Goal: Task Accomplishment & Management: Manage account settings

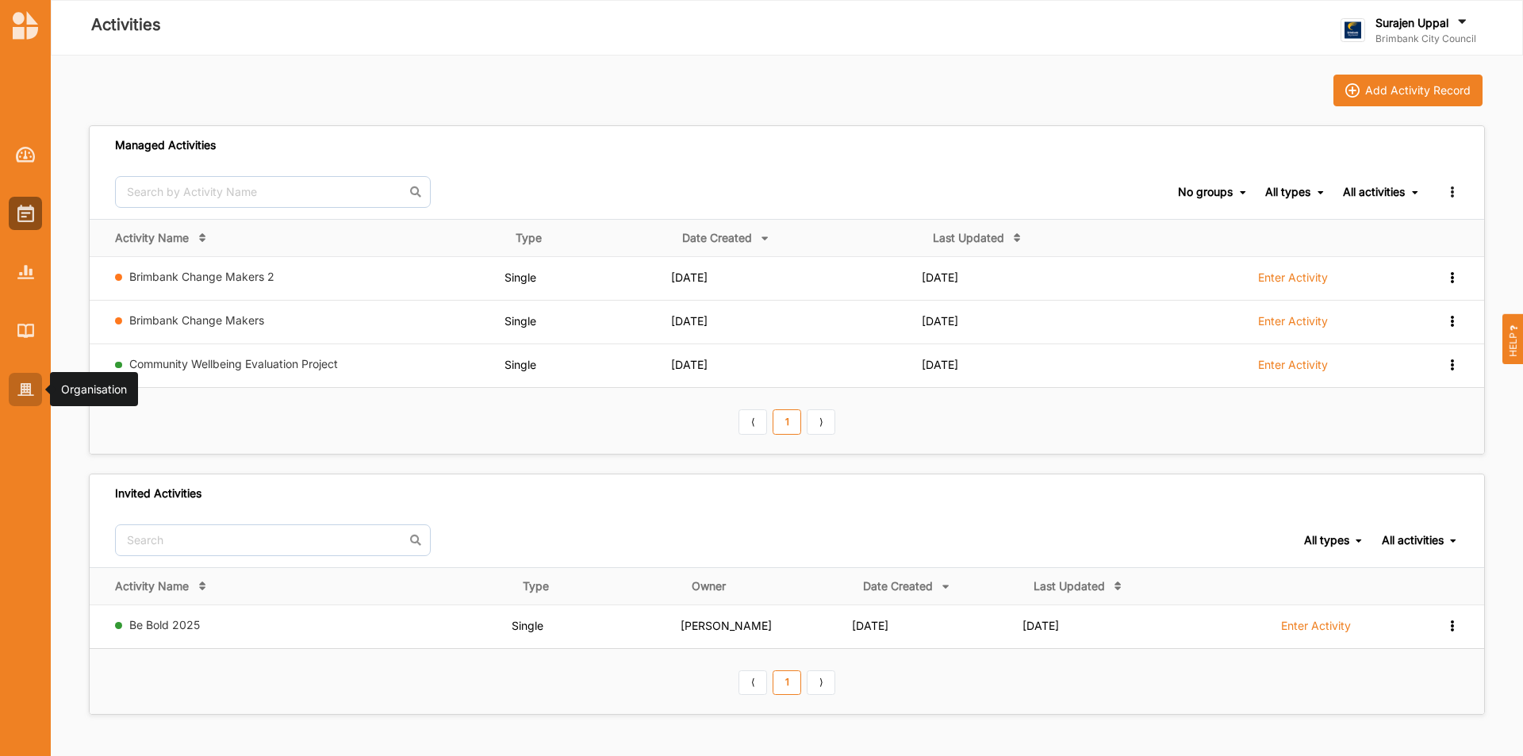
click at [33, 389] on img at bounding box center [25, 389] width 17 height 13
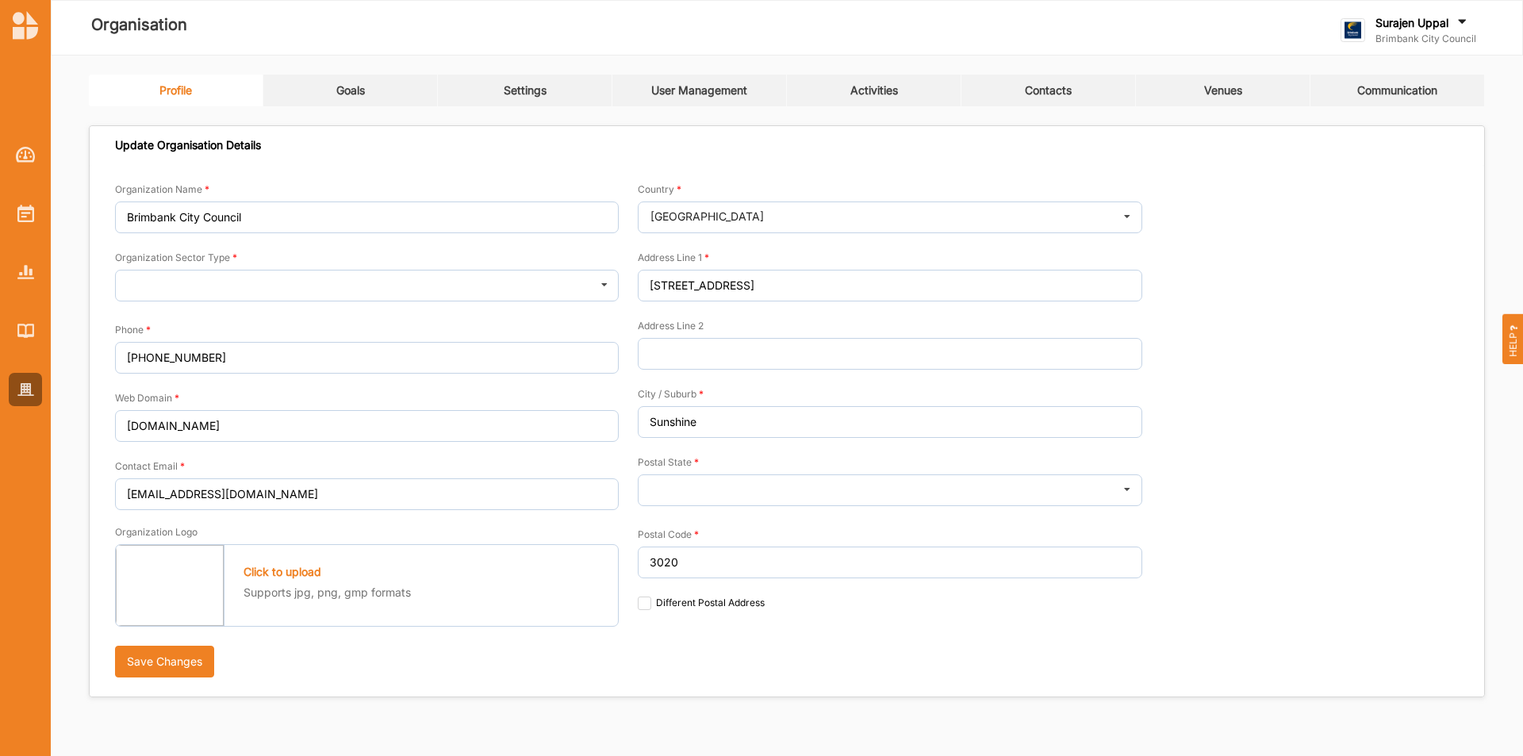
type input "Brimbank City Council"
type input "[PHONE_NUMBER]"
type input "[DOMAIN_NAME]"
type input "[EMAIL_ADDRESS][DOMAIN_NAME]"
type input "[STREET_ADDRESS]"
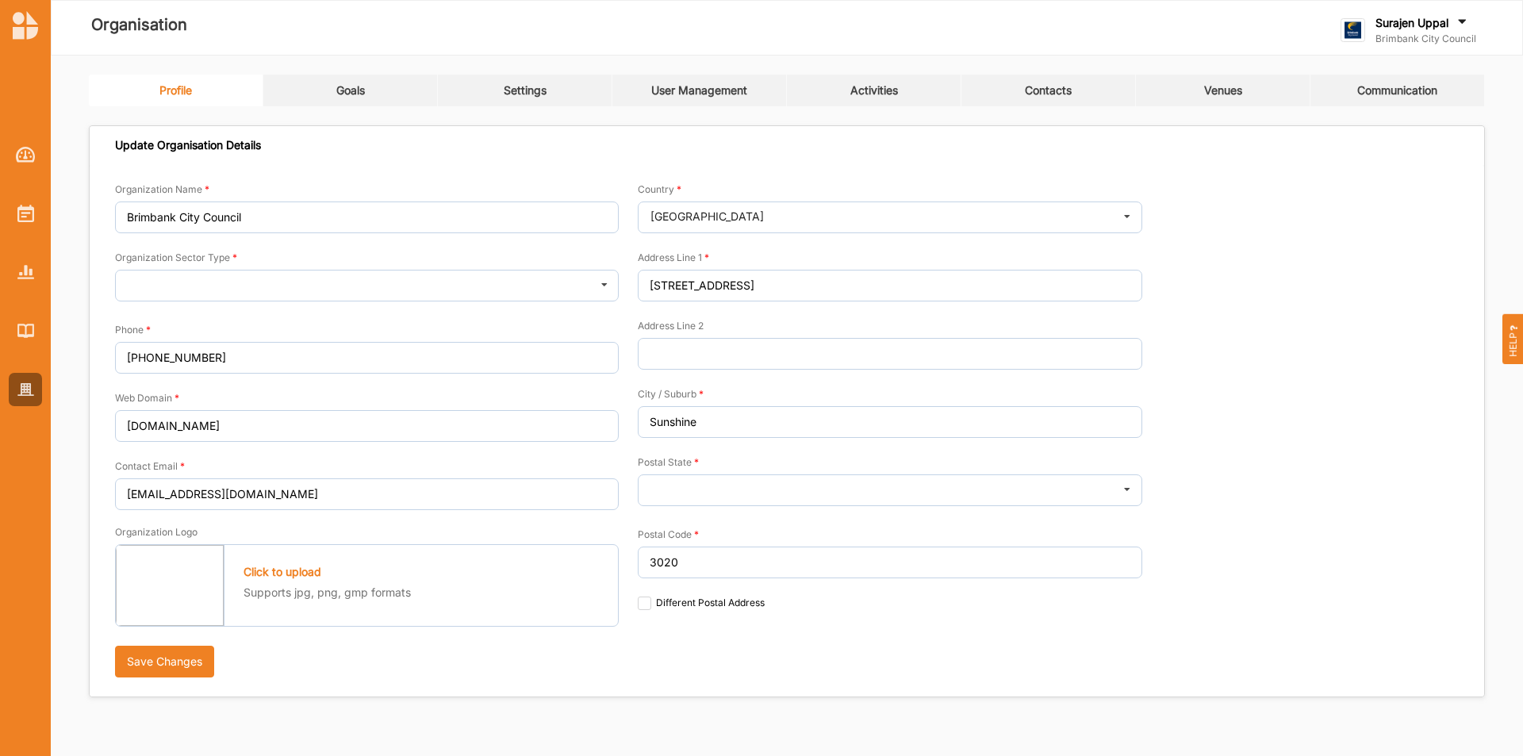
type input "Sunshine"
type input "3020"
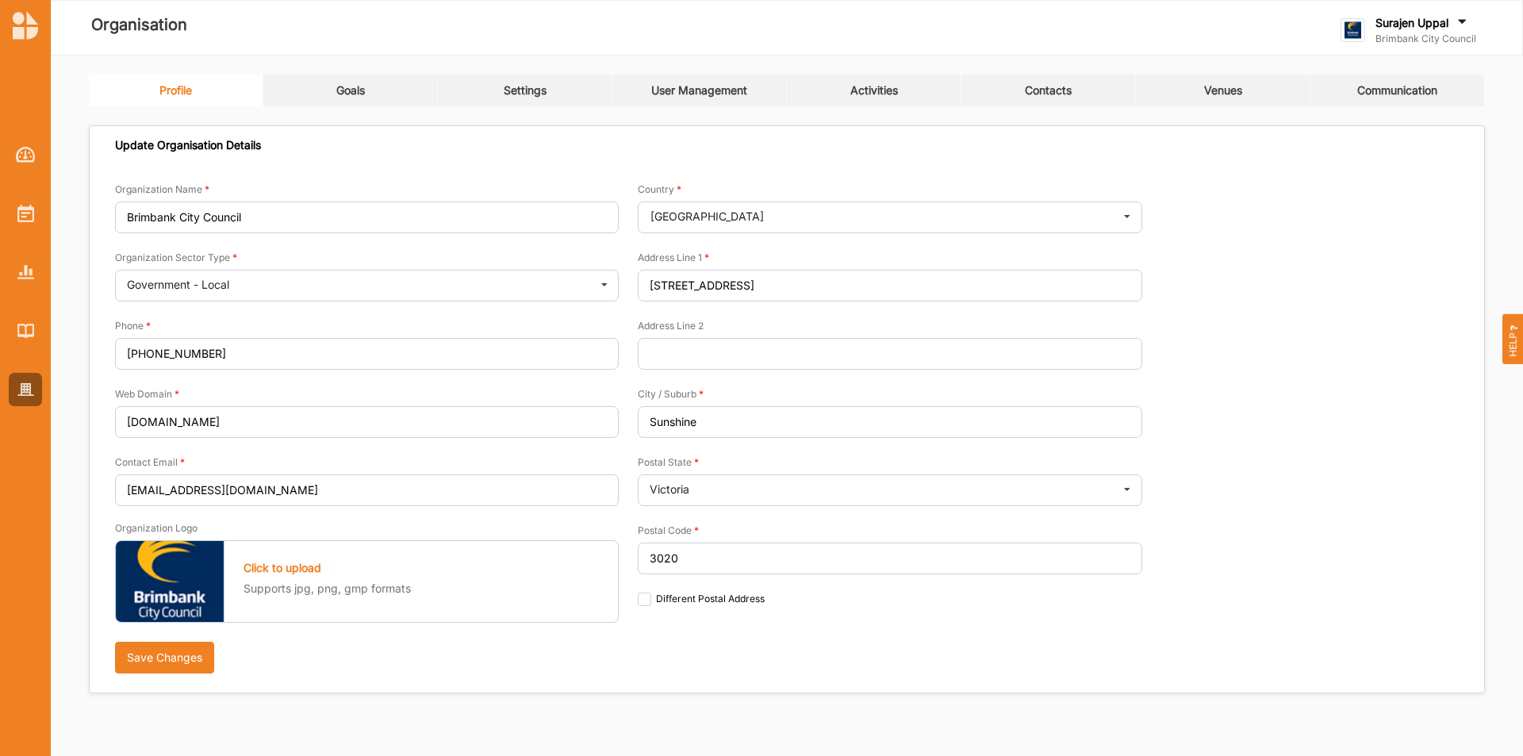
click at [903, 89] on link "Activities" at bounding box center [874, 91] width 174 height 32
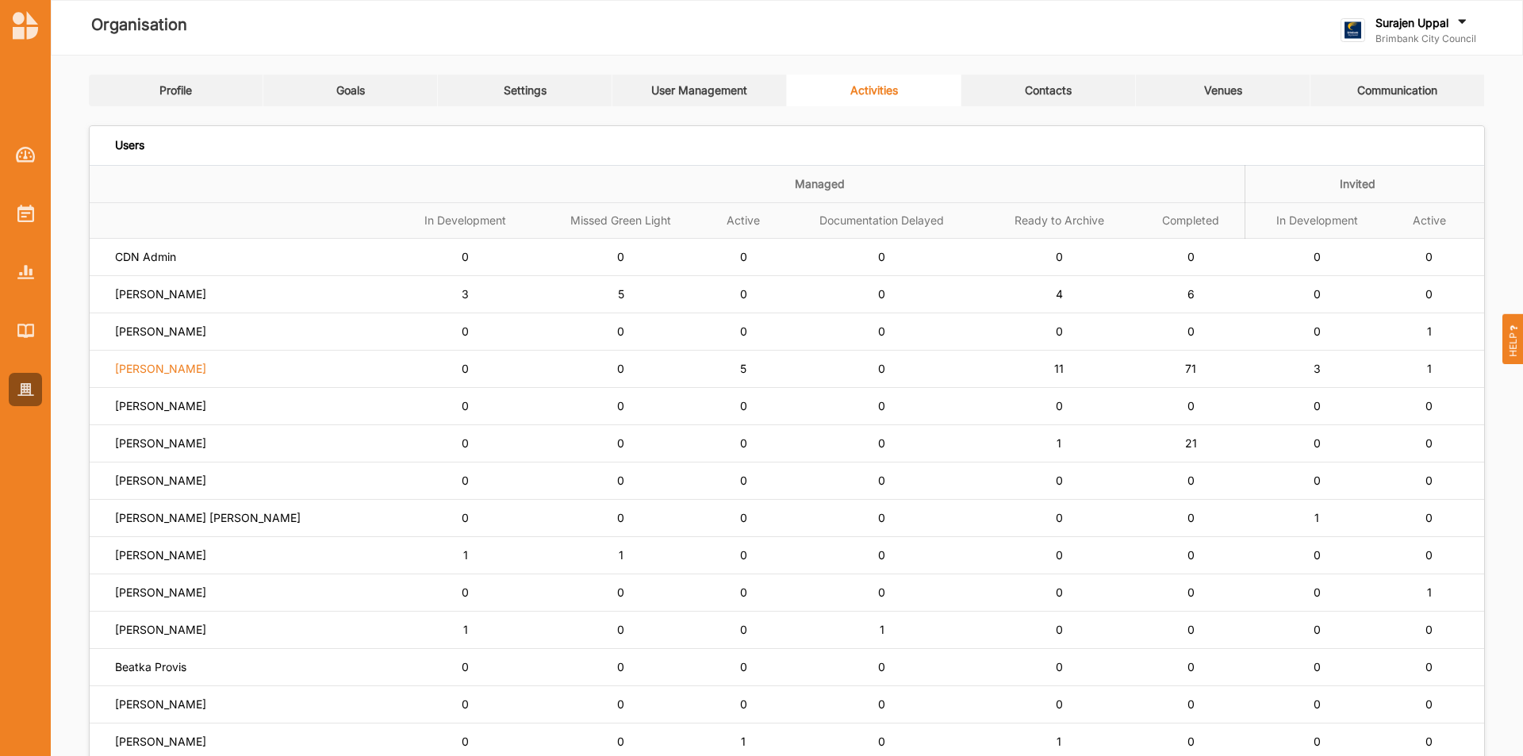
click at [148, 369] on label "[PERSON_NAME]" at bounding box center [160, 369] width 91 height 14
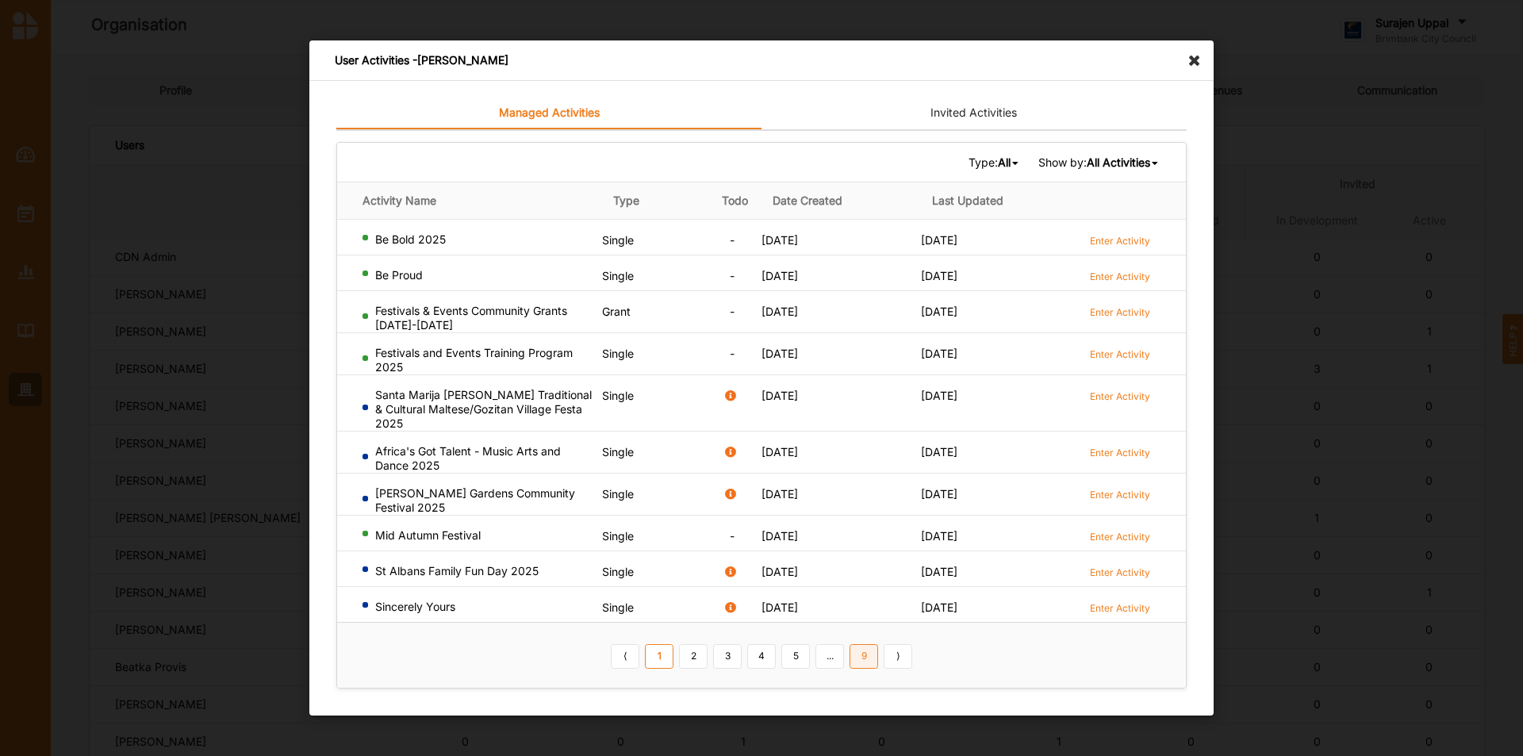
click at [865, 657] on link "9" at bounding box center [863, 655] width 29 height 25
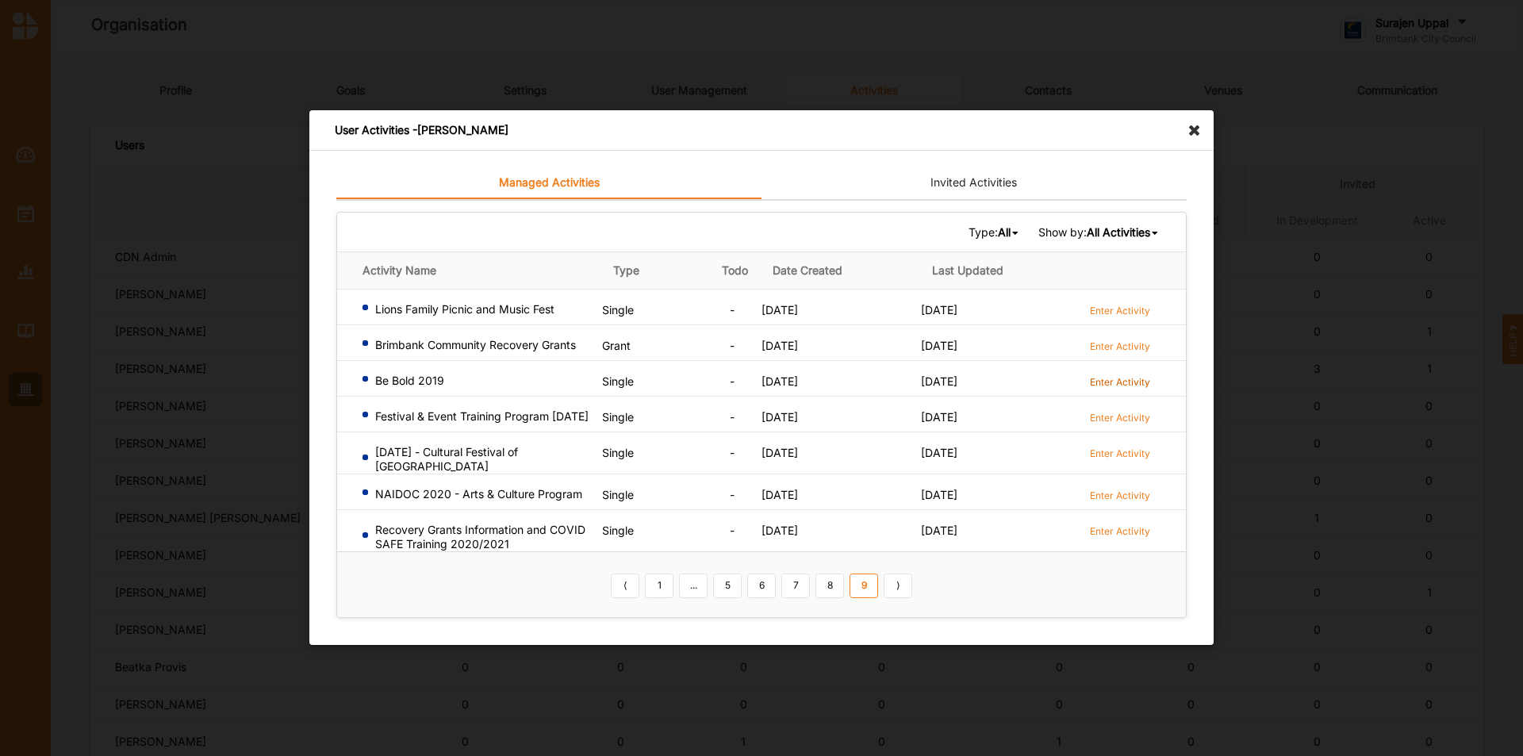
click at [1104, 381] on label "Enter Activity" at bounding box center [1120, 381] width 60 height 13
click at [1191, 132] on icon at bounding box center [1198, 122] width 25 height 25
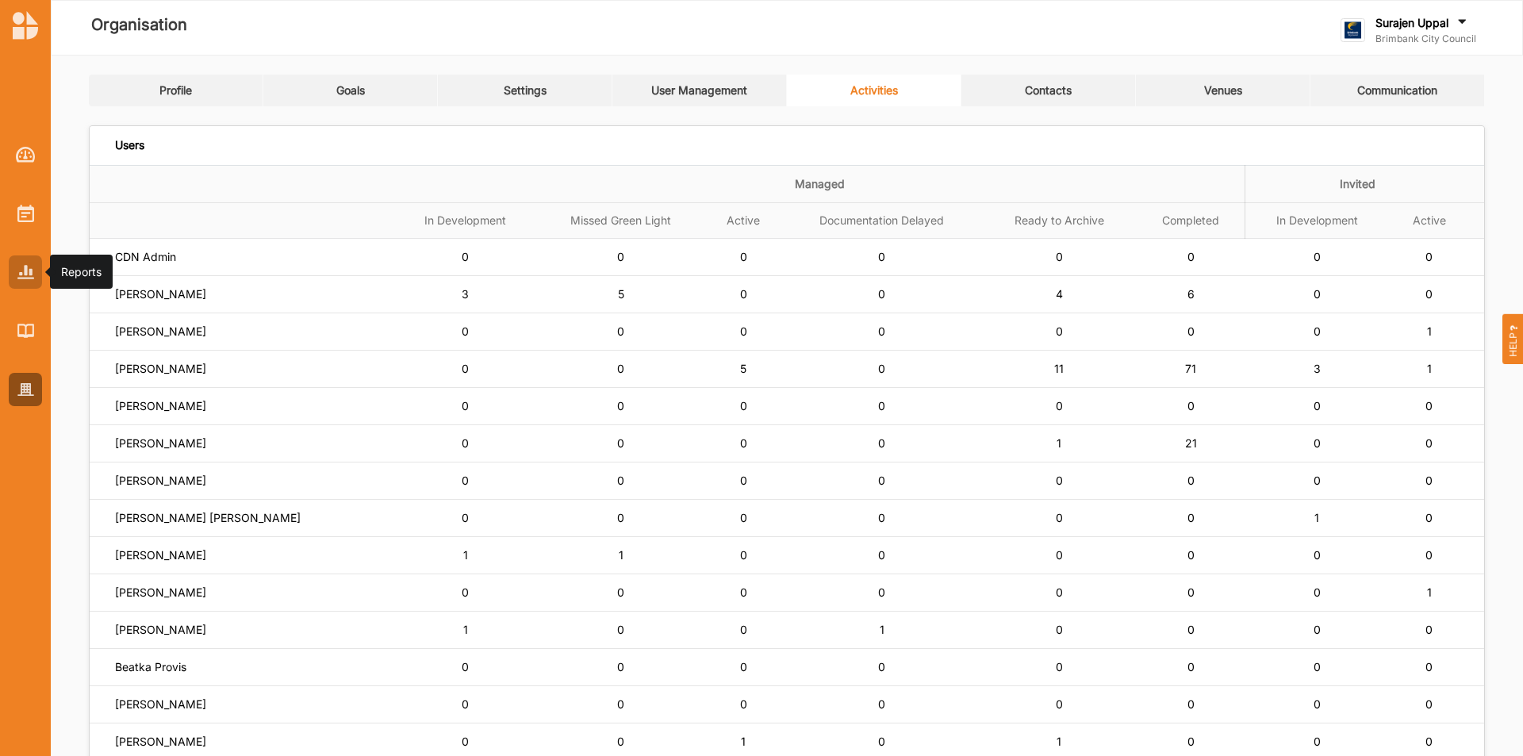
click at [24, 270] on img at bounding box center [25, 271] width 17 height 13
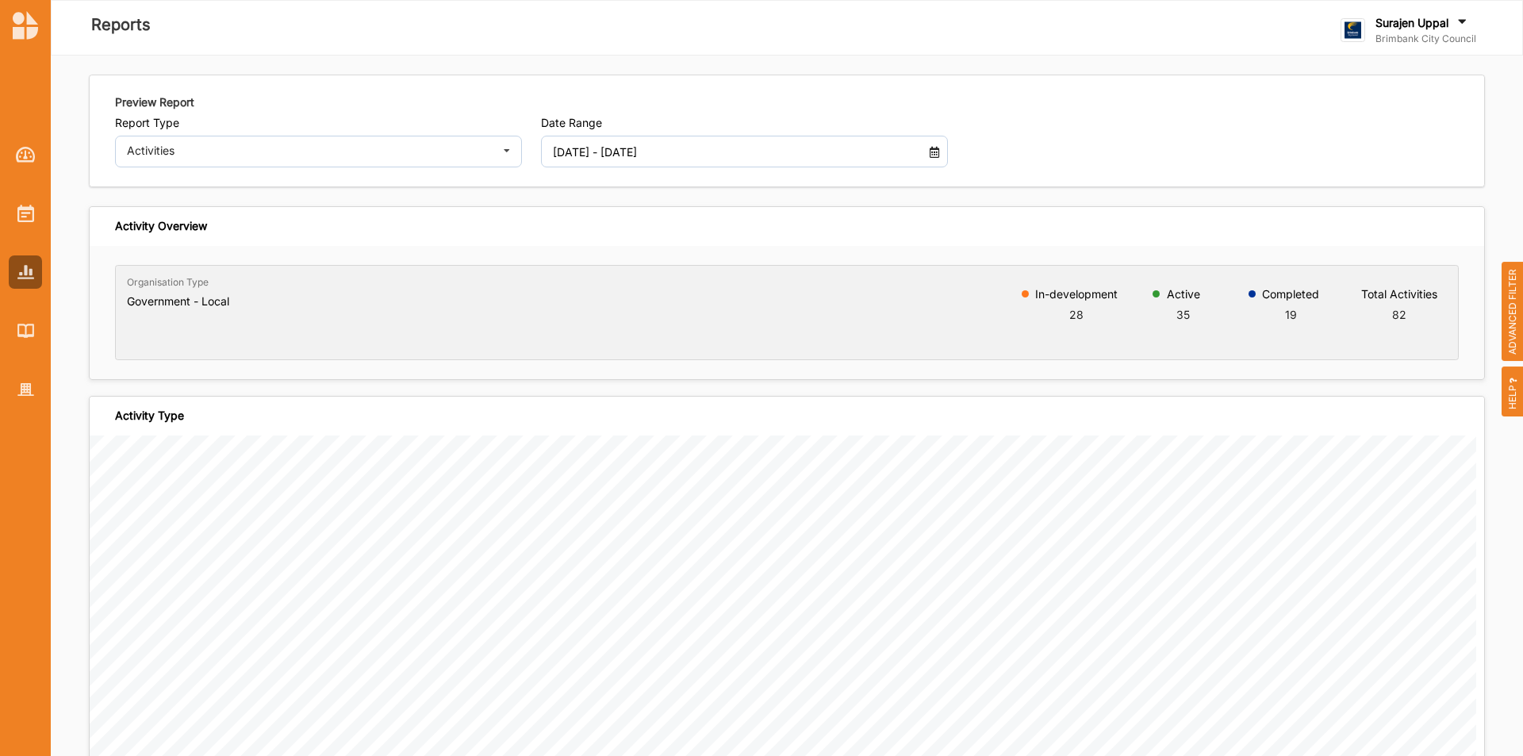
click at [606, 161] on input "[DATE] - [DATE]" at bounding box center [728, 152] width 368 height 32
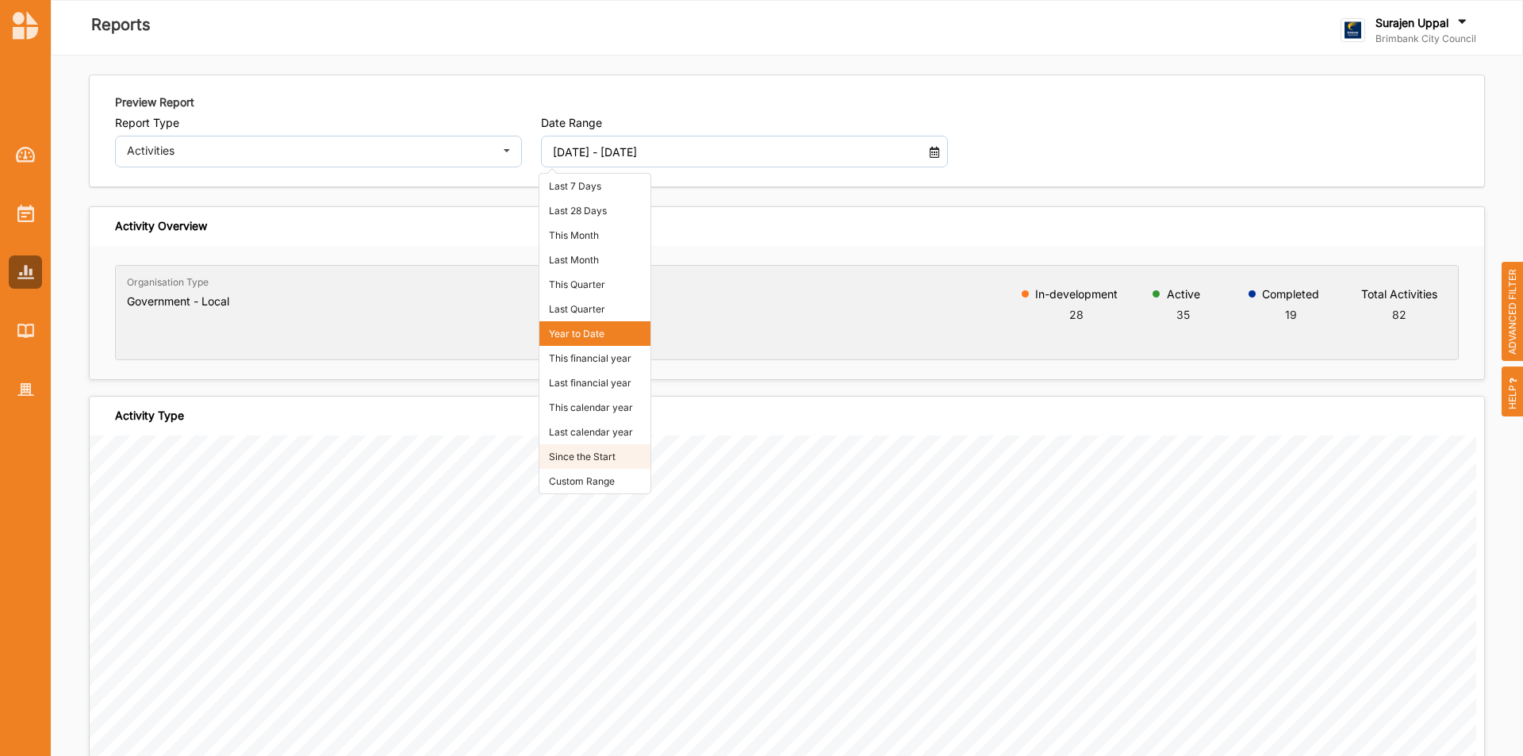
click at [593, 456] on li "Since the Start" at bounding box center [594, 456] width 111 height 25
type input "01 Jan 2018 - 02 Oct 2025"
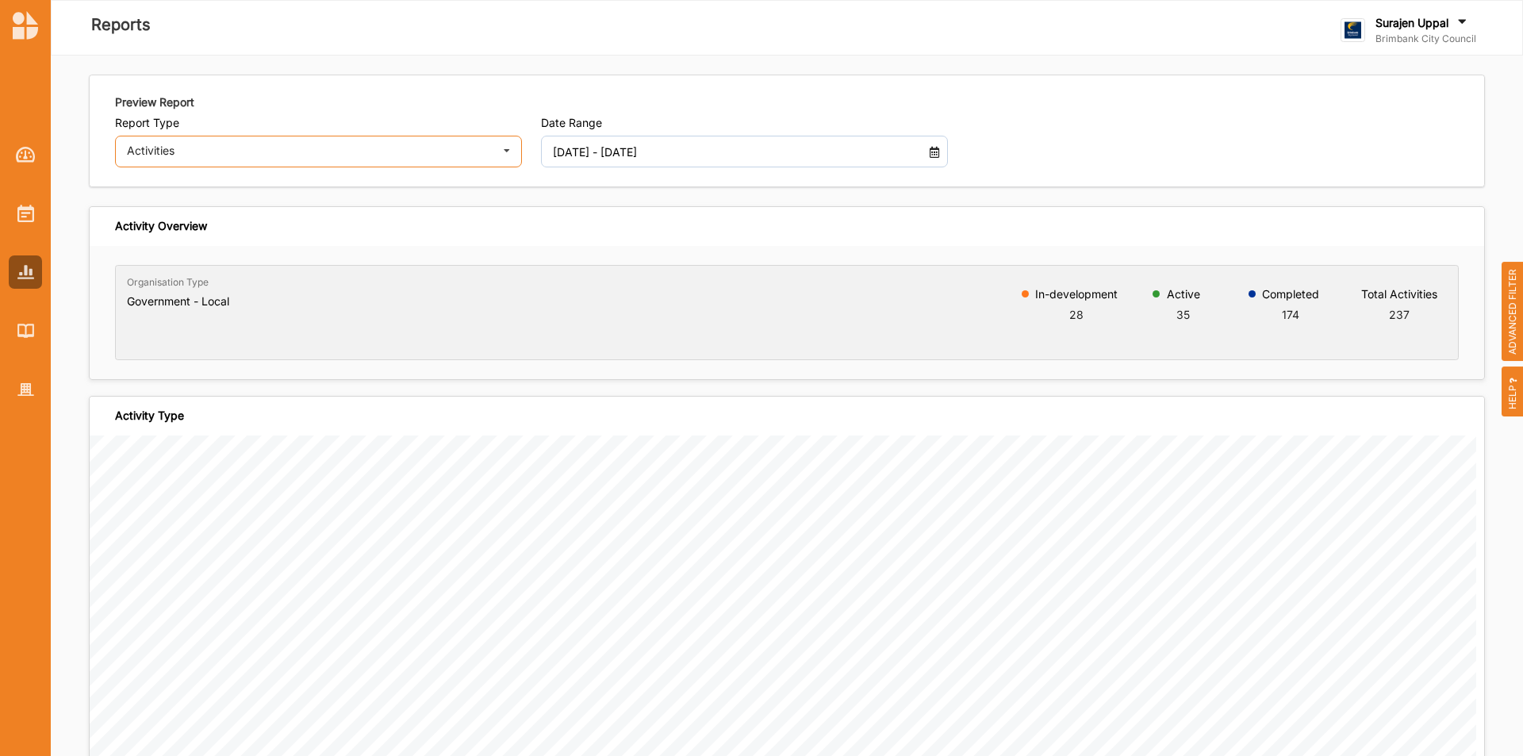
click at [253, 144] on div "Activities Activities Outcomes Inputs & Outputs Management Summary" at bounding box center [318, 152] width 407 height 32
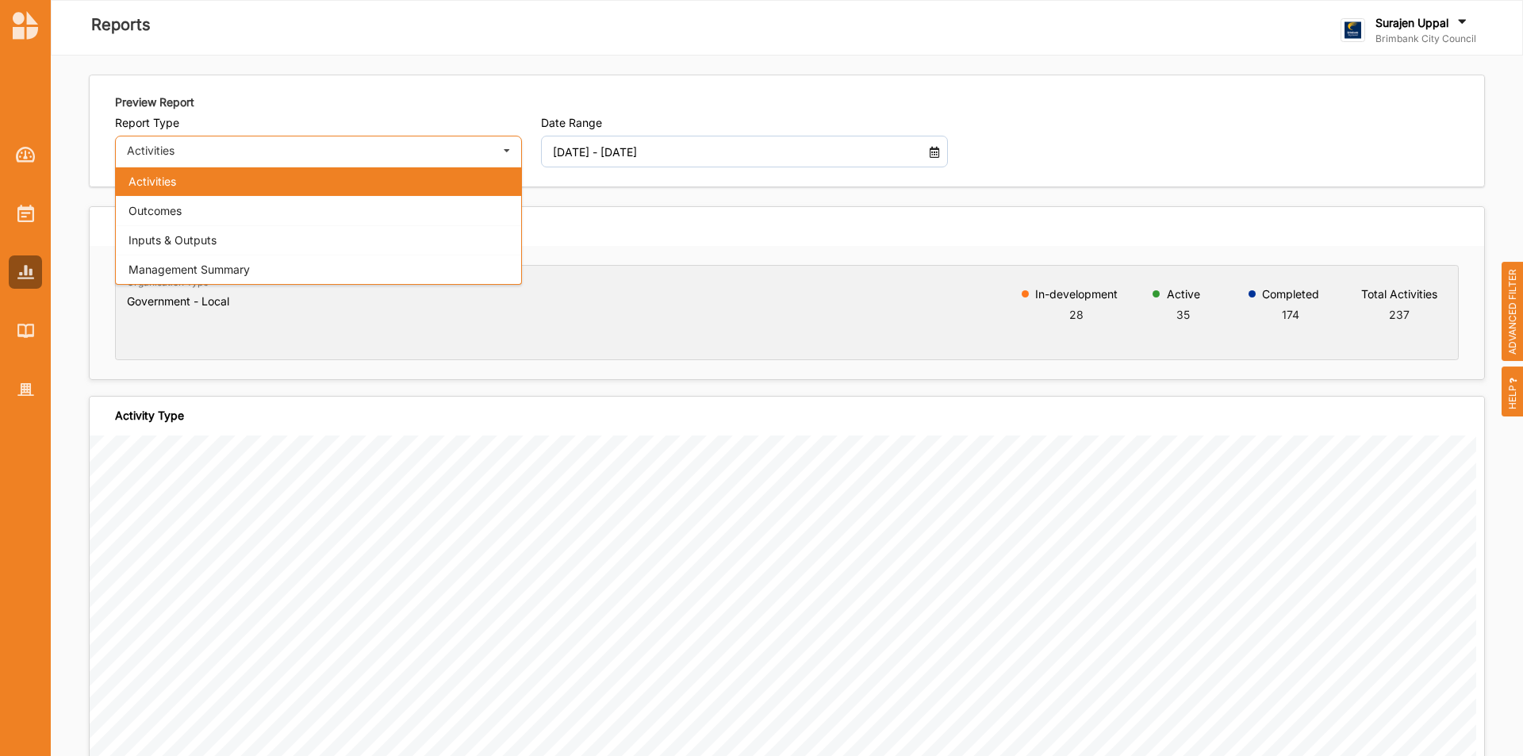
click at [253, 144] on div "Activities Activities Outcomes Inputs & Outputs Management Summary" at bounding box center [318, 152] width 407 height 32
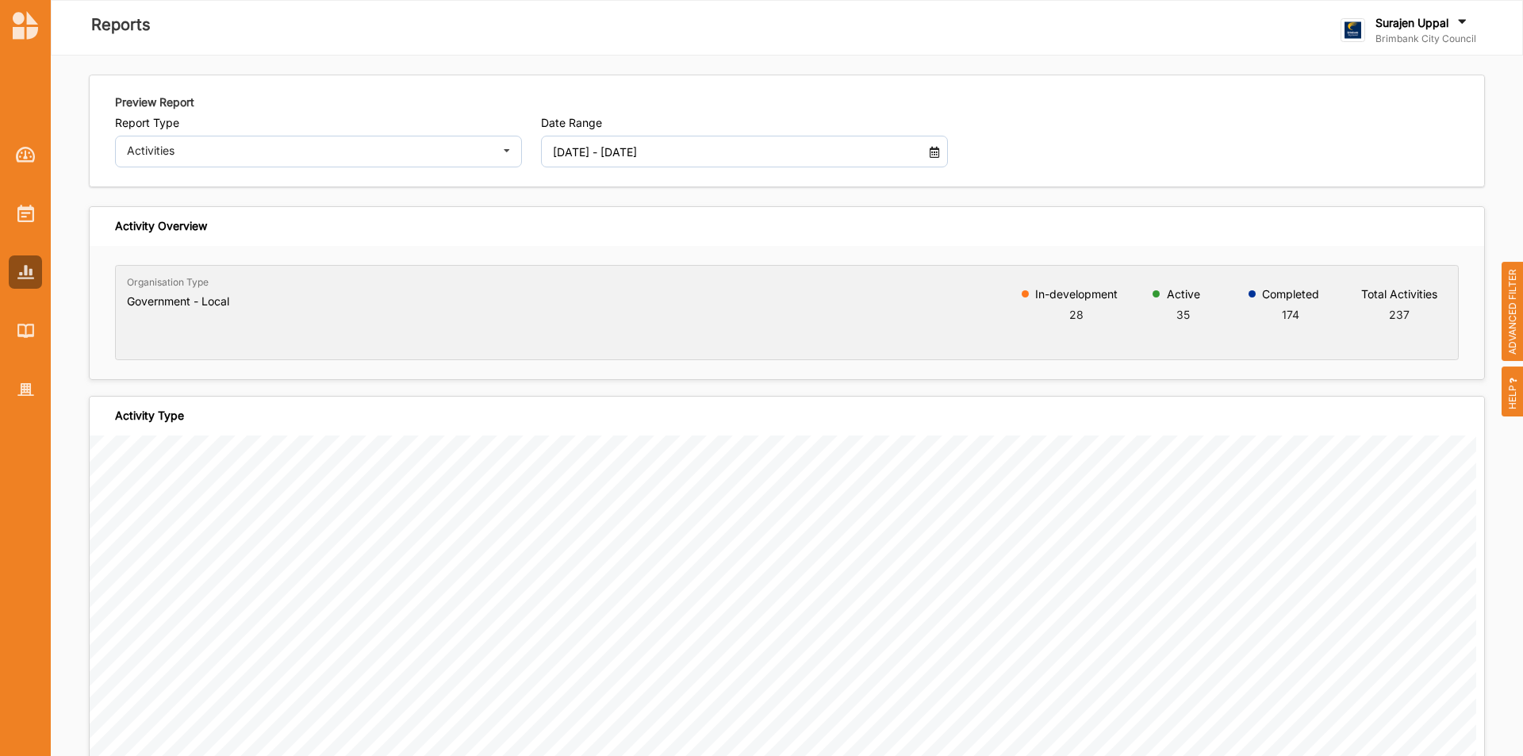
click at [1516, 305] on span "ADVANCED FILTER" at bounding box center [1512, 312] width 22 height 100
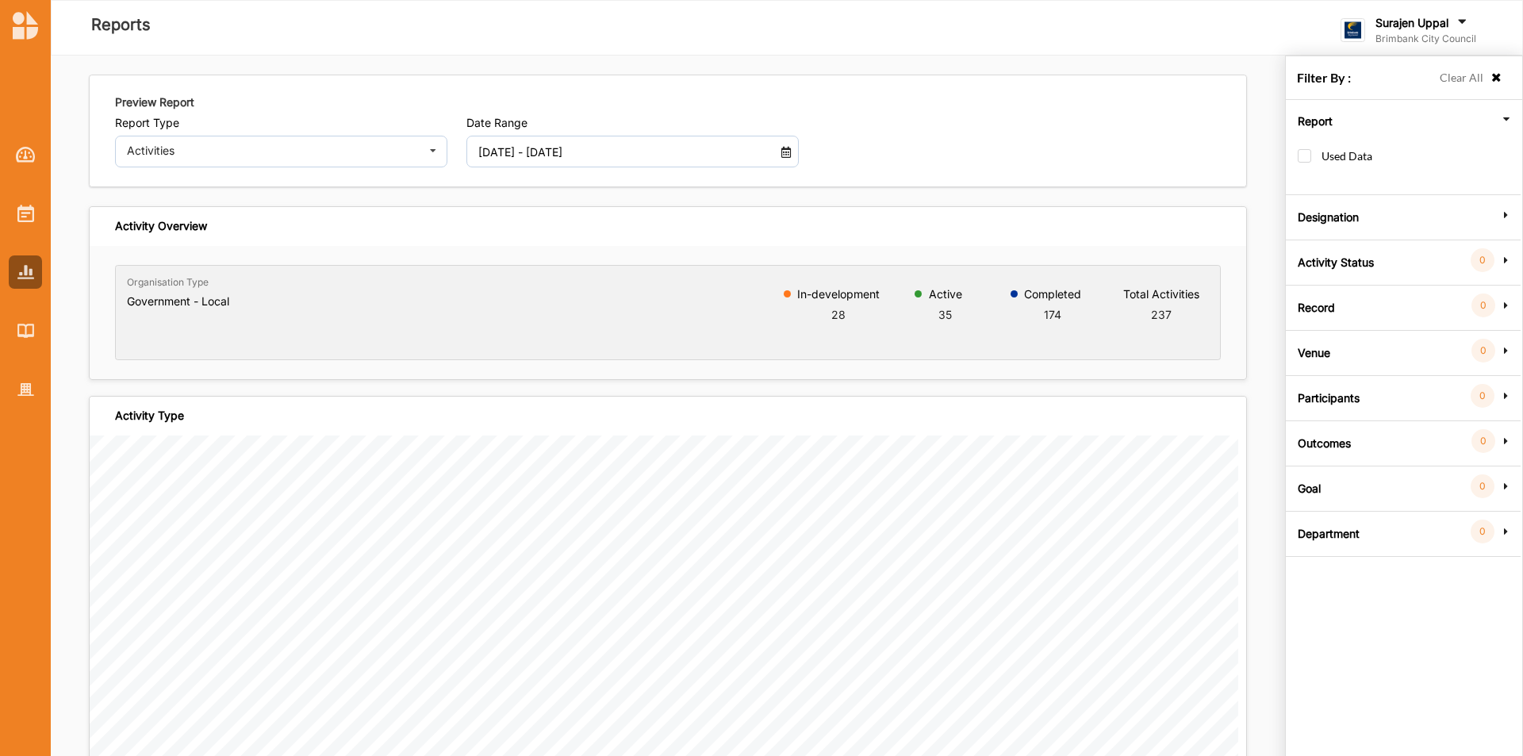
click at [1346, 531] on label "Department" at bounding box center [1329, 532] width 62 height 48
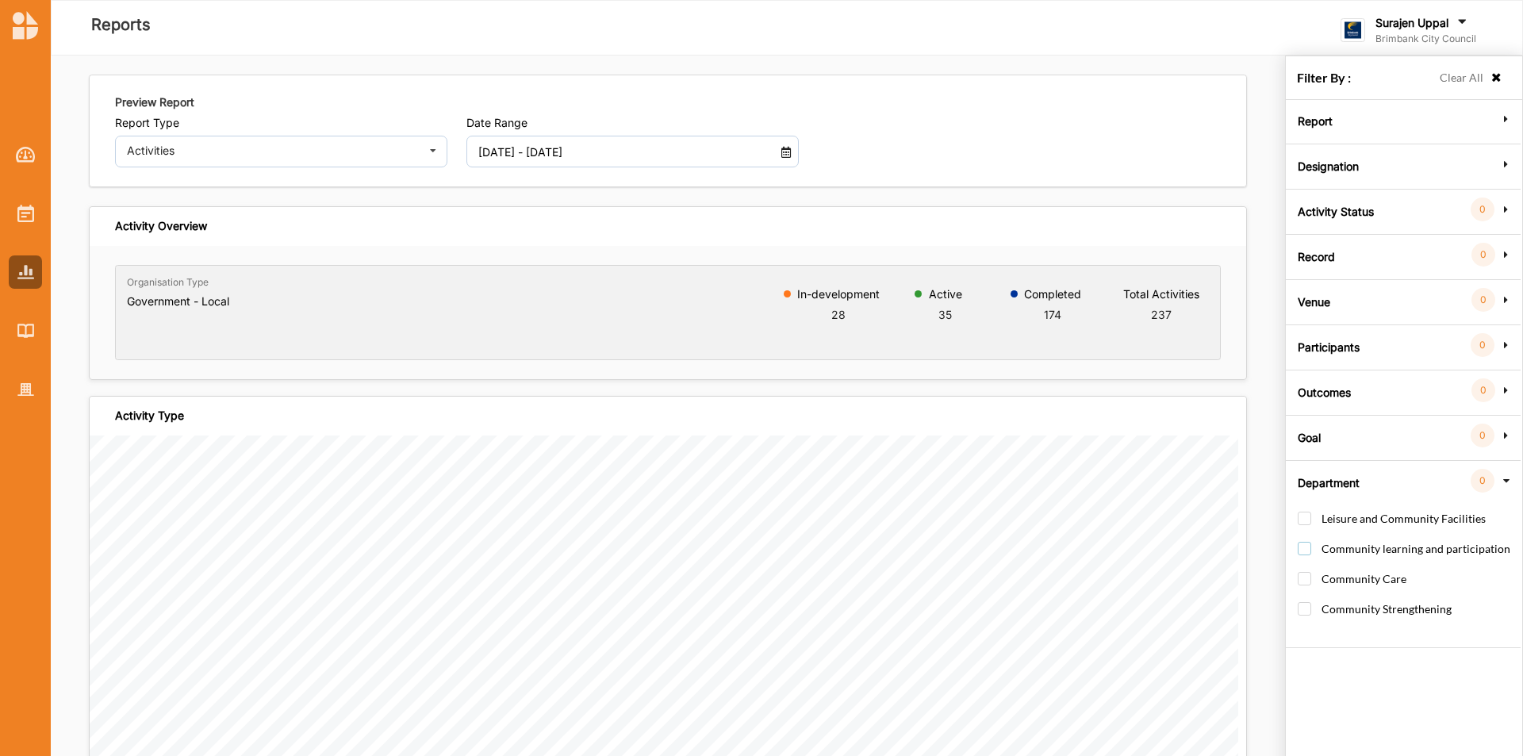
click at [1298, 542] on label "Community learning and participation" at bounding box center [1404, 556] width 213 height 29
checkbox input "true"
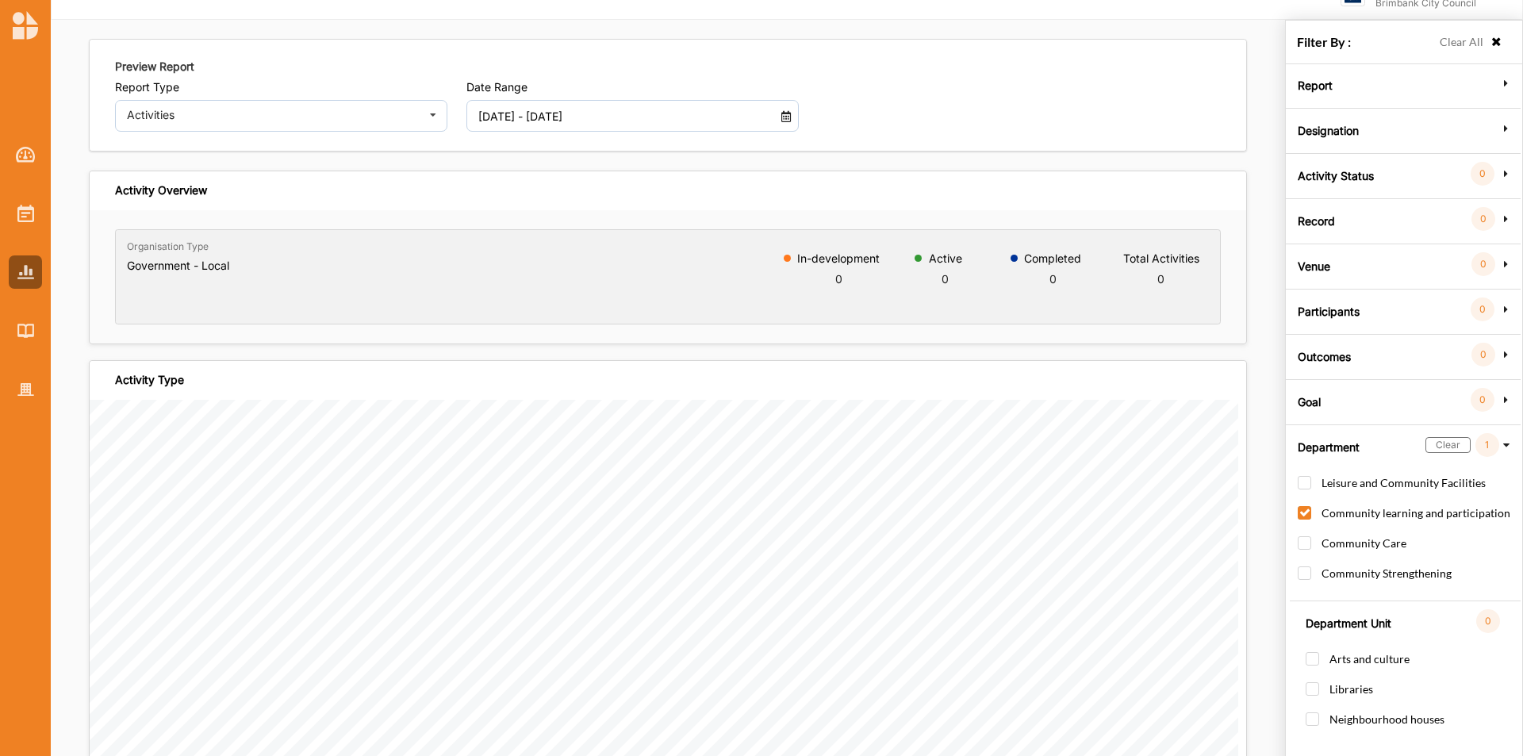
scroll to position [56, 0]
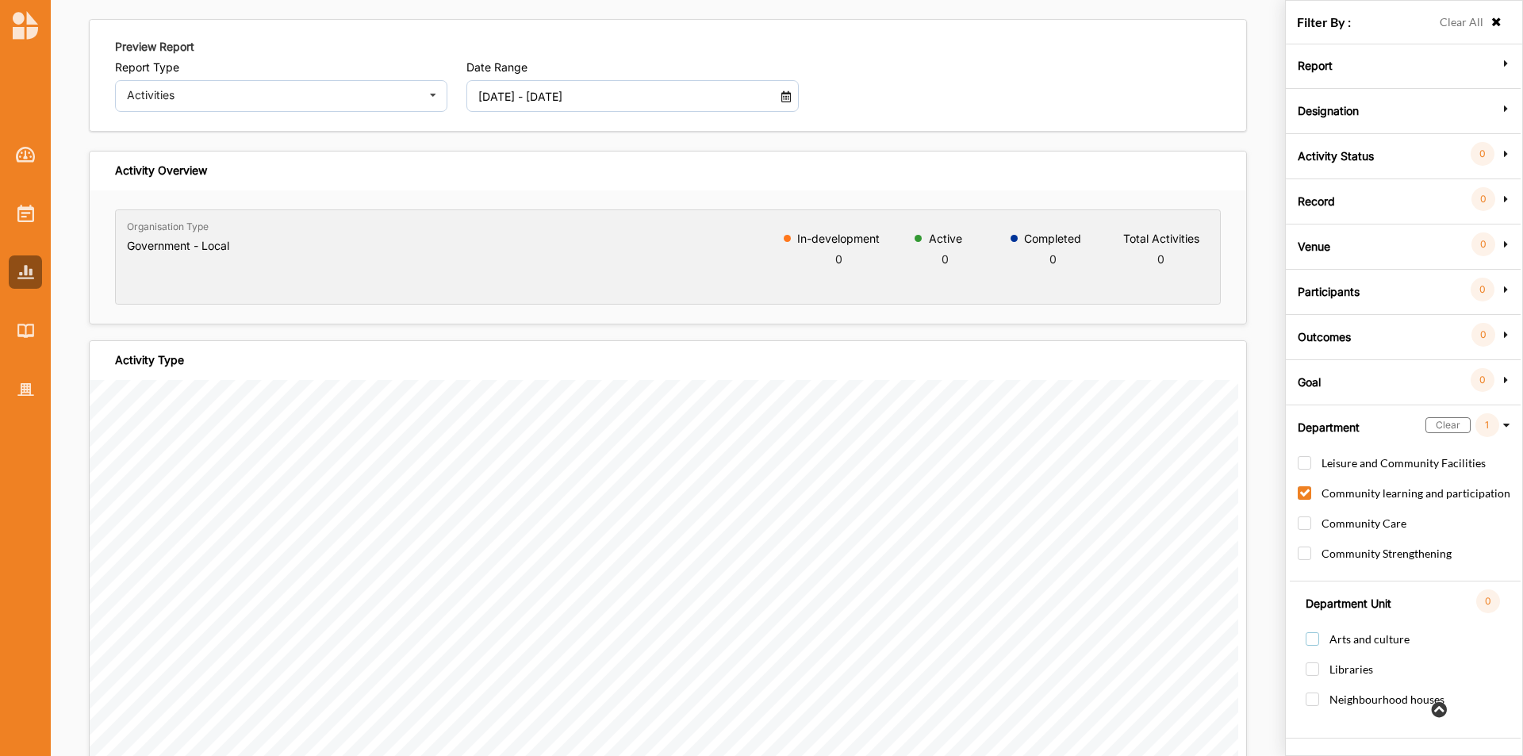
click at [1309, 640] on label "Arts and culture" at bounding box center [1357, 646] width 104 height 29
checkbox input "true"
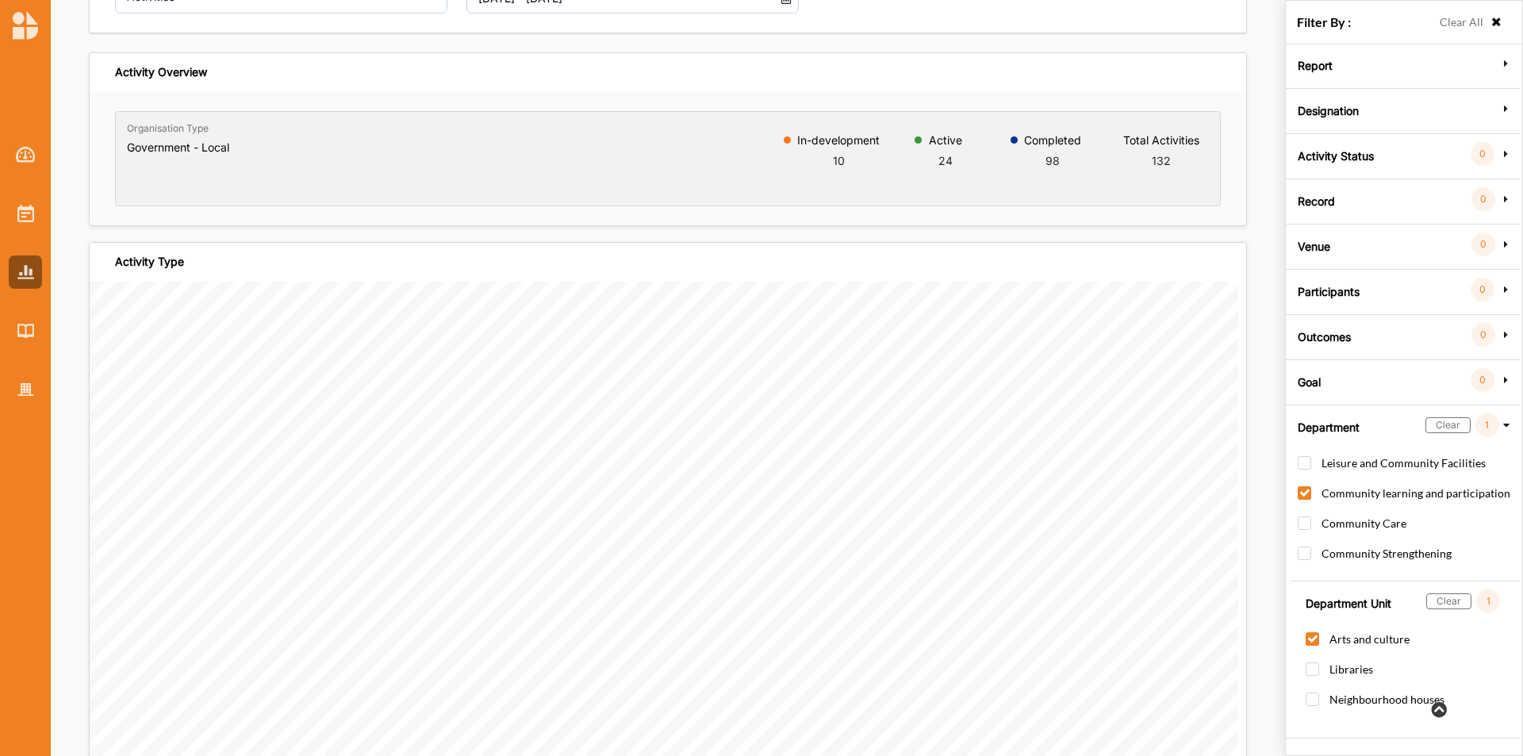
scroll to position [79, 0]
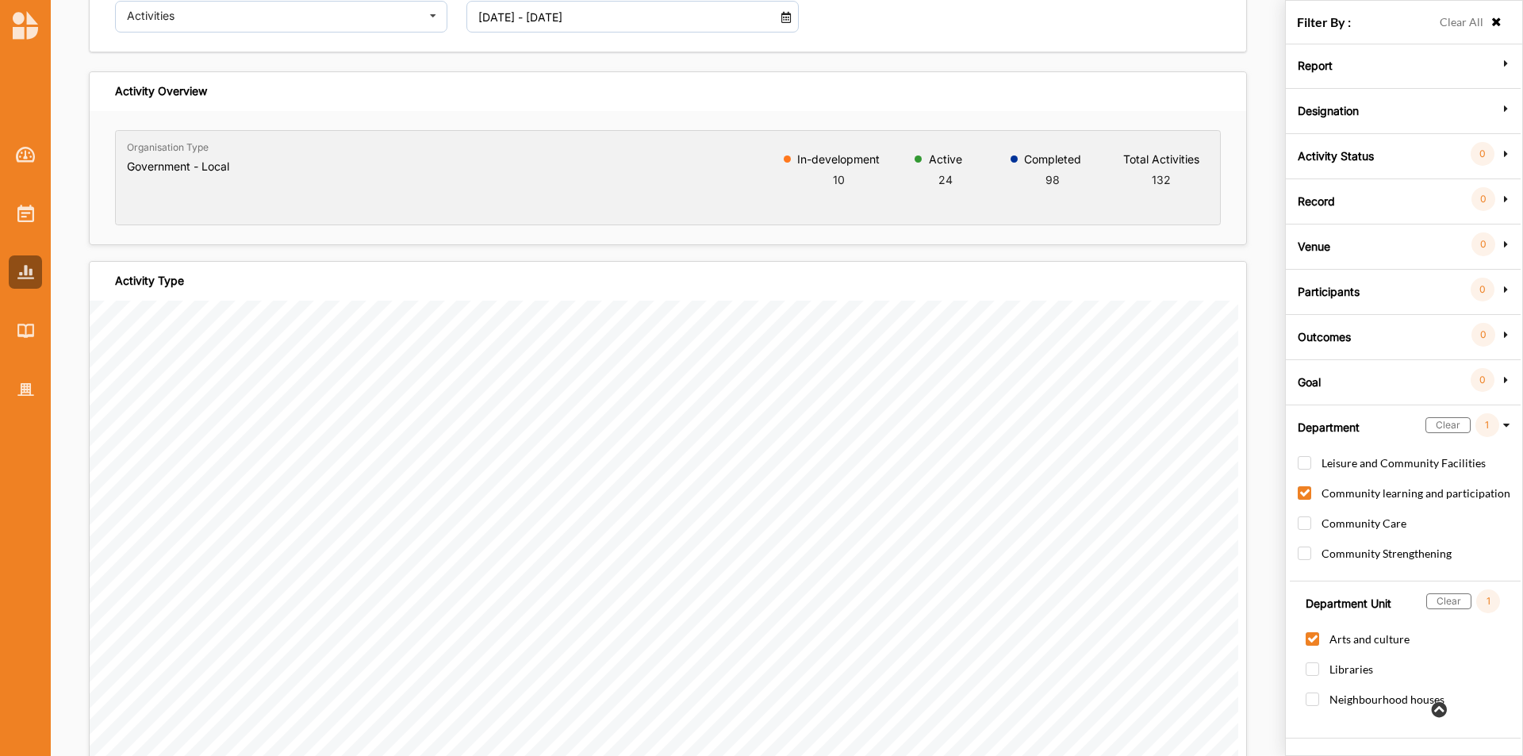
click at [1323, 205] on label "Record" at bounding box center [1316, 199] width 37 height 48
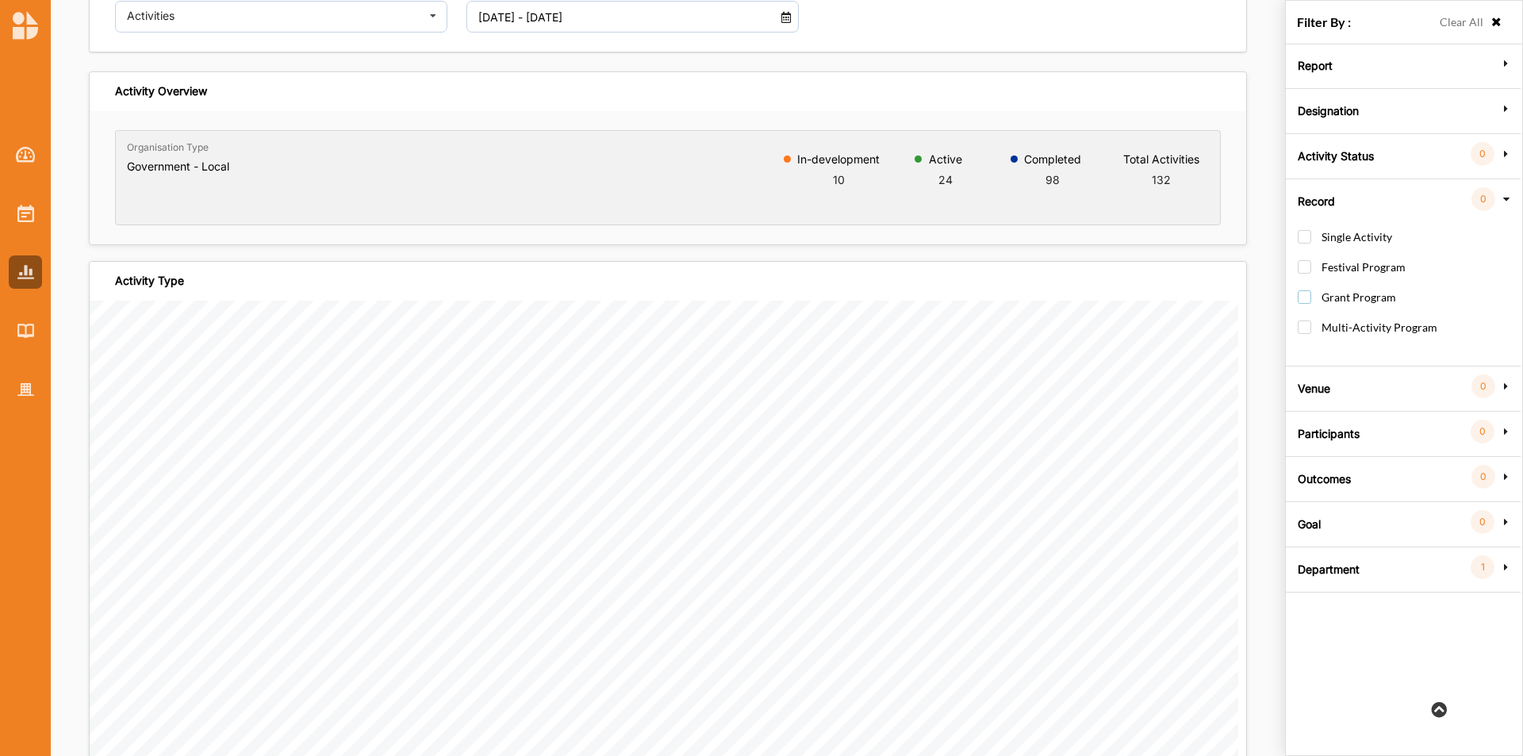
click at [1301, 297] on label "Grant Program" at bounding box center [1347, 304] width 98 height 29
checkbox input "true"
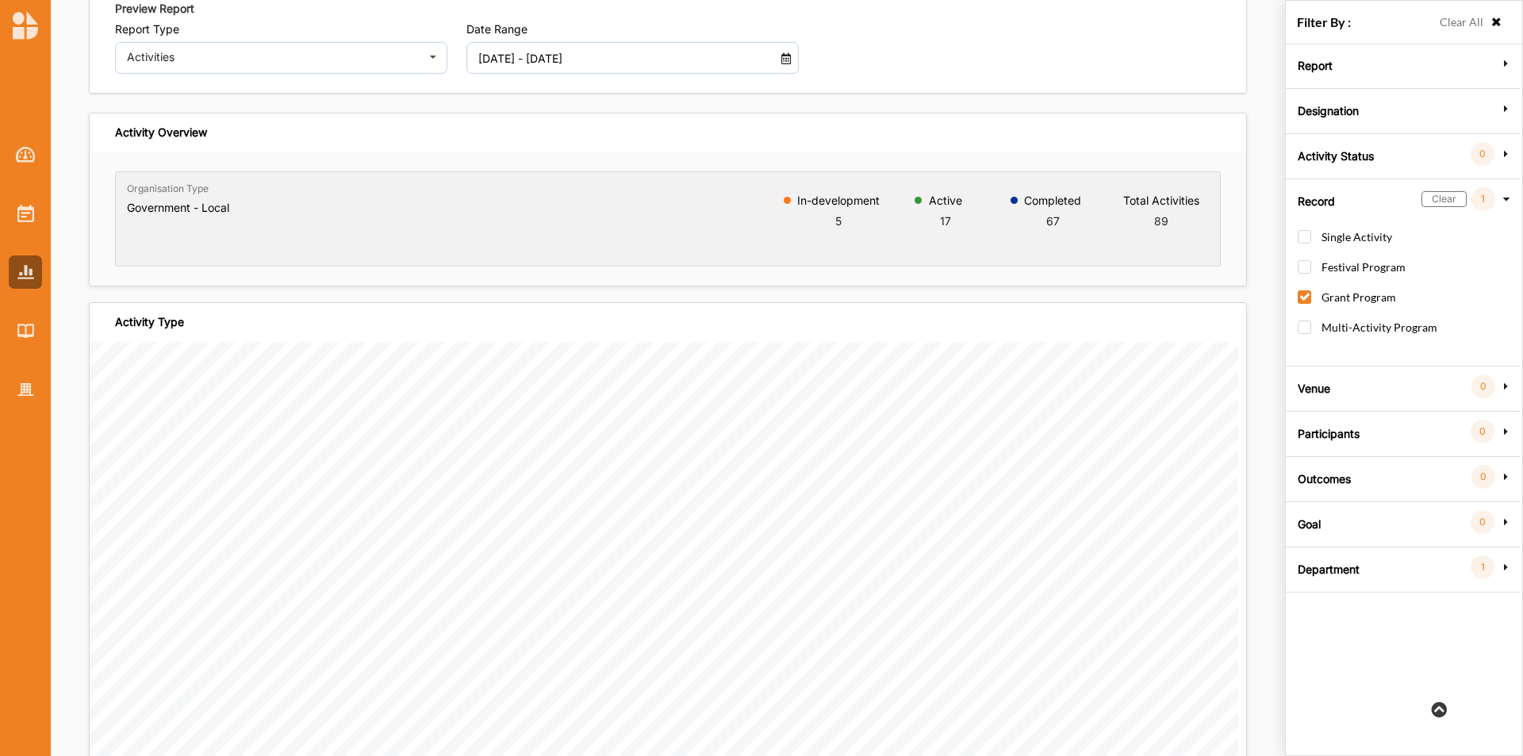
scroll to position [0, 0]
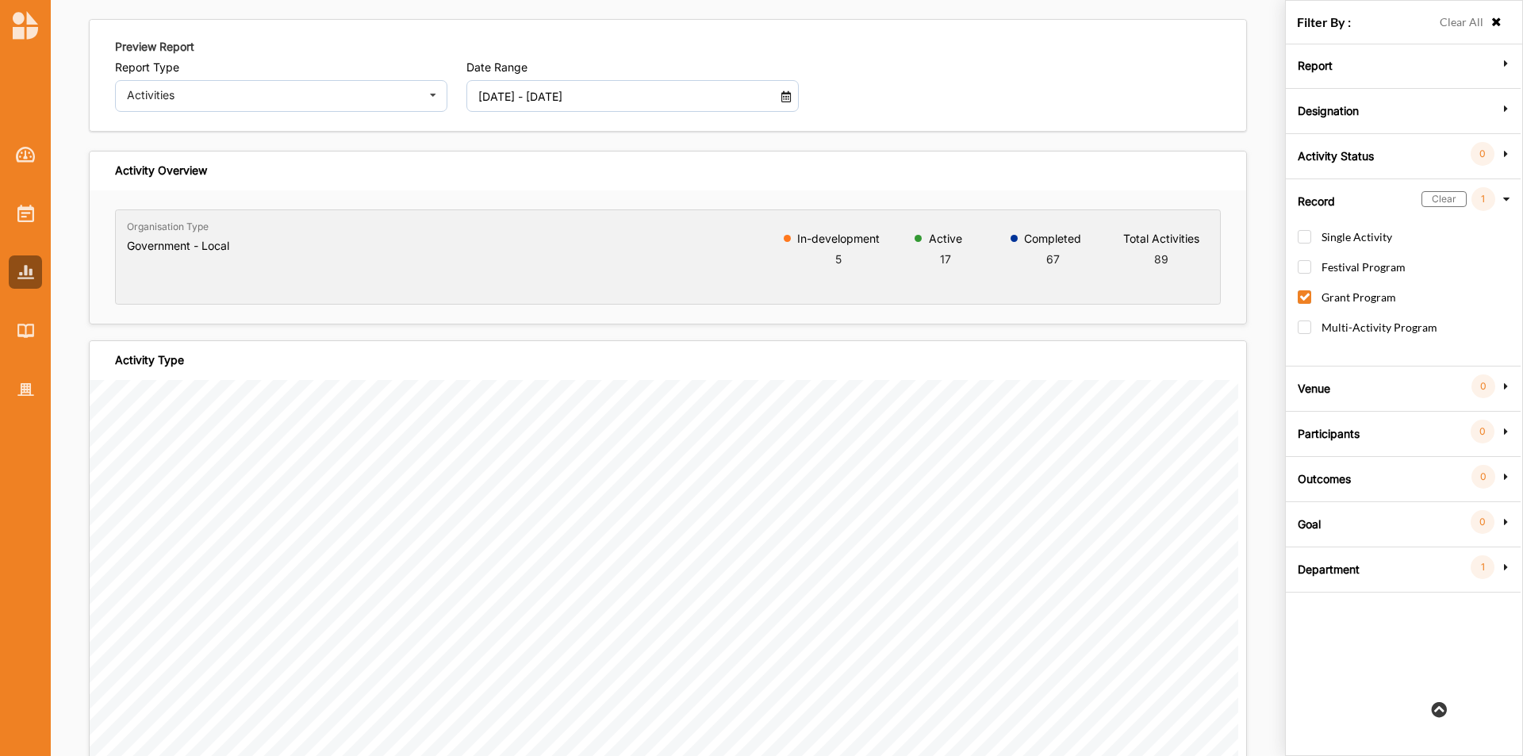
click at [1336, 109] on label "Designation" at bounding box center [1328, 109] width 61 height 48
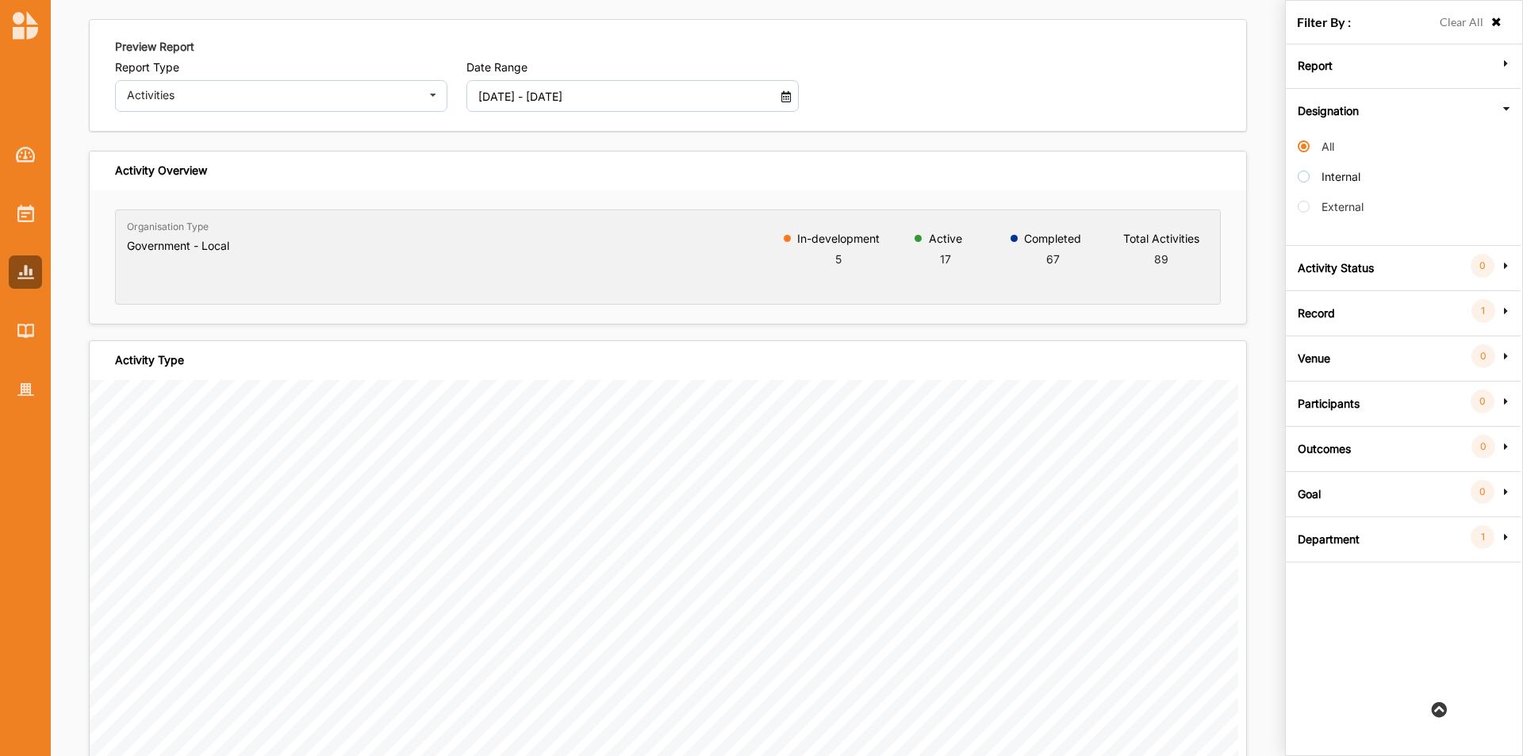
click at [1298, 179] on label "Internal" at bounding box center [1329, 184] width 63 height 29
radio input "false"
radio input "true"
click at [338, 94] on div "Activities" at bounding box center [272, 95] width 290 height 11
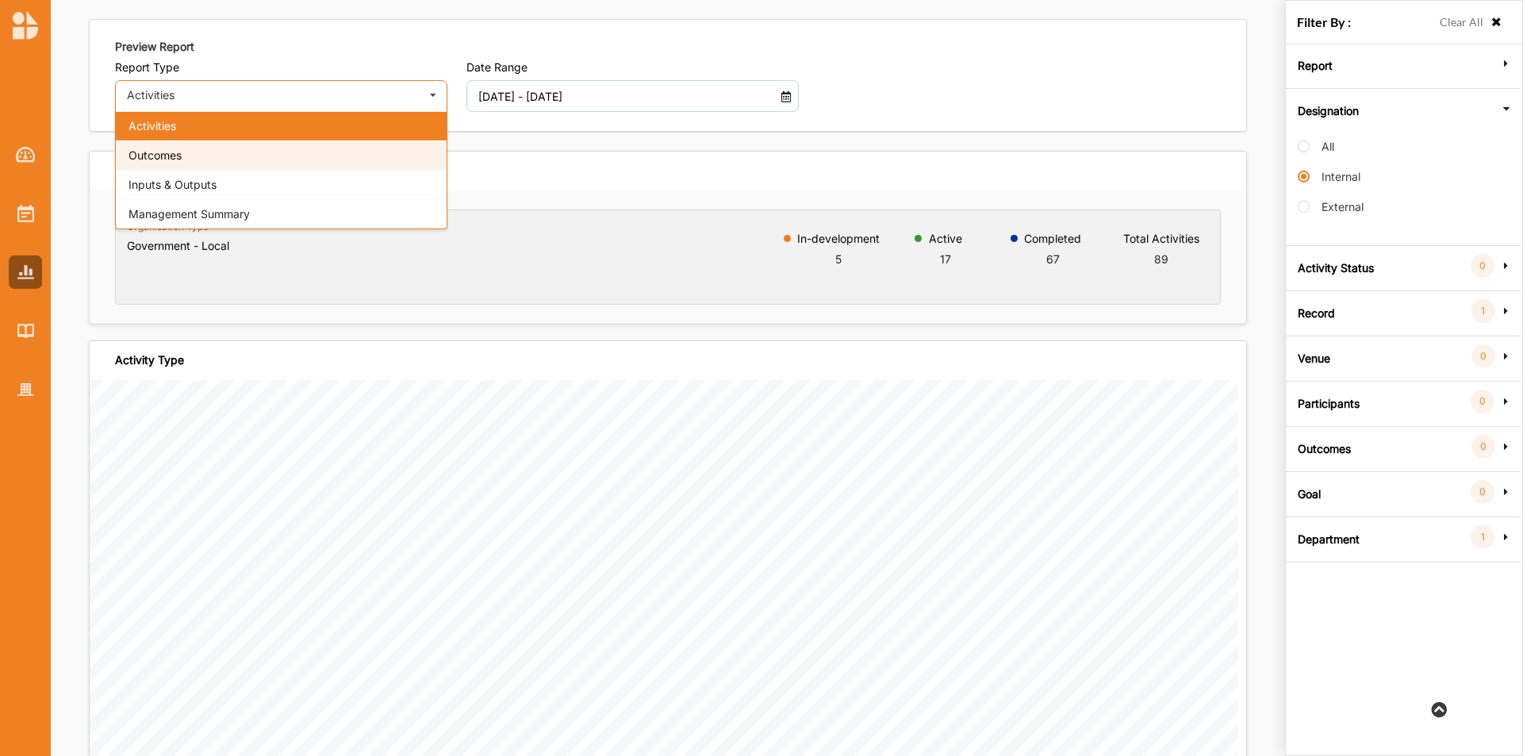
click at [310, 159] on div "Outcomes" at bounding box center [281, 154] width 331 height 29
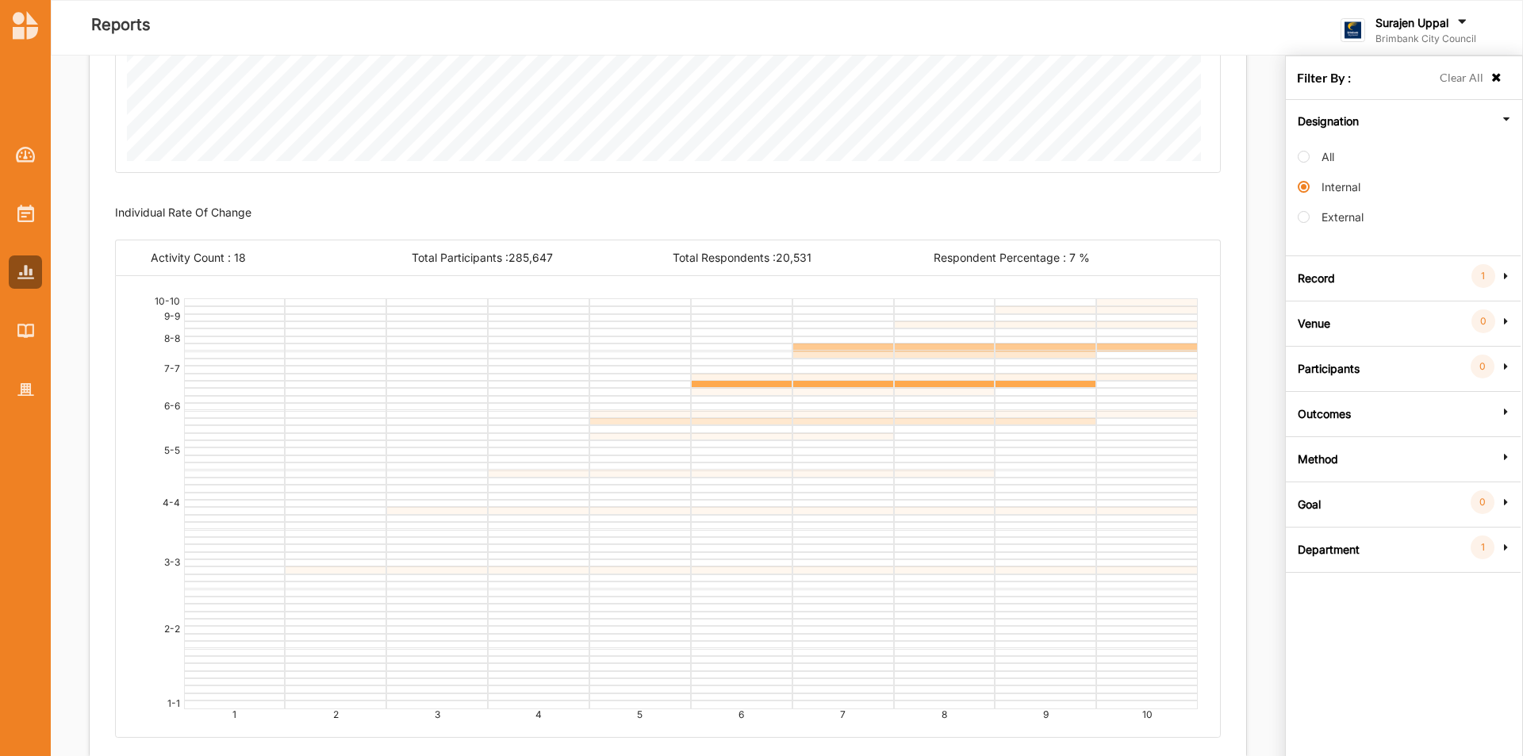
scroll to position [424, 0]
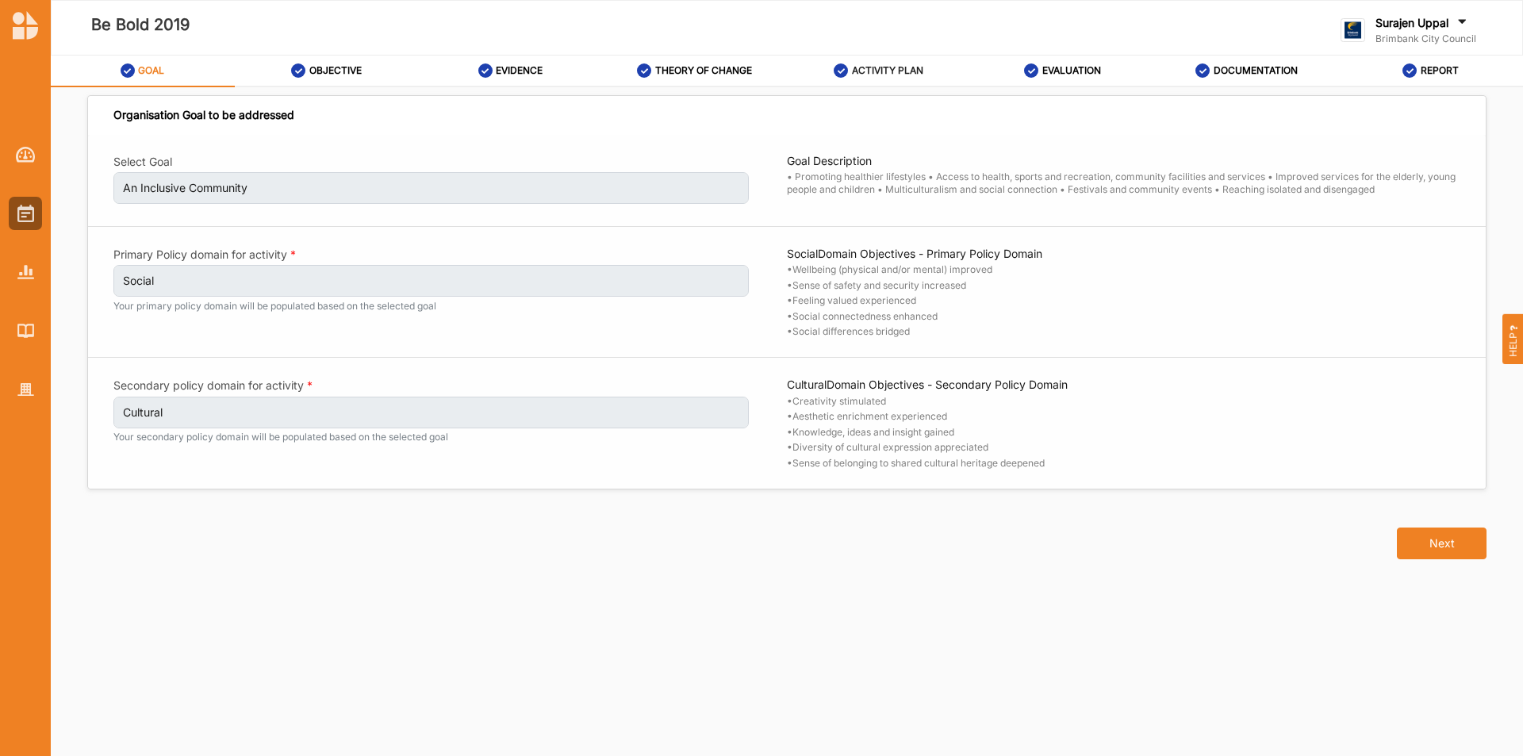
click at [862, 62] on div "ACTIVITY PLAN" at bounding box center [879, 70] width 90 height 29
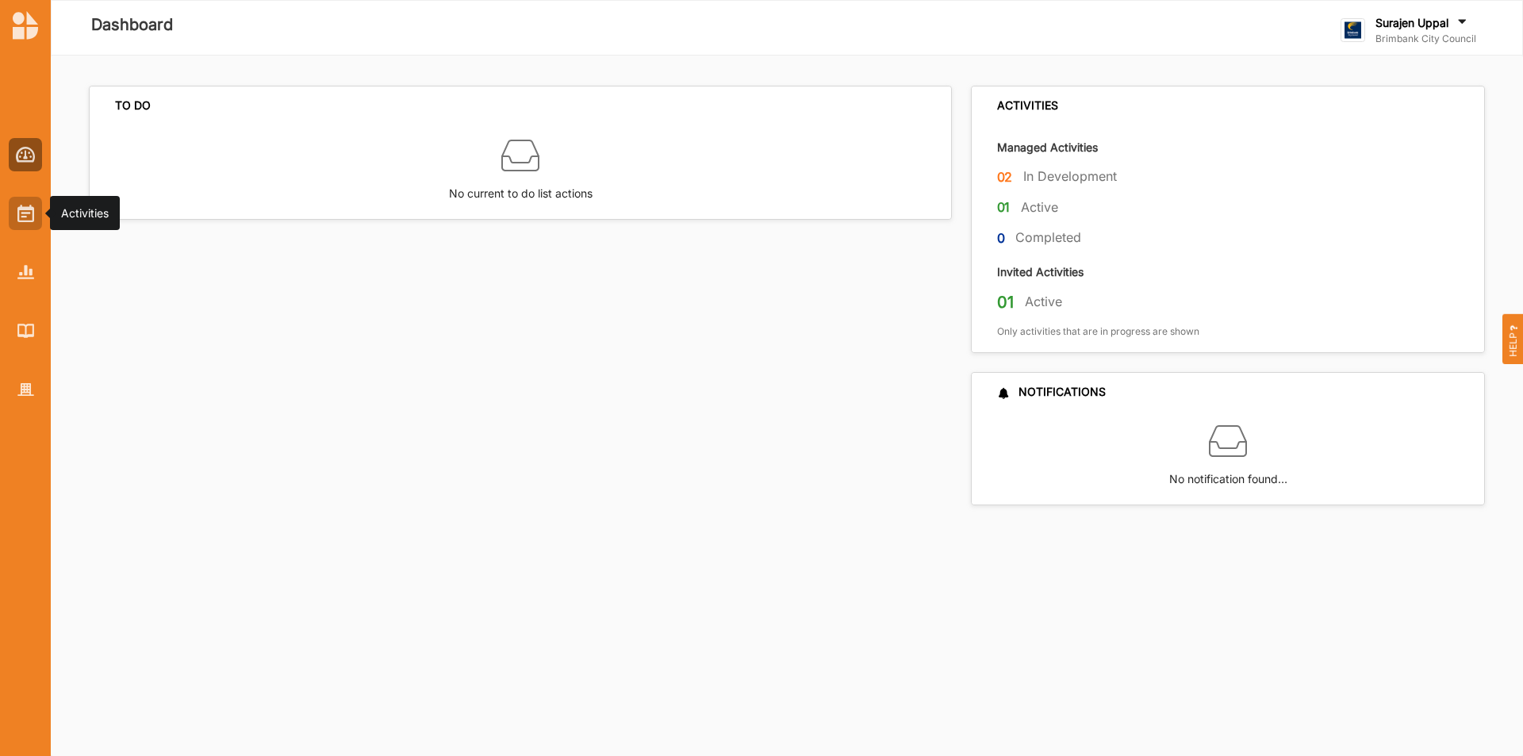
click at [27, 218] on img at bounding box center [25, 213] width 17 height 17
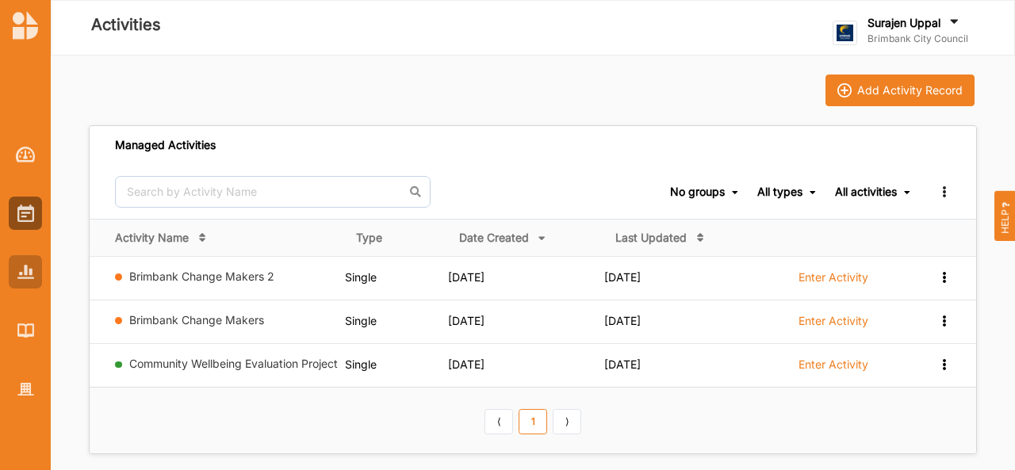
click at [21, 278] on img at bounding box center [25, 271] width 17 height 13
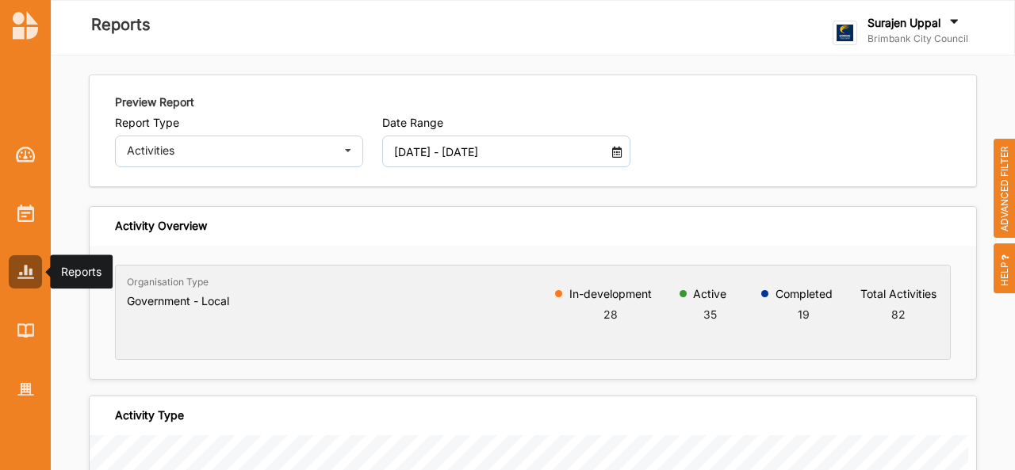
click at [559, 154] on input "[DATE] - [DATE]" at bounding box center [496, 152] width 222 height 32
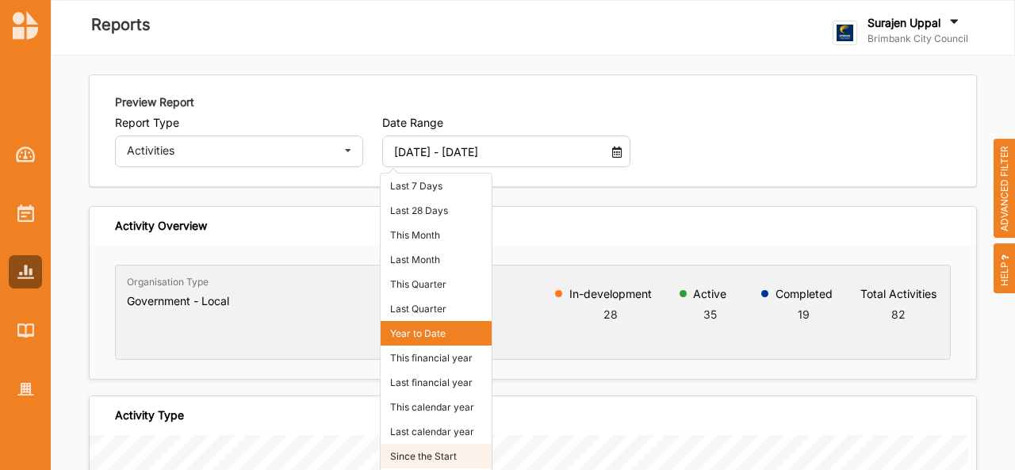
click at [420, 453] on li "Since the Start" at bounding box center [436, 456] width 111 height 25
type input "[DATE] - [DATE]"
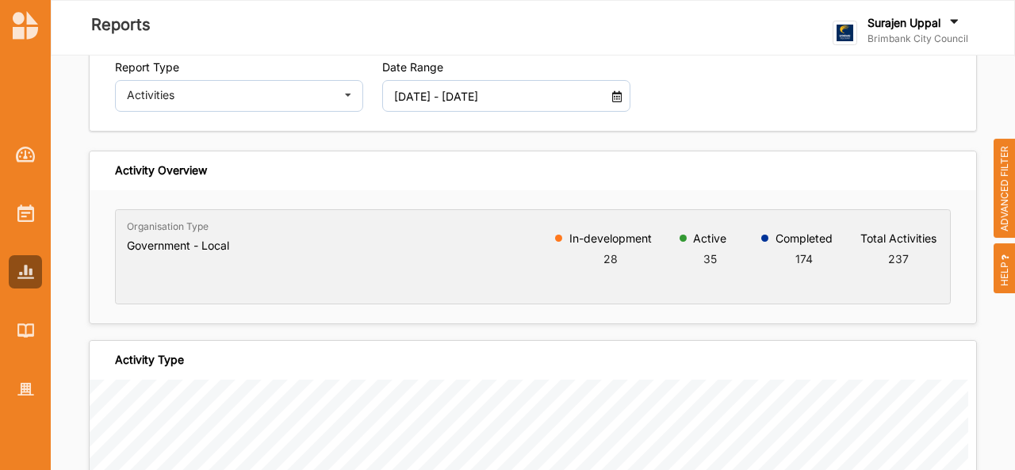
scroll to position [55, 0]
click at [222, 94] on div "Activities" at bounding box center [231, 95] width 208 height 11
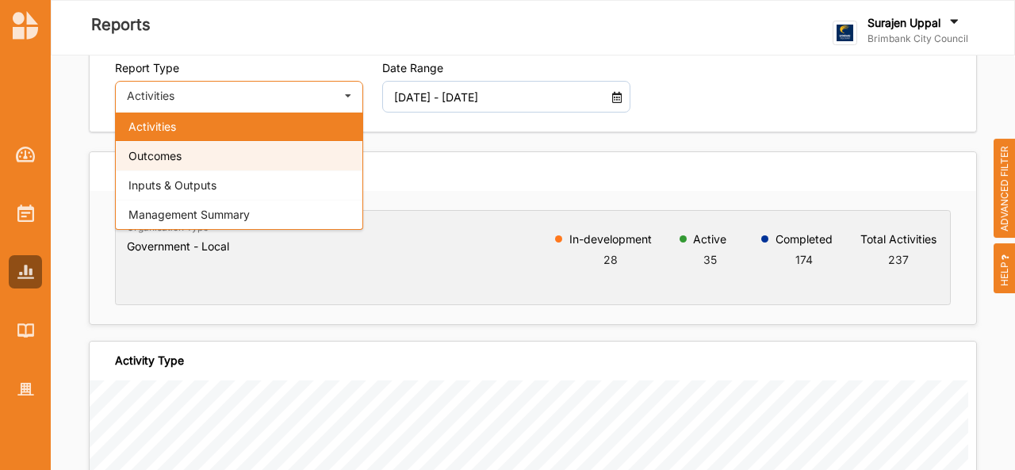
click at [167, 154] on span "Outcomes" at bounding box center [154, 155] width 53 height 13
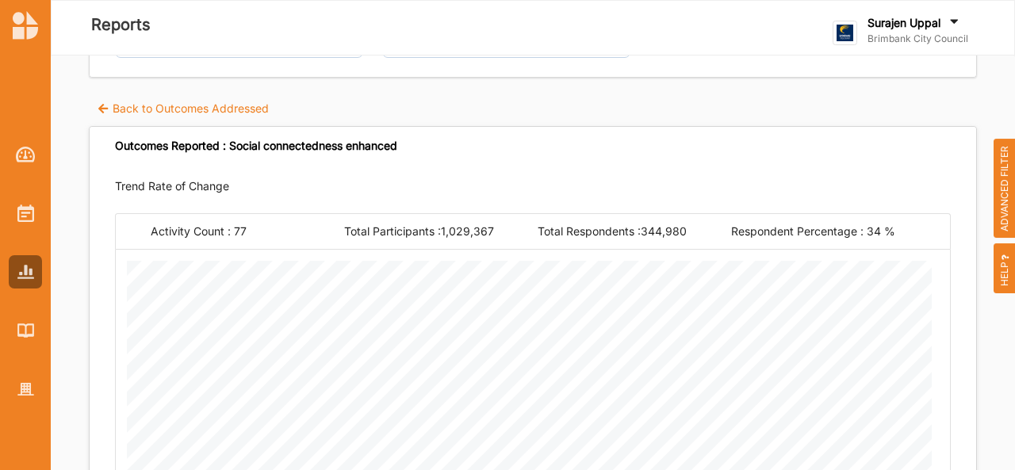
scroll to position [2, 0]
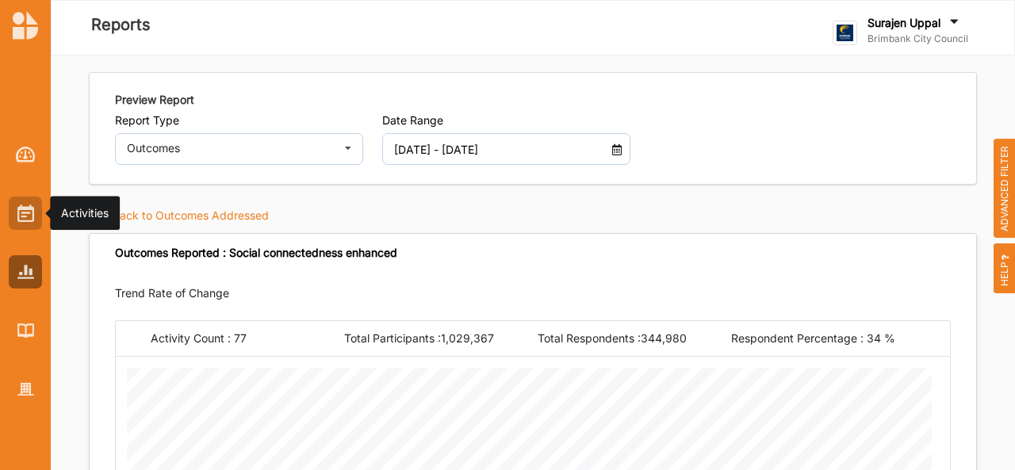
click at [10, 215] on div at bounding box center [25, 213] width 33 height 33
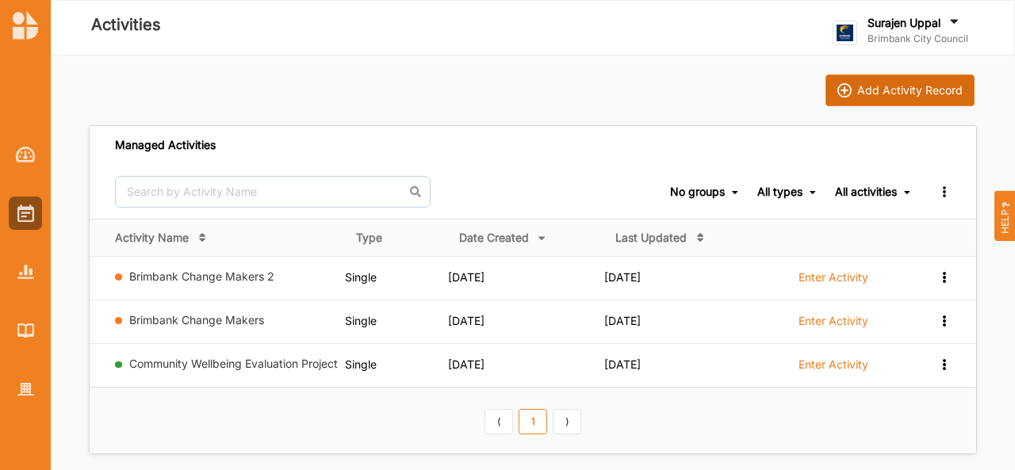
click at [917, 83] on div "Add Activity Record" at bounding box center [909, 90] width 105 height 14
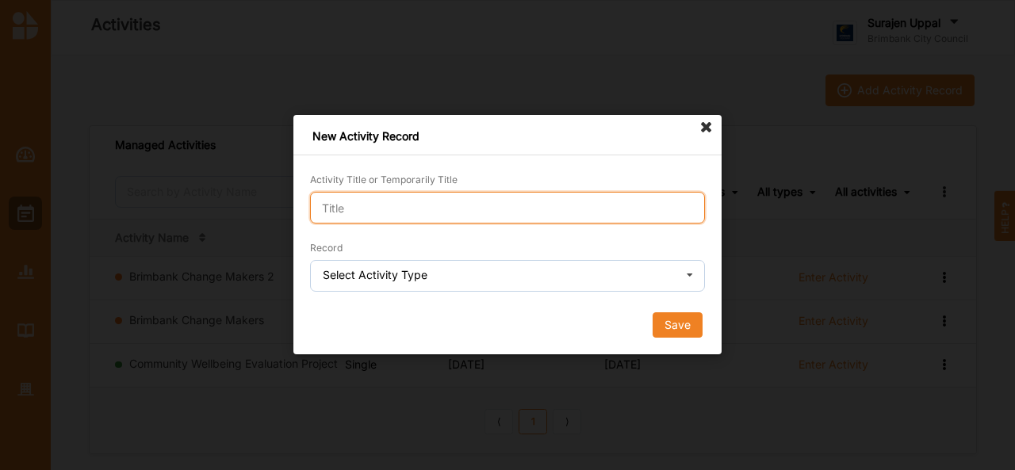
click at [619, 204] on input "Activity Title or Temporarily Title" at bounding box center [507, 208] width 395 height 32
type input "demo"
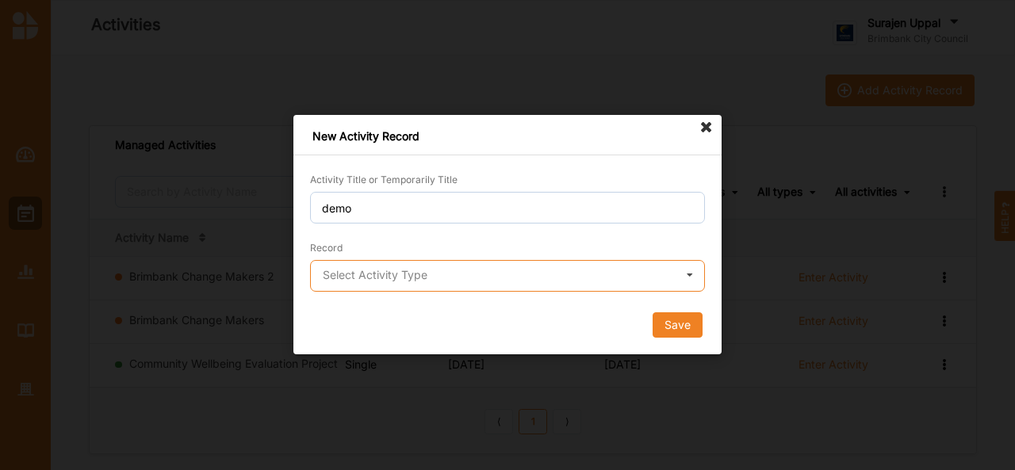
click at [601, 275] on input "text" at bounding box center [508, 277] width 393 height 32
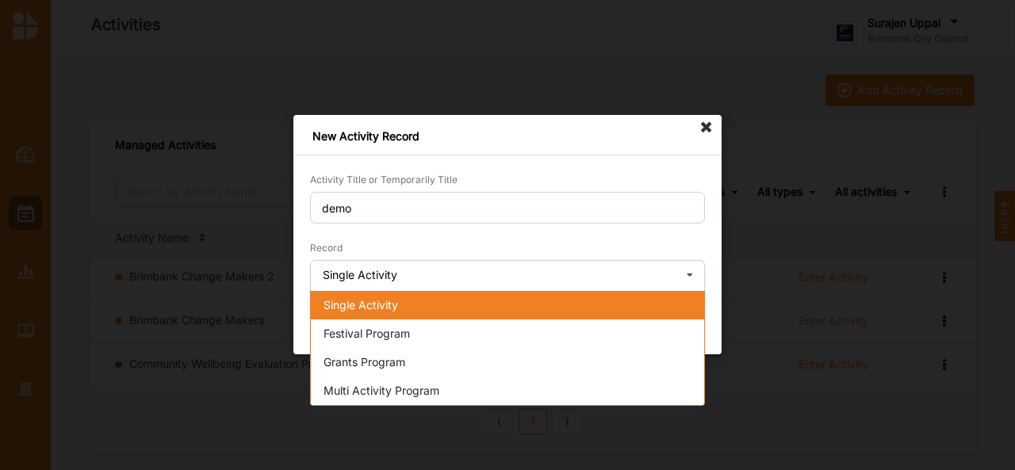
click at [496, 293] on div "Single Activity" at bounding box center [507, 305] width 393 height 29
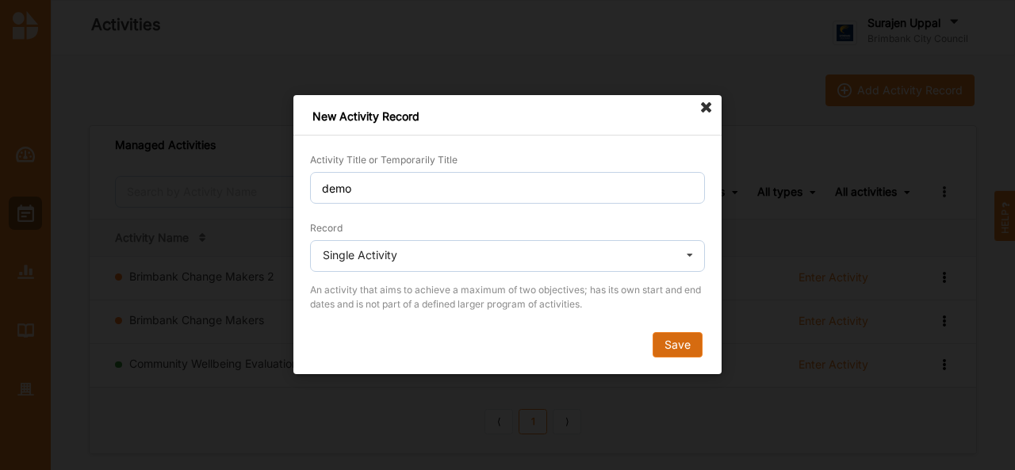
click at [682, 348] on button "Save" at bounding box center [678, 345] width 50 height 25
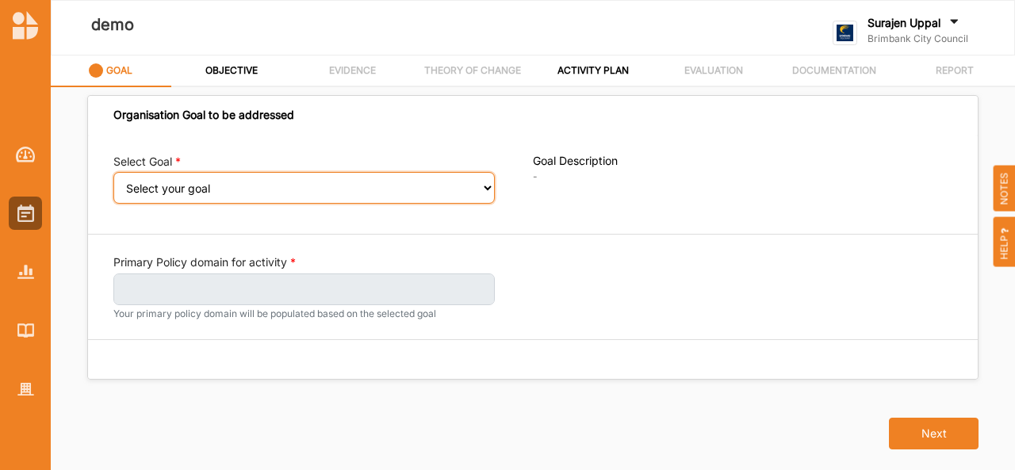
click at [439, 191] on select "Select your goal People: Social connection and wellbeing People: Healthy active…" at bounding box center [303, 188] width 381 height 32
select select "382"
click at [113, 182] on select "Select your goal People: Social connection and wellbeing People: Healthy active…" at bounding box center [303, 188] width 381 height 32
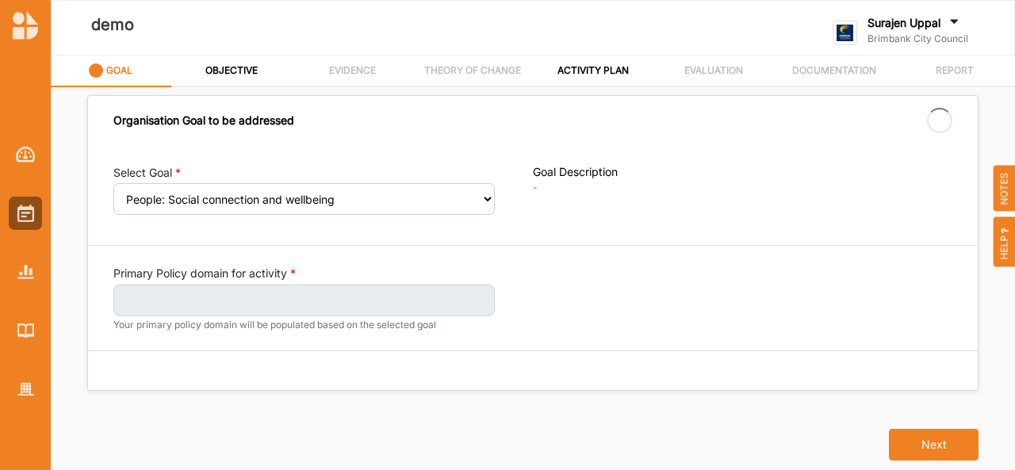
select select "382"
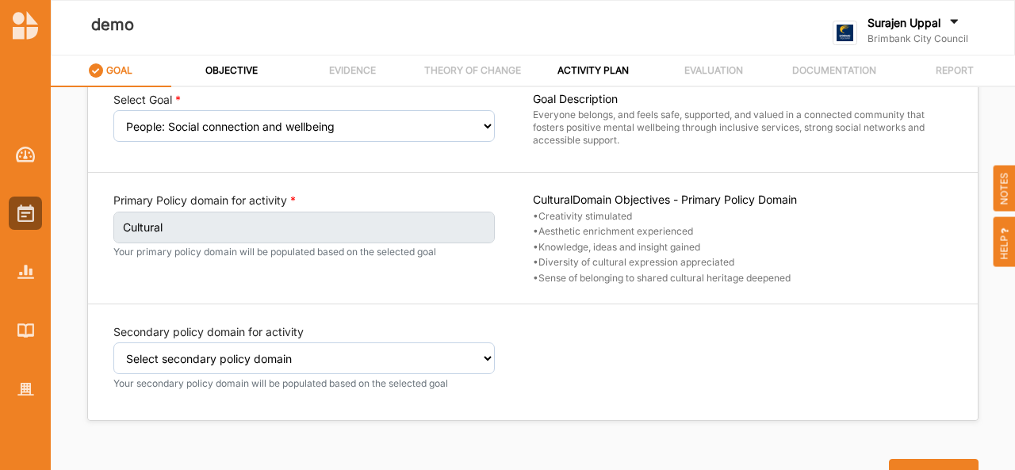
scroll to position [59, 0]
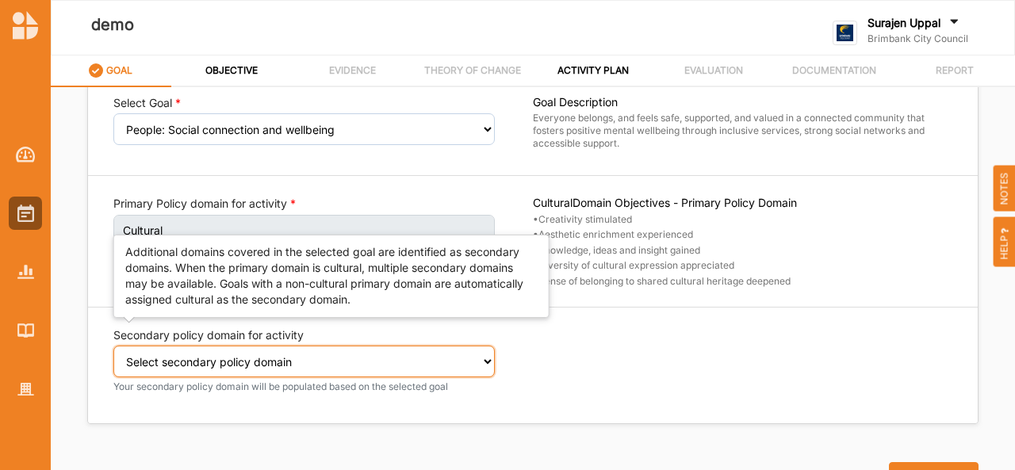
click at [297, 355] on select "Select secondary policy domain No second domain for this activity Social Govern…" at bounding box center [303, 362] width 381 height 32
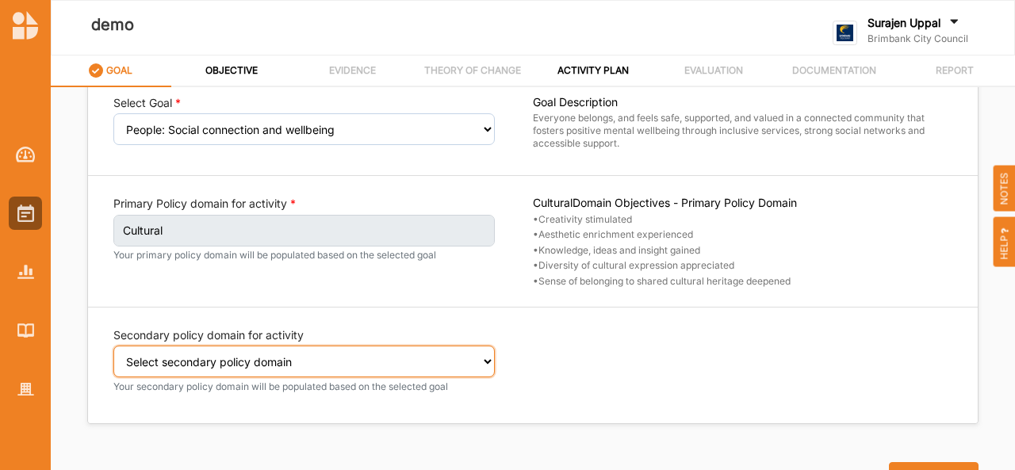
select select "2"
click at [113, 346] on select "Select secondary policy domain No second domain for this activity Social Govern…" at bounding box center [303, 362] width 381 height 32
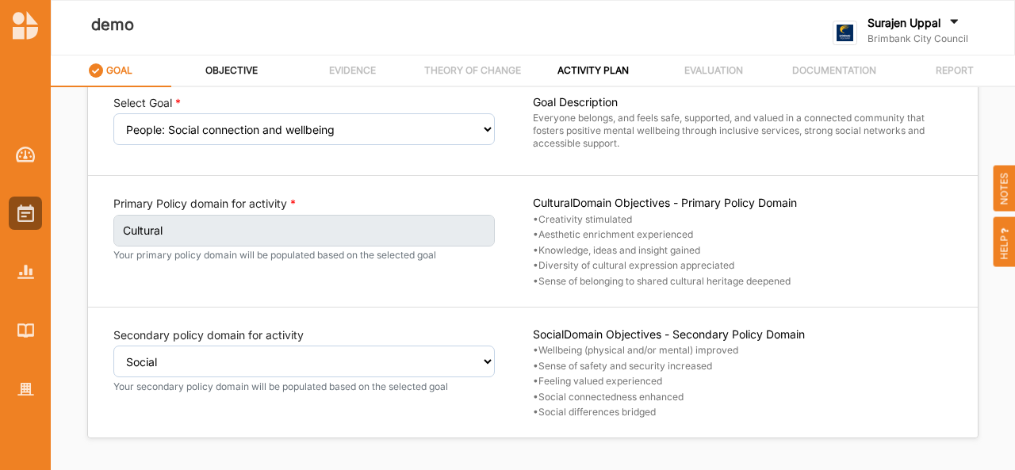
click at [222, 63] on div "OBJECTIVE" at bounding box center [232, 70] width 54 height 28
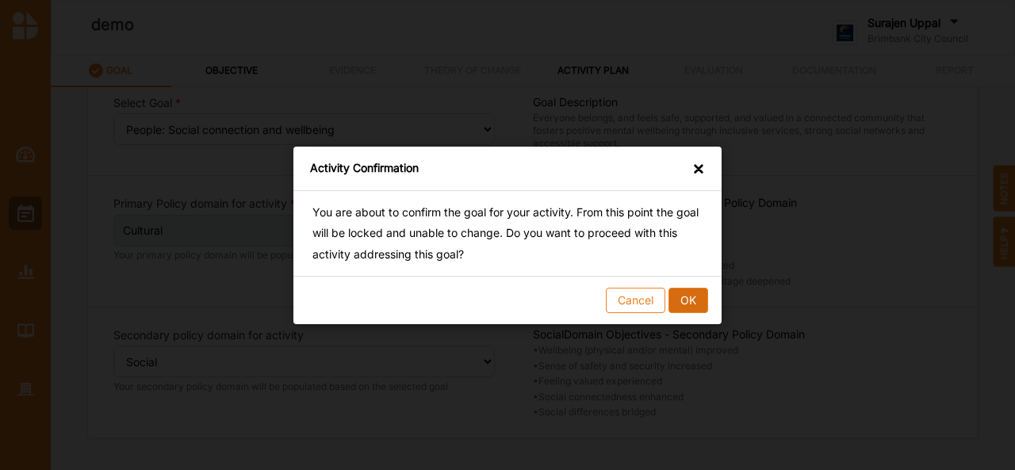
click at [683, 299] on button "OK" at bounding box center [689, 299] width 40 height 25
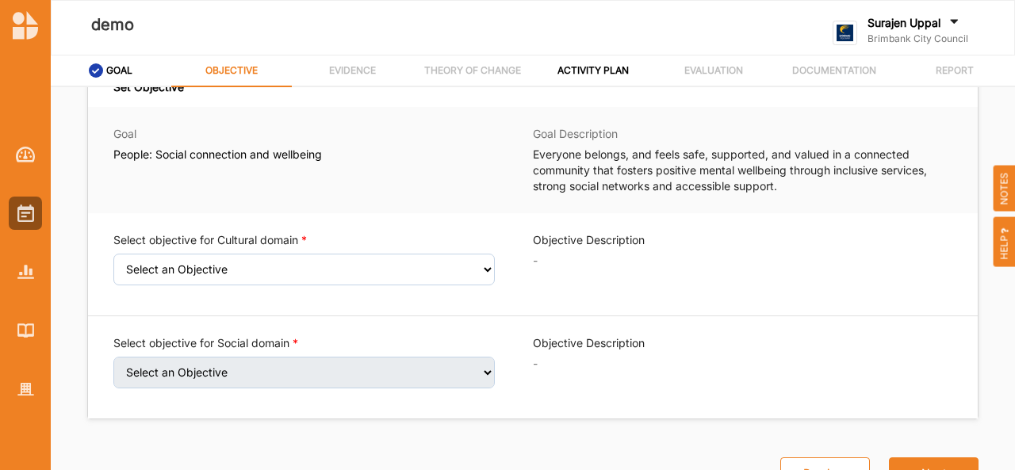
scroll to position [27, 0]
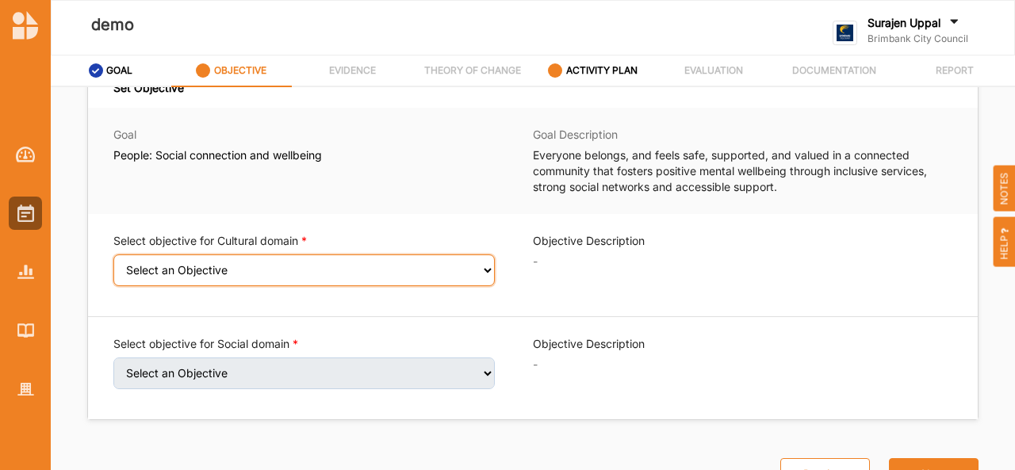
click at [322, 264] on select "Select an Objective Creativity stimulated Aesthetic enrichment experienced Know…" at bounding box center [303, 271] width 381 height 32
select select "3"
click at [113, 259] on select "Select an Objective Creativity stimulated Aesthetic enrichment experienced Know…" at bounding box center [303, 271] width 381 height 32
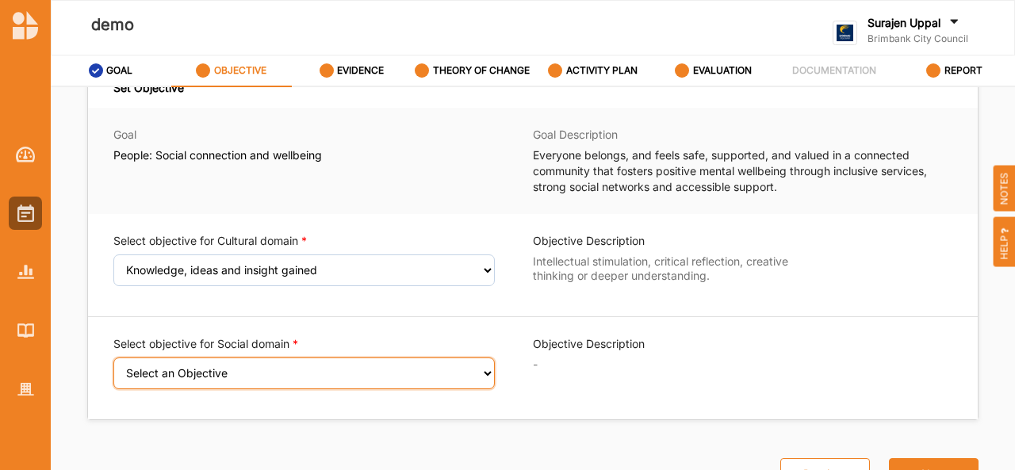
click at [320, 374] on select "Select an Objective Wellbeing (physical and/or mental) improved Sense of safety…" at bounding box center [303, 374] width 381 height 32
select select "9"
click at [113, 361] on select "Select an Objective Wellbeing (physical and/or mental) improved Sense of safety…" at bounding box center [303, 374] width 381 height 32
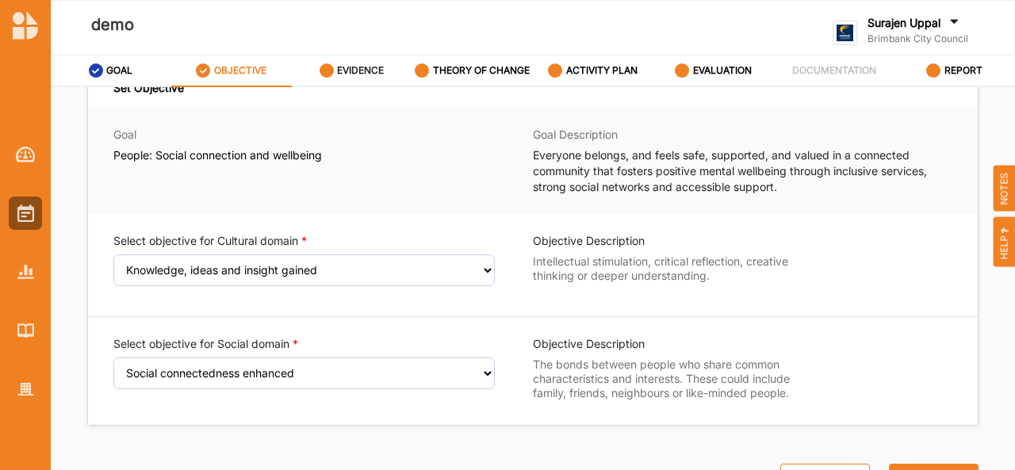
click at [351, 85] on link "EVIDENCE" at bounding box center [352, 72] width 121 height 32
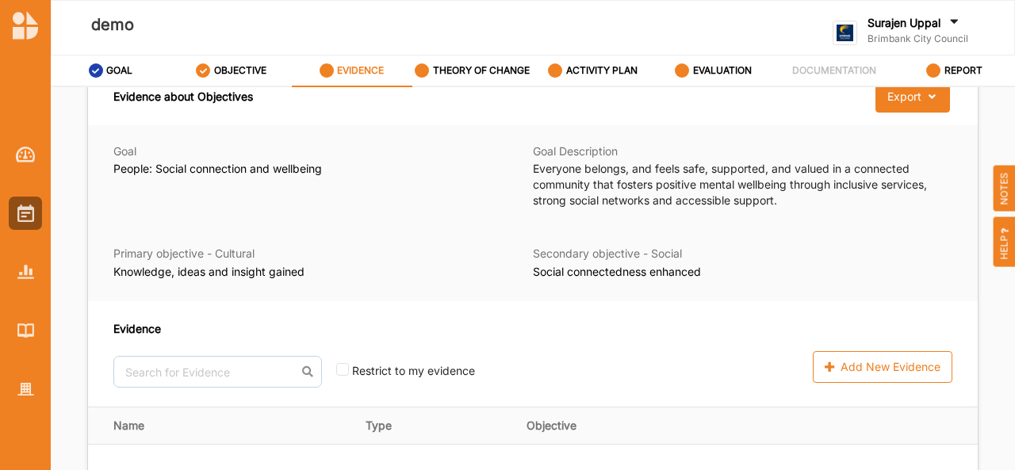
scroll to position [36, 0]
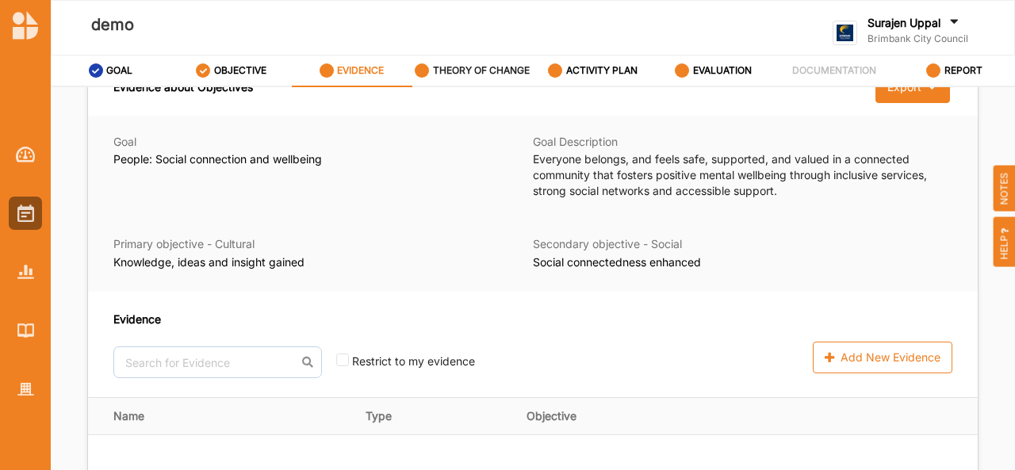
click at [476, 67] on label "THEORY OF CHANGE" at bounding box center [481, 70] width 97 height 13
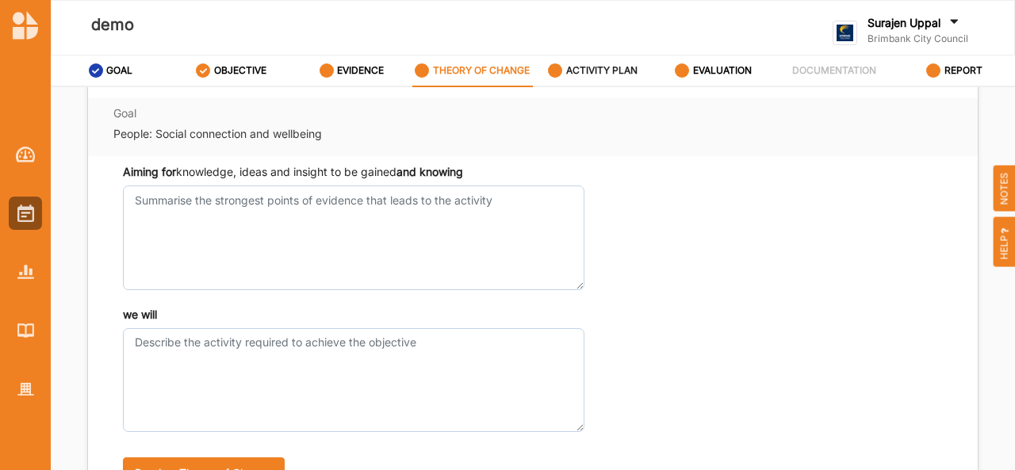
click at [598, 66] on label "ACTIVITY PLAN" at bounding box center [601, 70] width 71 height 13
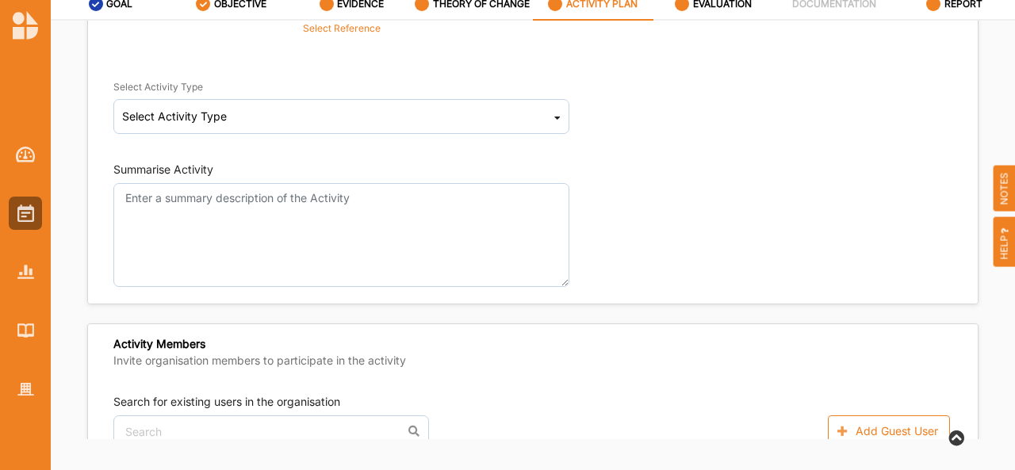
scroll to position [243, 0]
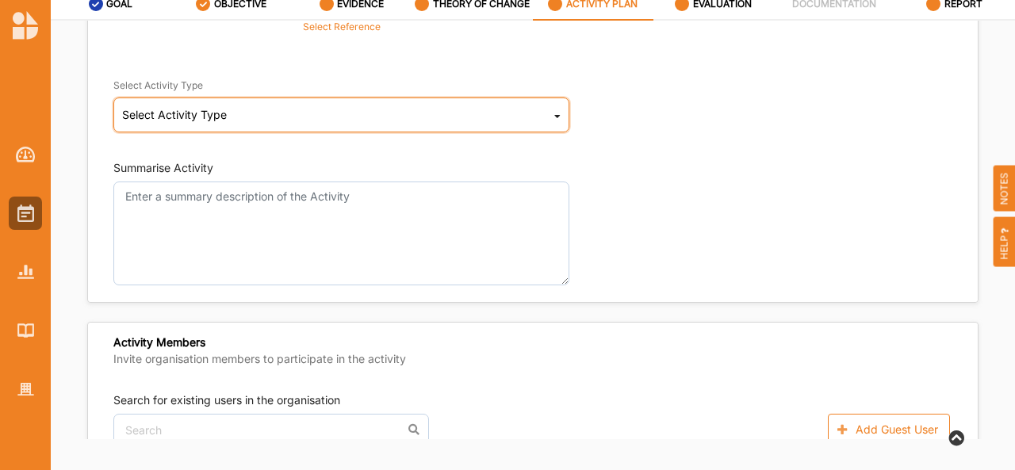
click at [522, 123] on div "Select Activity Type Cultural infrastructure development Acquisitions and Commi…" at bounding box center [341, 115] width 456 height 35
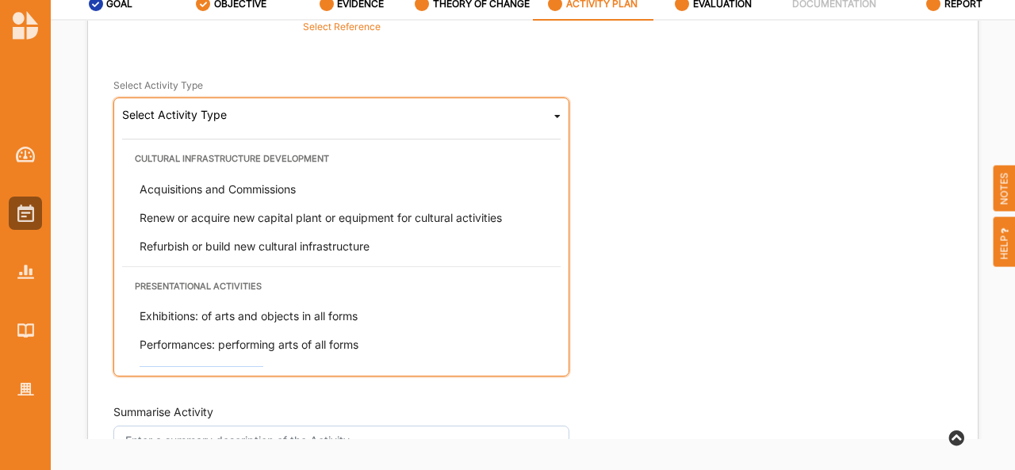
drag, startPoint x: 470, startPoint y: 362, endPoint x: 478, endPoint y: 296, distance: 67.1
click at [478, 296] on div "Cultural infrastructure development Acquisitions and Commissions Renew or acqui…" at bounding box center [341, 253] width 439 height 228
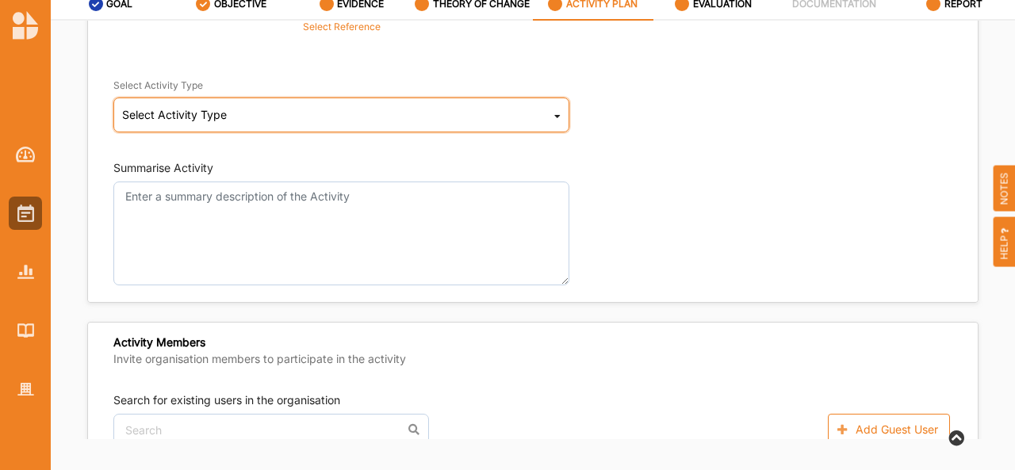
click at [492, 113] on div "Select Activity Type Cultural infrastructure development Acquisitions and Commi…" at bounding box center [341, 115] width 456 height 35
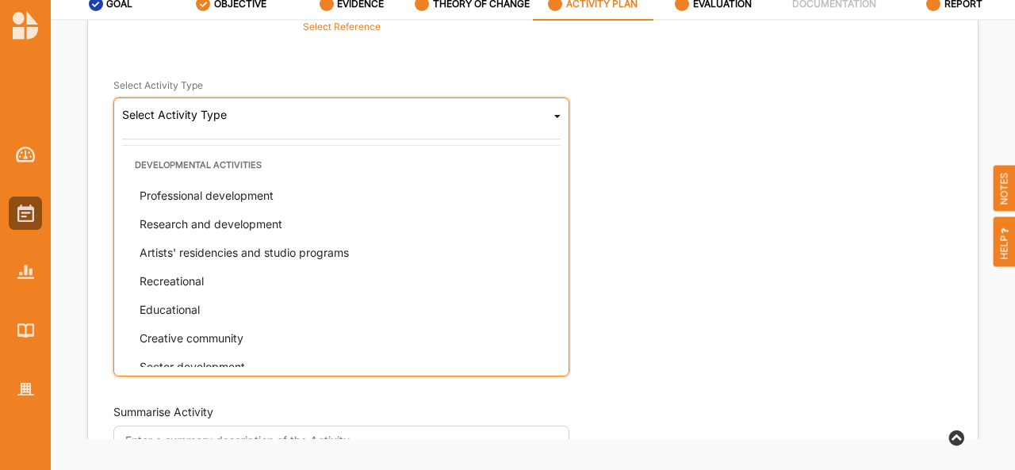
scroll to position [399, 0]
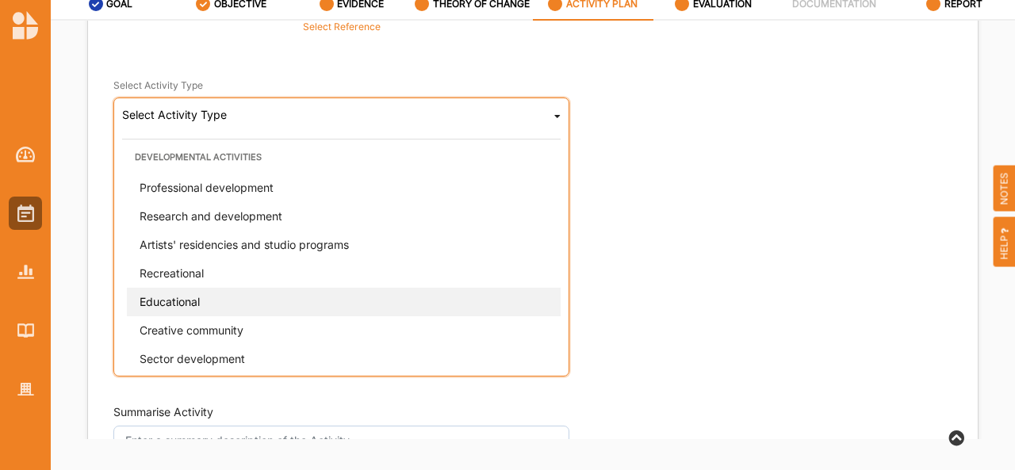
click at [282, 299] on div "Educational" at bounding box center [346, 302] width 439 height 29
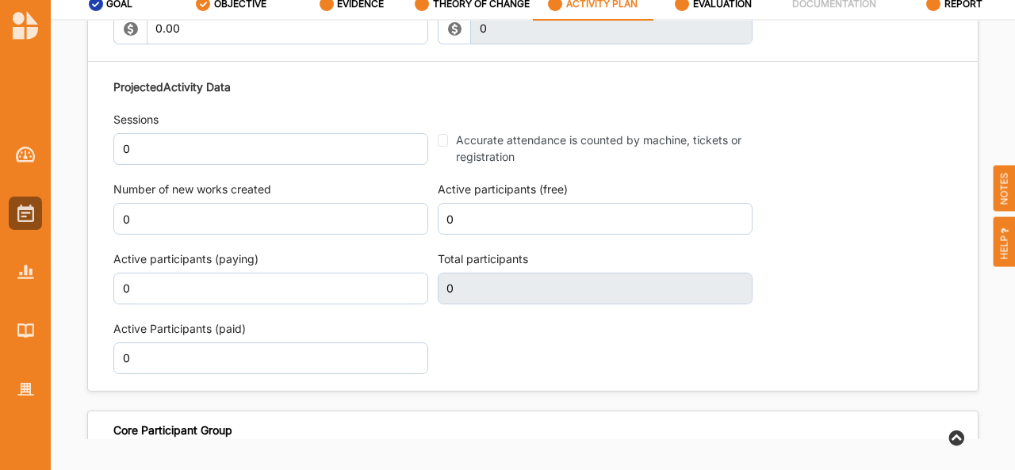
scroll to position [1937, 0]
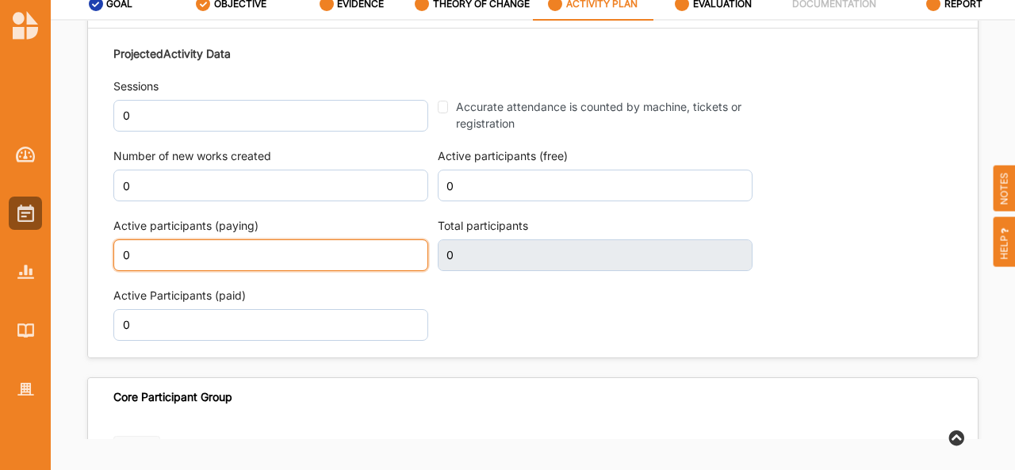
click at [194, 242] on input "0" at bounding box center [270, 256] width 315 height 32
type input "50"
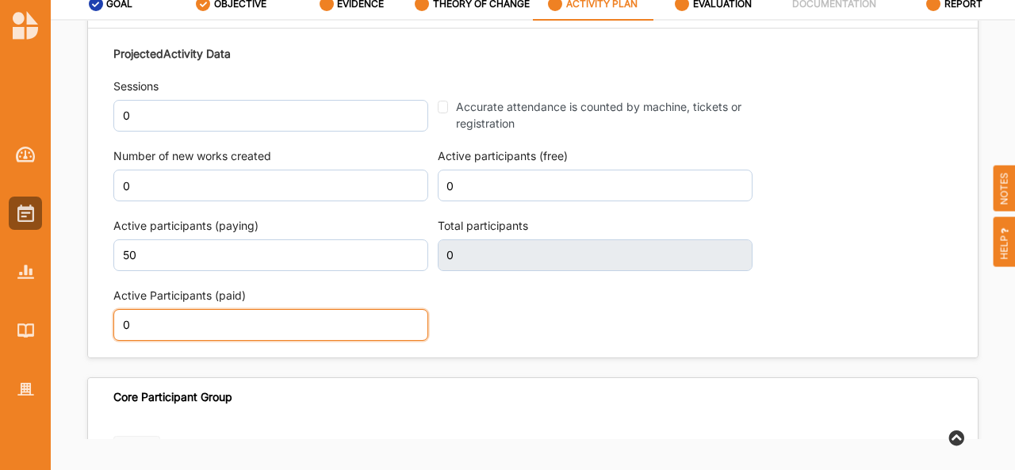
scroll to position [1948, 0]
click at [157, 328] on input "0" at bounding box center [270, 325] width 315 height 32
type input "50"
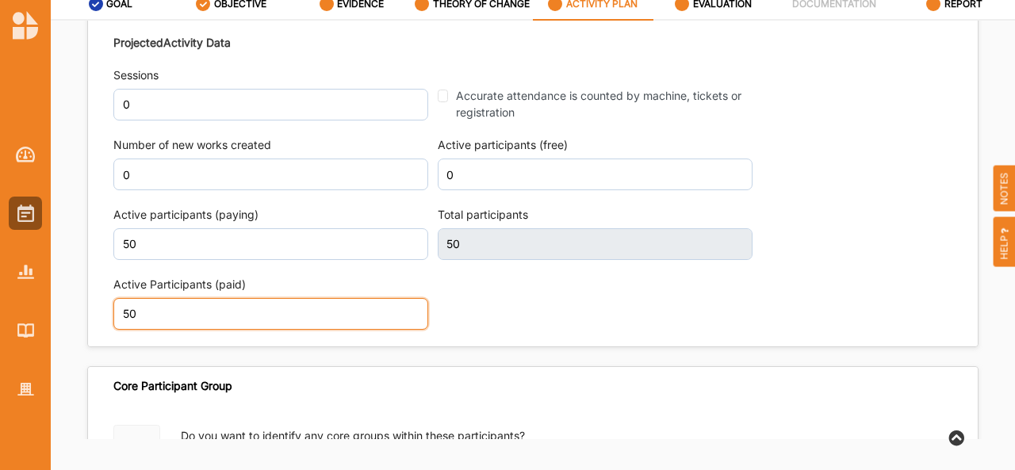
scroll to position [1937, 0]
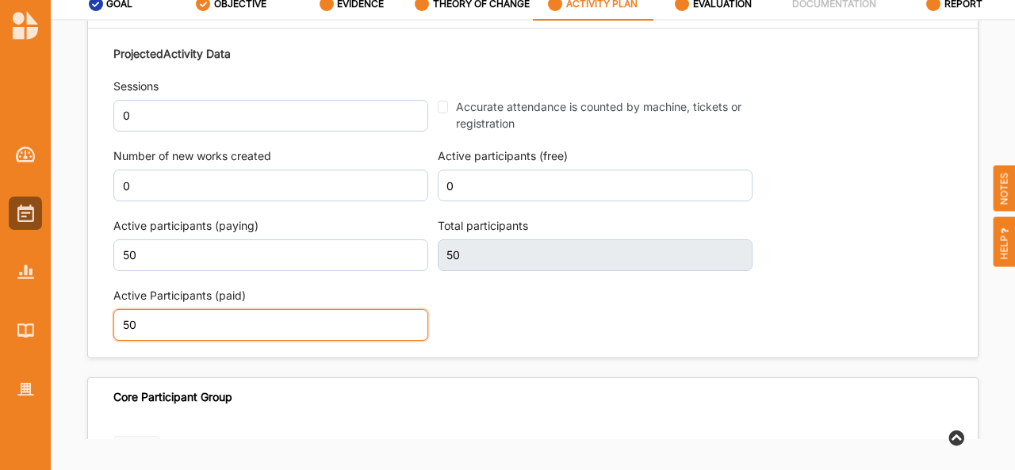
type input "50"
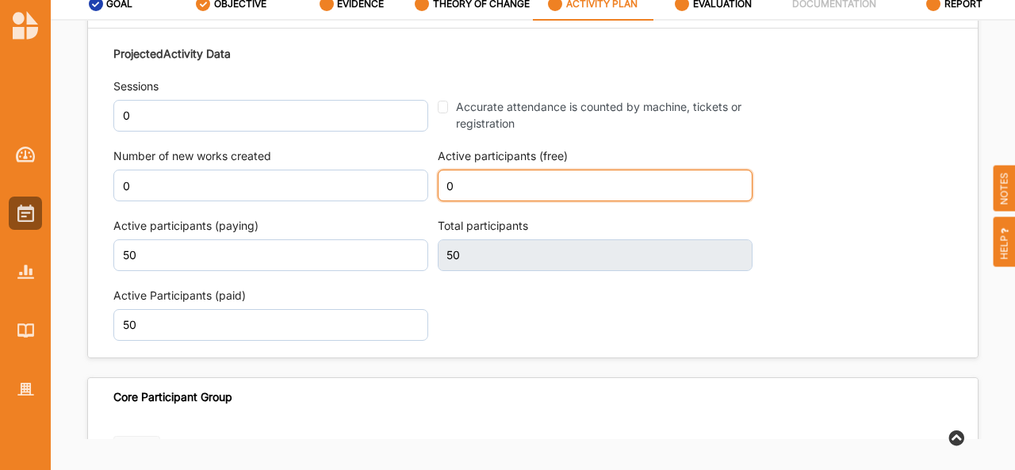
scroll to position [1948, 0]
click at [470, 190] on input "0" at bounding box center [595, 186] width 315 height 32
type input "100"
type input "50"
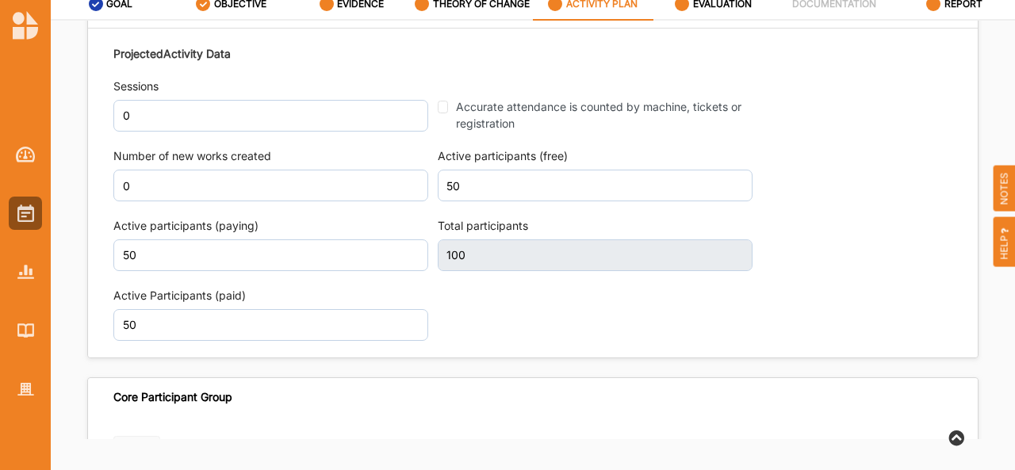
click at [944, 90] on div "Projected Activity Data Sessions 0 Accurate attendance is counted by machine, t…" at bounding box center [532, 193] width 839 height 312
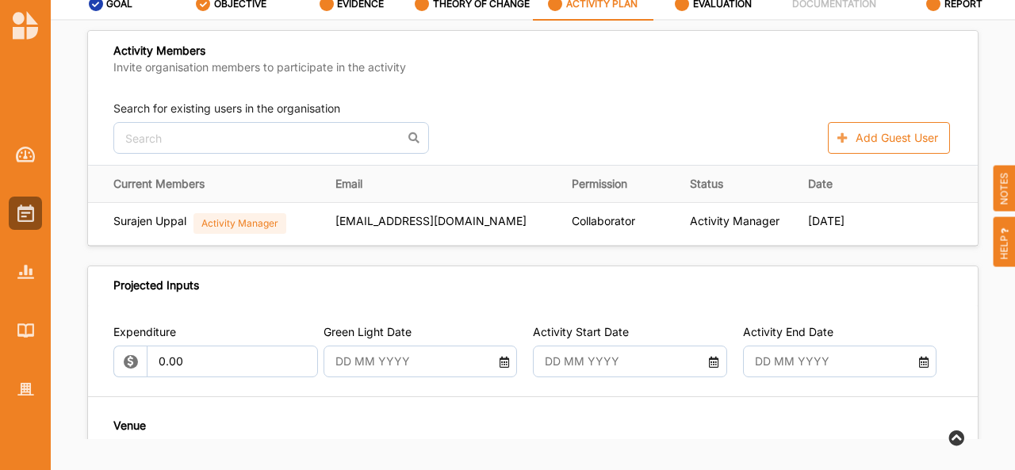
scroll to position [600, 0]
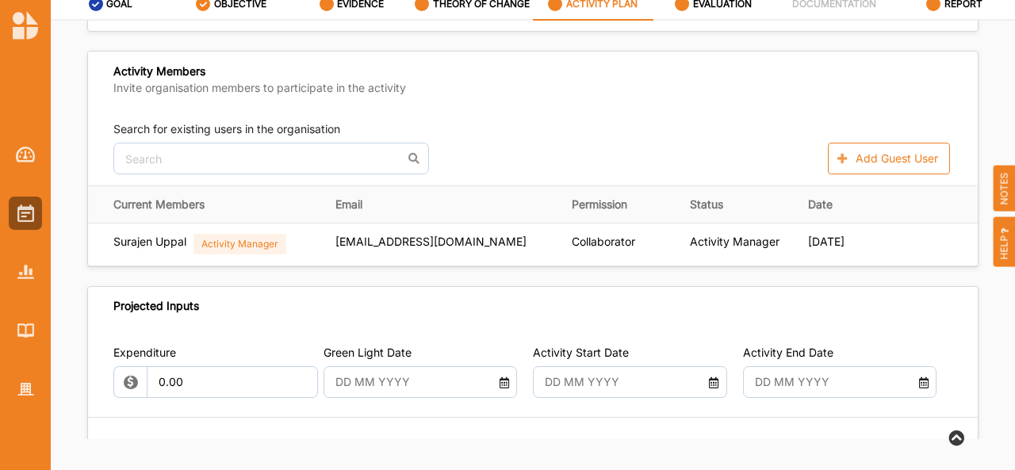
type input "150"
click at [722, 14] on div "EVALUATION" at bounding box center [713, 4] width 77 height 29
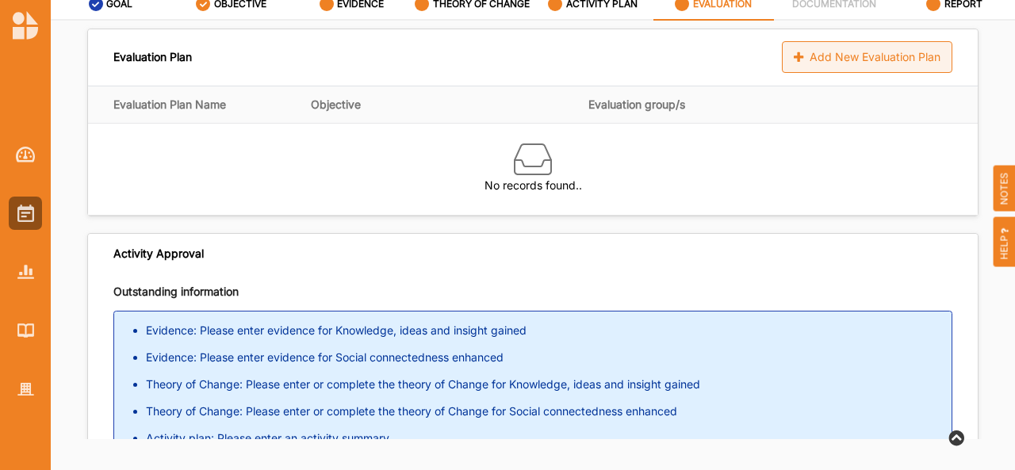
click at [898, 63] on div "Add New Evaluation Plan" at bounding box center [867, 57] width 171 height 32
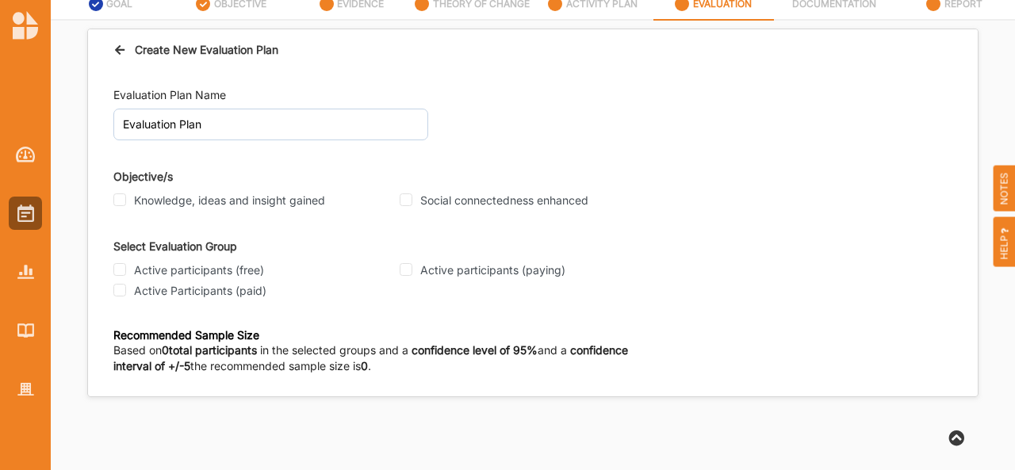
click at [113, 204] on div "Evaluation Plan Name Evaluation Plan Objective/s Knowledge, ideas and insight g…" at bounding box center [533, 234] width 890 height 326
click at [117, 205] on div "Knowledge, ideas and insight gained" at bounding box center [251, 201] width 277 height 14
click at [114, 194] on input "Knowledge, ideas and insight gained" at bounding box center [119, 200] width 13 height 13
checkbox input "true"
click at [403, 202] on input "Social connectedness enhanced" at bounding box center [406, 200] width 13 height 13
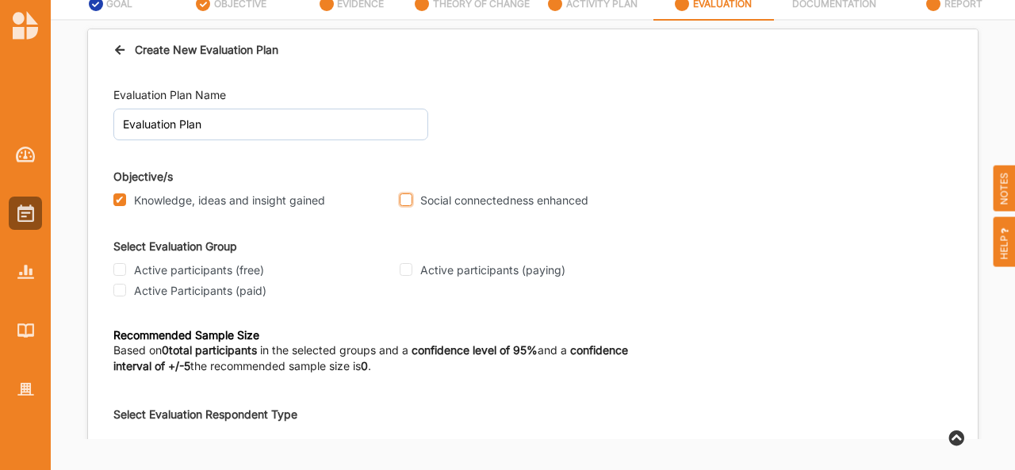
checkbox input "true"
click at [120, 269] on input "Active participants (free)" at bounding box center [119, 269] width 13 height 13
checkbox input "true"
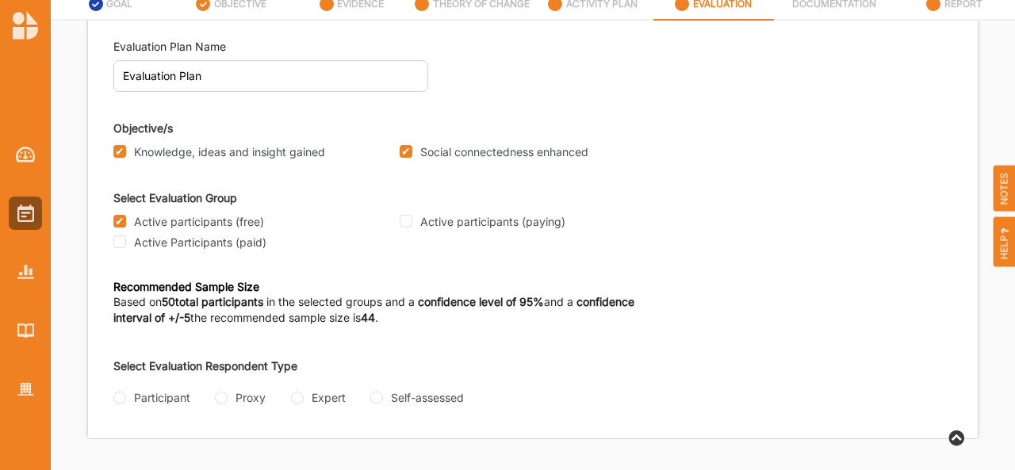
scroll to position [62, 0]
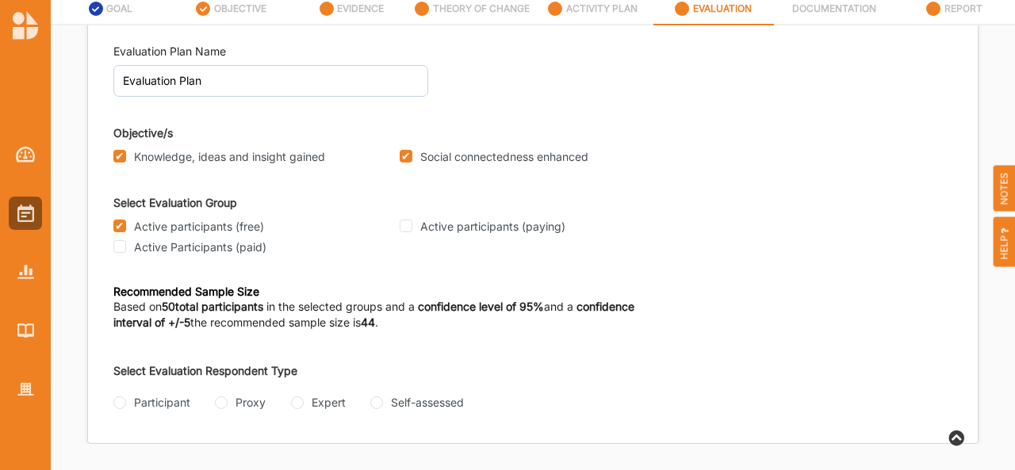
click at [124, 407] on div "Participant" at bounding box center [151, 402] width 77 height 17
click at [122, 401] on input "Participant" at bounding box center [119, 403] width 13 height 13
radio input "true"
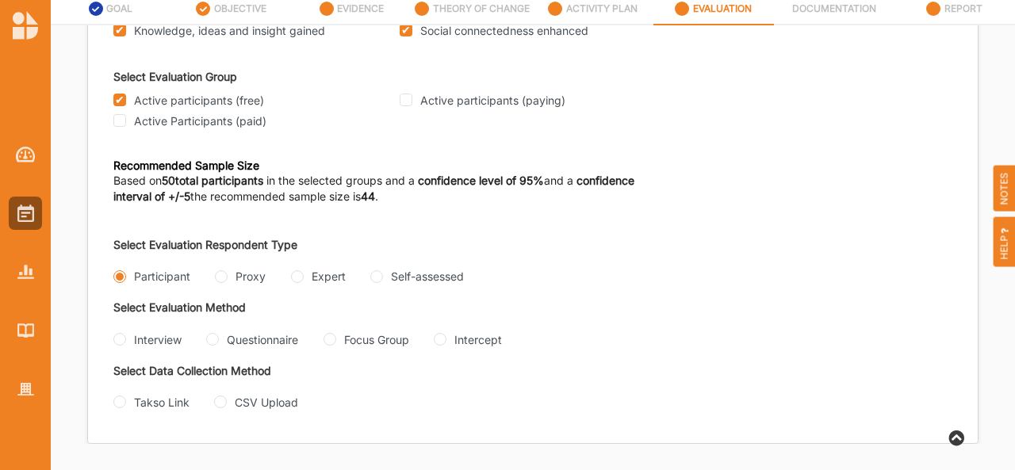
scroll to position [194, 0]
click at [122, 333] on input "Interview" at bounding box center [119, 339] width 13 height 13
radio input "true"
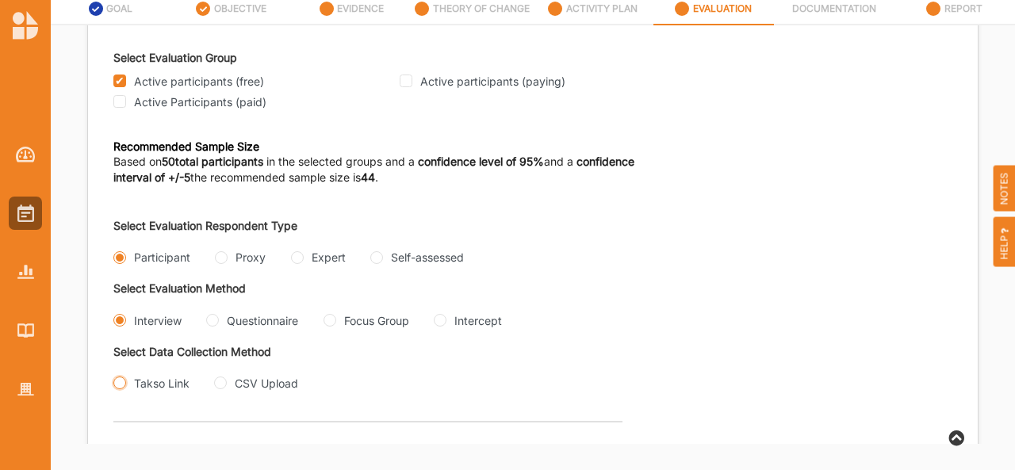
click at [123, 389] on input "Takso Link" at bounding box center [119, 383] width 13 height 13
radio input "true"
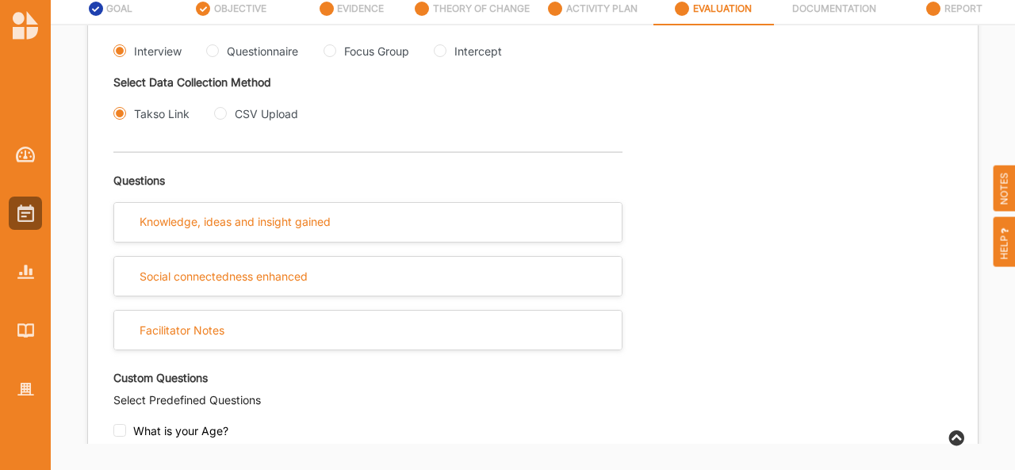
scroll to position [464, 0]
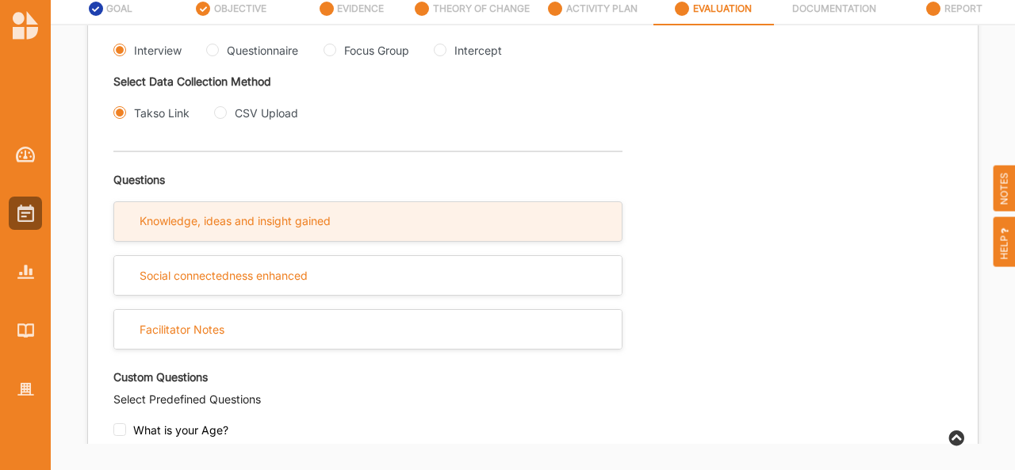
click at [380, 232] on div "Knowledge, ideas and insight gained" at bounding box center [368, 221] width 508 height 39
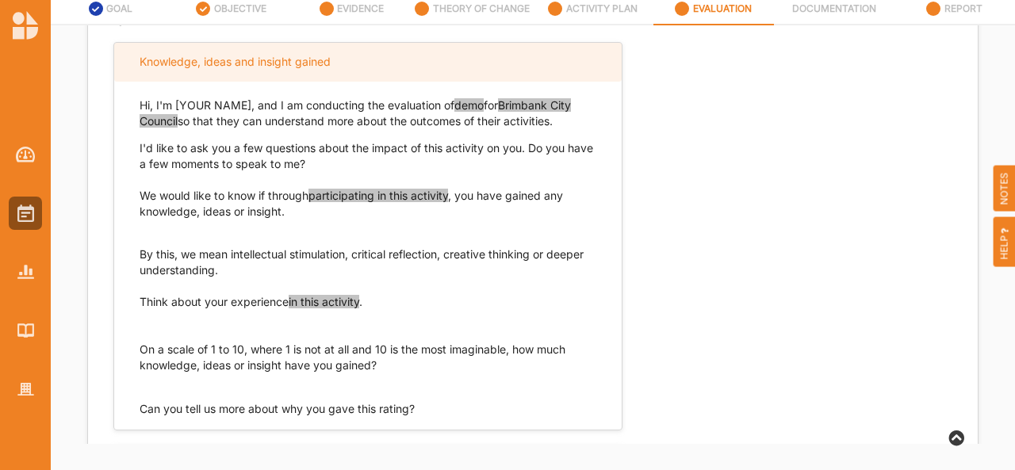
scroll to position [625, 0]
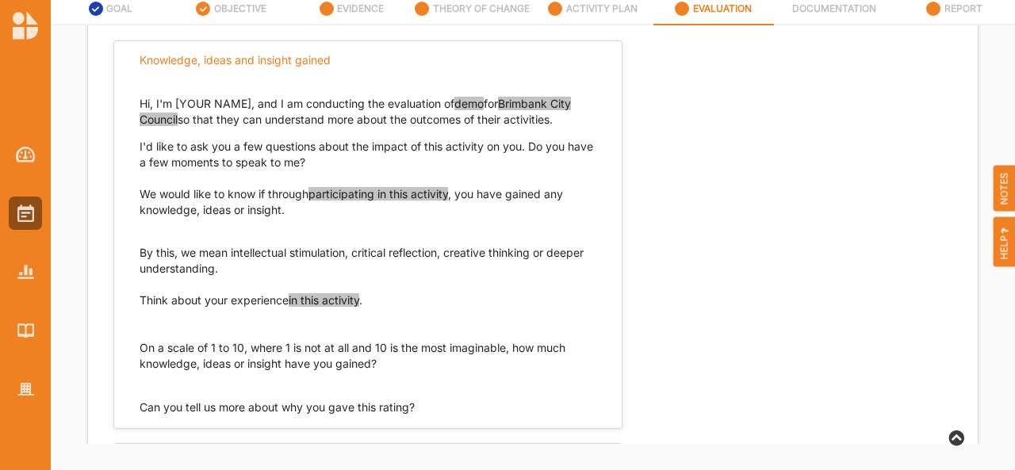
click at [384, 345] on p "Think about your experience in this activity . On a scale of 1 to 10, where 1 i…" at bounding box center [368, 332] width 457 height 79
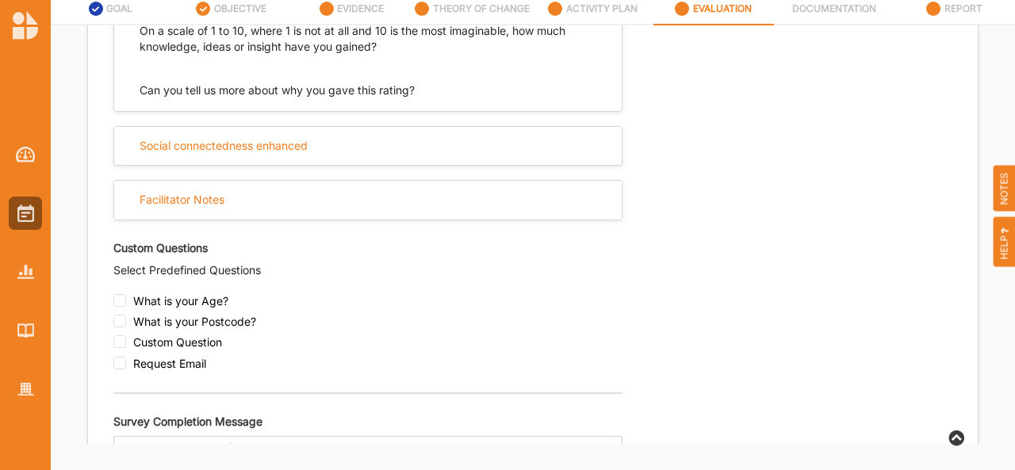
scroll to position [969, 0]
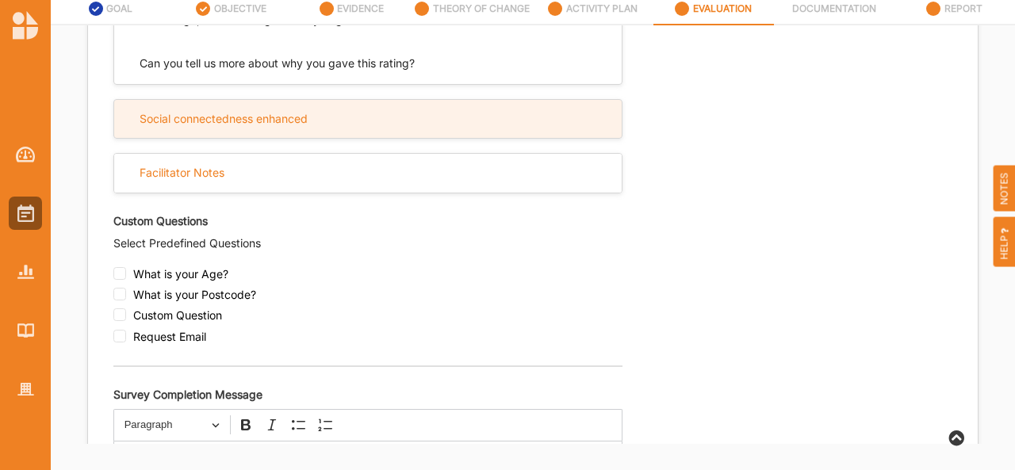
click at [499, 134] on div "Social connectedness enhanced" at bounding box center [368, 119] width 508 height 39
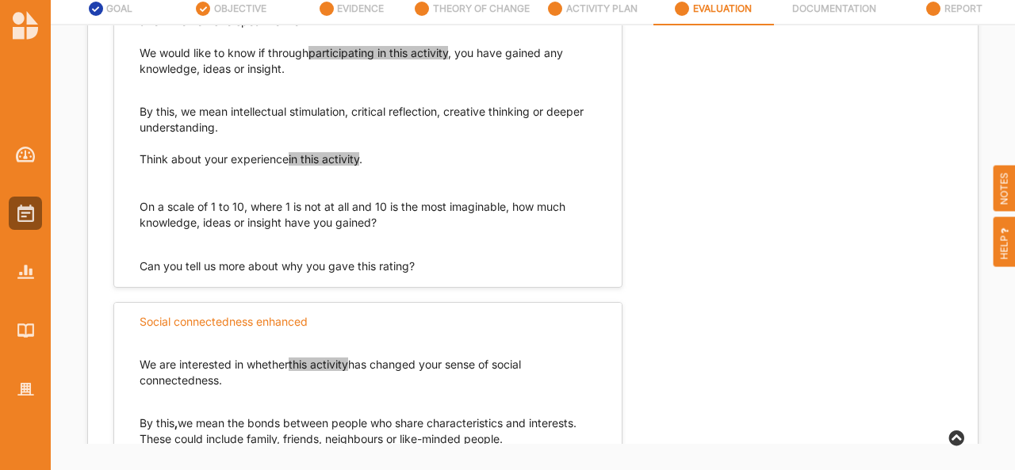
scroll to position [765, 0]
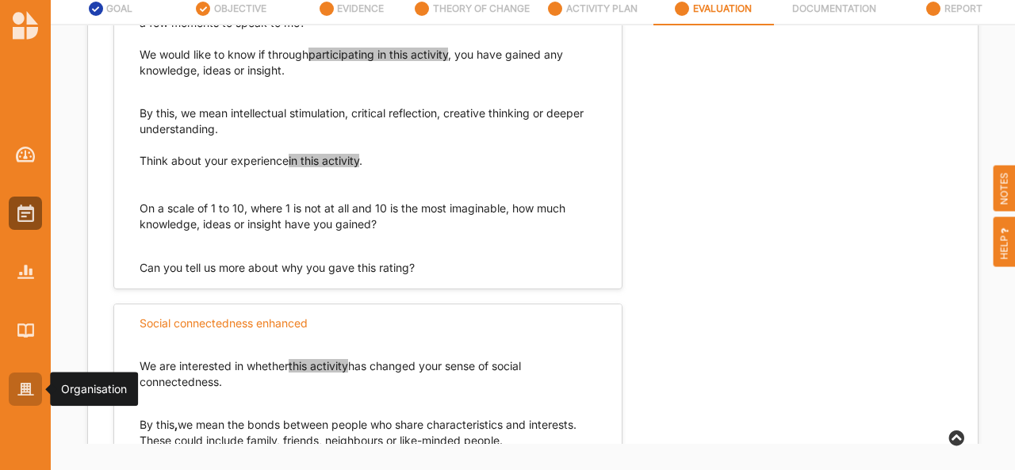
click at [34, 380] on div at bounding box center [25, 389] width 33 height 33
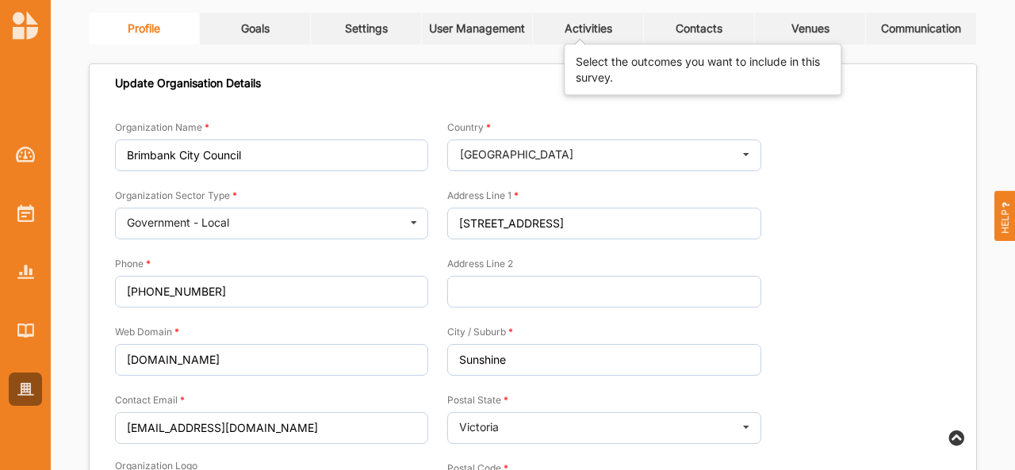
click at [597, 29] on div "Activities" at bounding box center [589, 28] width 48 height 14
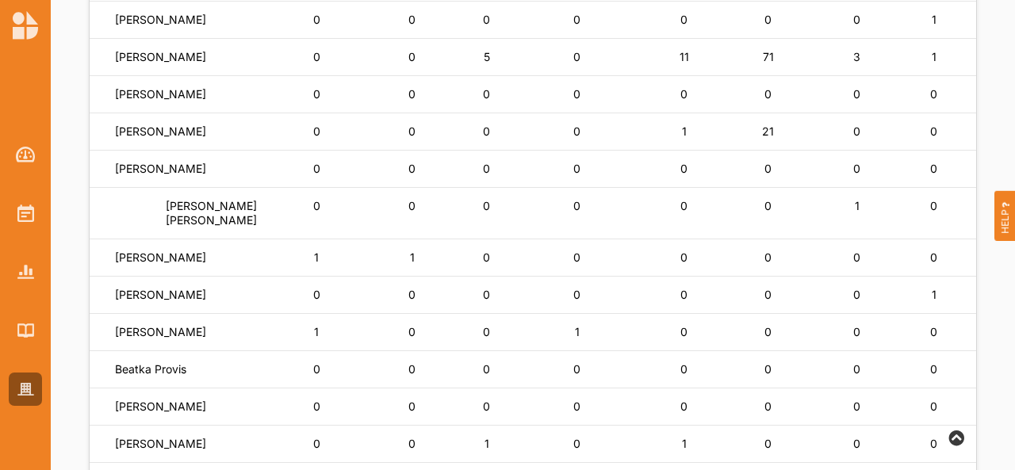
scroll to position [339, 0]
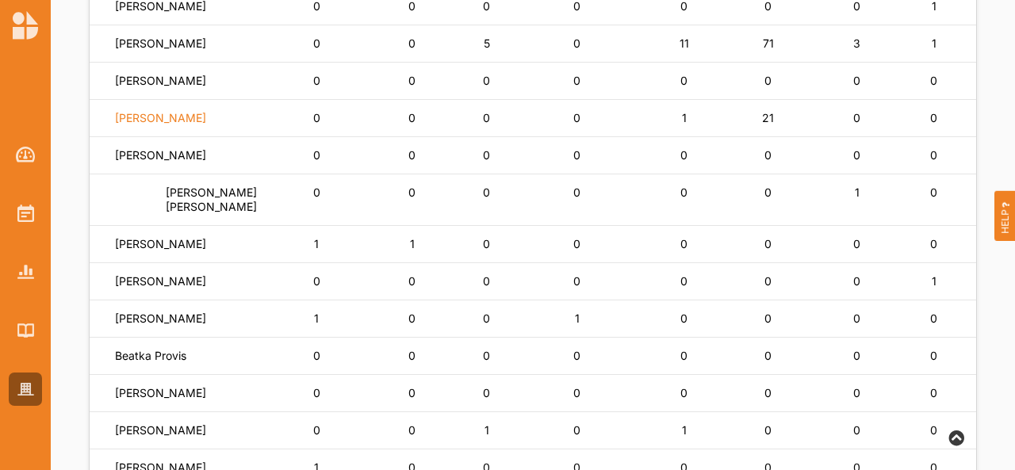
click at [160, 125] on label "Lisa Horsburgh" at bounding box center [160, 118] width 91 height 14
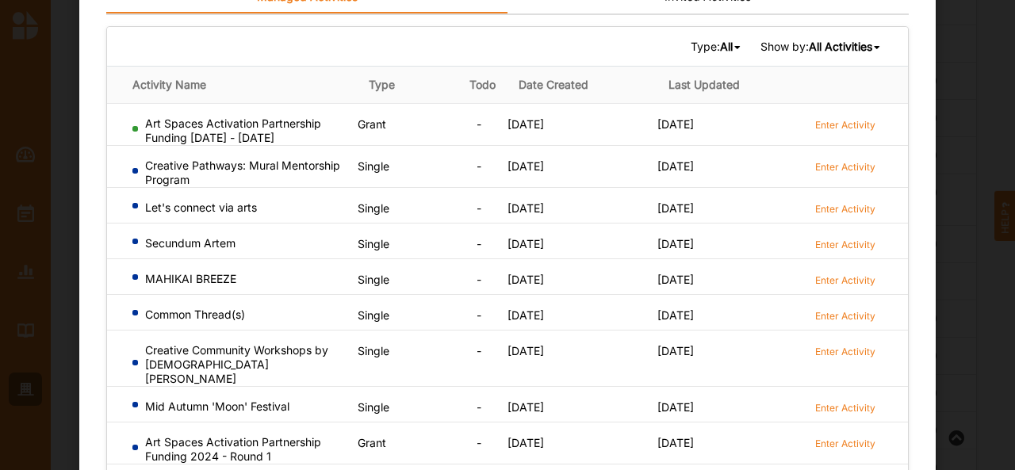
scroll to position [95, 0]
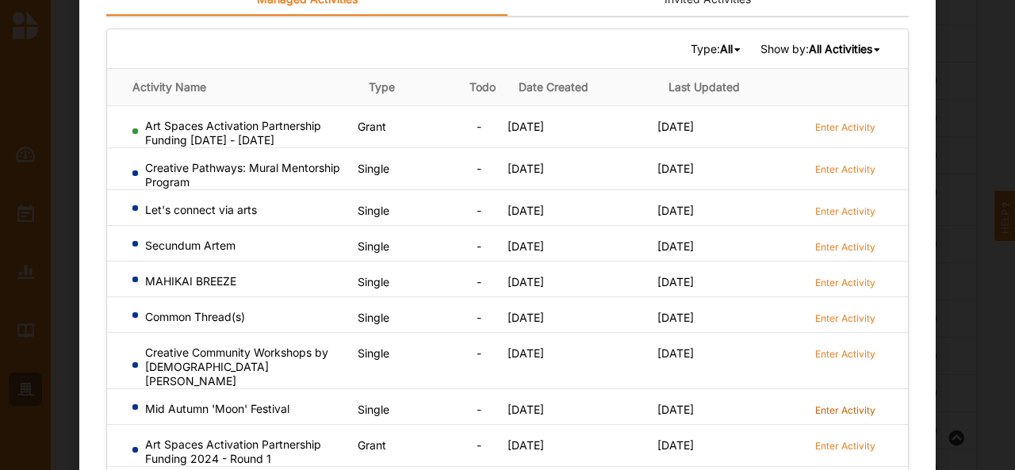
click at [844, 404] on label "Enter Activity" at bounding box center [845, 410] width 60 height 13
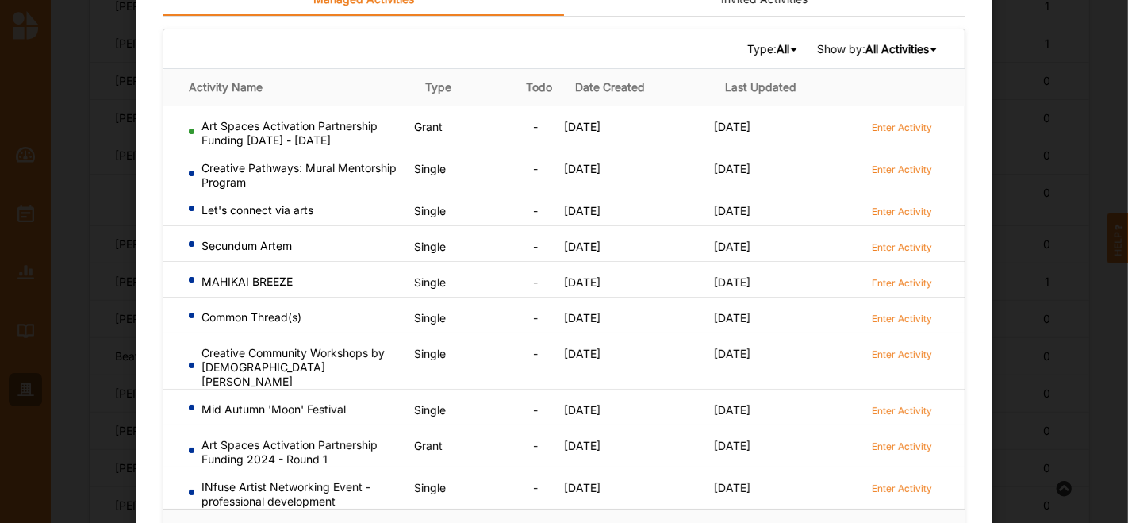
scroll to position [0, 0]
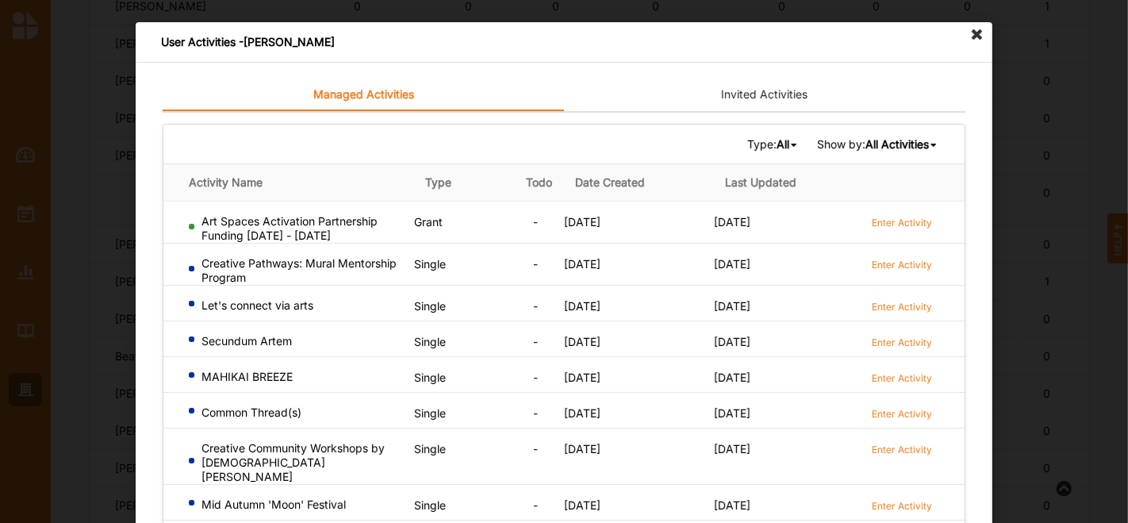
click at [973, 26] on icon at bounding box center [976, 34] width 25 height 25
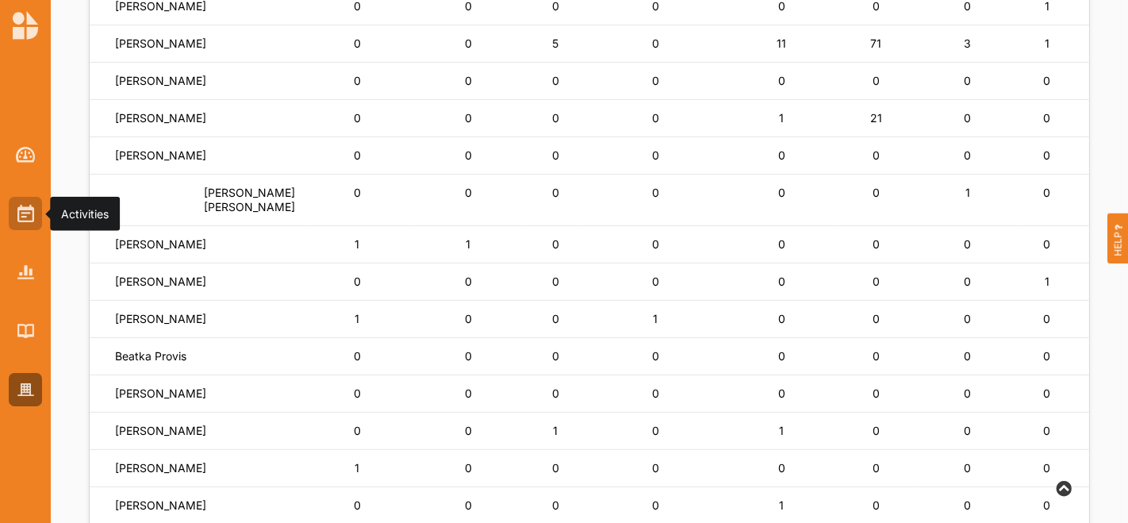
click at [25, 217] on img at bounding box center [25, 213] width 17 height 17
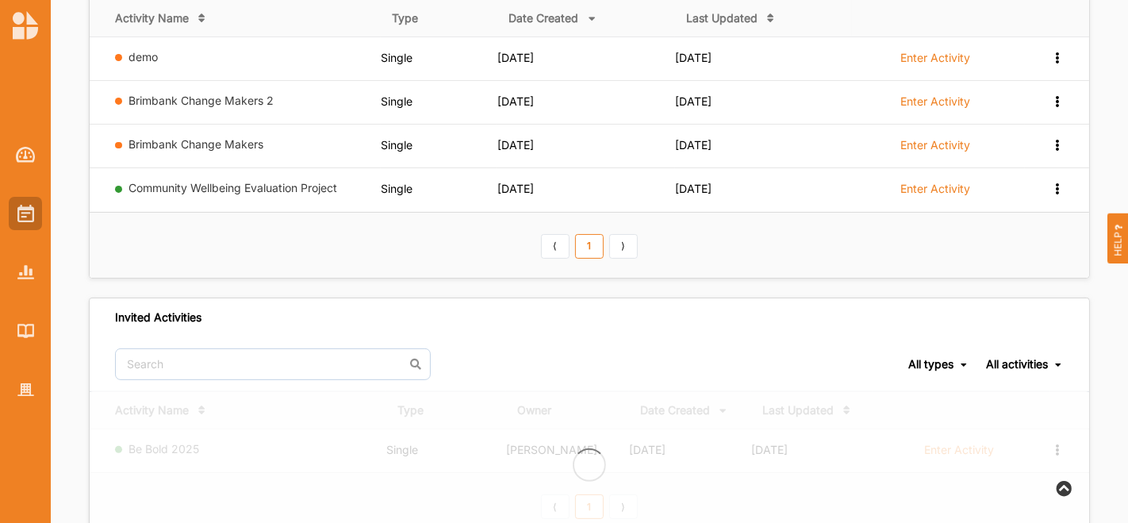
scroll to position [263, 0]
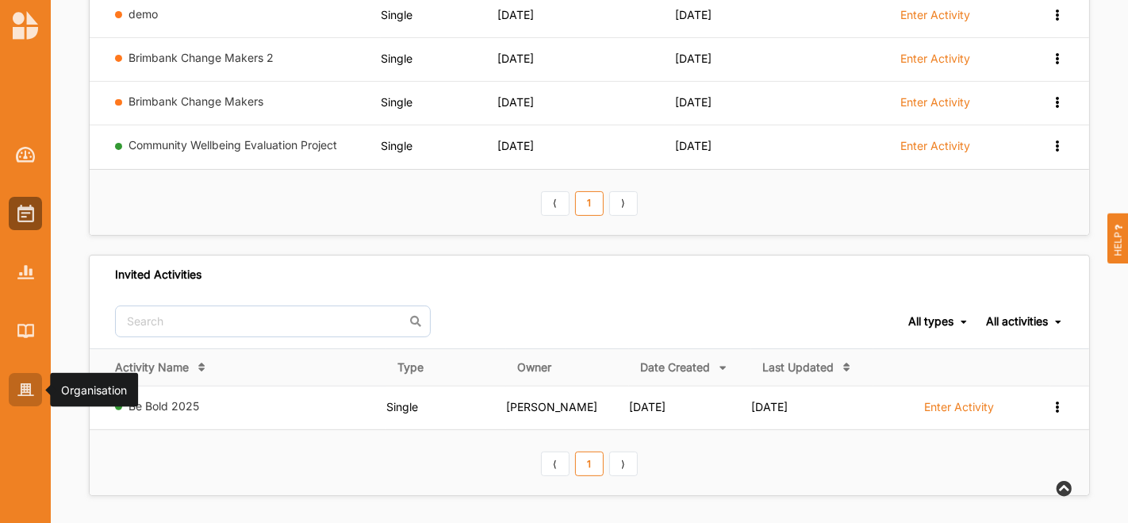
click at [14, 386] on div at bounding box center [25, 389] width 33 height 33
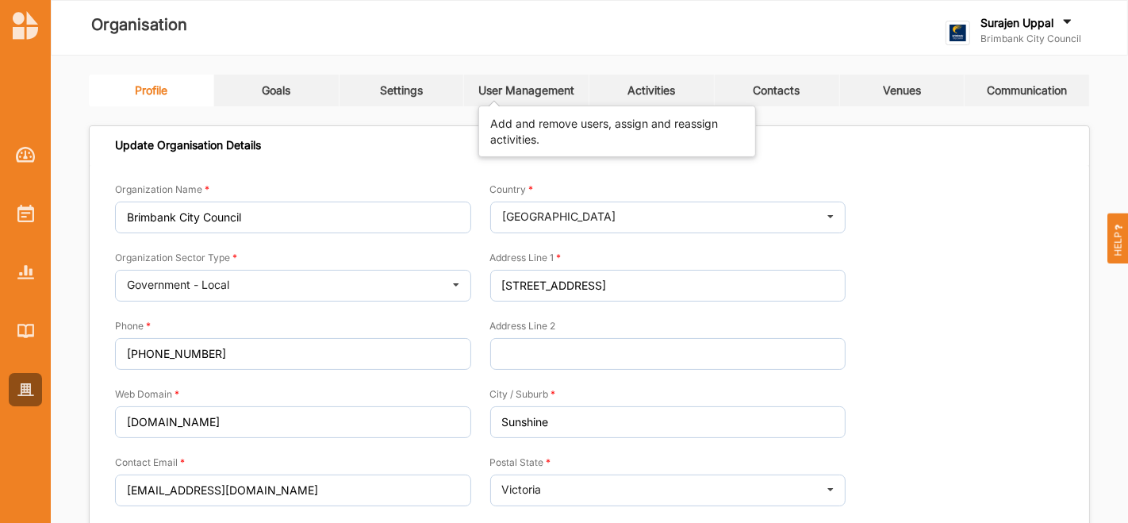
click at [548, 94] on div "User Management" at bounding box center [526, 90] width 96 height 14
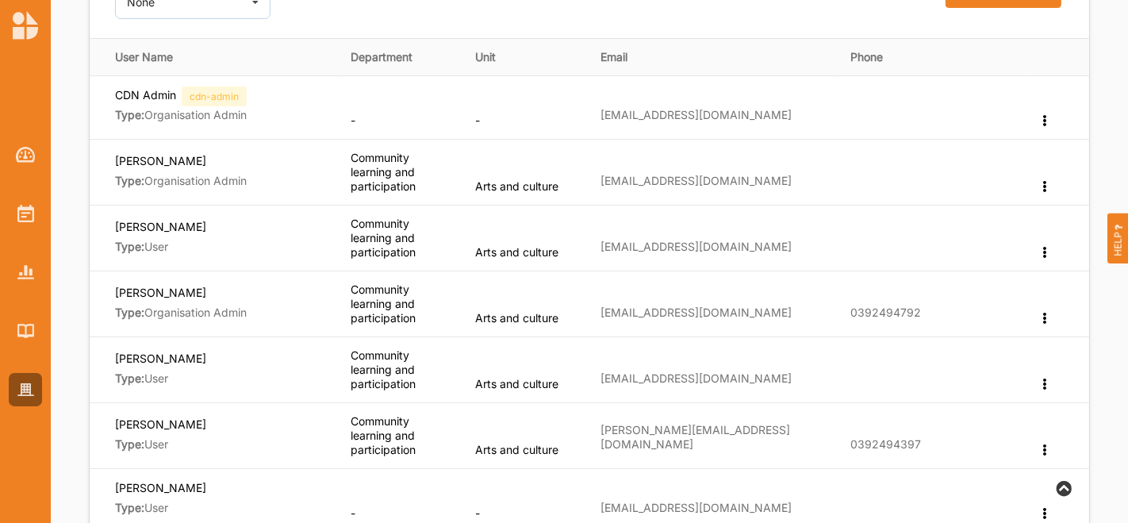
scroll to position [220, 0]
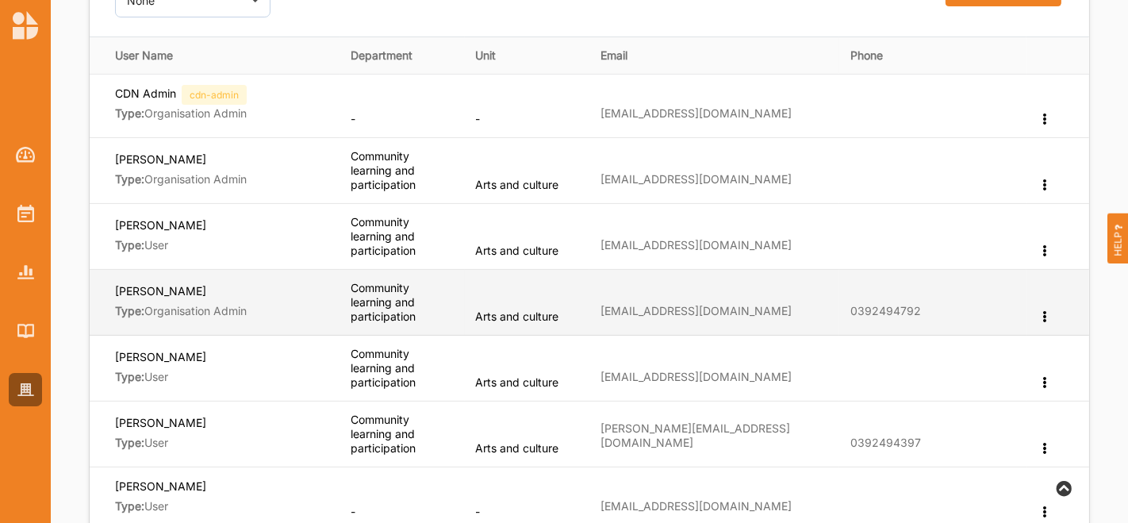
click at [174, 288] on label "[PERSON_NAME]" at bounding box center [160, 290] width 91 height 15
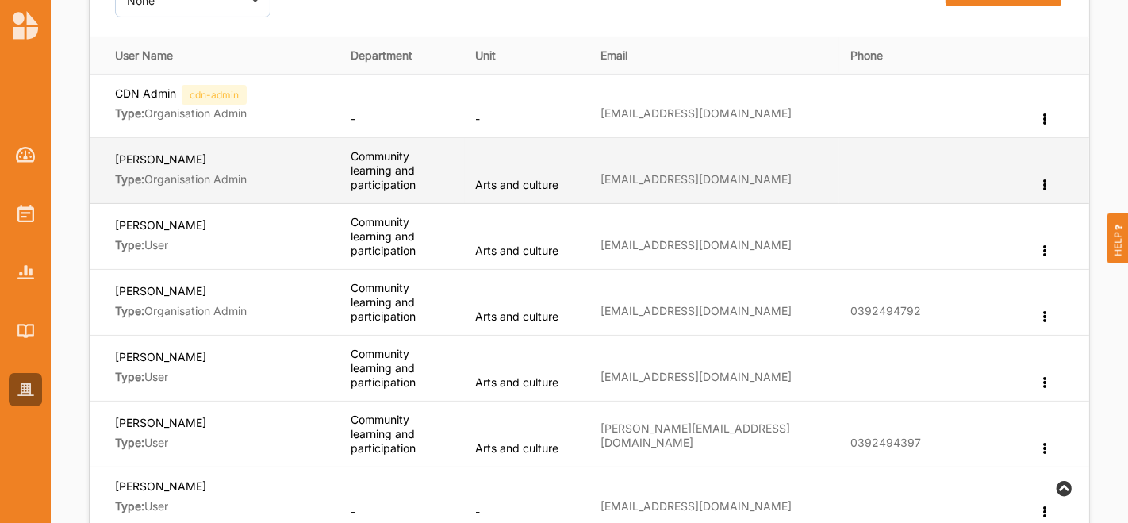
scroll to position [0, 0]
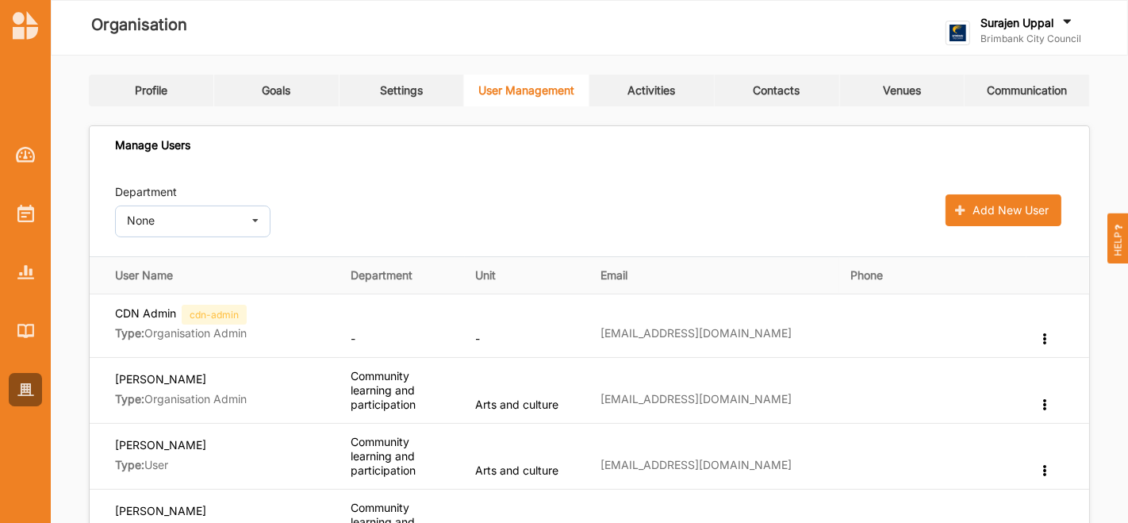
click at [639, 100] on link "Activities" at bounding box center [651, 91] width 125 height 32
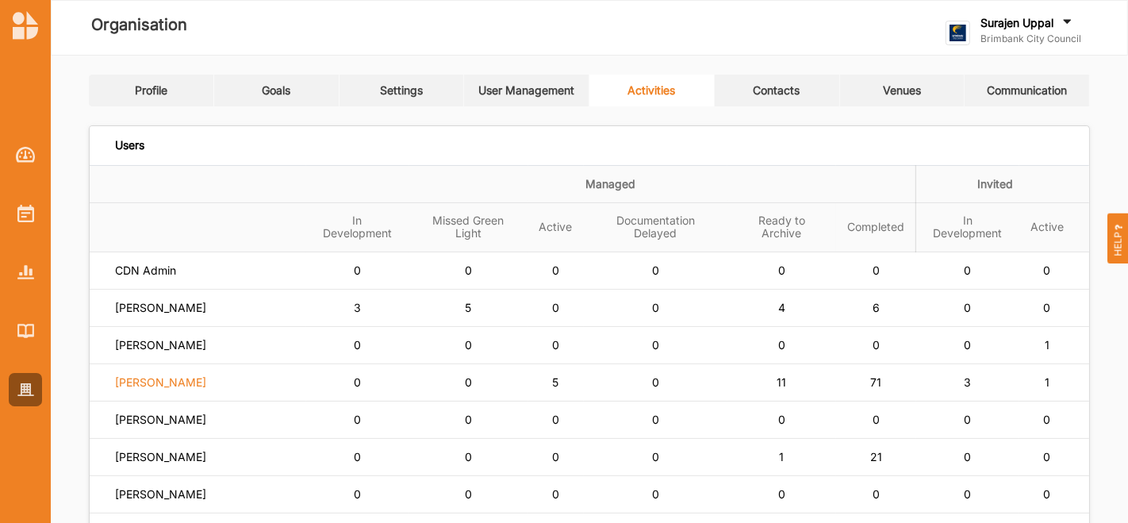
click at [152, 375] on label "[PERSON_NAME]" at bounding box center [160, 382] width 91 height 14
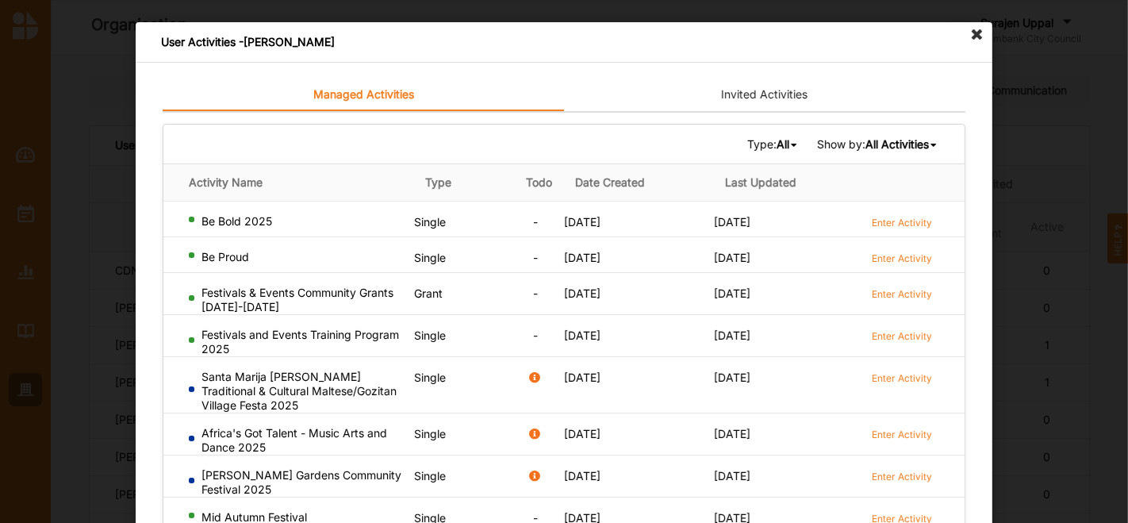
click at [776, 139] on b "All" at bounding box center [782, 143] width 13 height 13
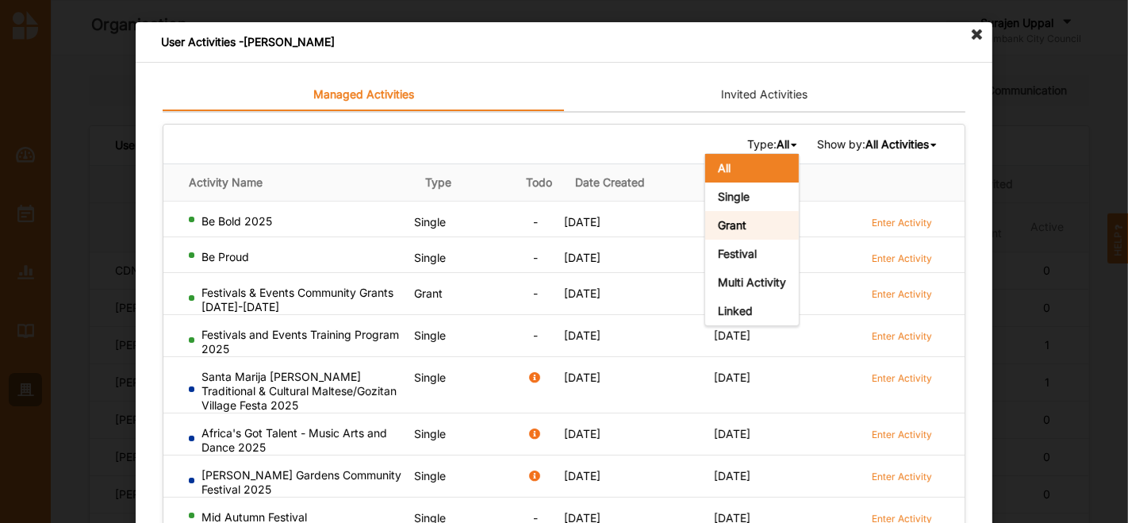
click at [737, 222] on div "Grant" at bounding box center [752, 225] width 94 height 29
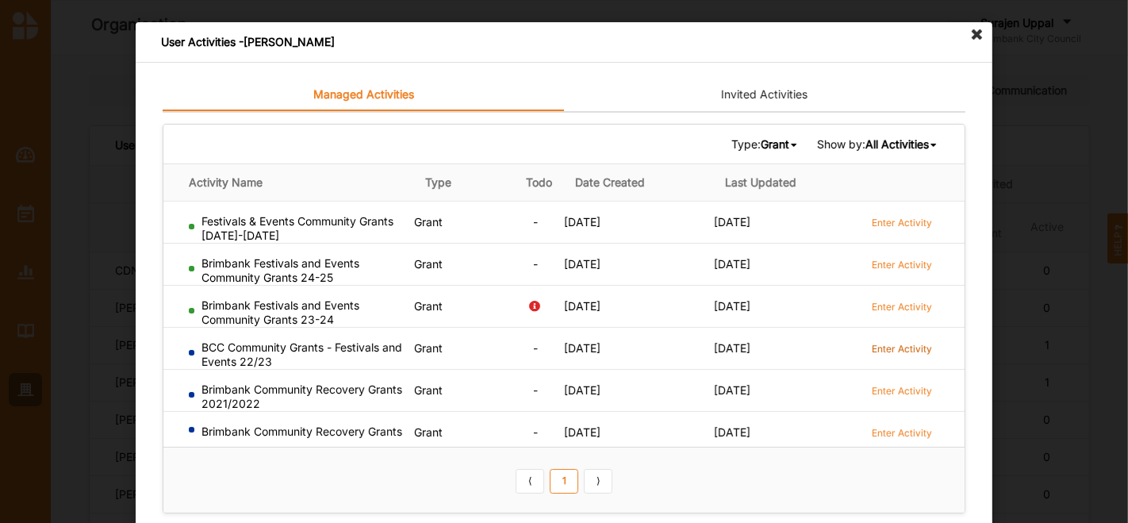
click at [894, 349] on label "Enter Activity" at bounding box center [902, 348] width 60 height 13
click at [975, 26] on icon at bounding box center [976, 34] width 25 height 25
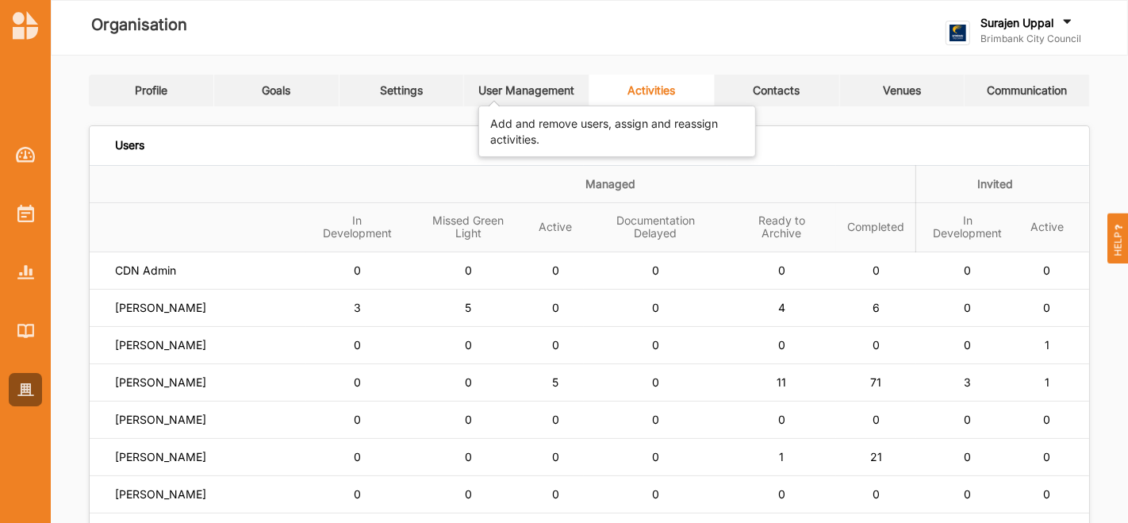
click at [508, 94] on div "User Management" at bounding box center [526, 90] width 96 height 14
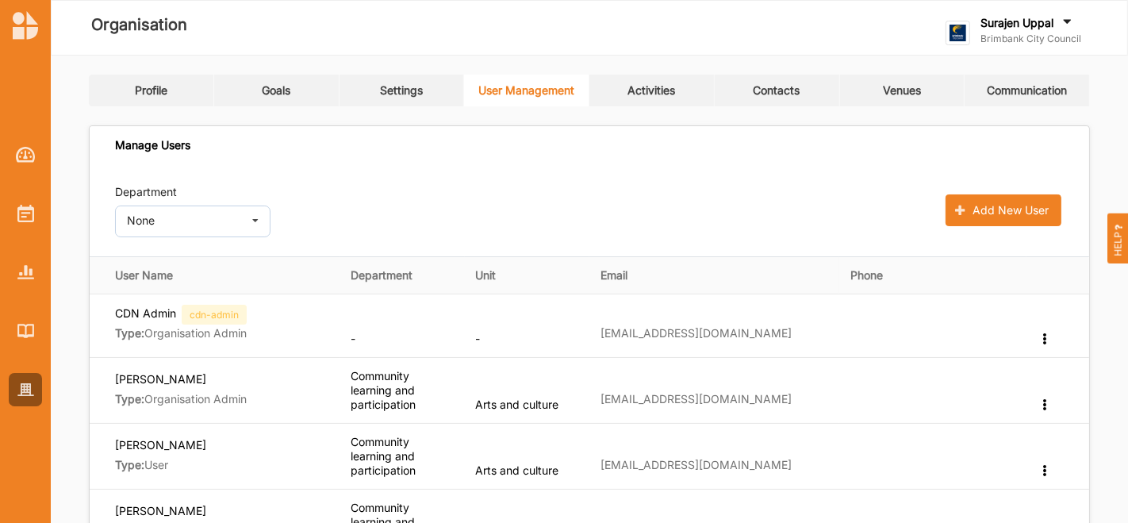
click at [1018, 215] on button "Add New User" at bounding box center [1003, 210] width 116 height 32
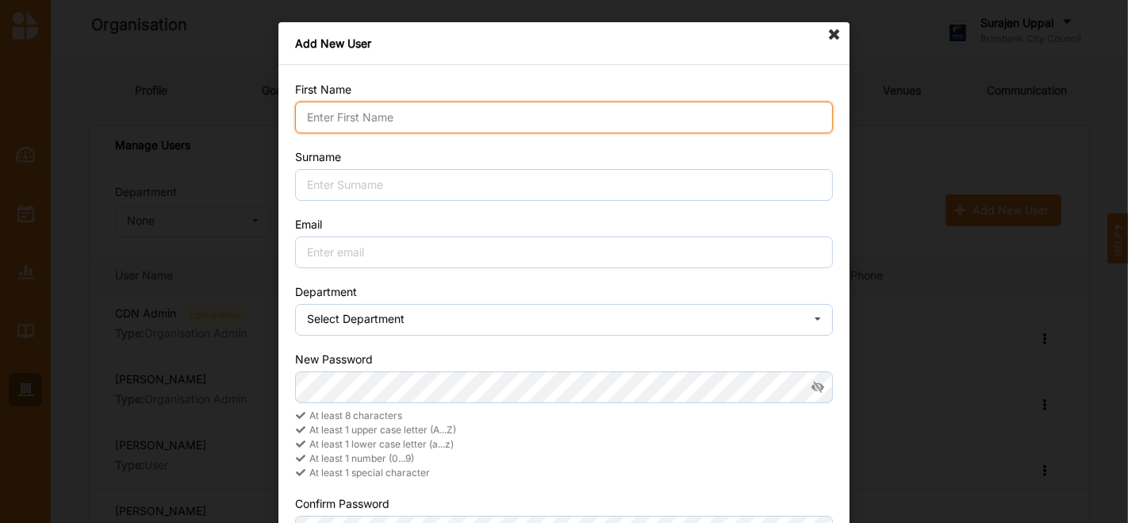
click at [523, 117] on input "First Name" at bounding box center [564, 118] width 538 height 32
type input "Kate"
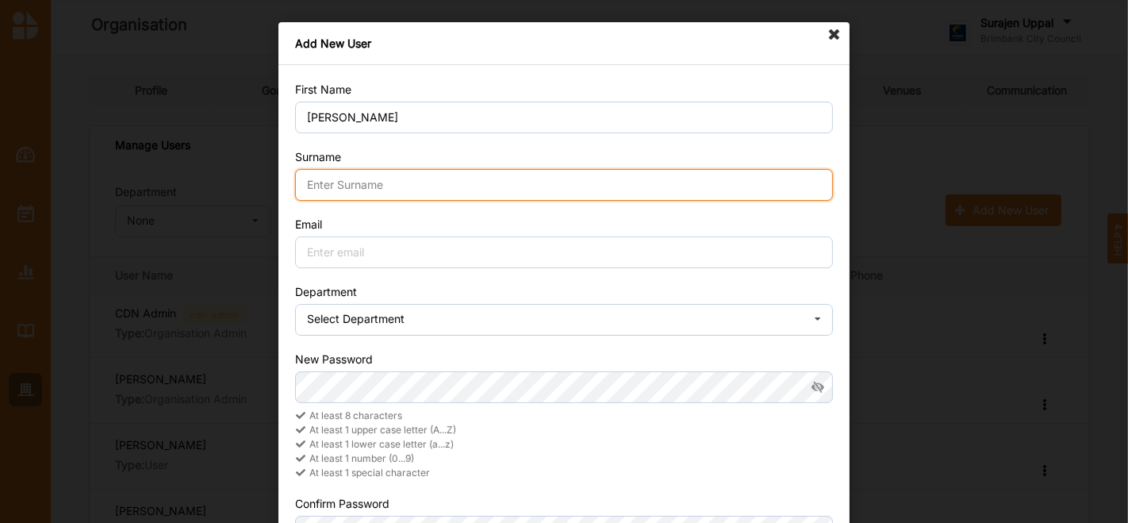
click at [475, 169] on input "Surname" at bounding box center [564, 185] width 538 height 32
type input "Van Lierop"
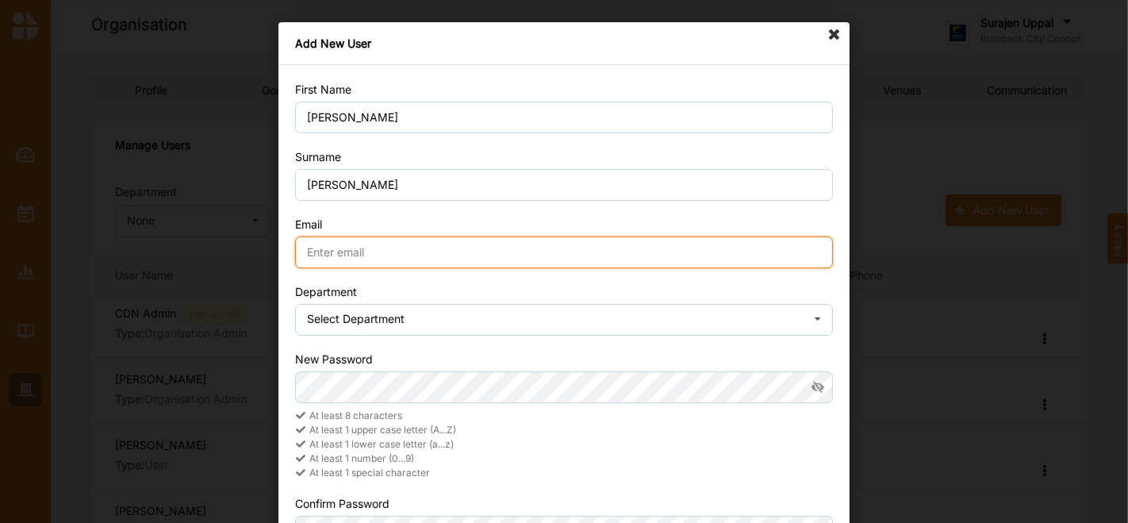
click at [443, 250] on input "Email" at bounding box center [564, 252] width 538 height 32
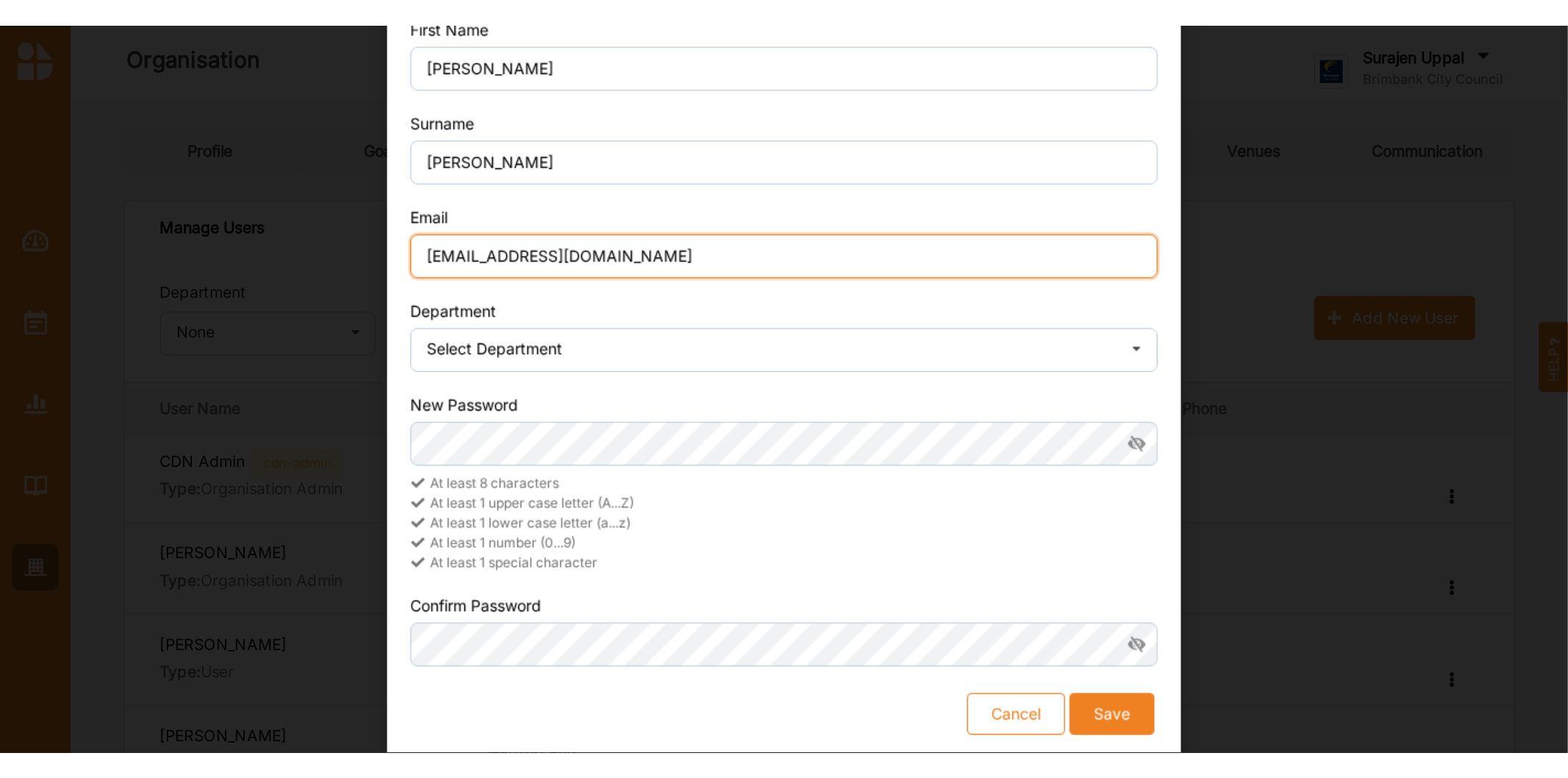
scroll to position [80, 0]
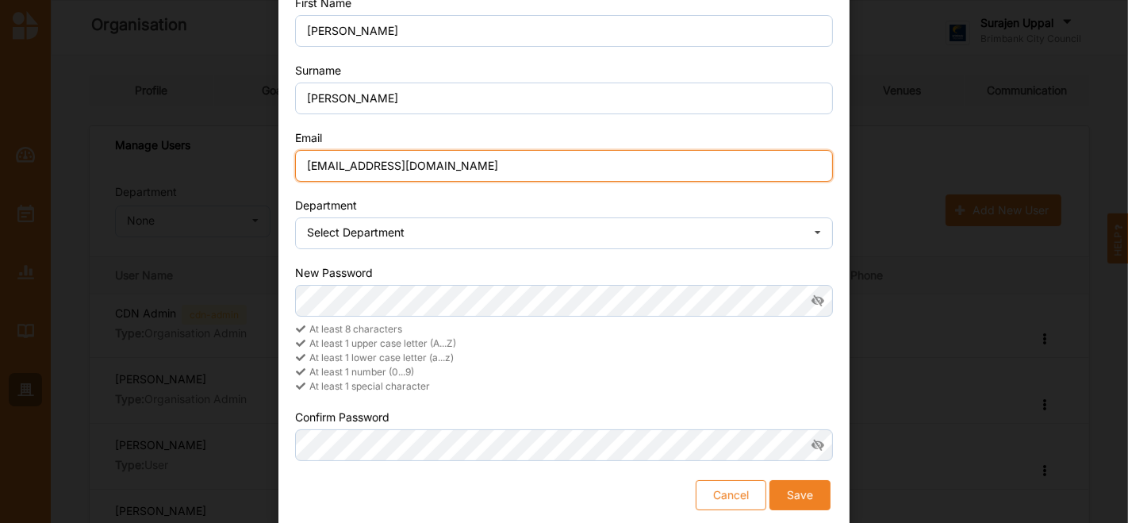
type input "katevl@brimbank.vic.gov.au"
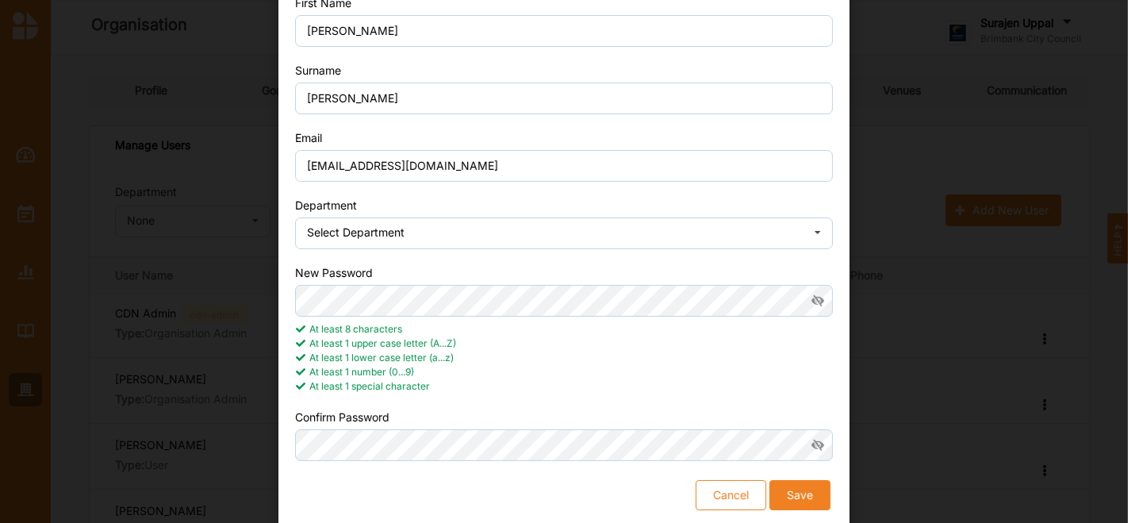
click at [800, 493] on button "Save" at bounding box center [799, 495] width 61 height 30
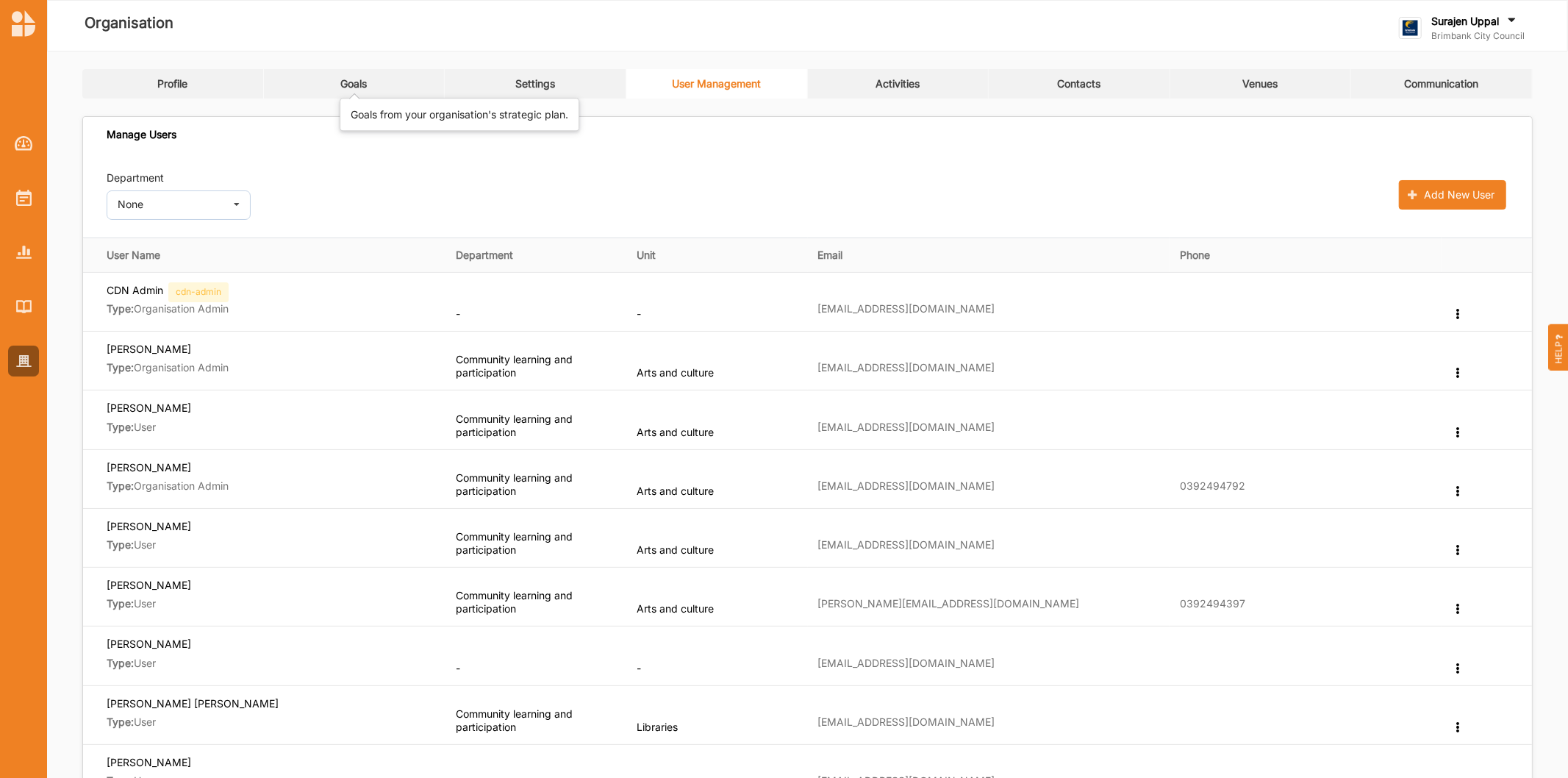
click at [363, 87] on div "Goals" at bounding box center [353, 83] width 27 height 13
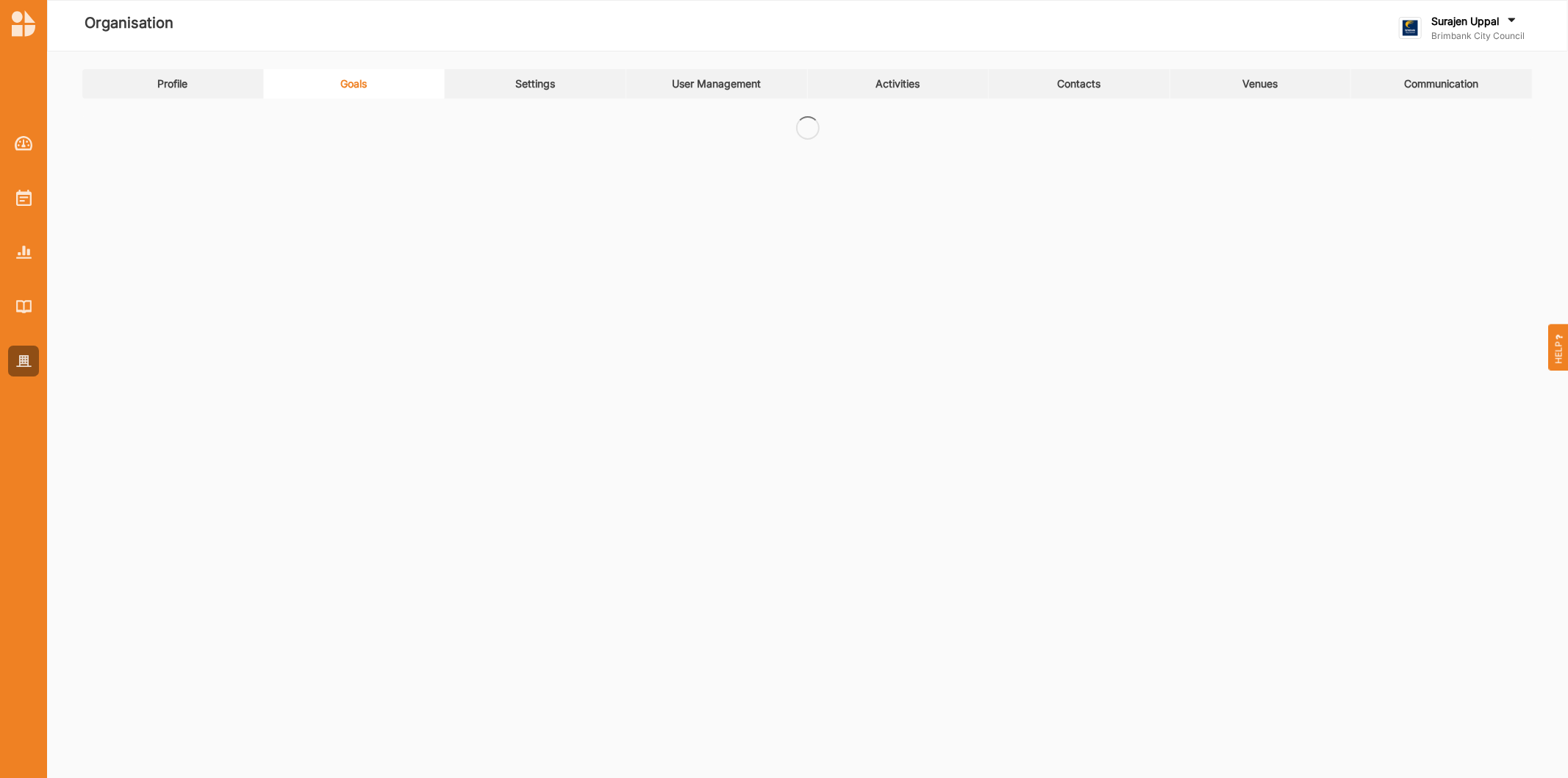
click at [539, 89] on div "Settings" at bounding box center [535, 83] width 40 height 13
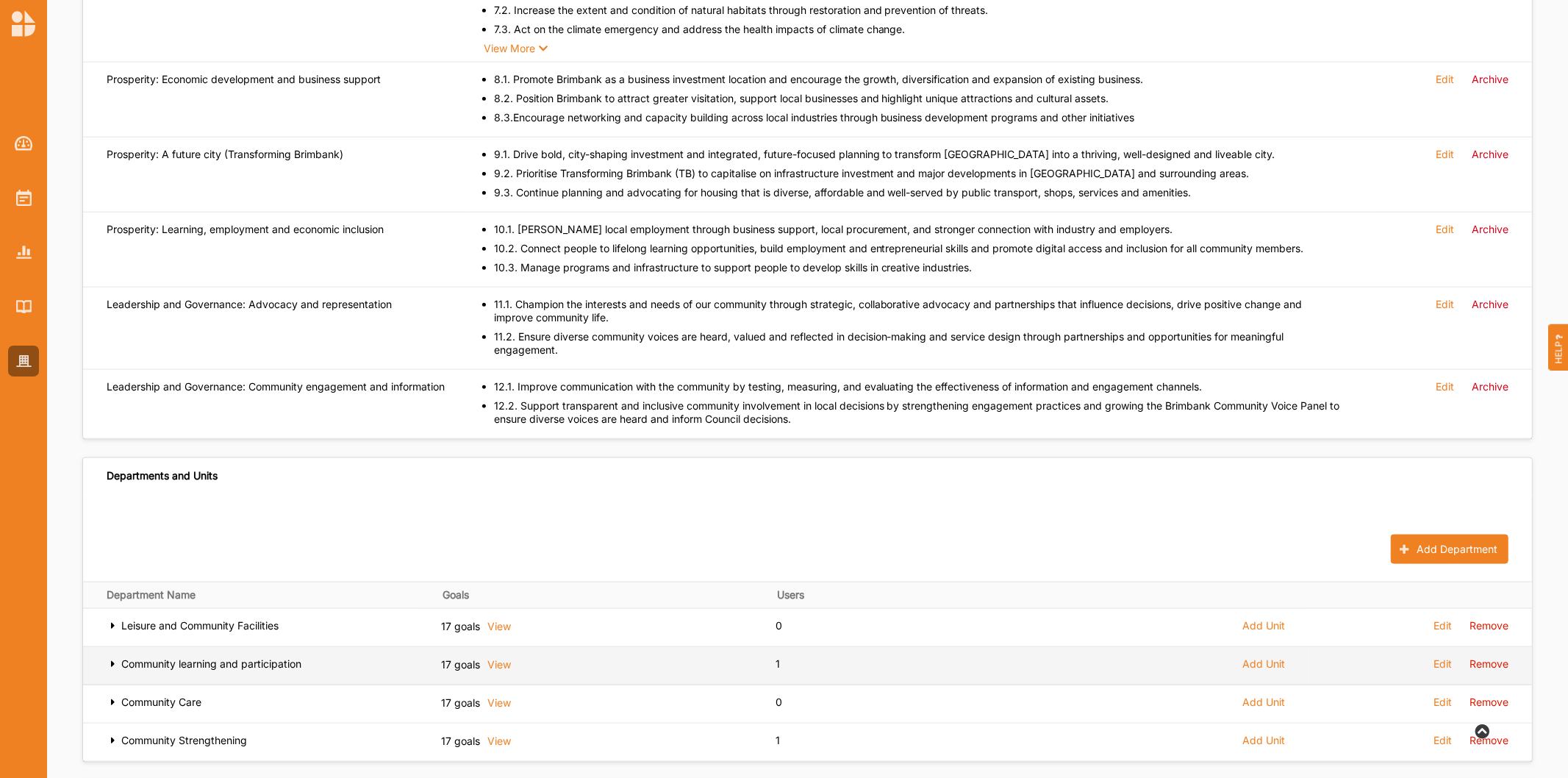
scroll to position [1307, 0]
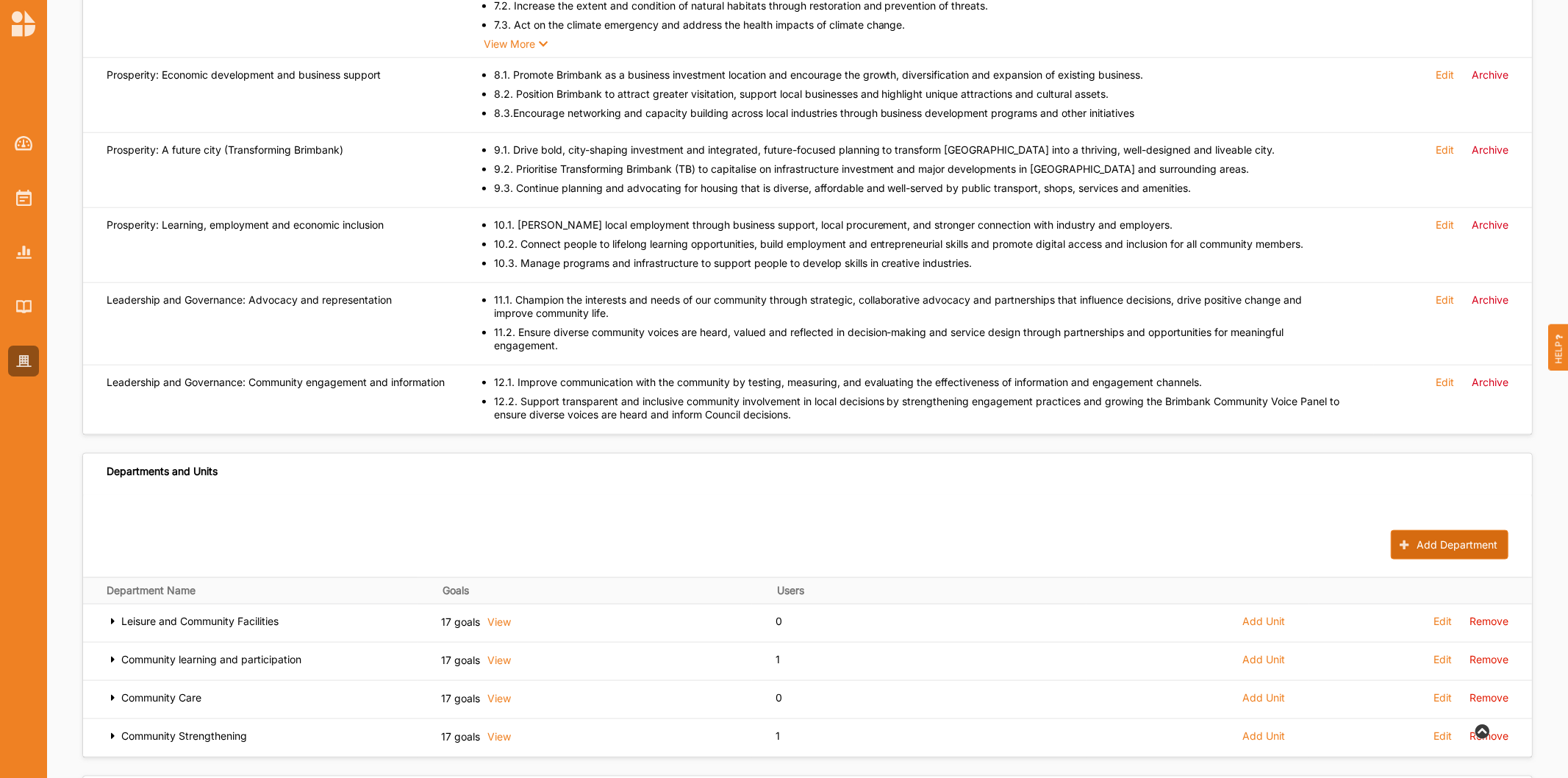
click at [1410, 530] on button "Add Department" at bounding box center [1449, 545] width 118 height 30
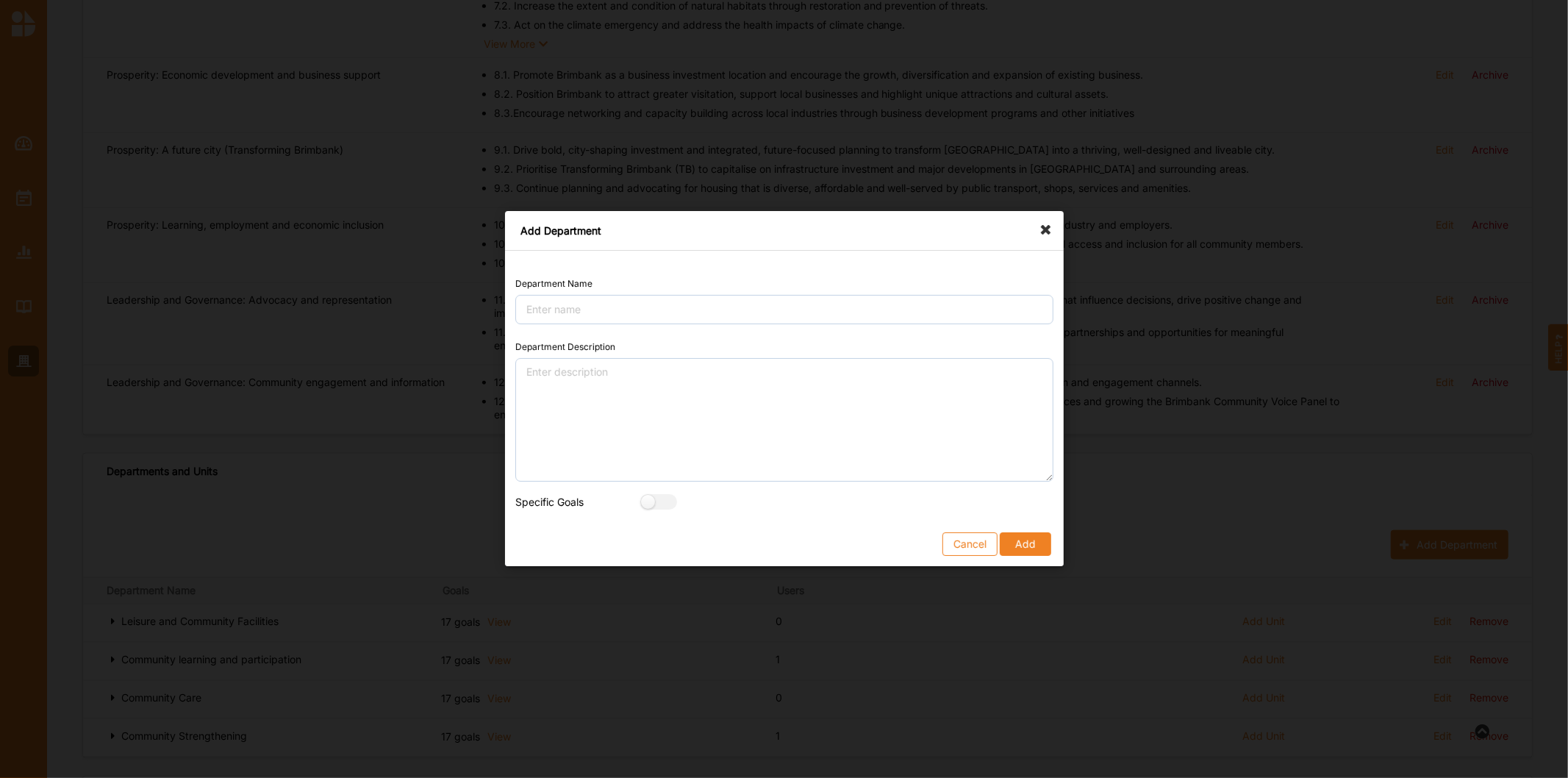
click at [624, 325] on form "Department Name Department Description Specific Goals Cancel Add" at bounding box center [784, 415] width 538 height 280
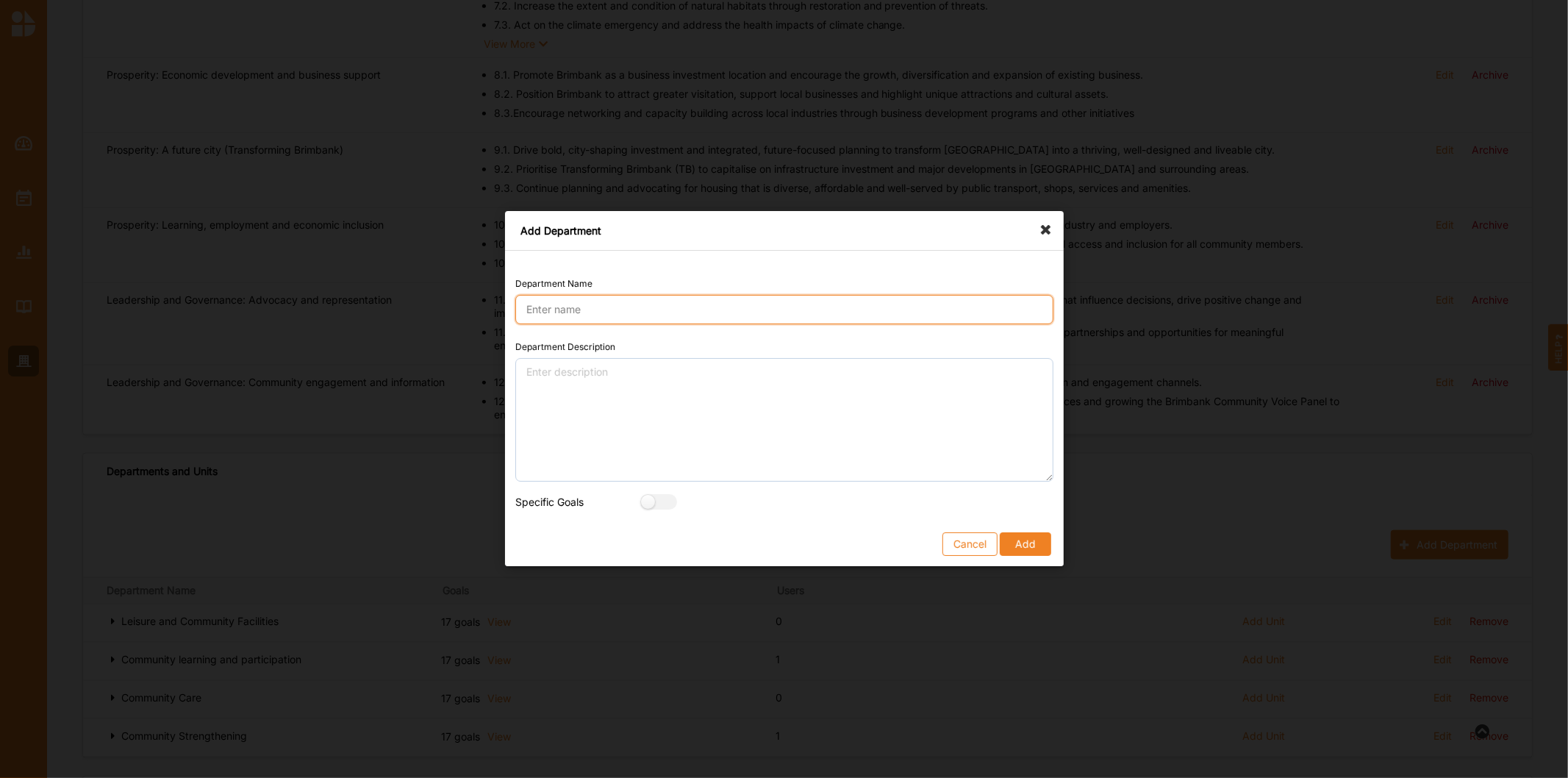
click at [630, 313] on input "Department Name" at bounding box center [784, 310] width 538 height 30
type input "People. Partnerships"
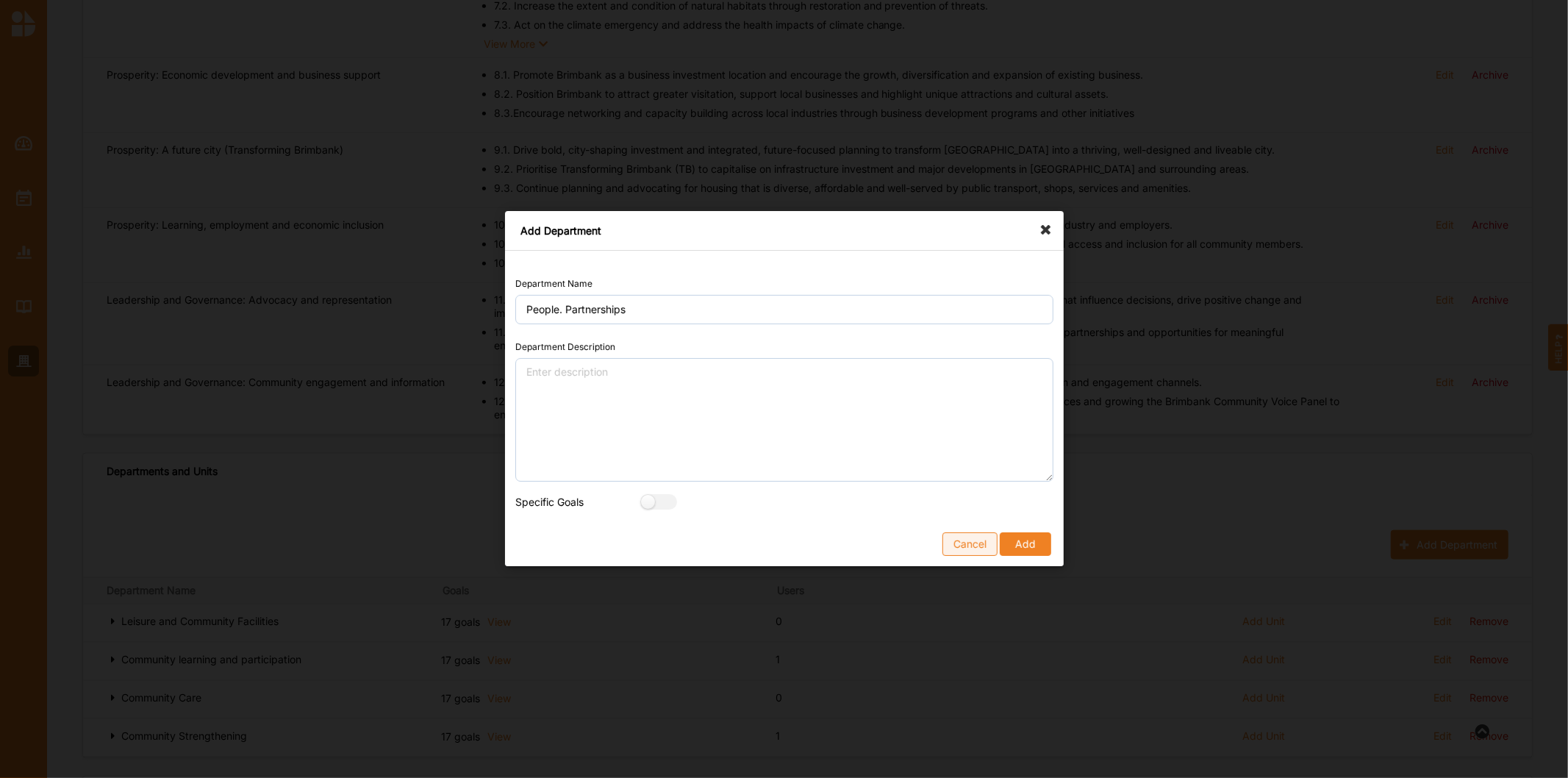
click at [959, 539] on button "Cancel" at bounding box center [968, 544] width 55 height 23
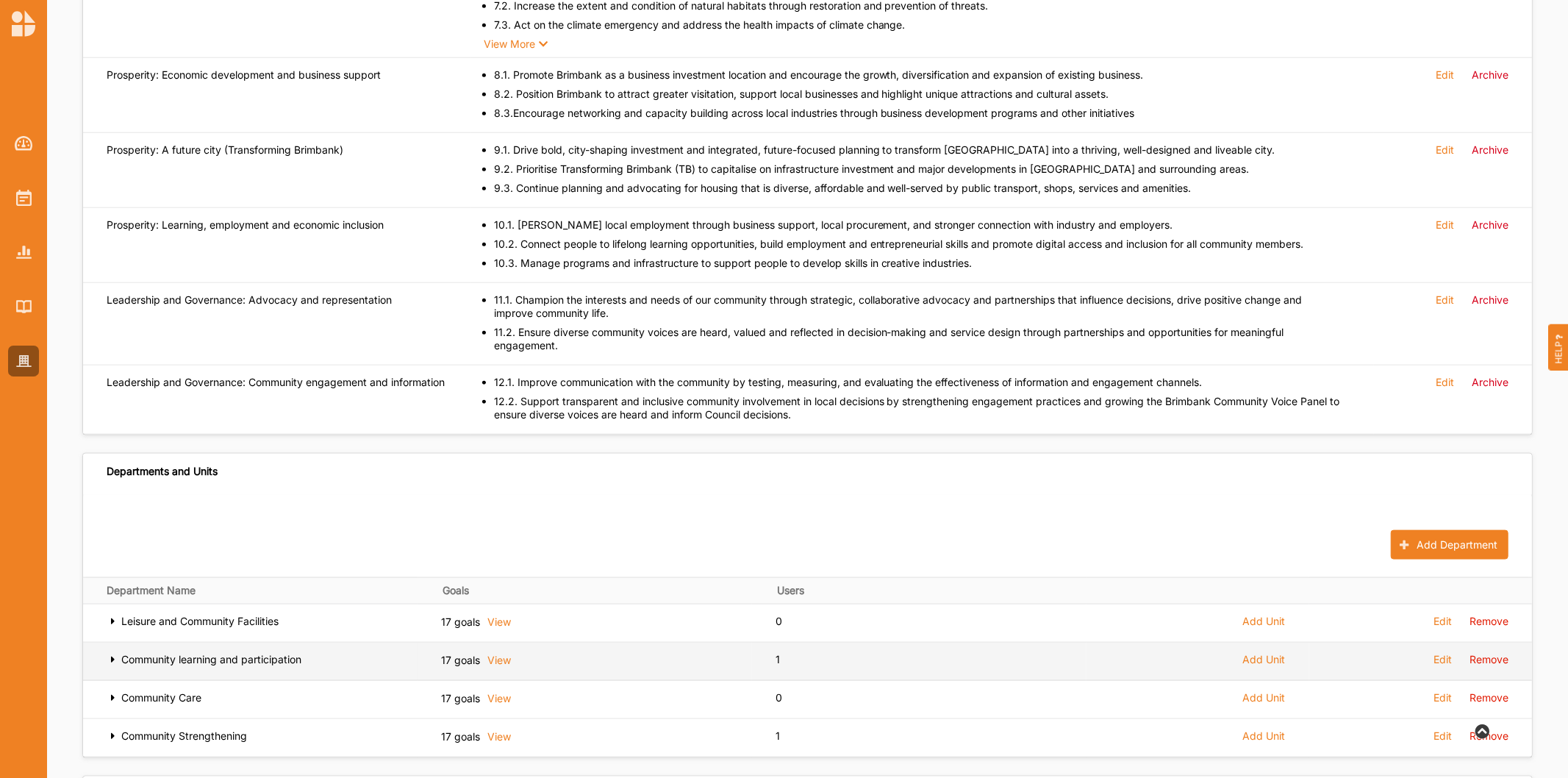
click at [1410, 653] on label "Edit" at bounding box center [1443, 659] width 19 height 13
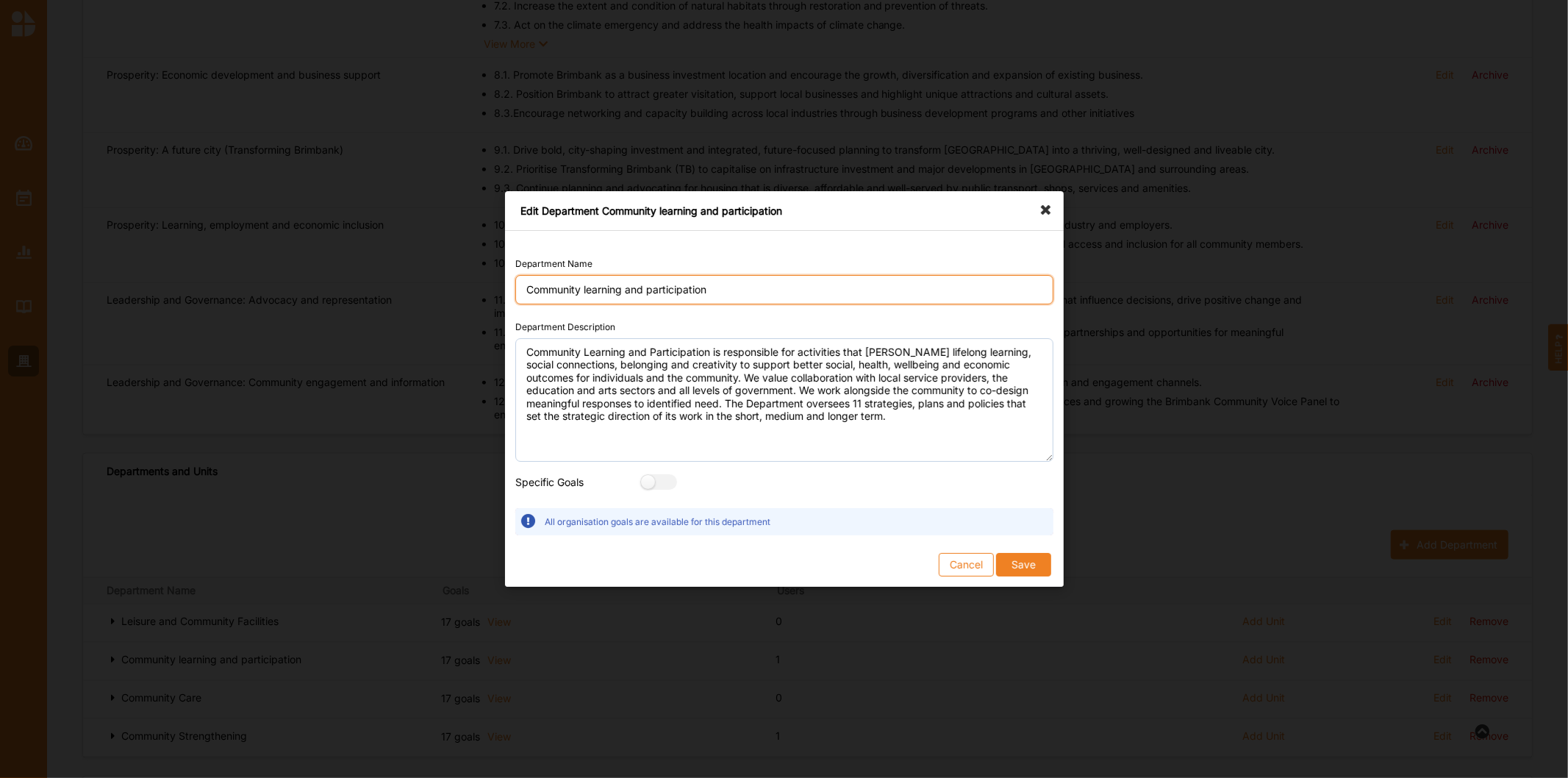
click at [588, 289] on input "Community learning and participation" at bounding box center [784, 290] width 538 height 30
type input "Community earning and participation"
click at [996, 553] on button "Save" at bounding box center [1023, 564] width 55 height 23
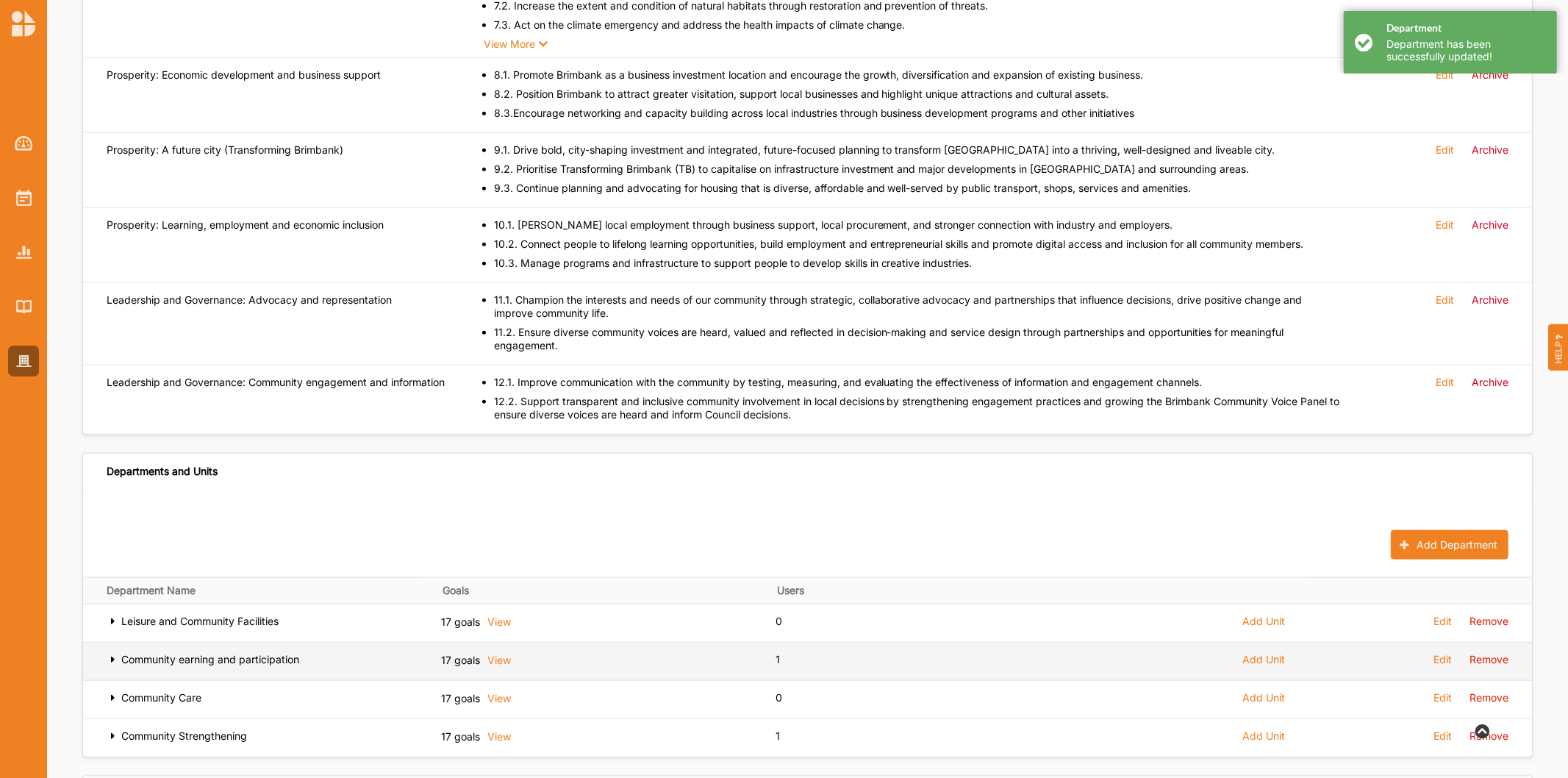
click at [1410, 653] on label "Edit" at bounding box center [1443, 659] width 19 height 13
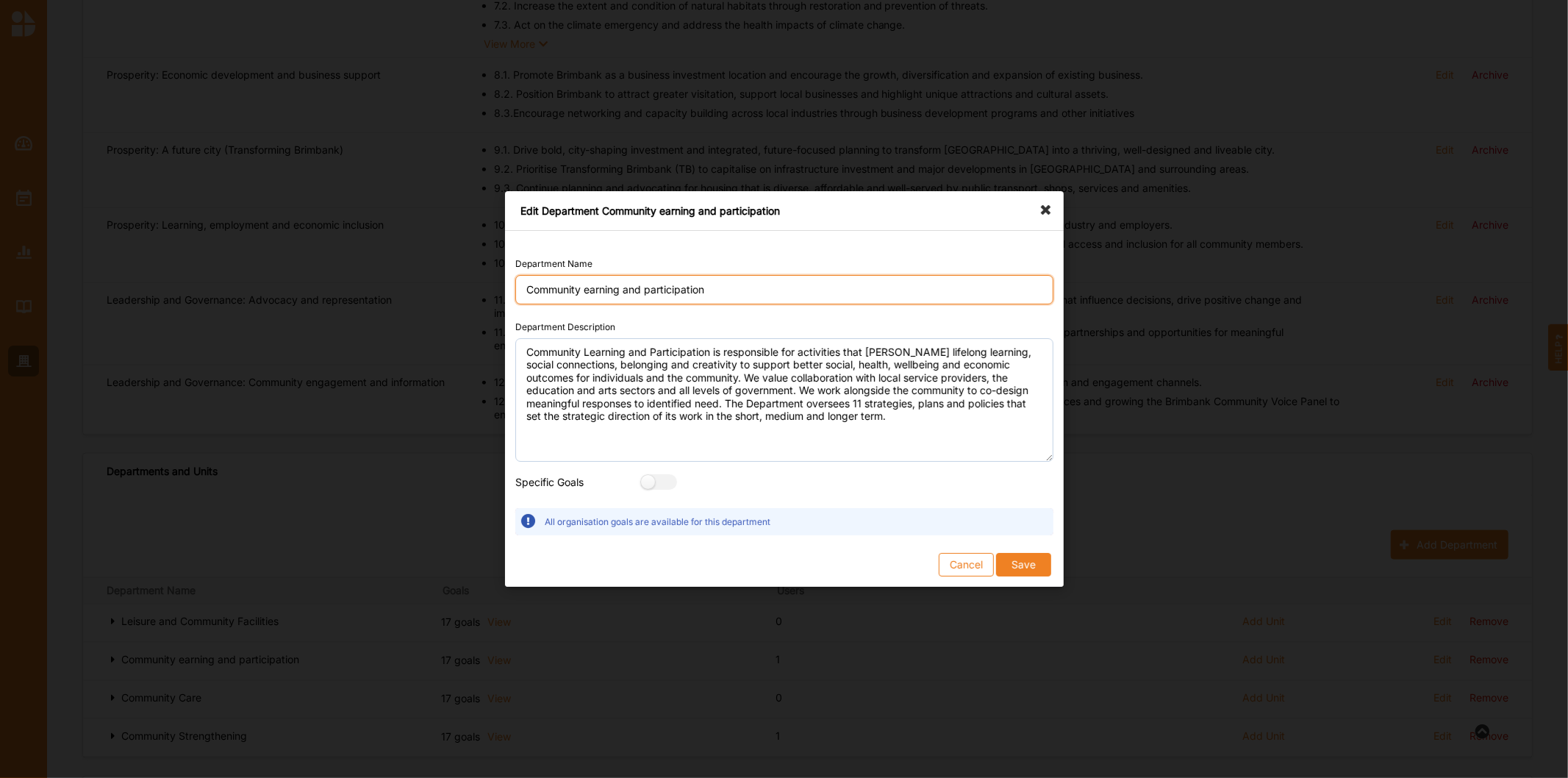
click at [583, 287] on input "Community earning and participation" at bounding box center [784, 290] width 538 height 30
type input "Community Learning and Participation"
click at [1023, 565] on button "Save" at bounding box center [1023, 564] width 55 height 23
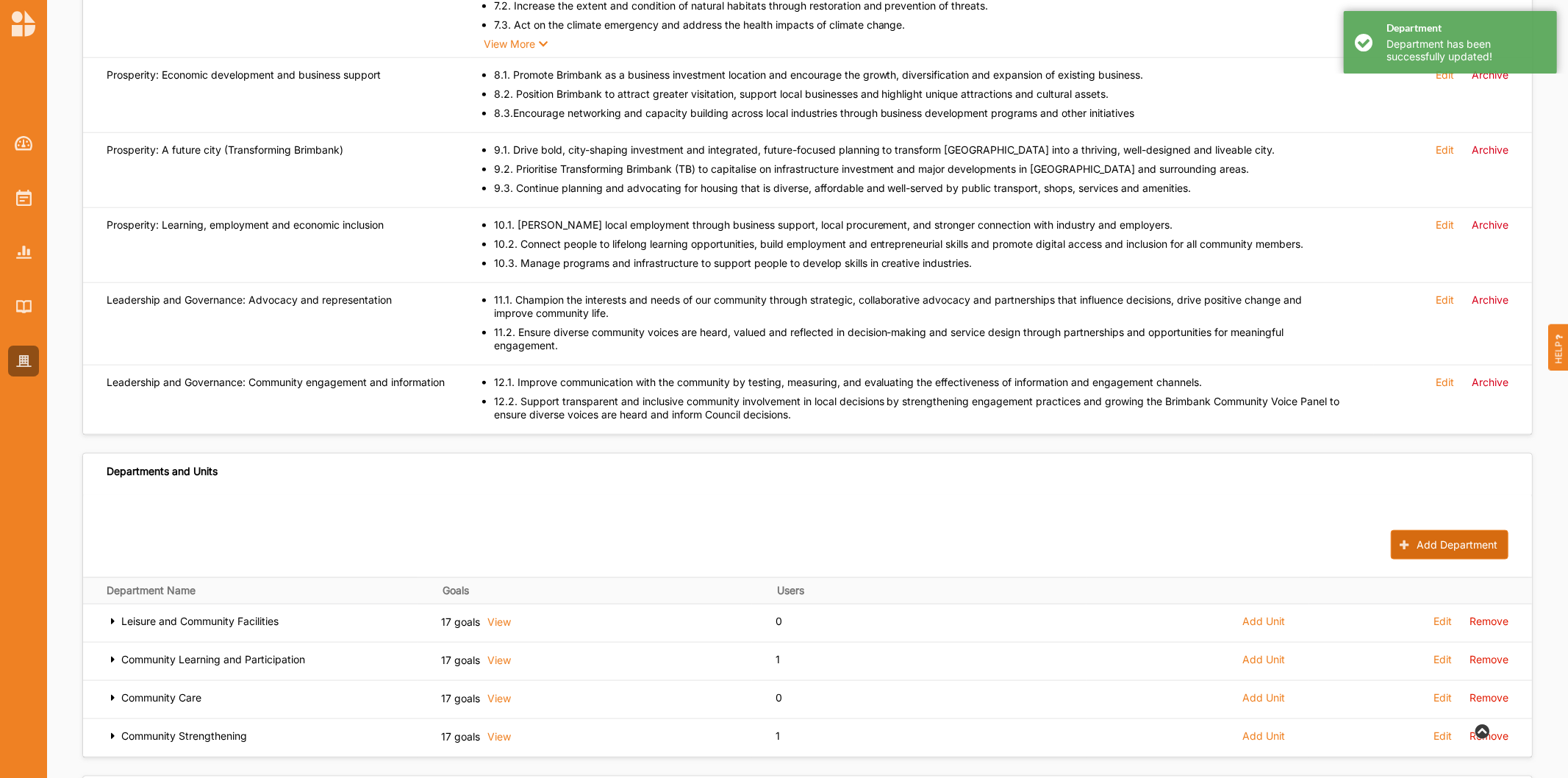
click at [1410, 530] on button "Add Department" at bounding box center [1449, 545] width 118 height 30
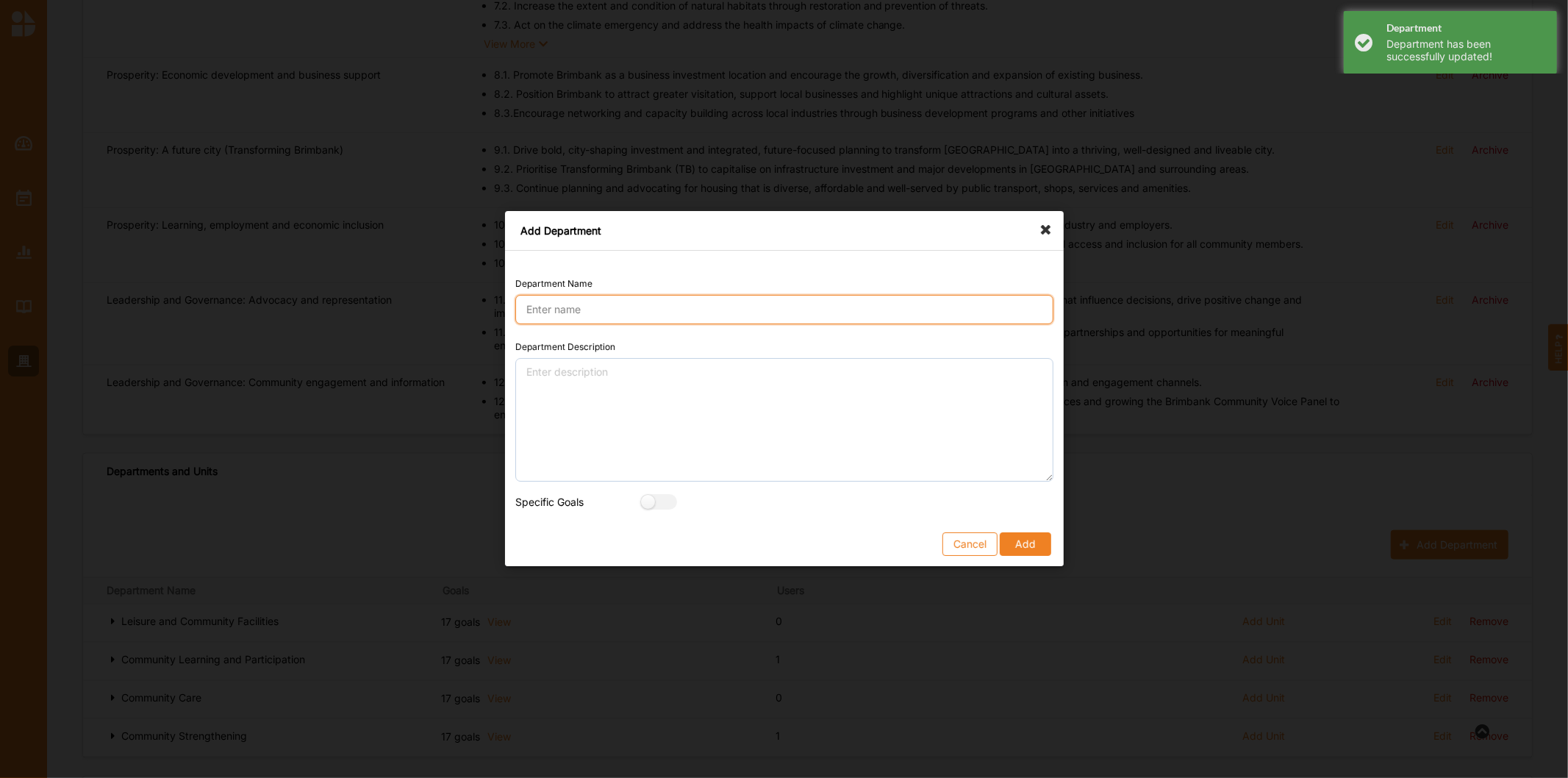
click at [651, 307] on input "Department Name" at bounding box center [784, 310] width 538 height 30
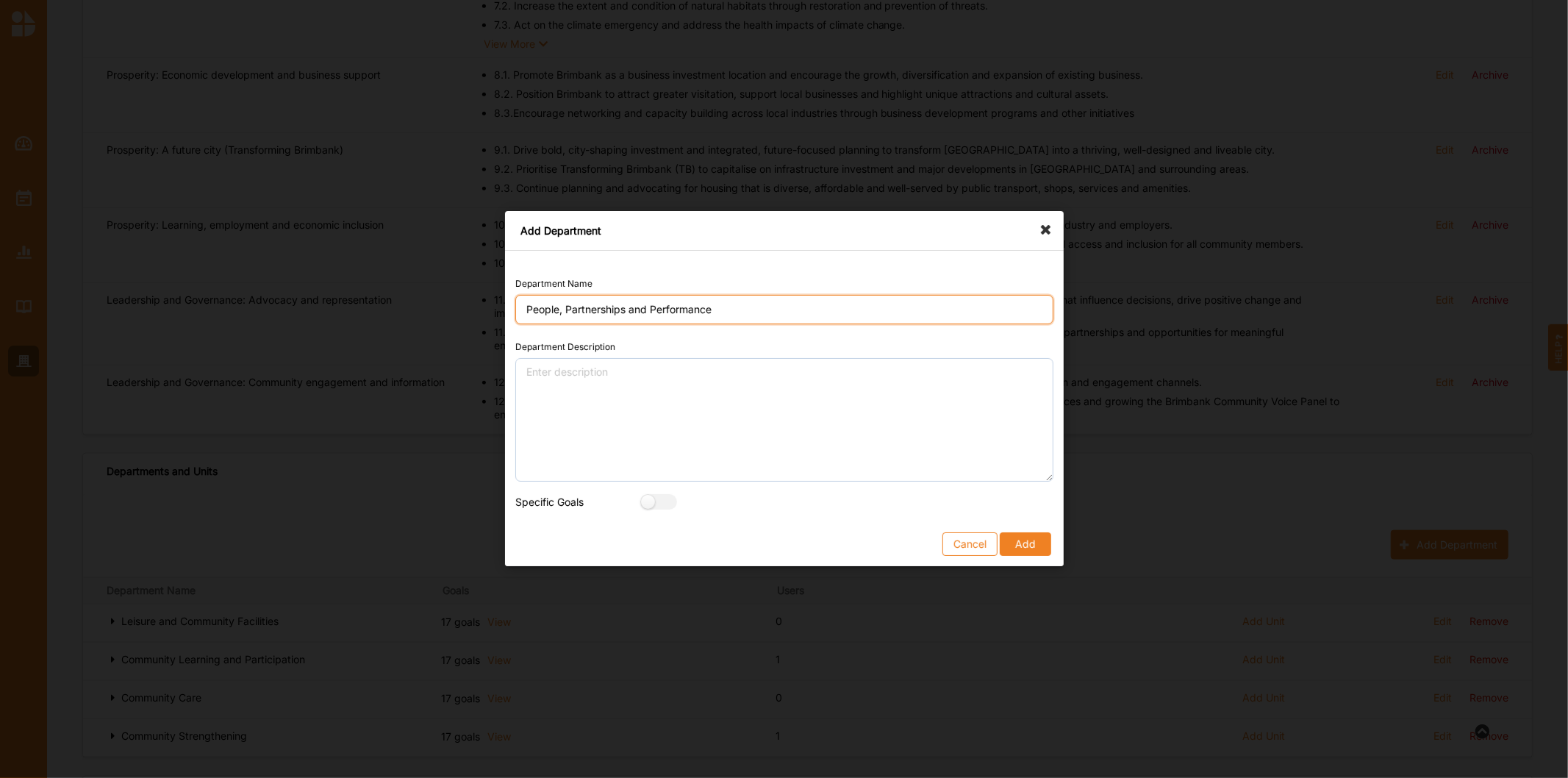
type input "People, Partnerships and Performance"
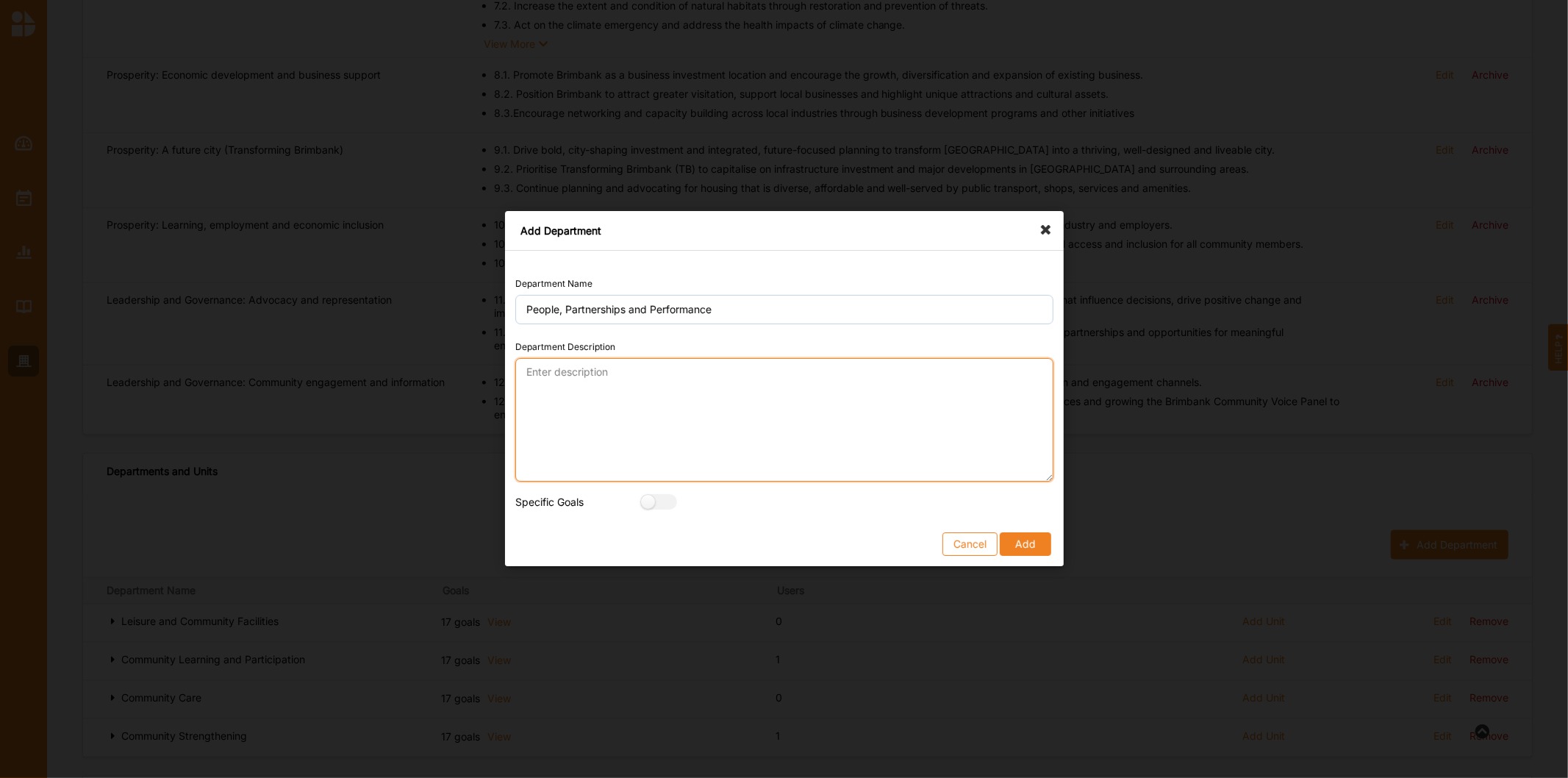
click at [658, 420] on textarea "Department Description" at bounding box center [784, 419] width 538 height 123
paste textarea "responsible for leading Council’s strategic advocacy, communications and commun…"
click at [526, 372] on textarea "responsible for leading Council’s strategic advocacy, communications and commun…" at bounding box center [784, 419] width 538 height 123
type textarea "People, Partnerships and Performance is responsible for leading Council’s strat…"
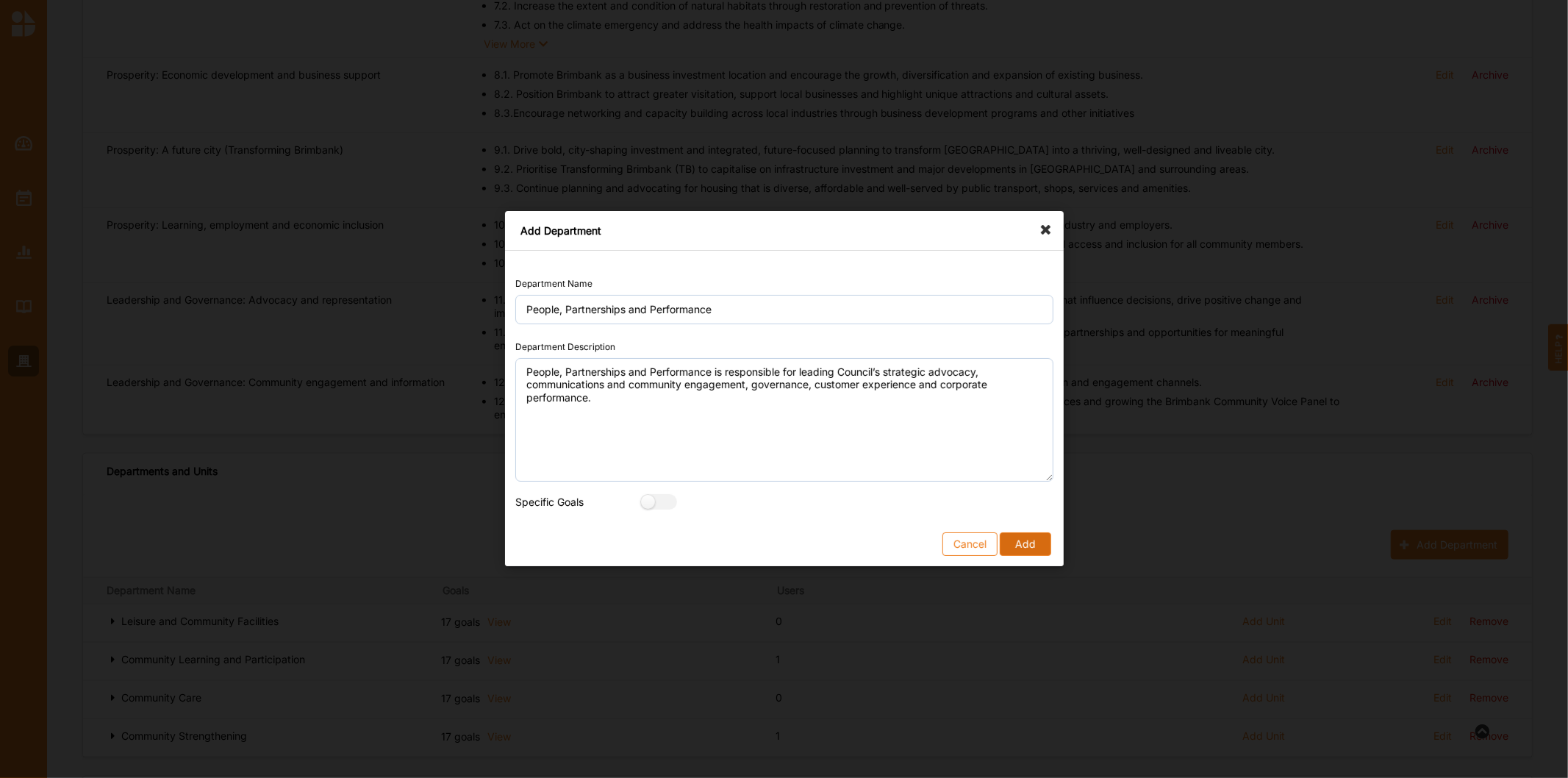
click at [1015, 544] on button "Add" at bounding box center [1025, 544] width 51 height 23
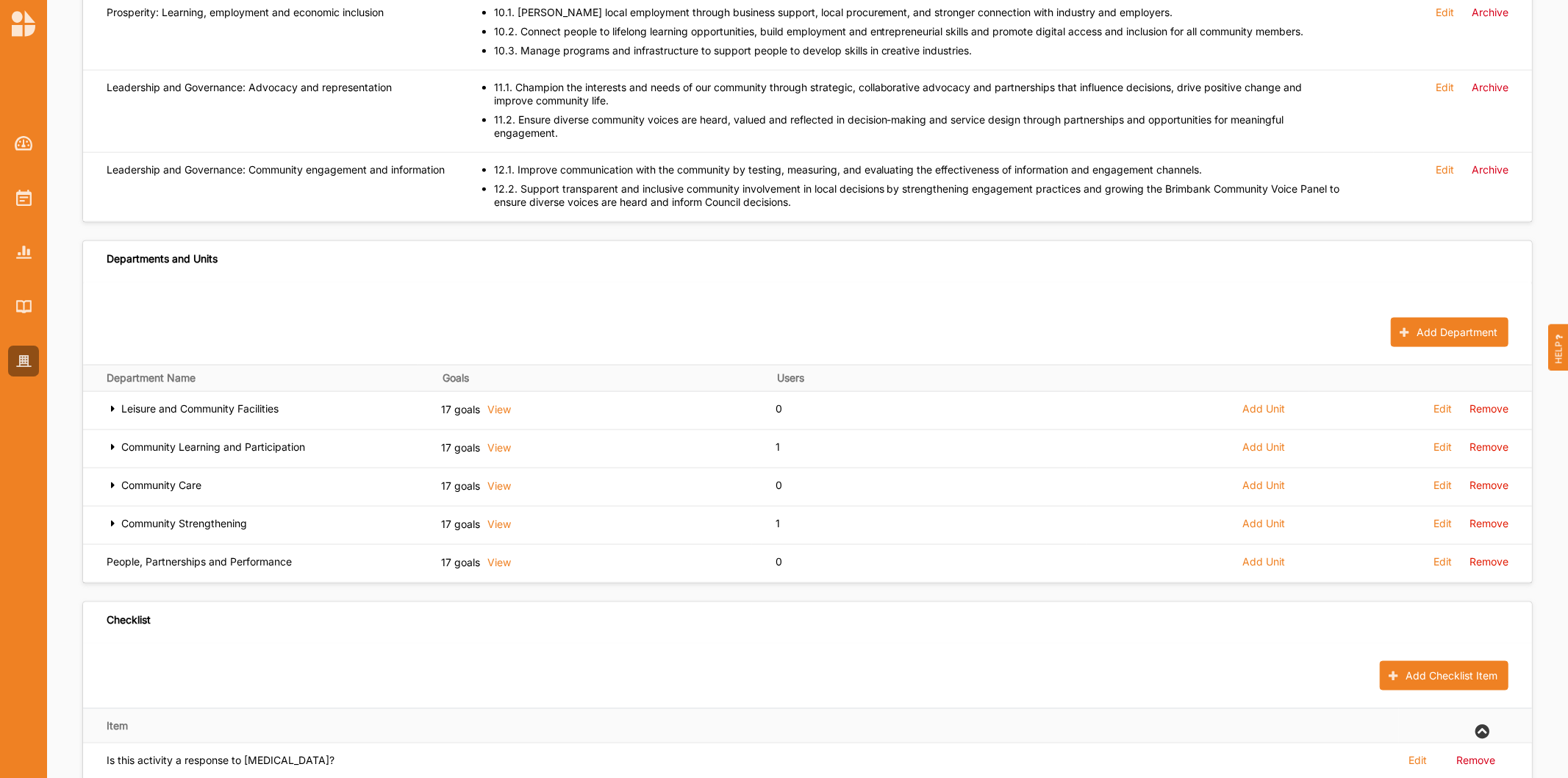
scroll to position [1530, 0]
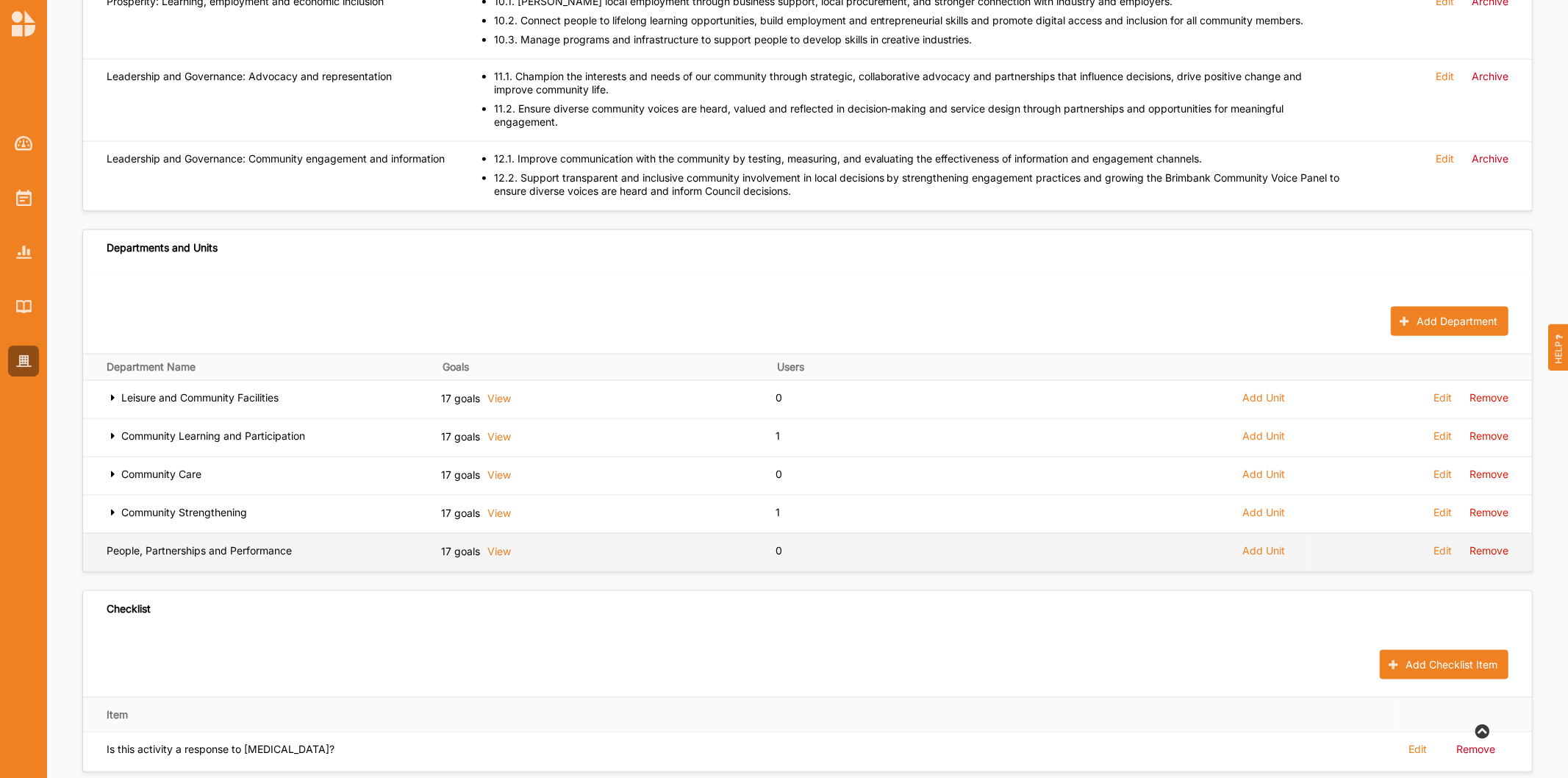
click at [1263, 544] on span "Add Unit" at bounding box center [1264, 551] width 43 height 13
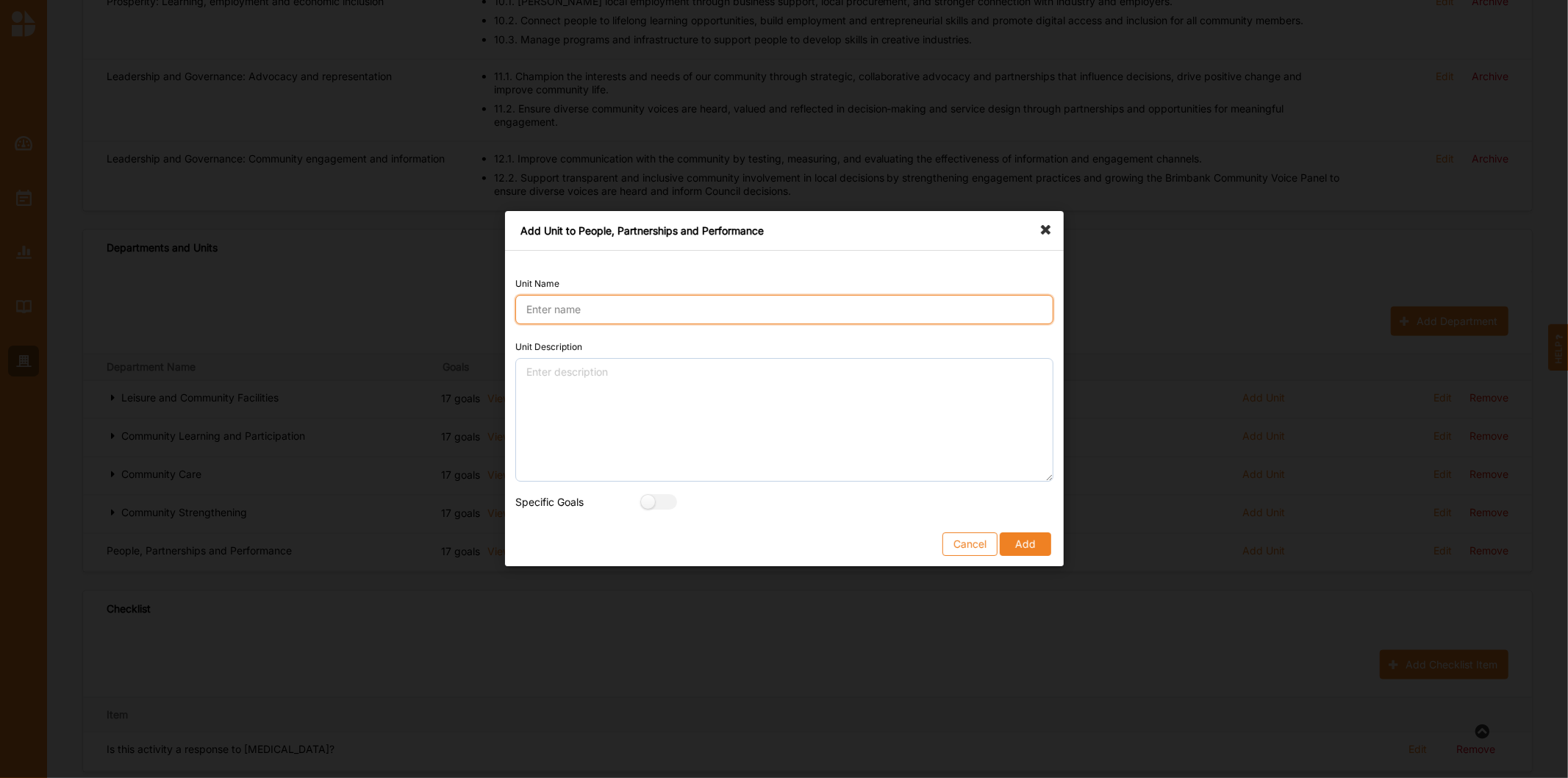
click at [729, 307] on input "Unit Name" at bounding box center [784, 310] width 538 height 30
drag, startPoint x: 780, startPoint y: 309, endPoint x: 353, endPoint y: 216, distance: 437.0
click at [355, 216] on div "Add Unit to People, Partnerships and Performance Unit Name Communications and C…" at bounding box center [784, 389] width 1568 height 778
type input "Communications and Community Engagement"
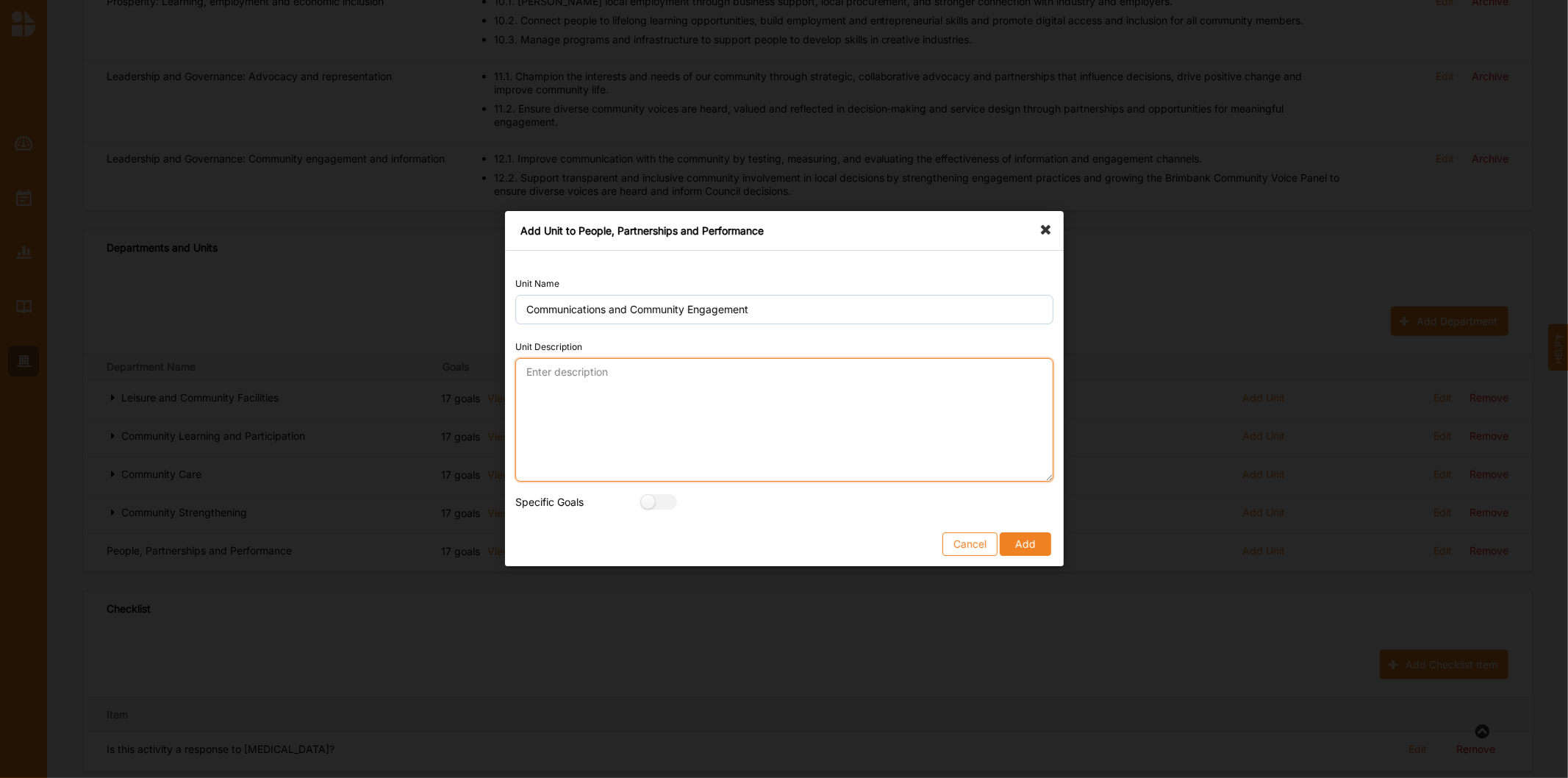
drag, startPoint x: 787, startPoint y: 437, endPoint x: 768, endPoint y: 437, distance: 19.0
click at [787, 436] on textarea "Unit Description" at bounding box center [784, 419] width 538 height 123
paste textarea "= Our Department is responsible for supporting an leading the organisation to c…"
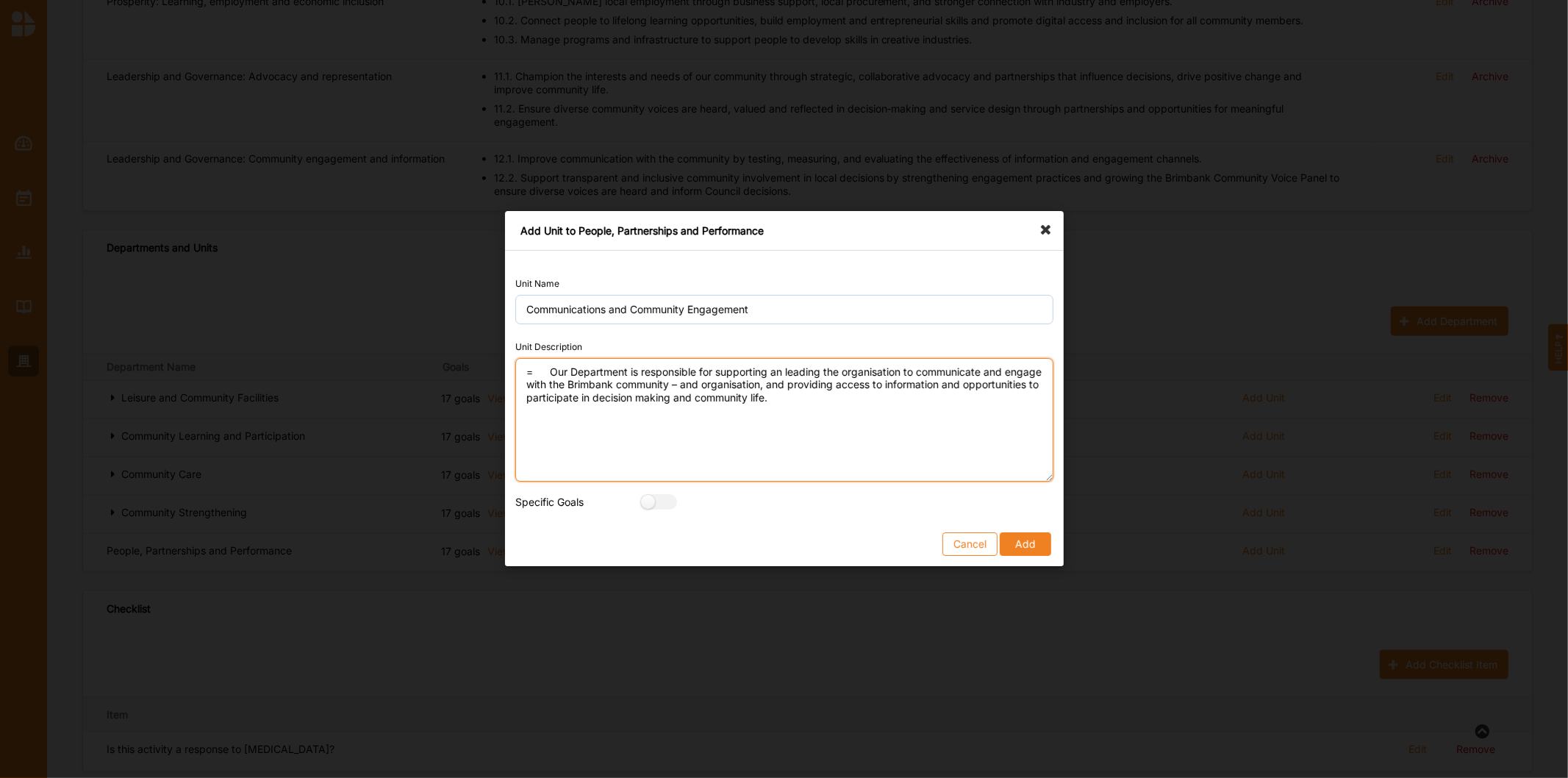
click at [548, 368] on textarea "= Our Department is responsible for supporting an leading the organisation to c…" at bounding box center [784, 419] width 538 height 123
type textarea "Our Department is responsible for supporting an leading the organisation to com…"
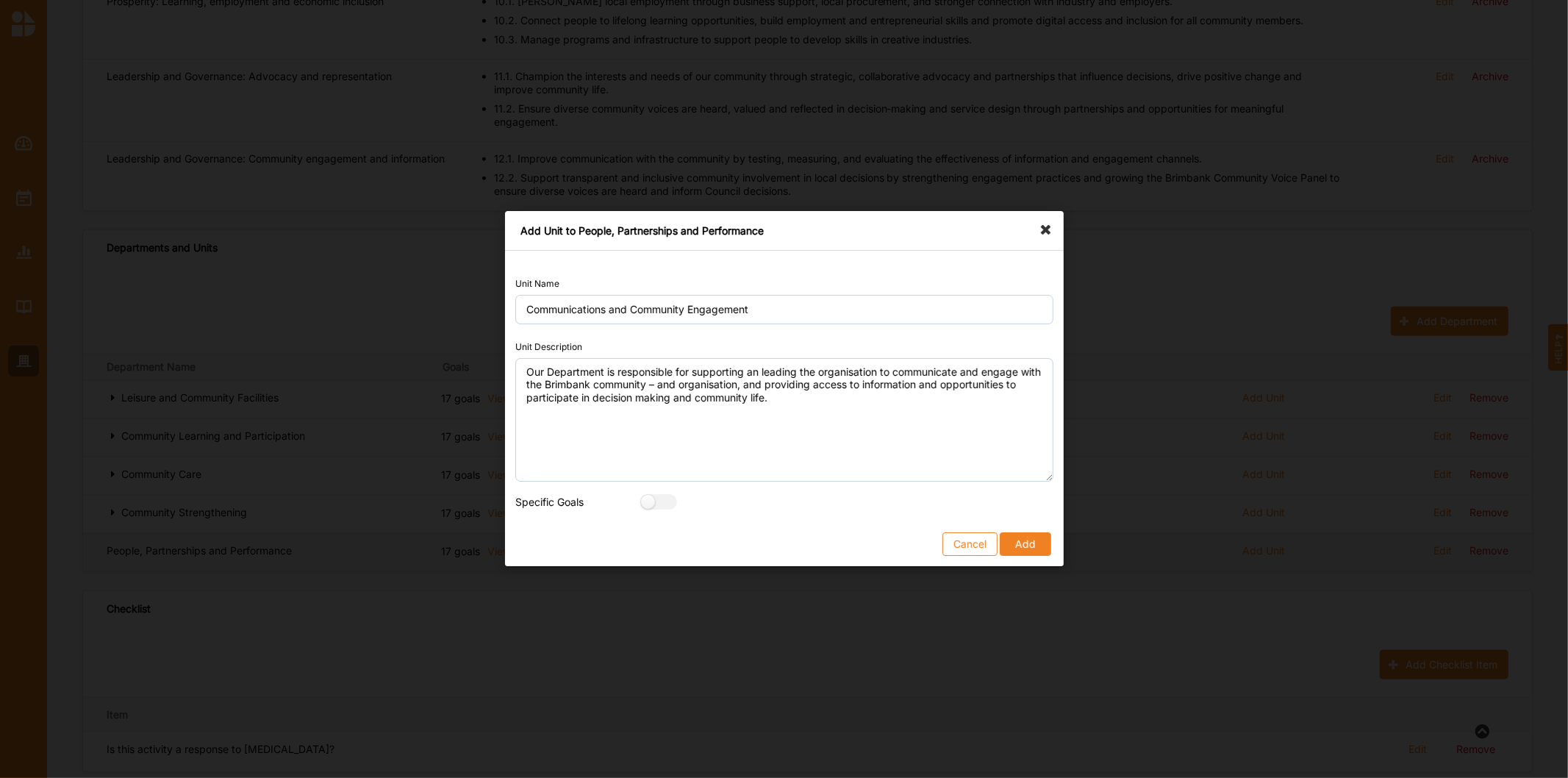
click at [1043, 547] on button "Add" at bounding box center [1025, 544] width 51 height 23
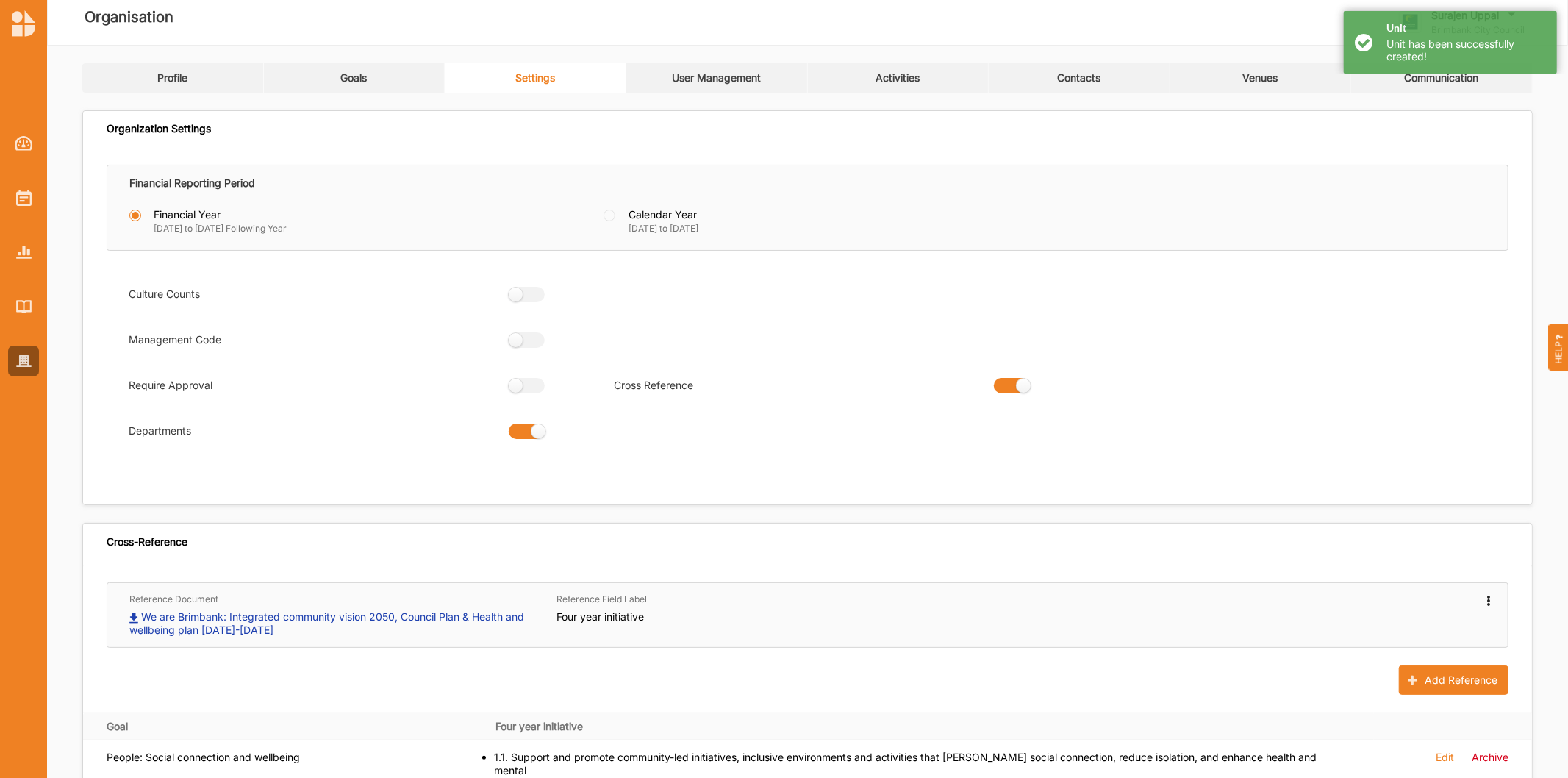
scroll to position [0, 0]
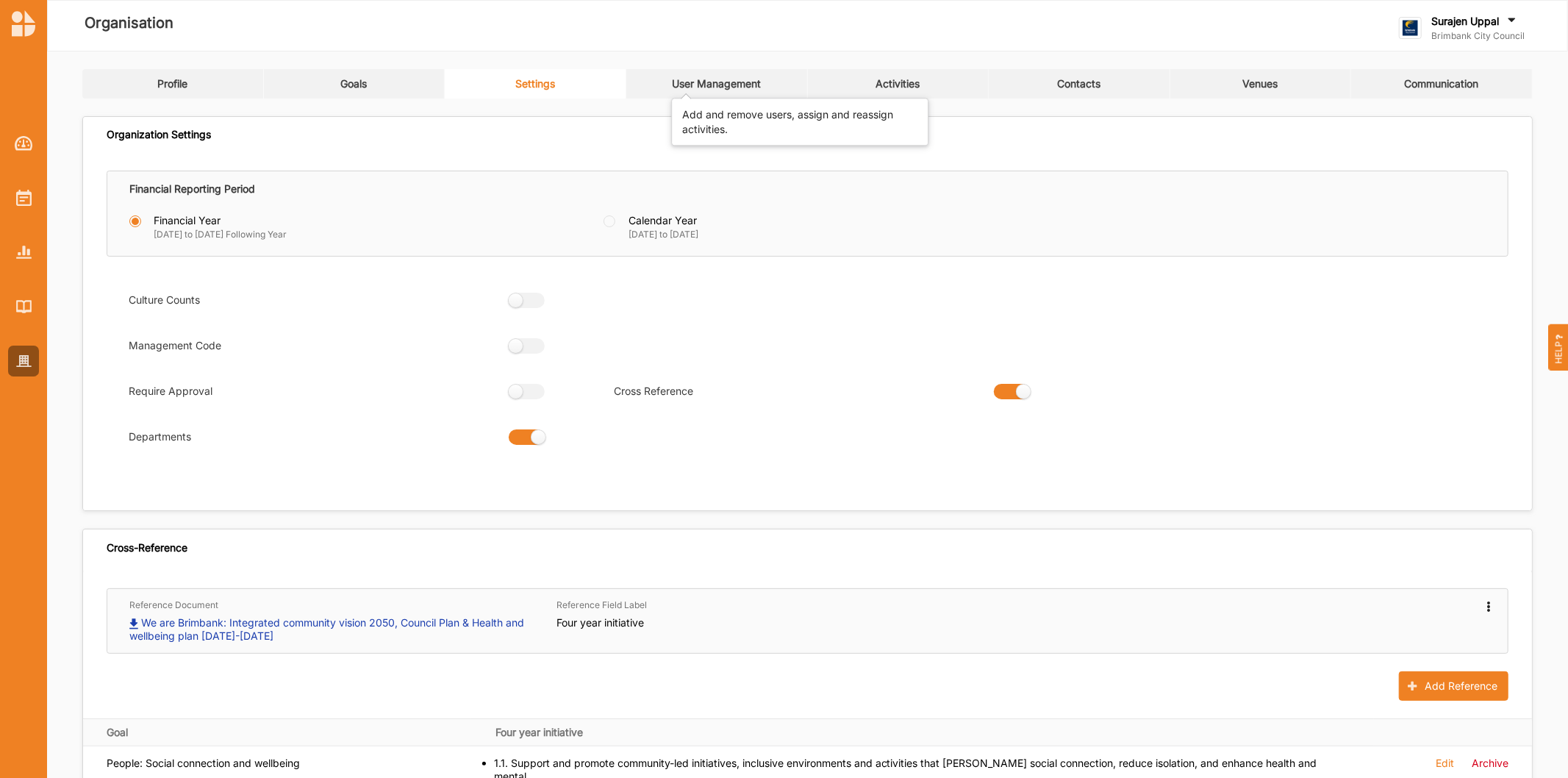
drag, startPoint x: 694, startPoint y: 89, endPoint x: 746, endPoint y: 115, distance: 58.1
click at [693, 89] on div "User Management" at bounding box center [716, 83] width 89 height 13
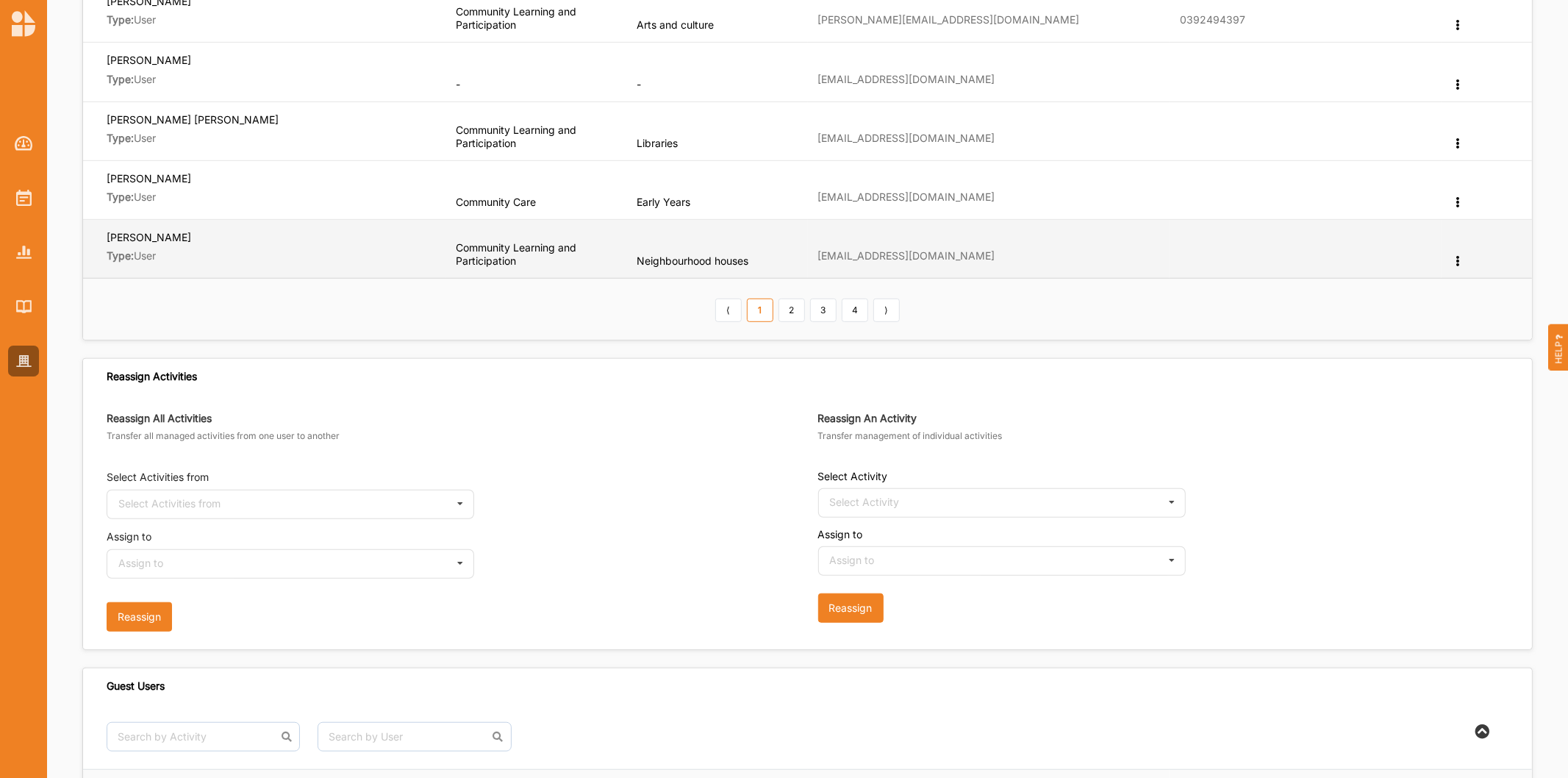
scroll to position [817, 0]
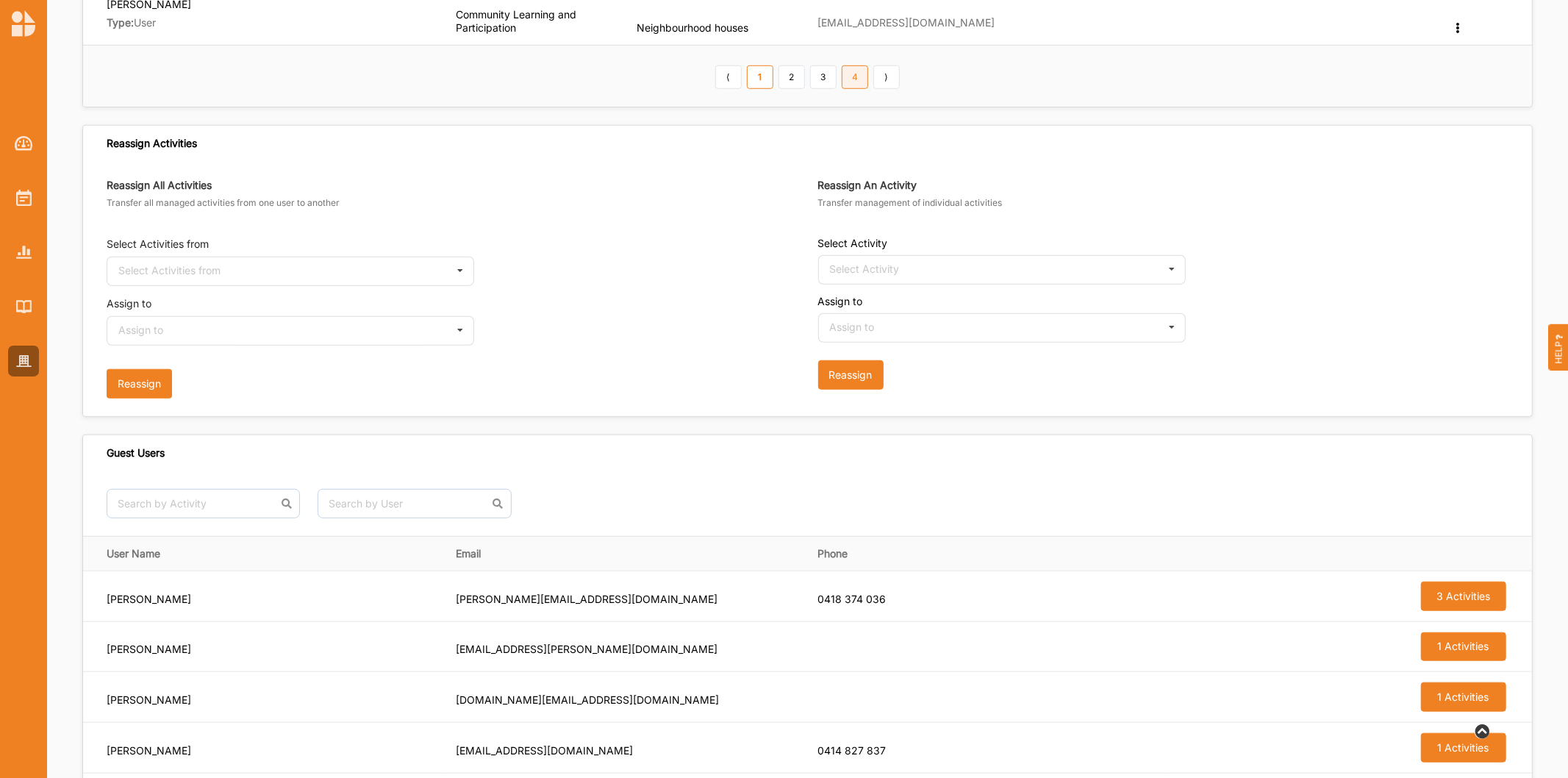
click at [858, 83] on link "4" at bounding box center [854, 77] width 27 height 23
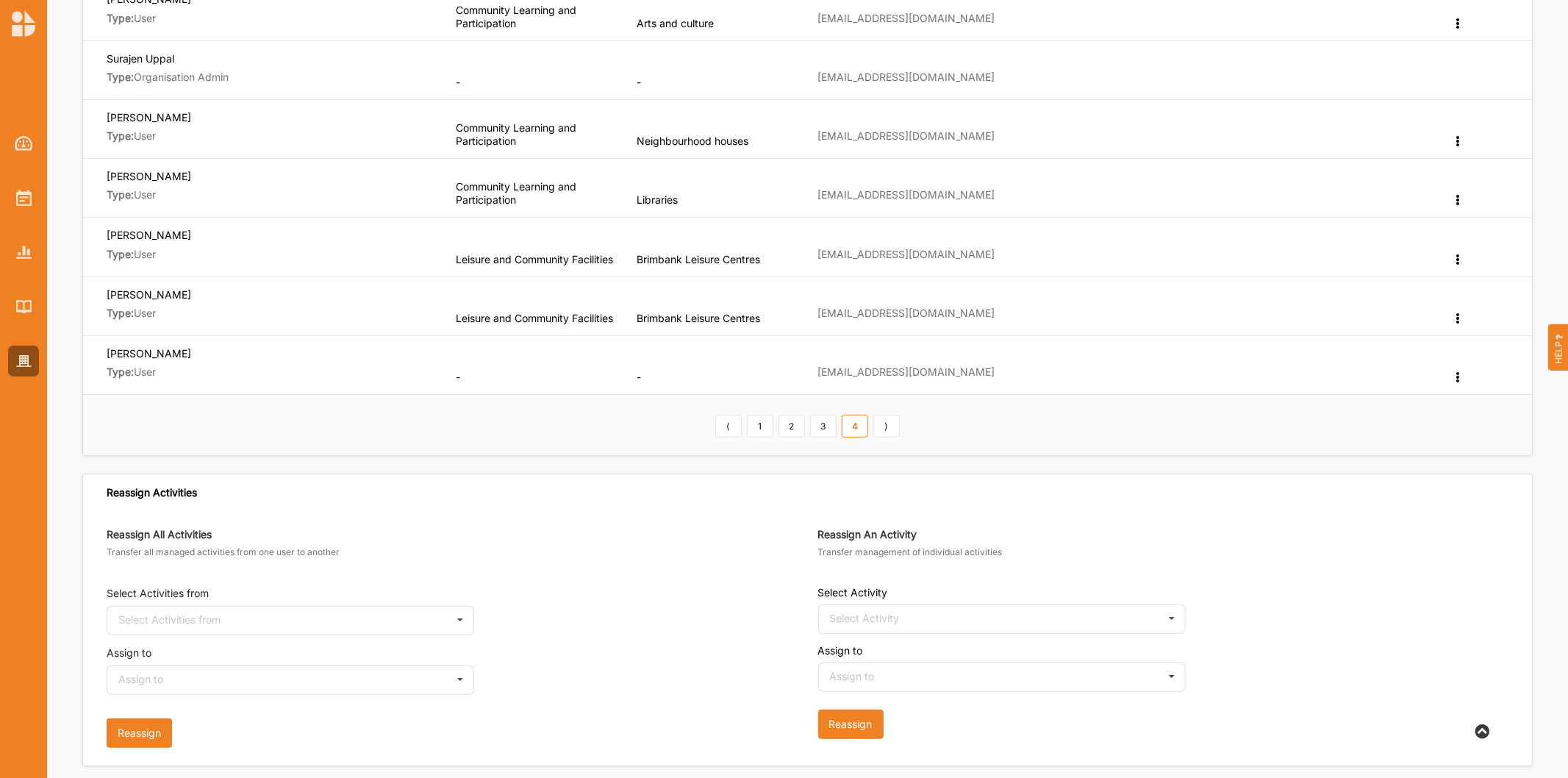
scroll to position [408, 0]
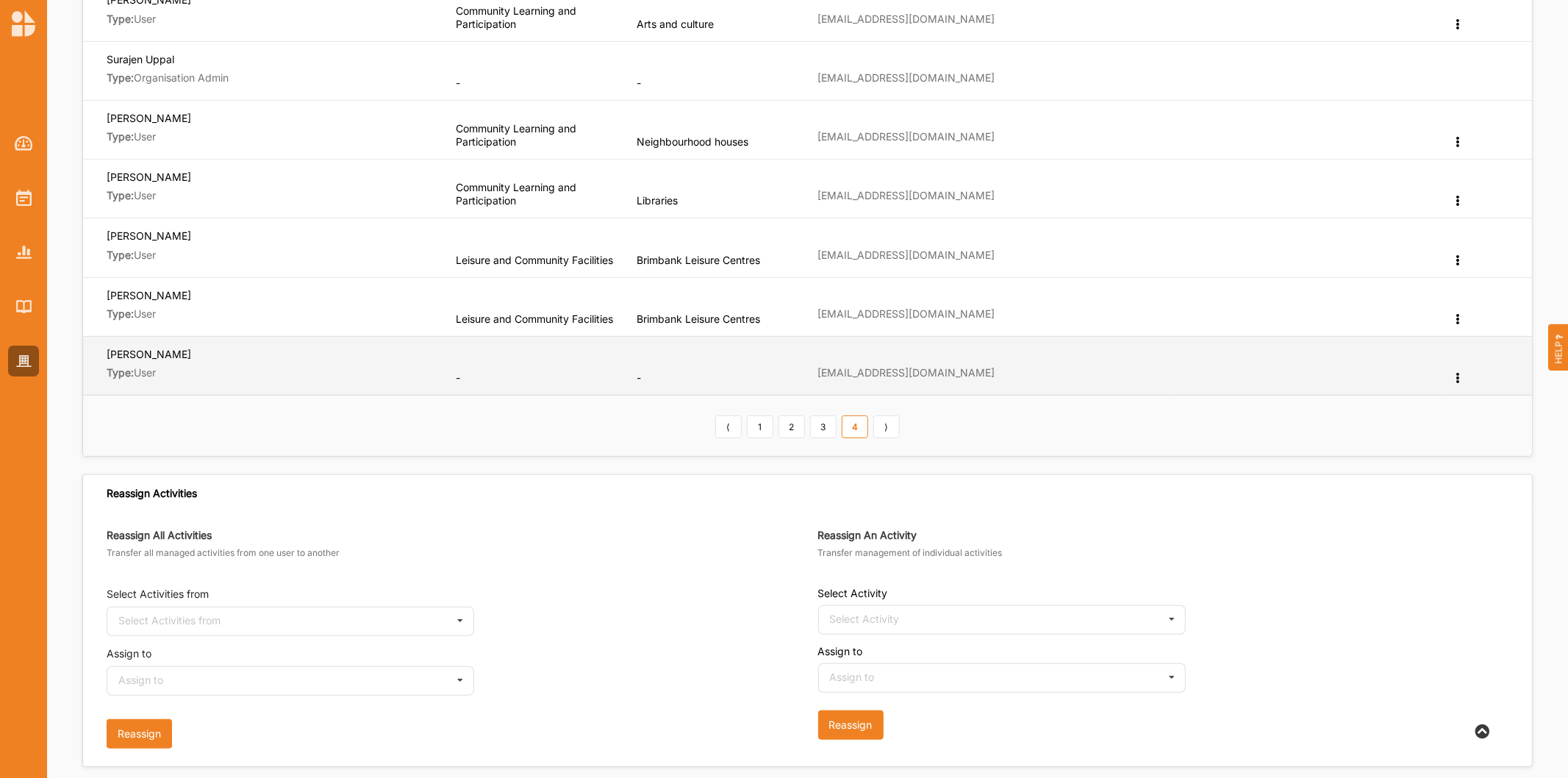
click at [1410, 376] on icon at bounding box center [1457, 376] width 12 height 10
click at [1389, 401] on label "Edit Department" at bounding box center [1402, 401] width 79 height 10
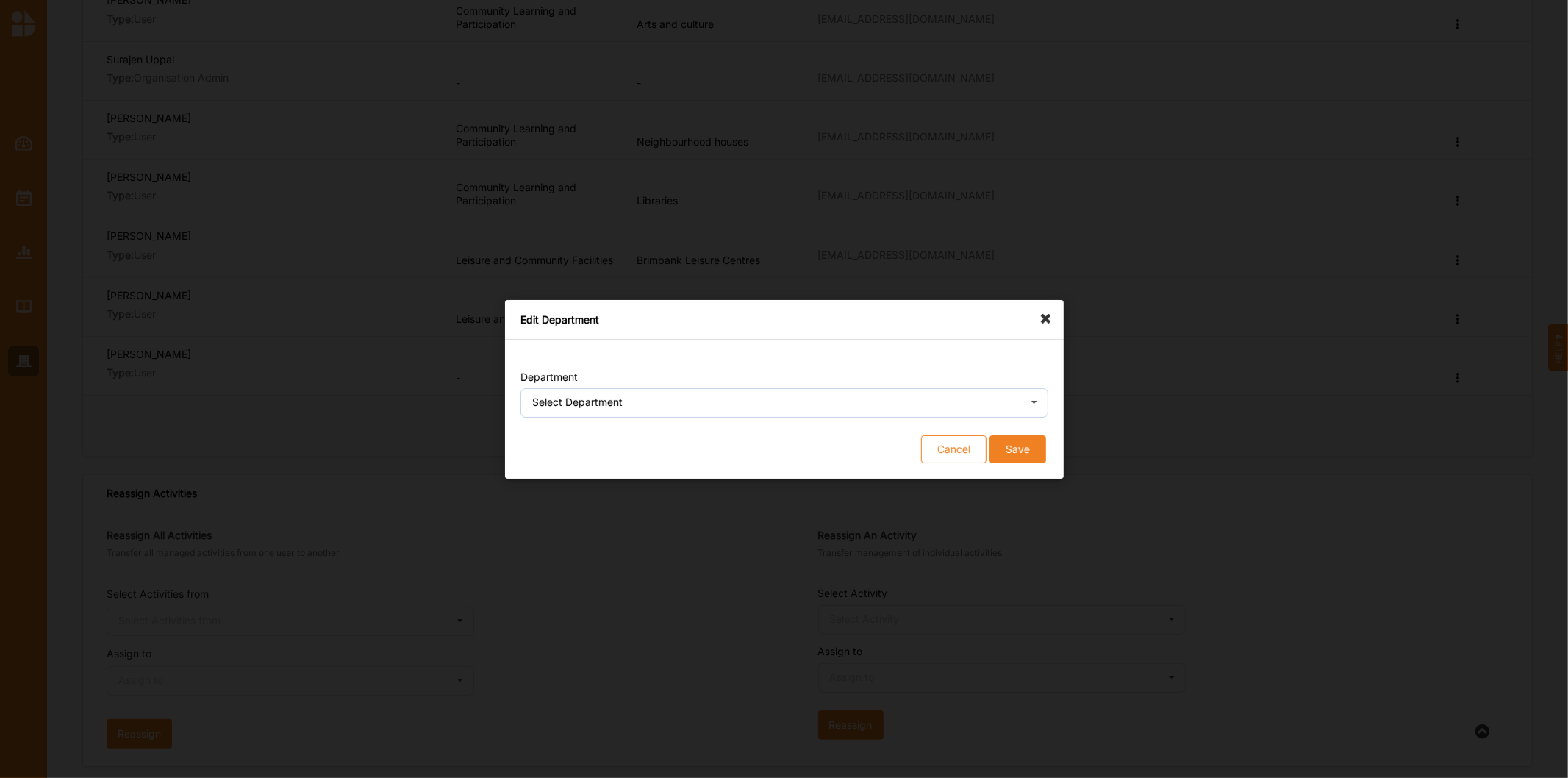
click at [582, 404] on div "Select Department" at bounding box center [577, 402] width 91 height 10
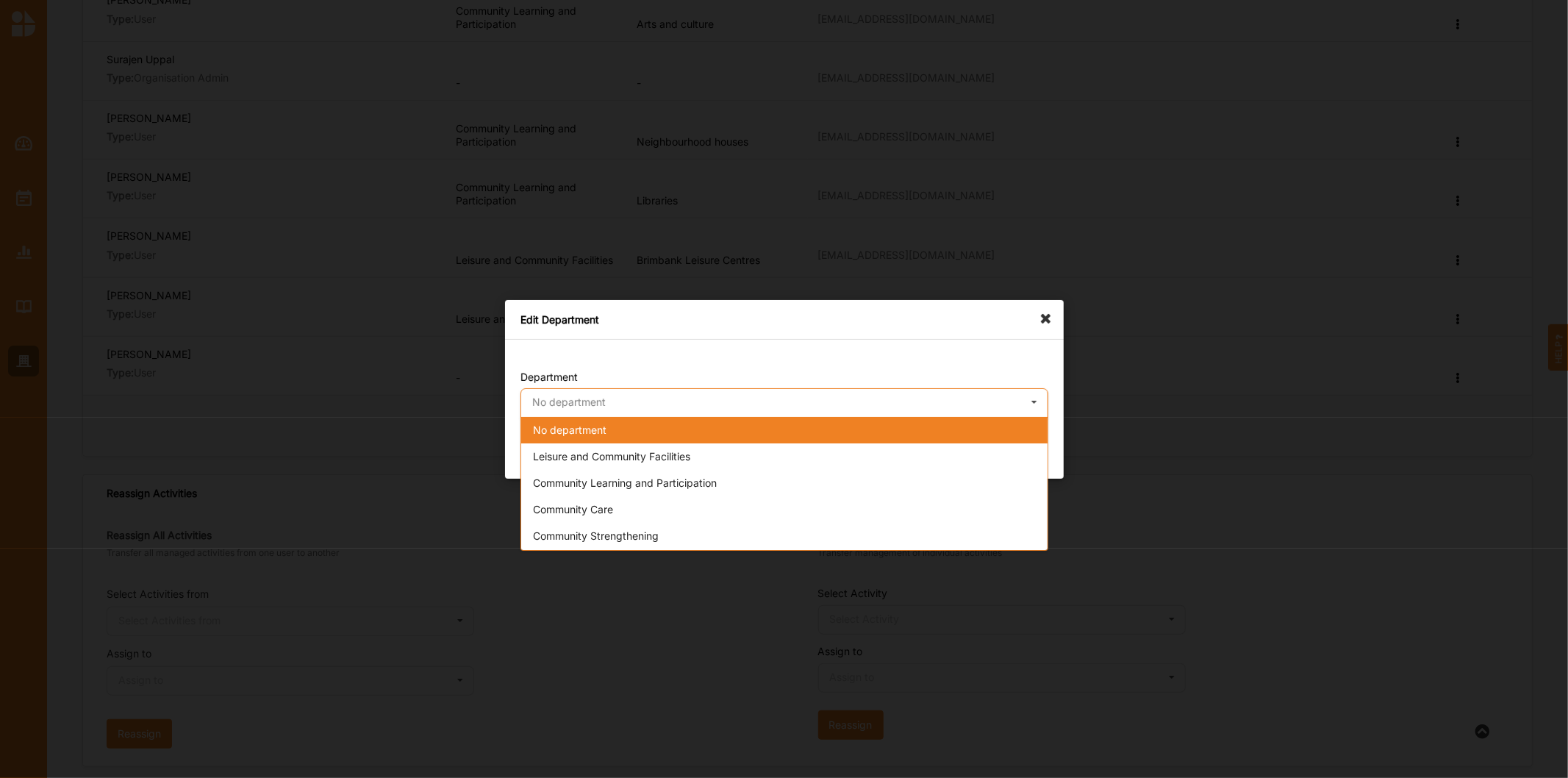
scroll to position [25, 0]
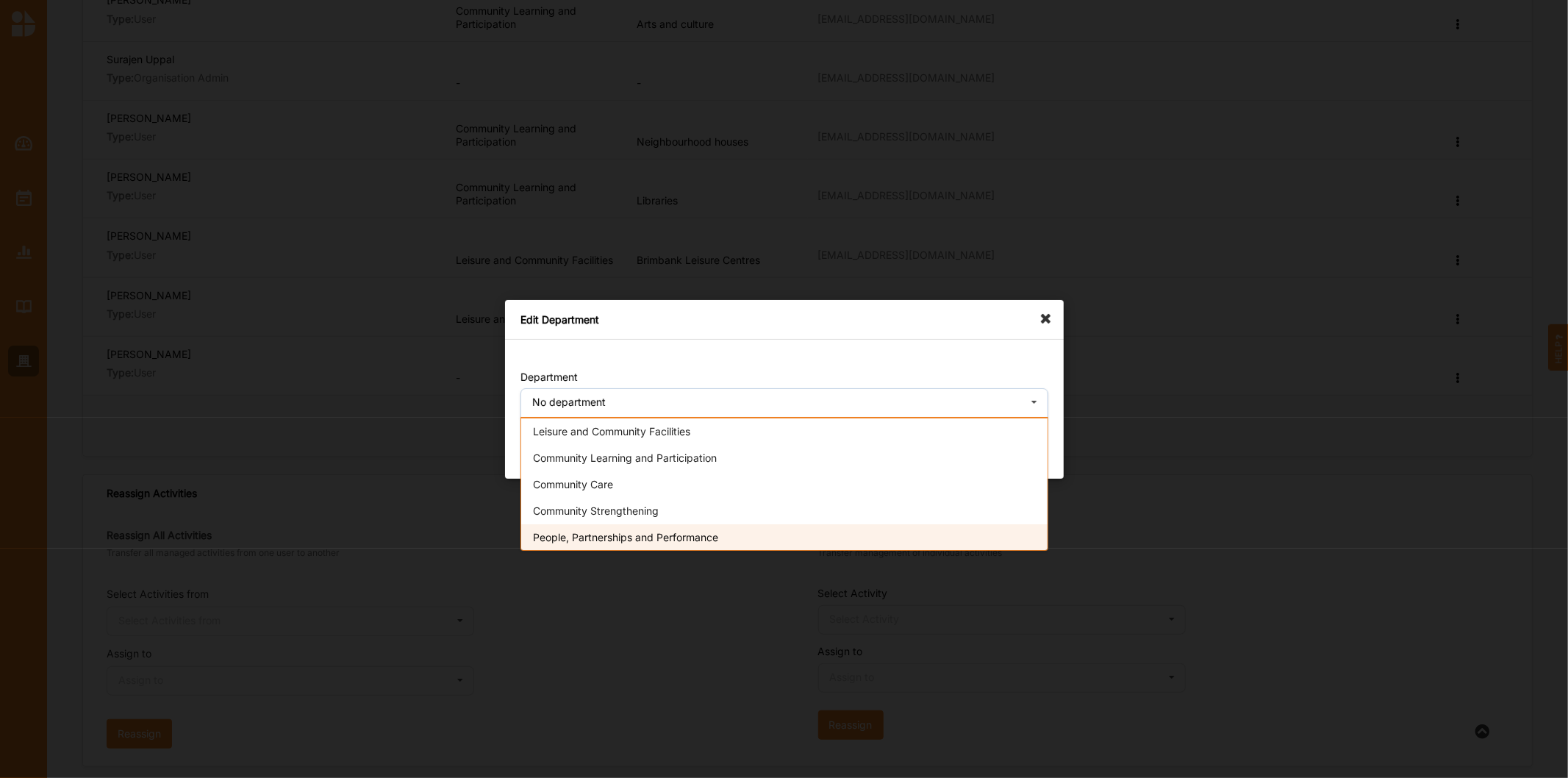
click at [872, 544] on div "People, Partnerships and Performance" at bounding box center [784, 537] width 526 height 27
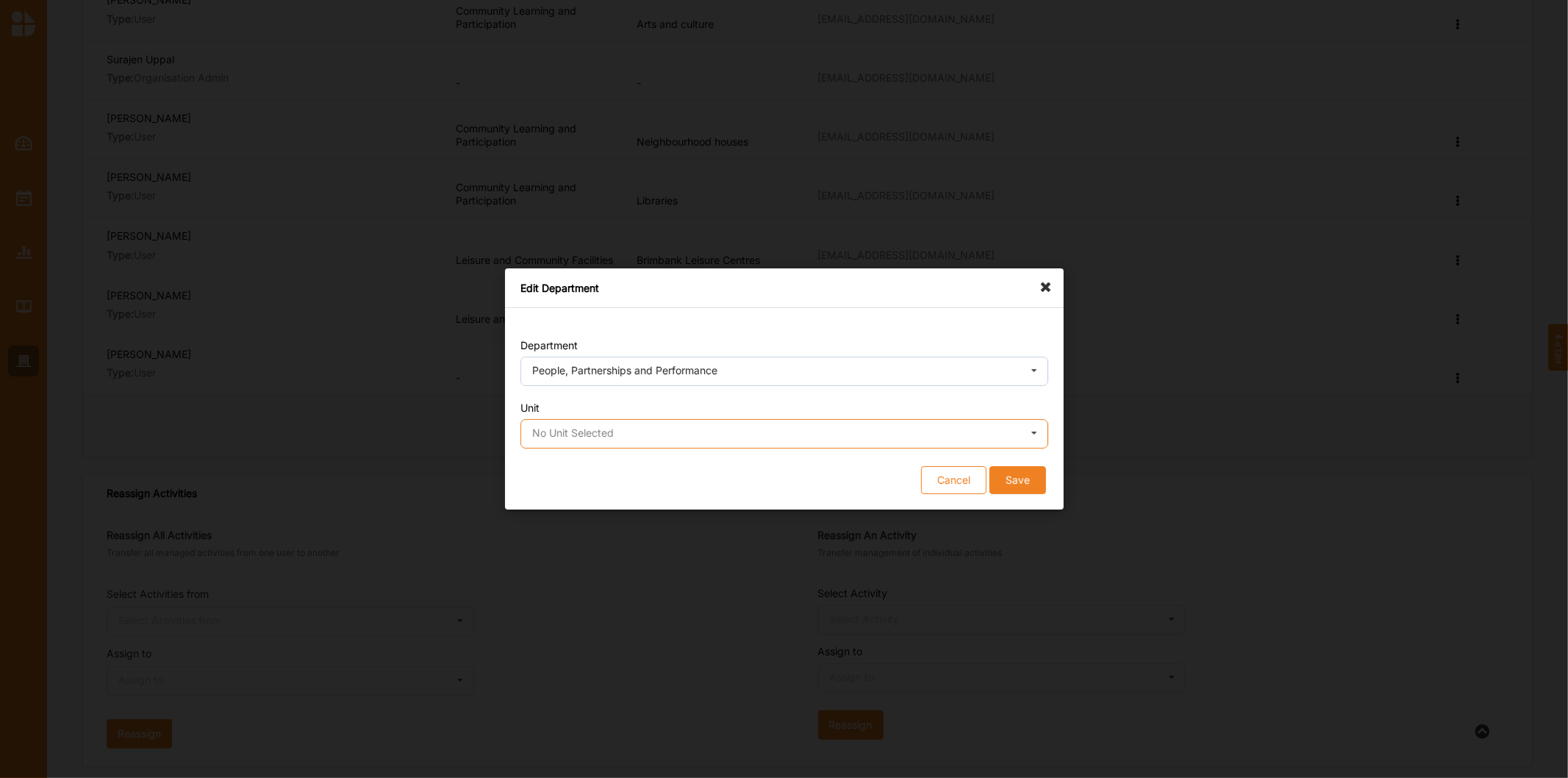
click at [765, 425] on input "text" at bounding box center [785, 435] width 526 height 30
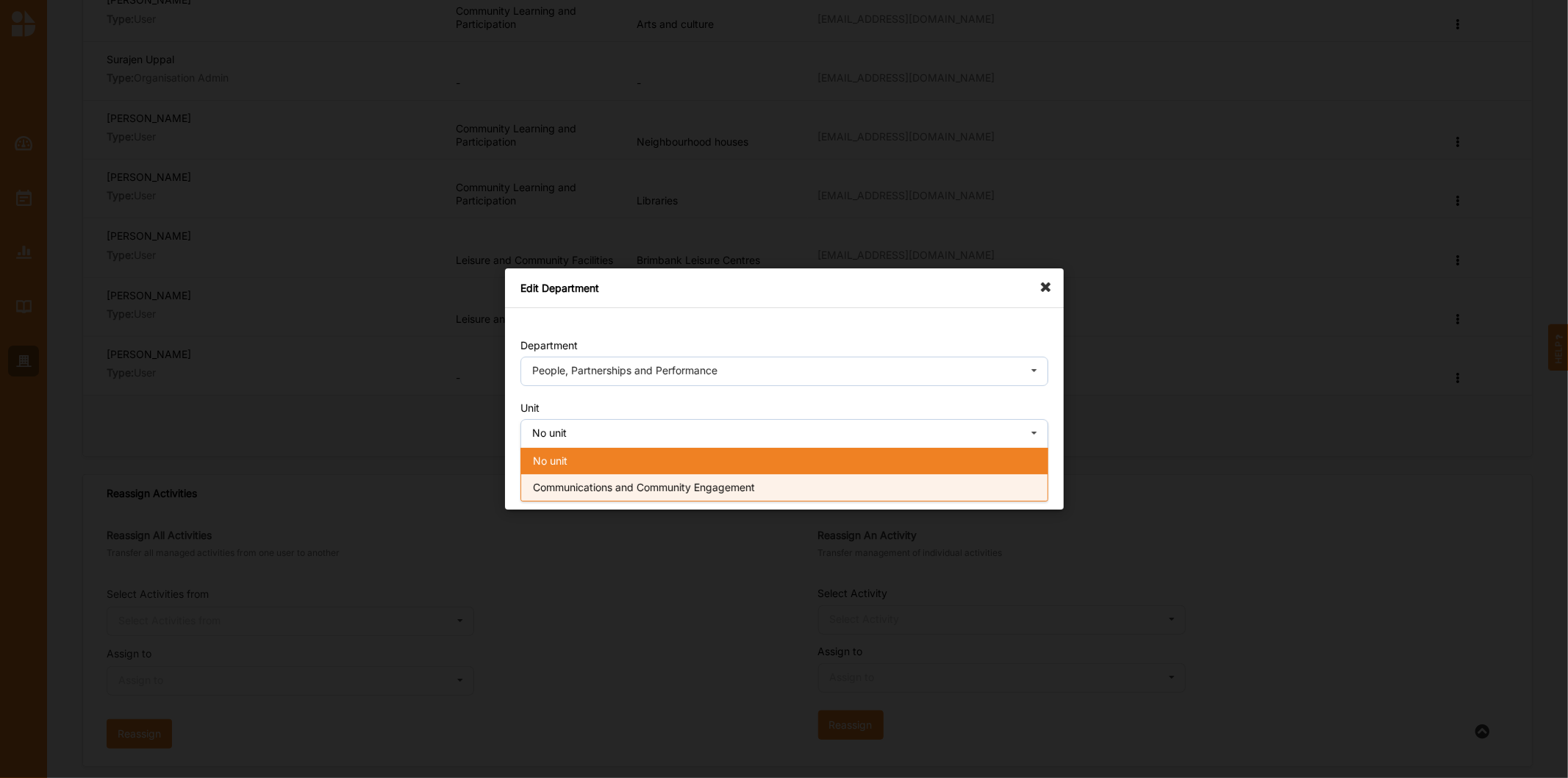
click at [669, 478] on div "Communications and Community Engagement" at bounding box center [784, 488] width 526 height 27
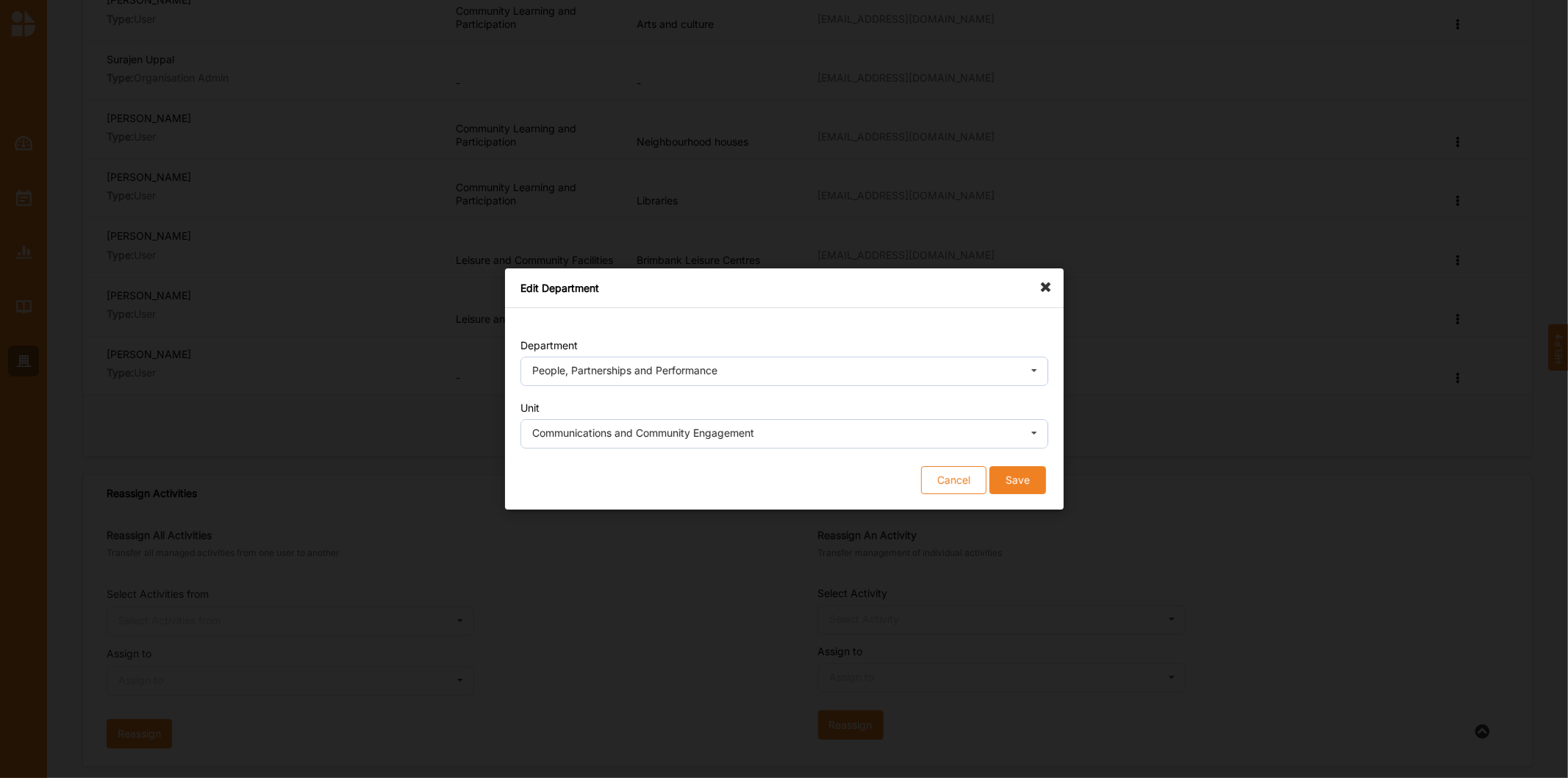
click at [1016, 488] on button "Save" at bounding box center [1017, 480] width 57 height 28
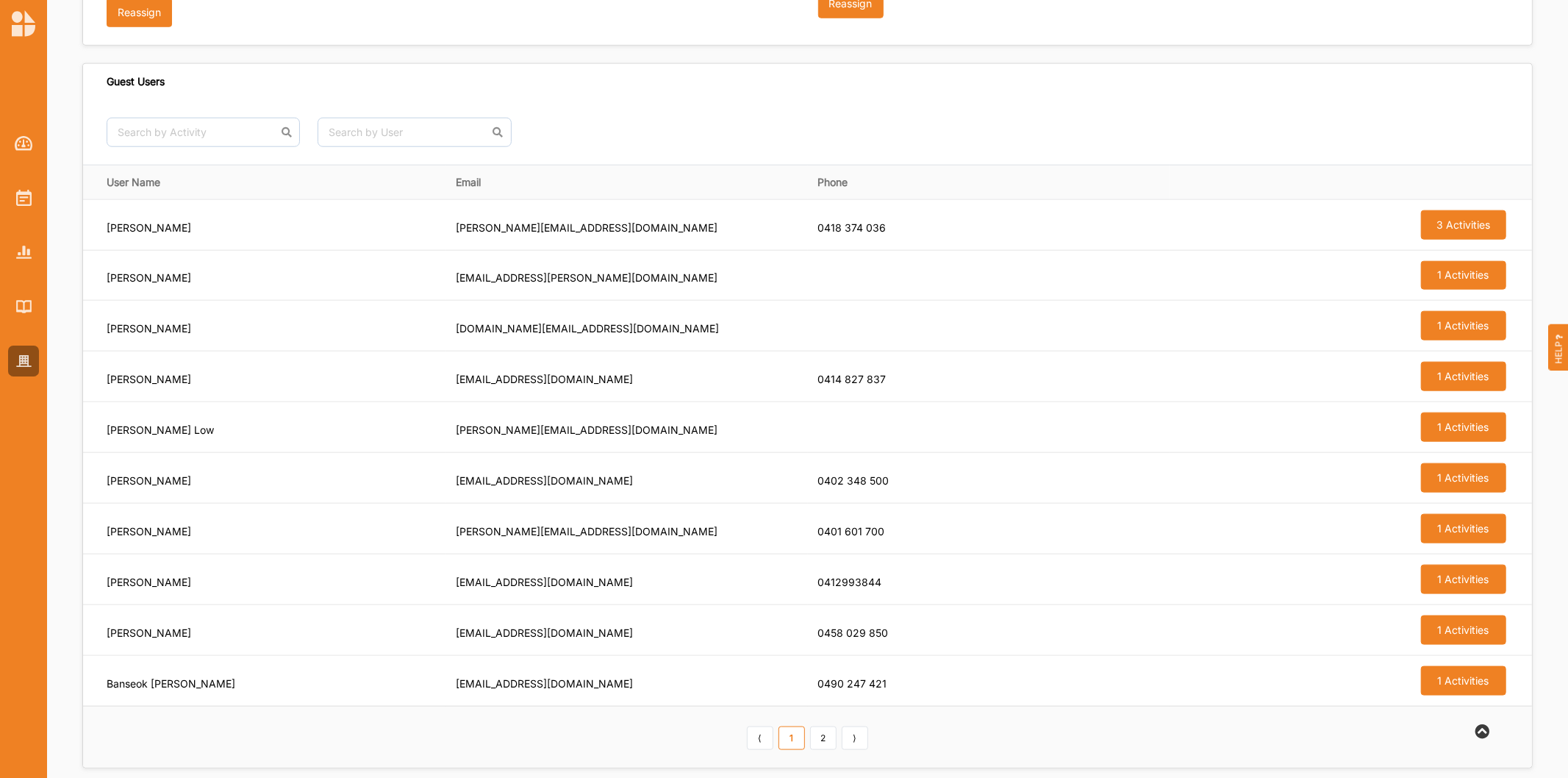
scroll to position [1209, 0]
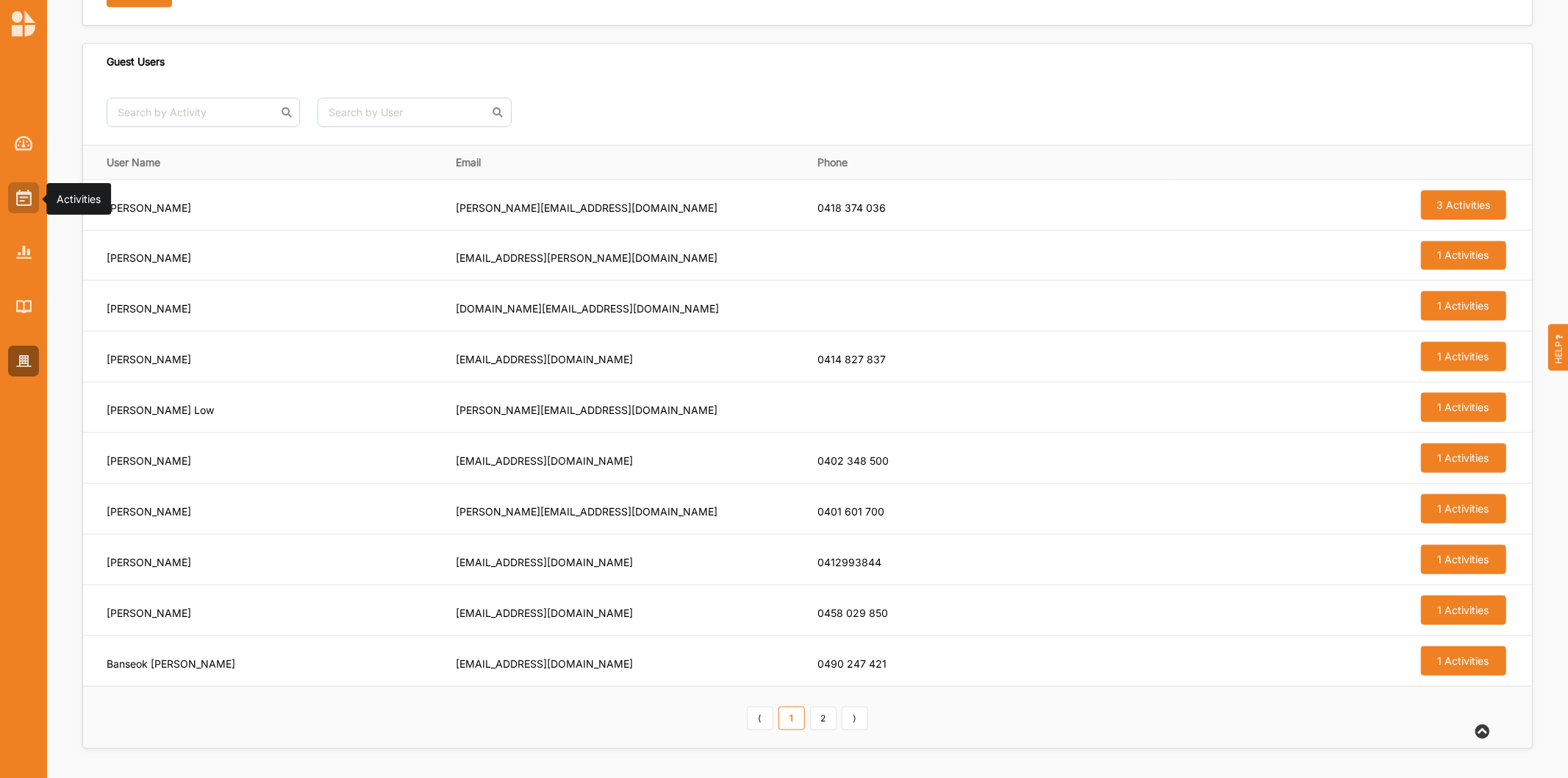
click at [19, 211] on div at bounding box center [23, 198] width 31 height 31
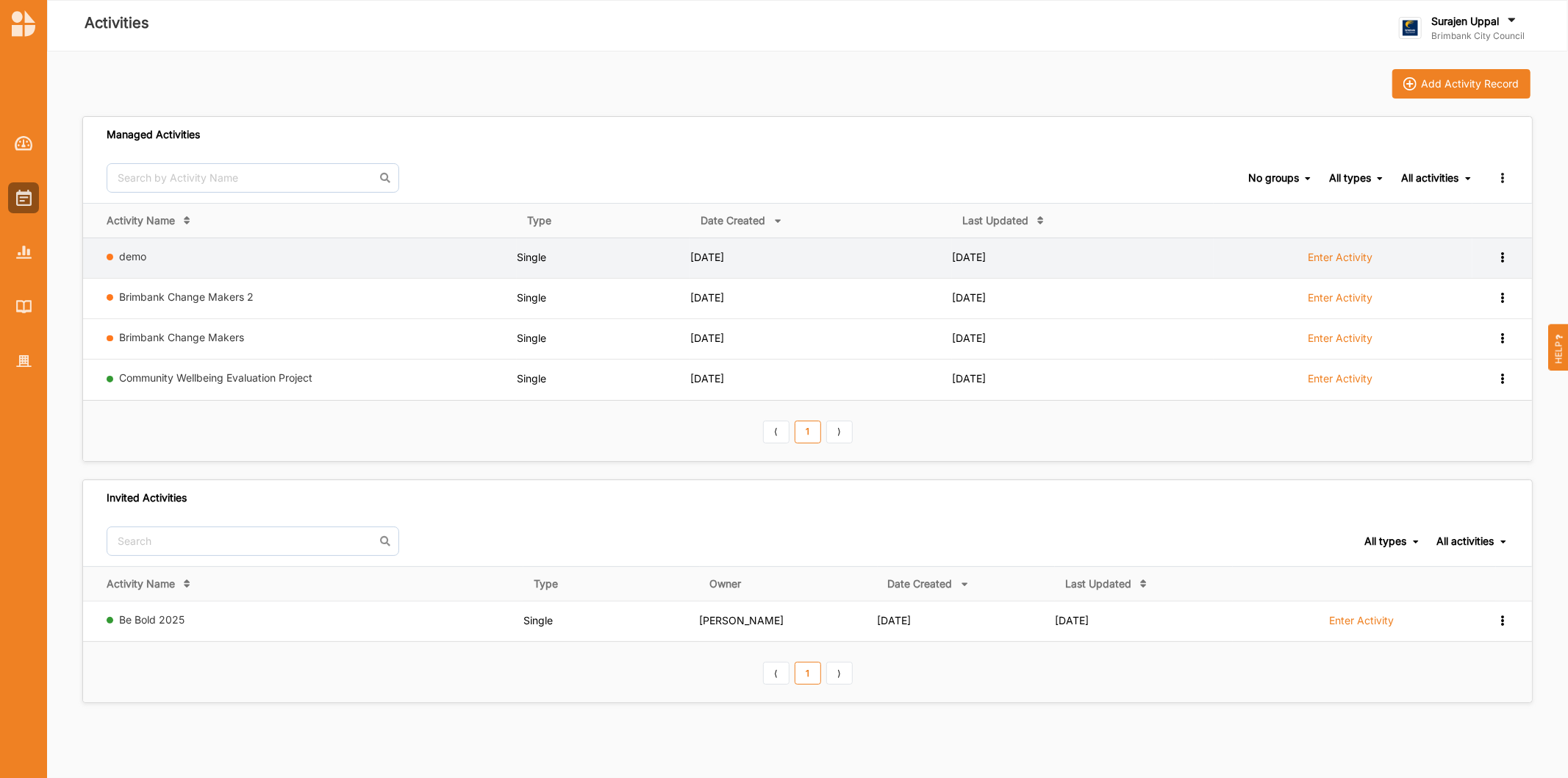
click at [147, 254] on label "demo" at bounding box center [315, 257] width 391 height 13
click at [133, 254] on link "demo" at bounding box center [133, 256] width 27 height 12
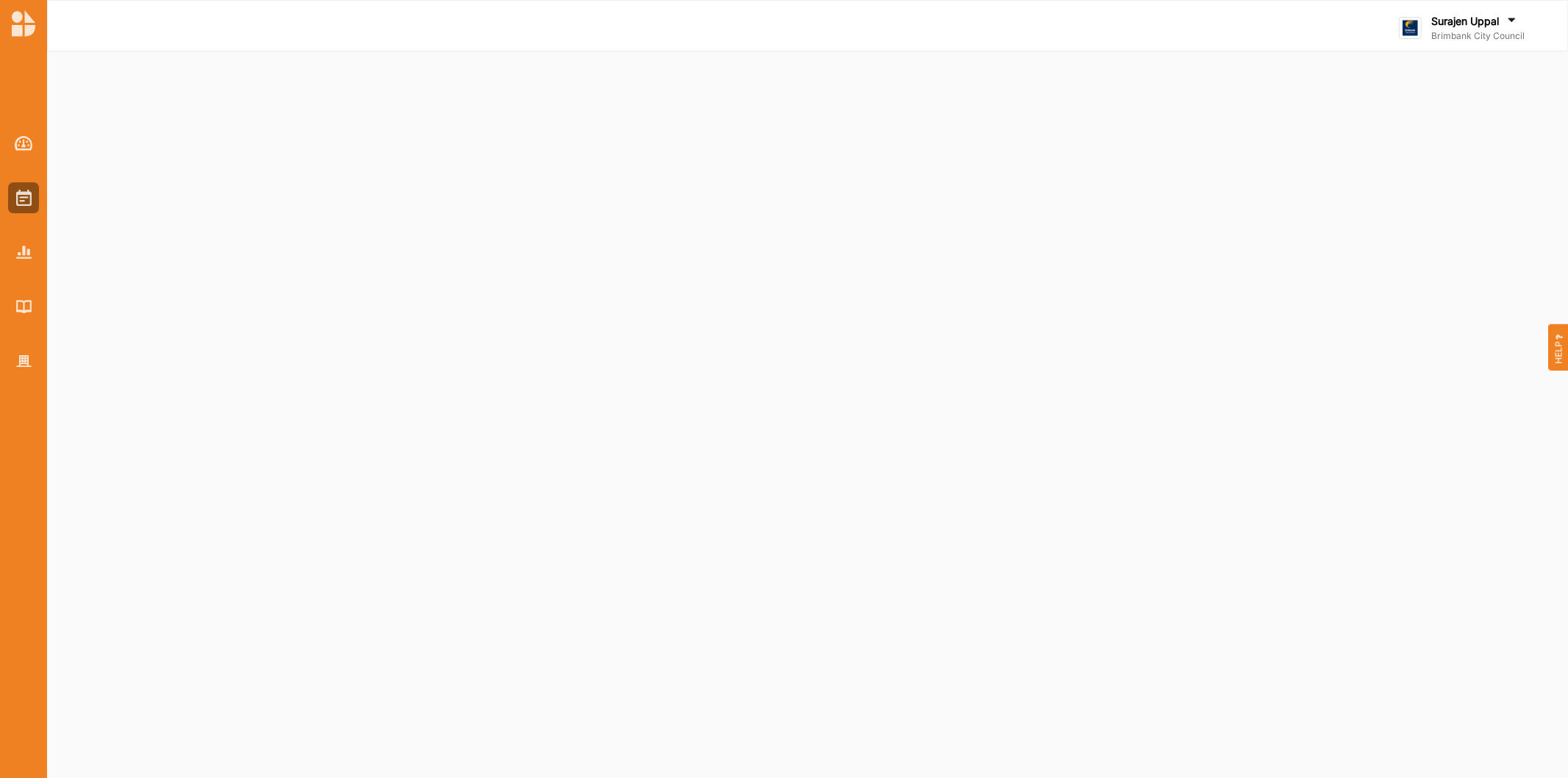
select select "2"
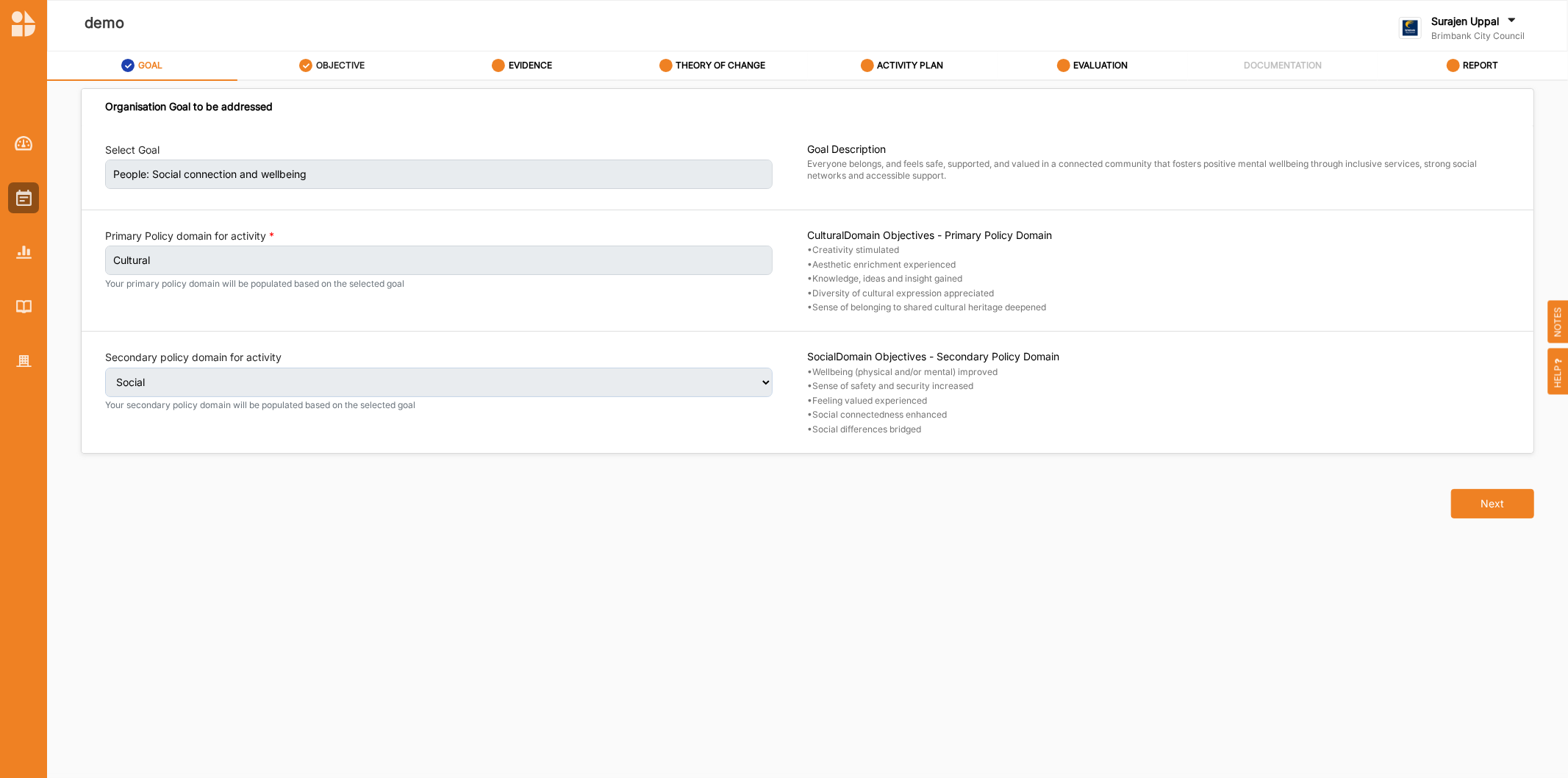
click at [323, 68] on label "OBJECTIVE" at bounding box center [340, 65] width 48 height 12
select select "3"
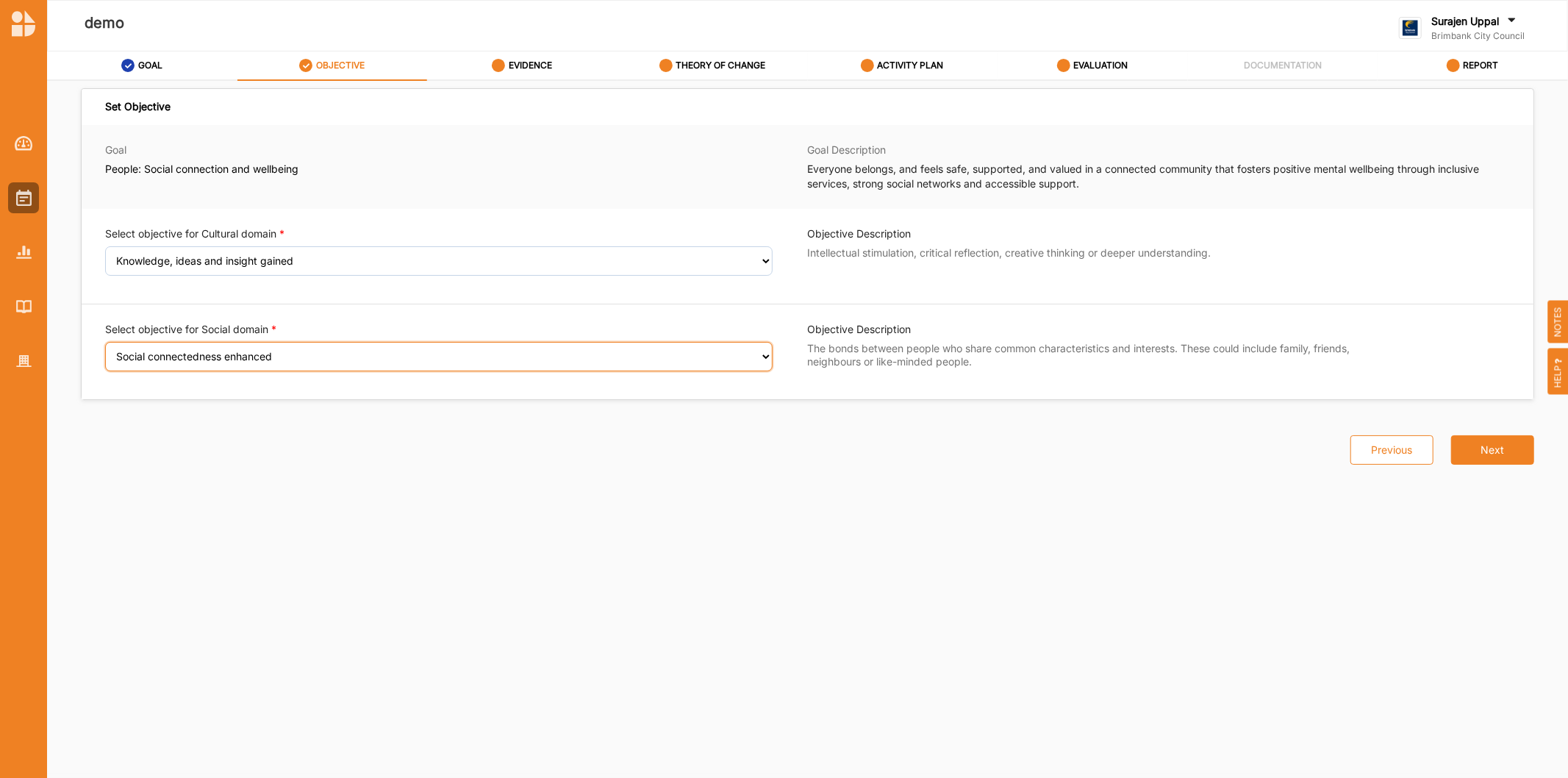
click at [201, 351] on select "Select an Objective Wellbeing (physical and/or mental) improved Sense of safety…" at bounding box center [438, 357] width 667 height 30
select select "6"
click at [105, 351] on select "Select an Objective Wellbeing (physical and/or mental) improved Sense of safety…" at bounding box center [438, 357] width 667 height 30
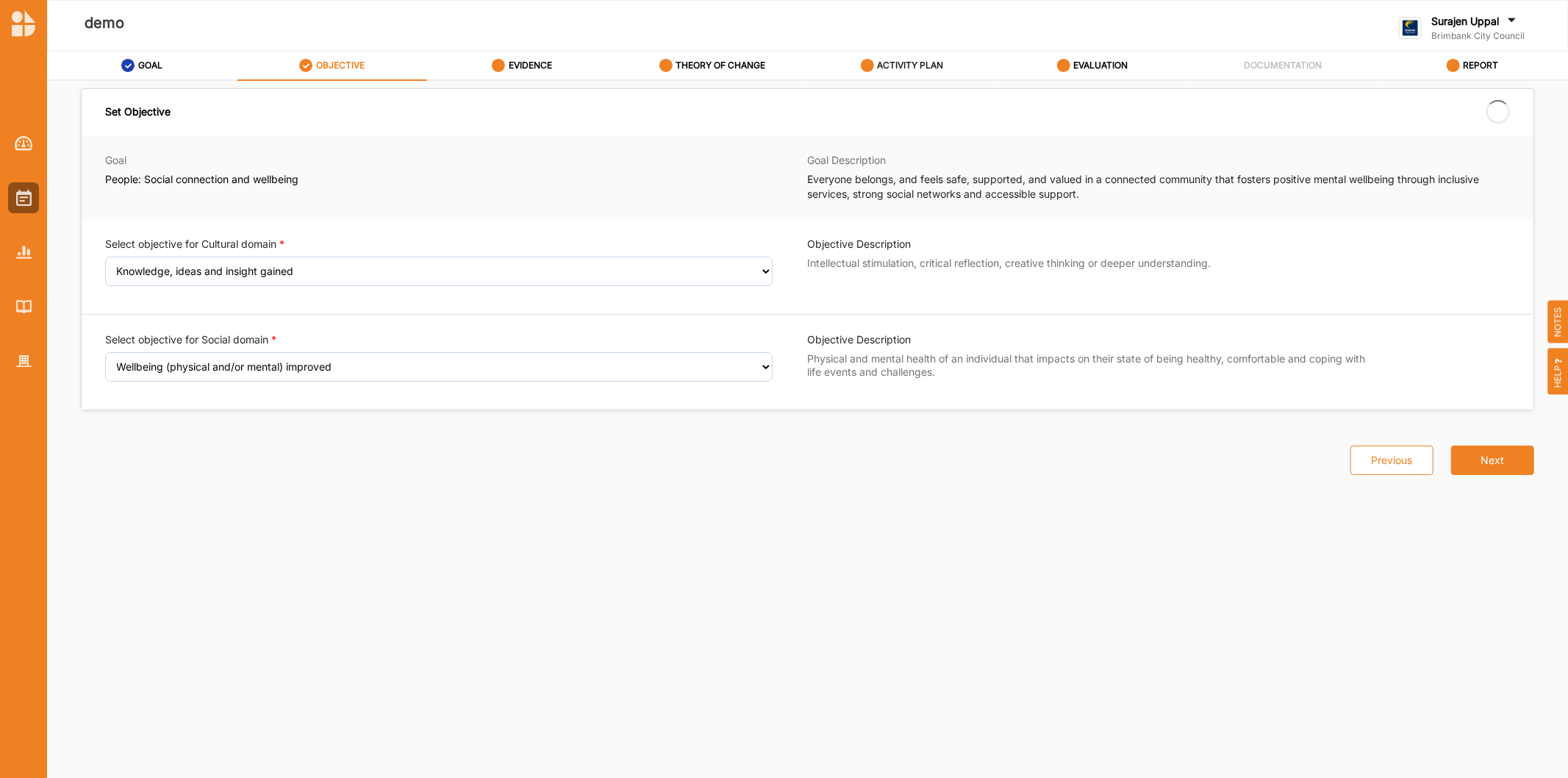
click at [917, 76] on div "ACTIVITY PLAN" at bounding box center [903, 65] width 83 height 27
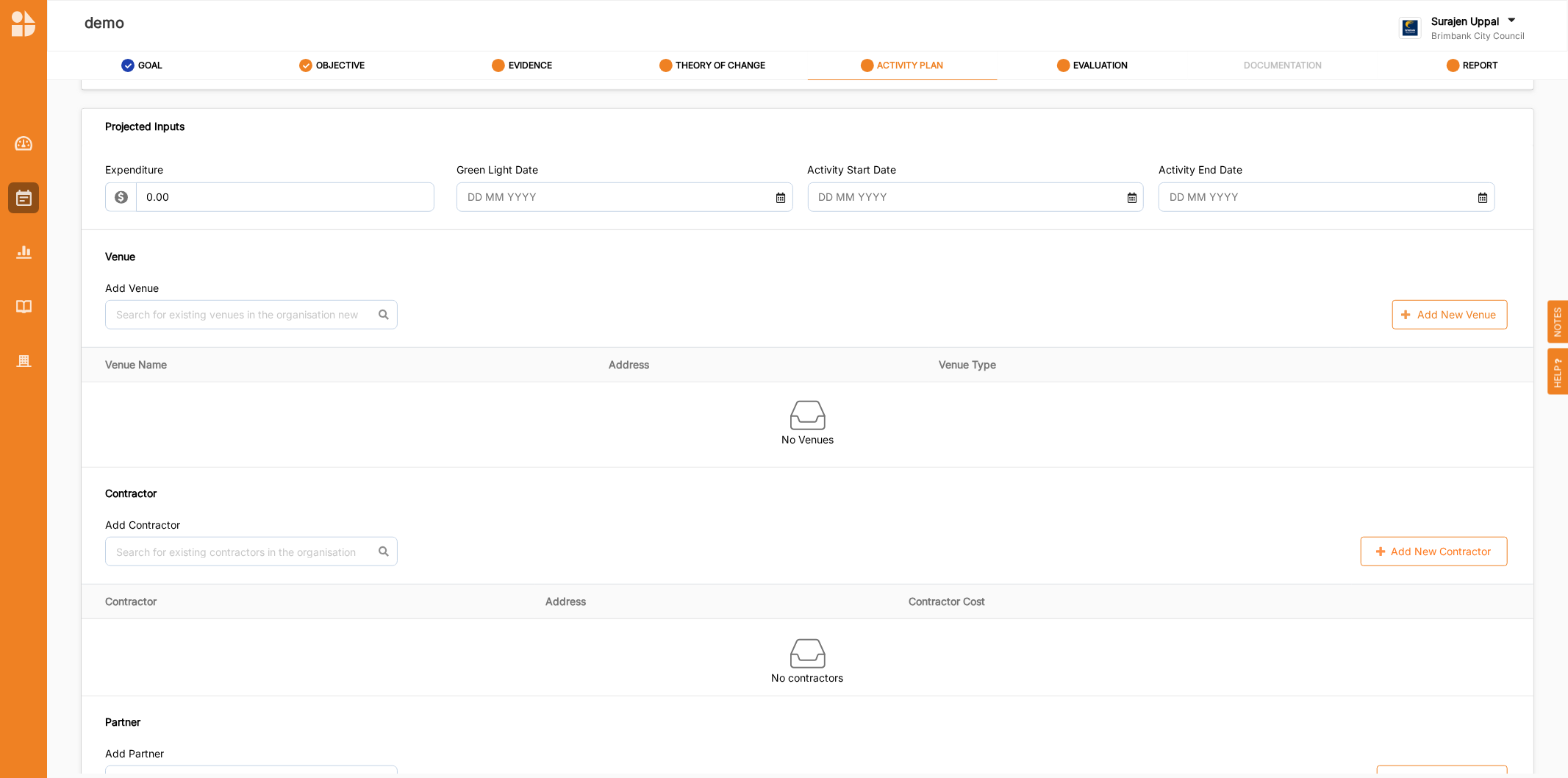
scroll to position [326, 0]
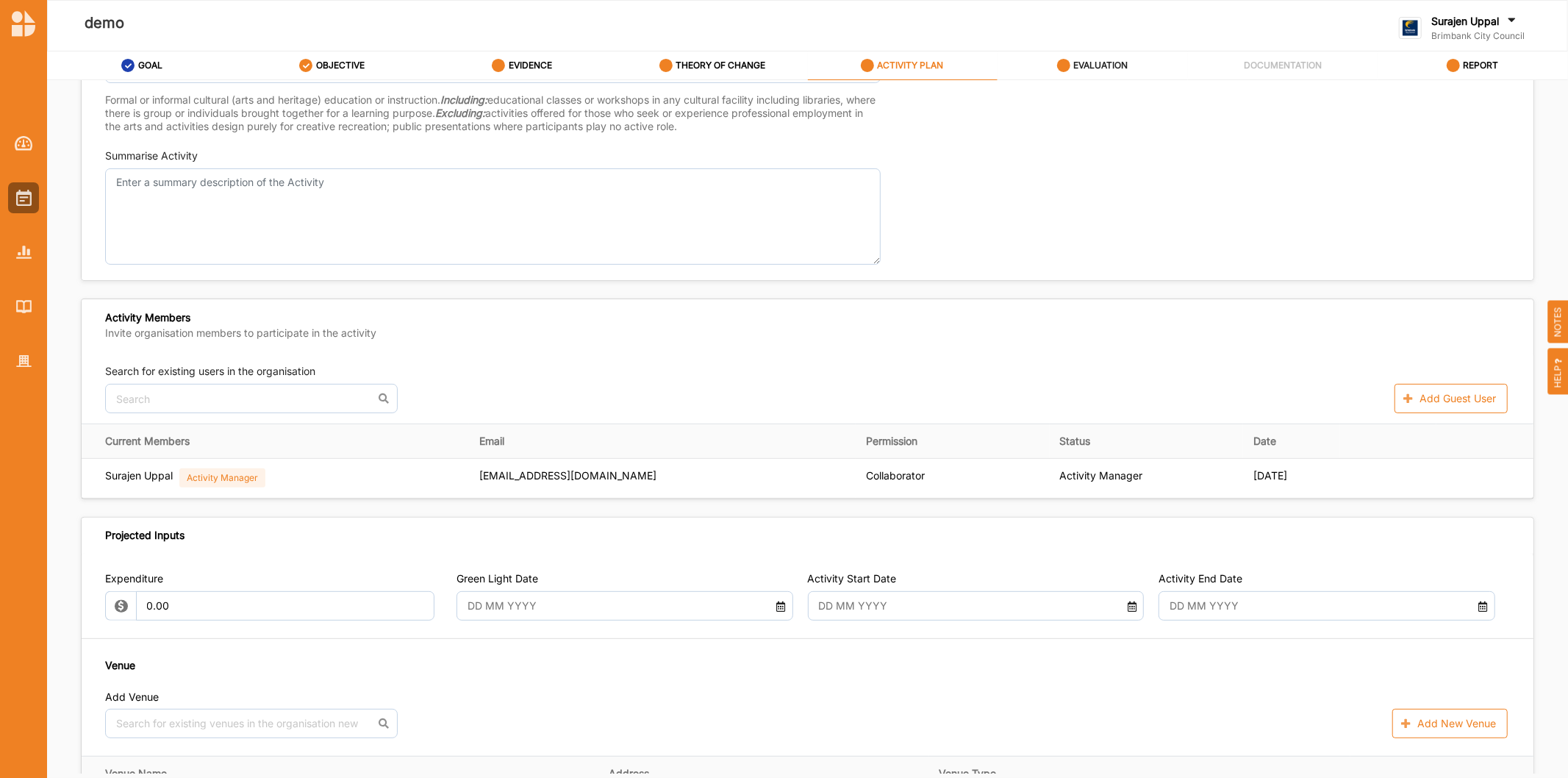
click at [1095, 61] on label "EVALUATION" at bounding box center [1100, 65] width 55 height 12
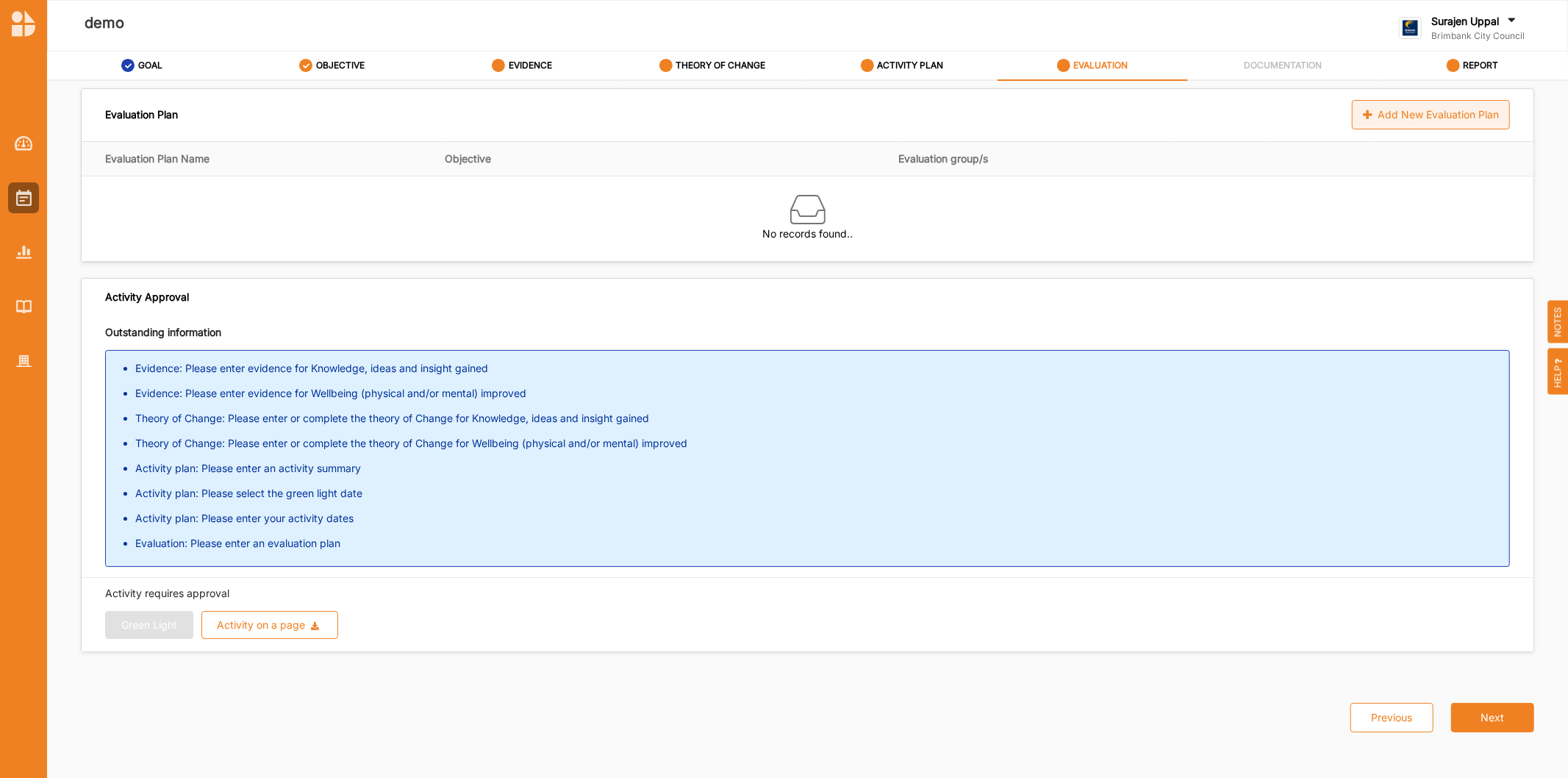
click at [1385, 113] on div "Add New Evaluation Plan" at bounding box center [1431, 115] width 158 height 30
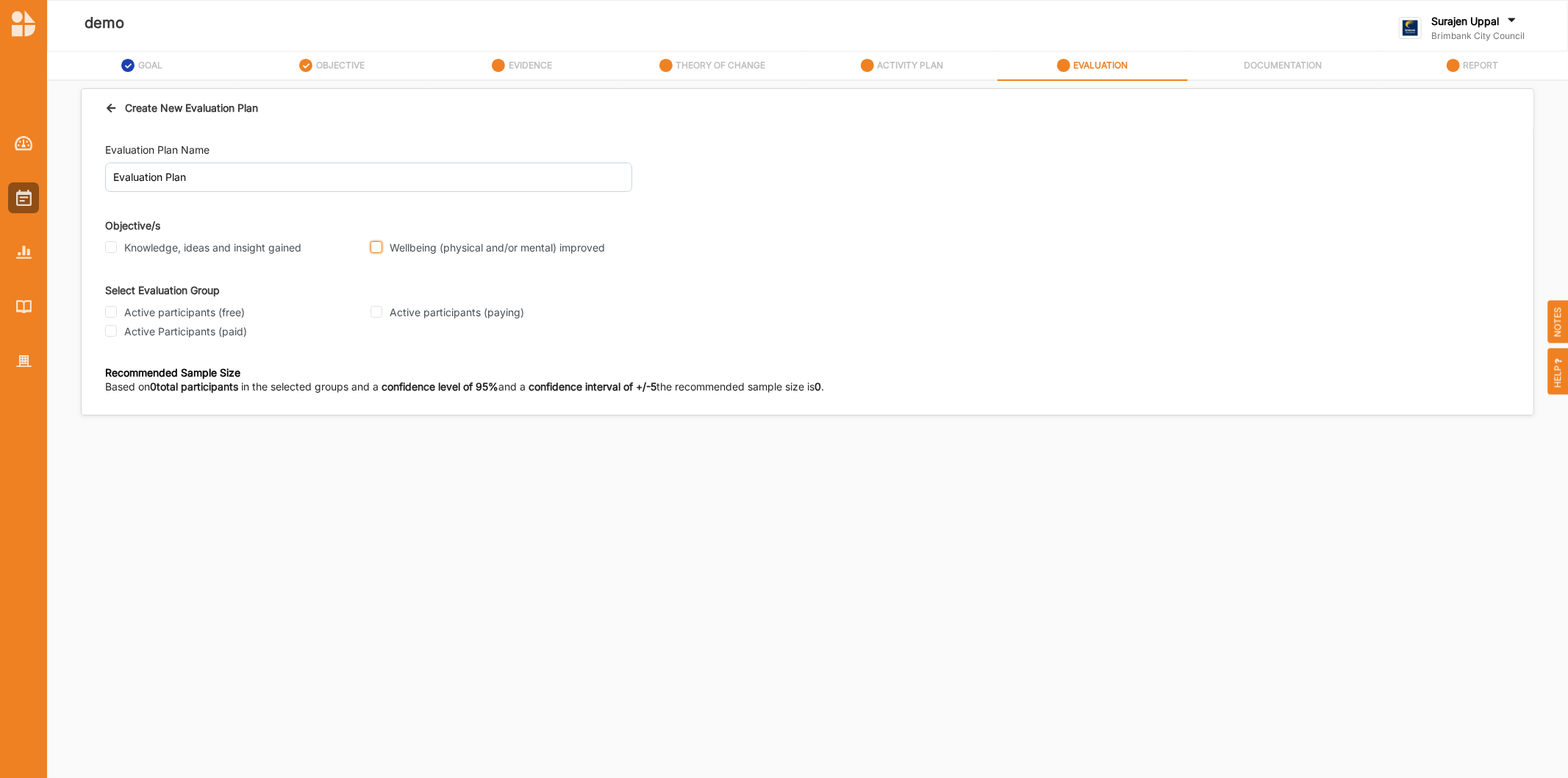
click at [376, 245] on input "Wellbeing (physical and/or mental) improved" at bounding box center [376, 247] width 12 height 12
checkbox input "true"
click at [110, 304] on div "Active participants (free)" at bounding box center [233, 312] width 257 height 19
drag, startPoint x: 108, startPoint y: 306, endPoint x: 122, endPoint y: 313, distance: 15.7
click at [108, 306] on input "Active participants (free)" at bounding box center [110, 312] width 12 height 12
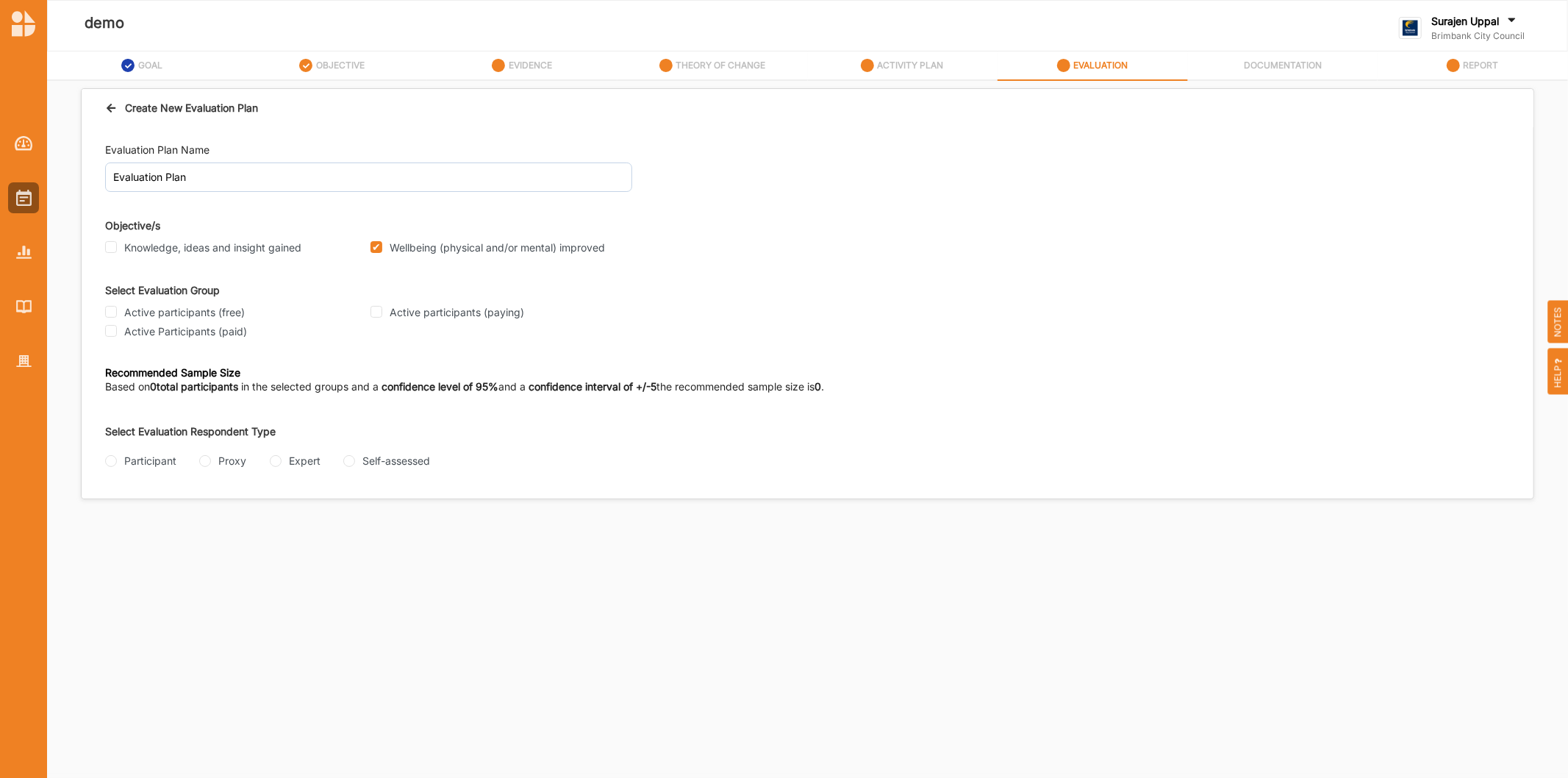
checkbox input "true"
click at [197, 456] on div "Participant Proxy Expert Self-assessed" at bounding box center [456, 462] width 702 height 18
click at [201, 462] on input "Proxy" at bounding box center [205, 461] width 12 height 12
radio input "true"
click at [110, 524] on input "Interview" at bounding box center [110, 519] width 12 height 12
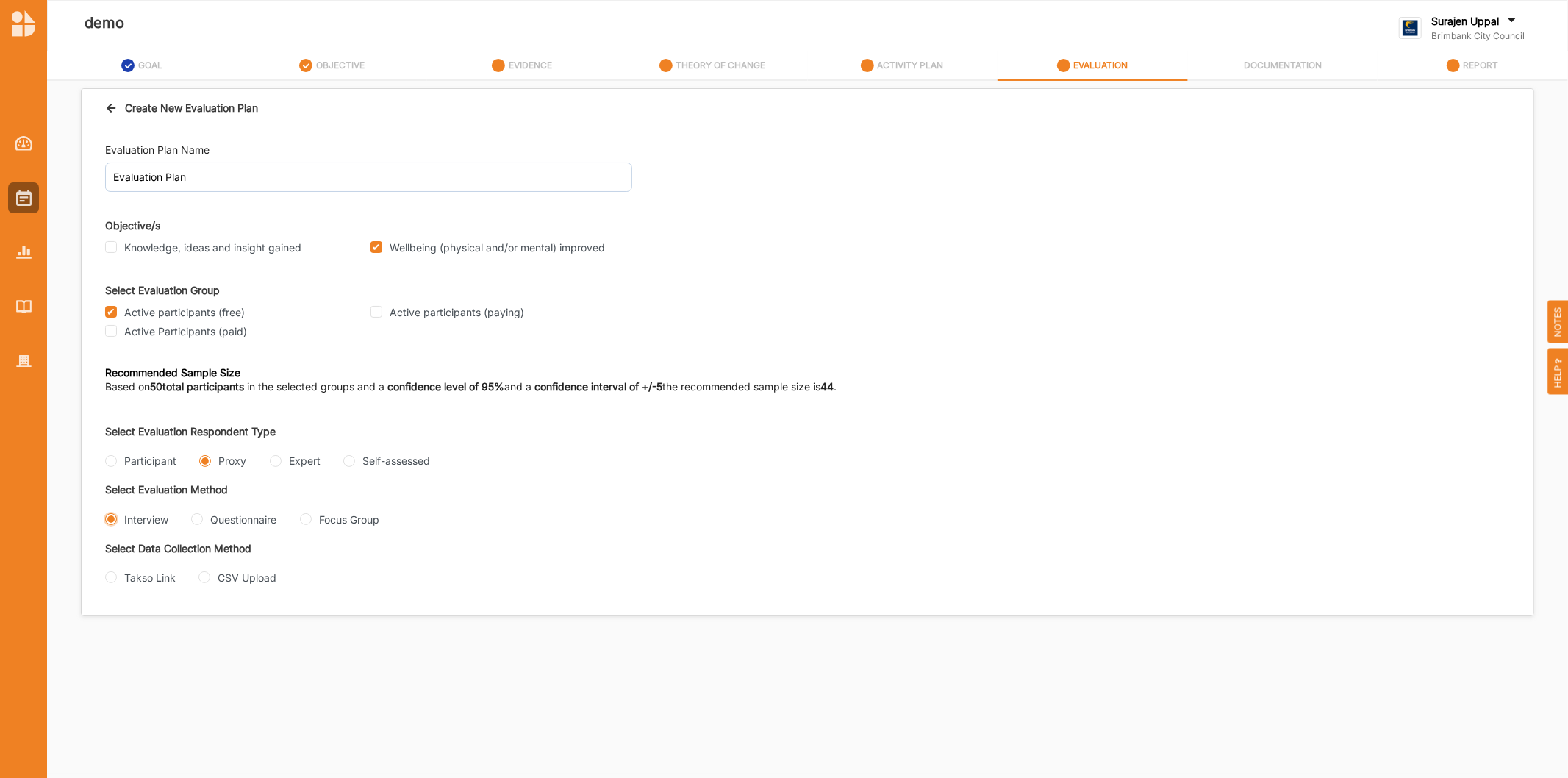
radio input "true"
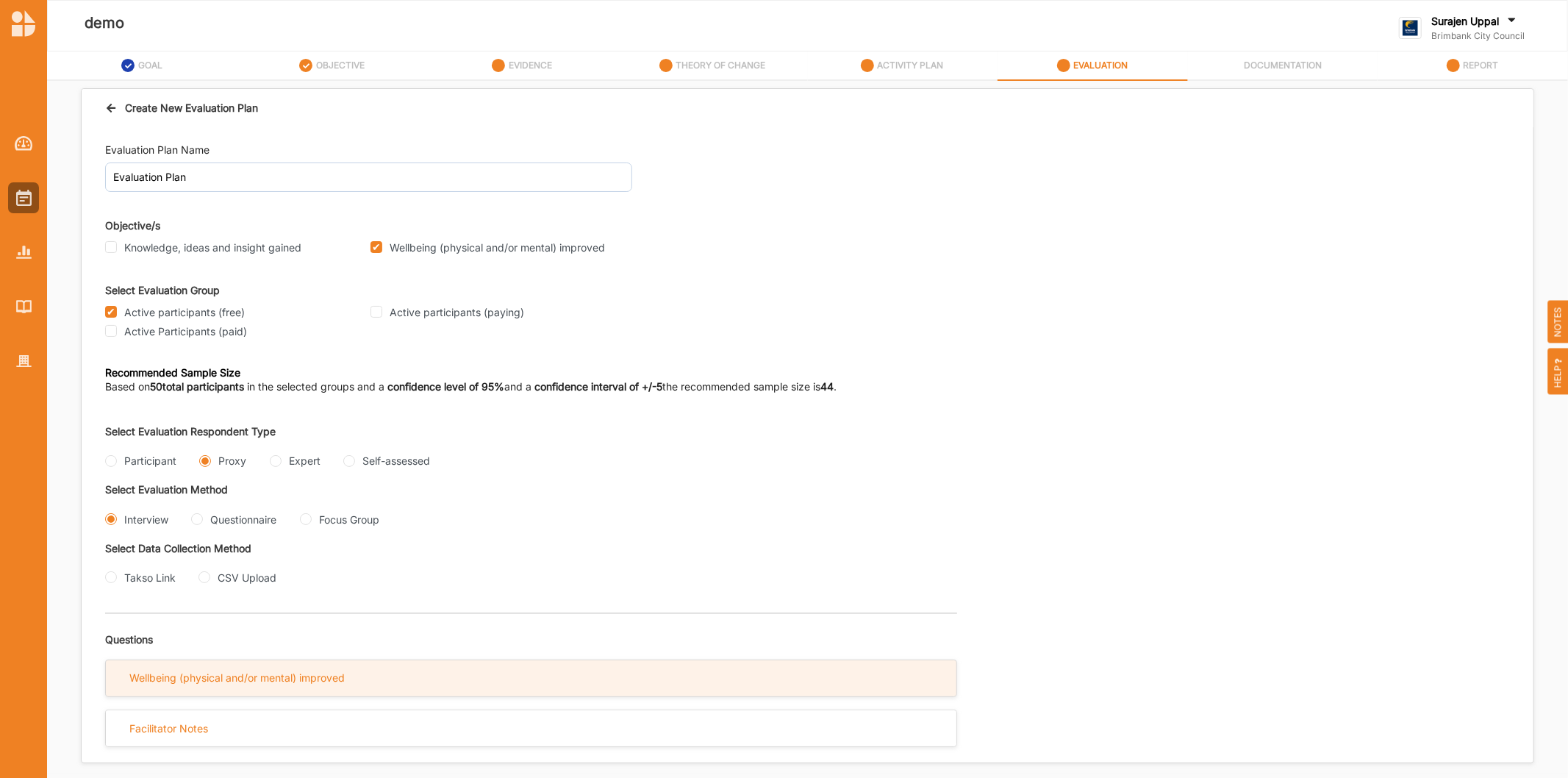
drag, startPoint x: 491, startPoint y: 679, endPoint x: 500, endPoint y: 674, distance: 10.3
click at [494, 678] on div "Wellbeing (physical and/or mental) improved" at bounding box center [531, 678] width 851 height 36
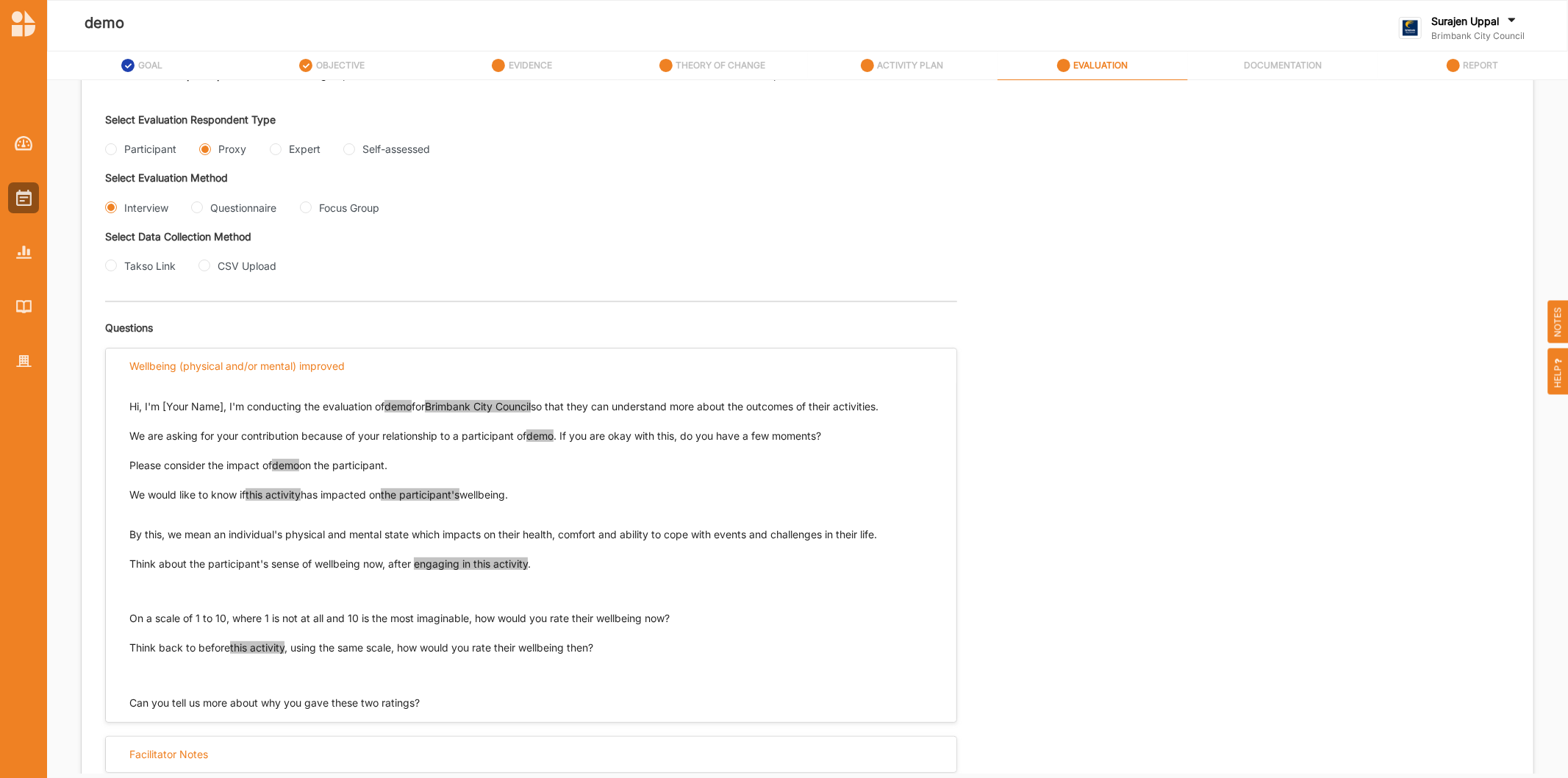
scroll to position [326, 0]
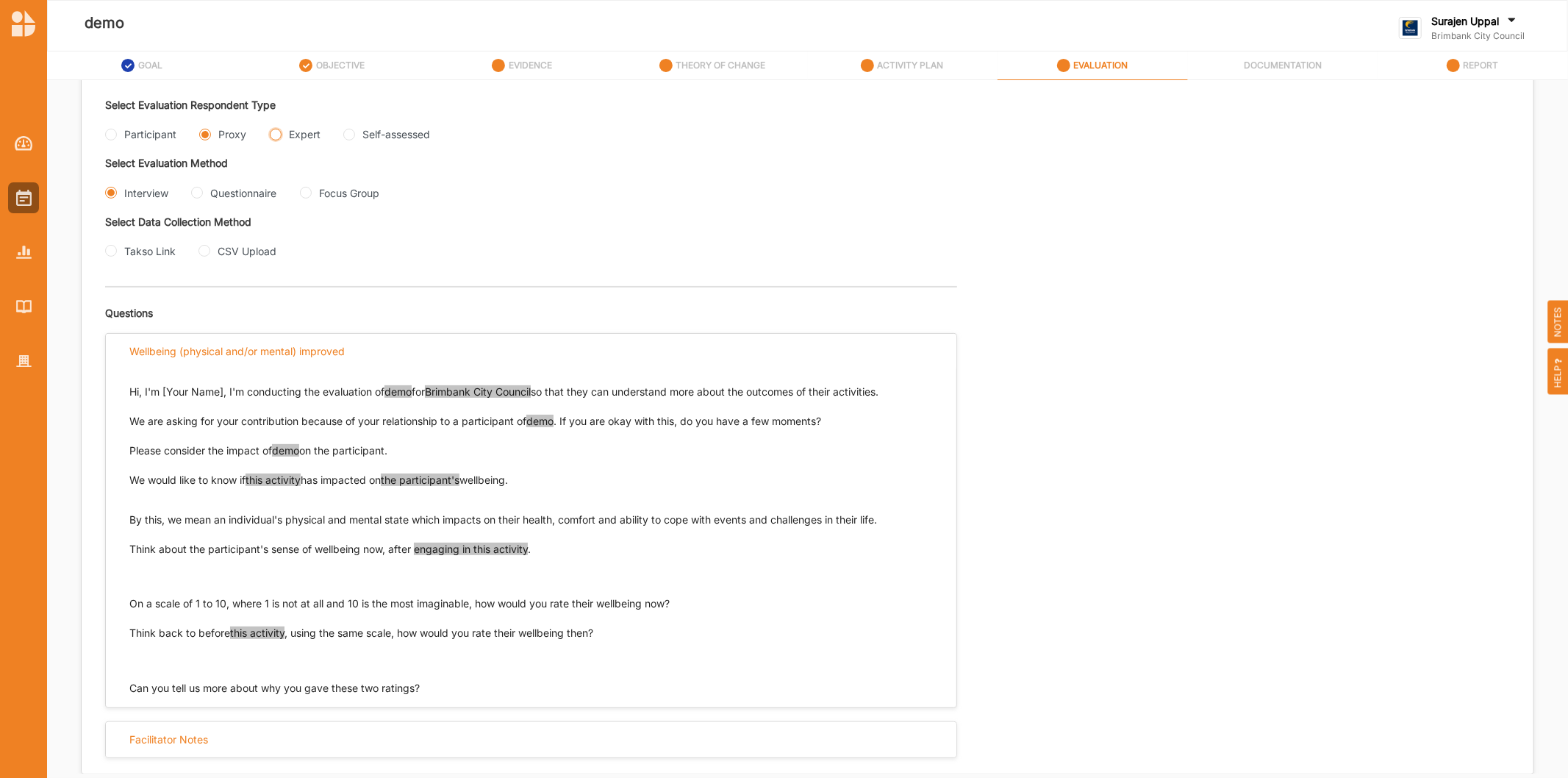
click at [276, 130] on input "Expert" at bounding box center [275, 134] width 12 height 12
radio input "true"
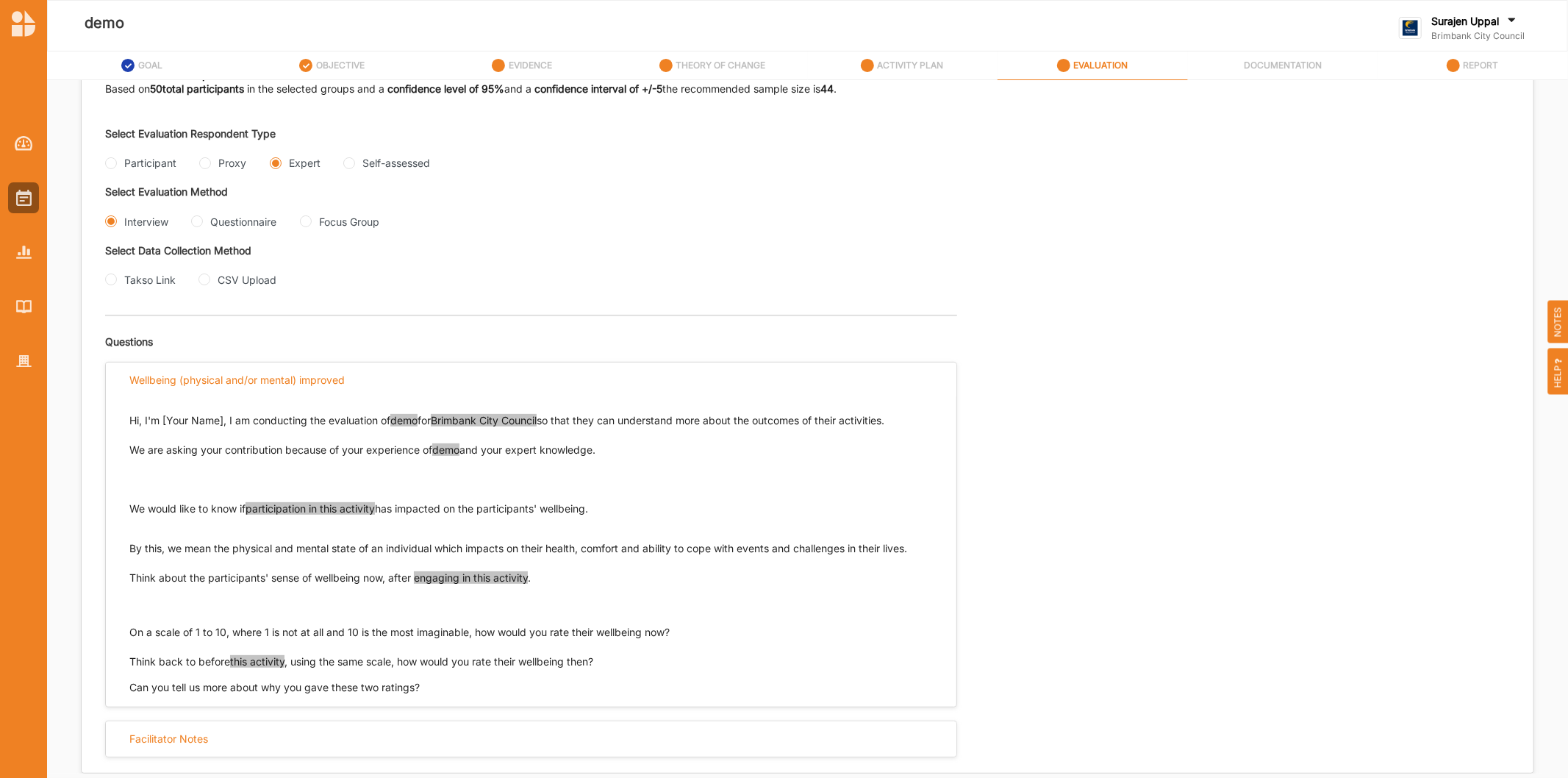
scroll to position [301, 0]
click at [1273, 320] on div "Select Evaluation Respondent Type Participant Proxy Expert Self-assessed Select…" at bounding box center [807, 442] width 1405 height 656
click at [202, 164] on input "Proxy" at bounding box center [205, 163] width 12 height 12
radio input "true"
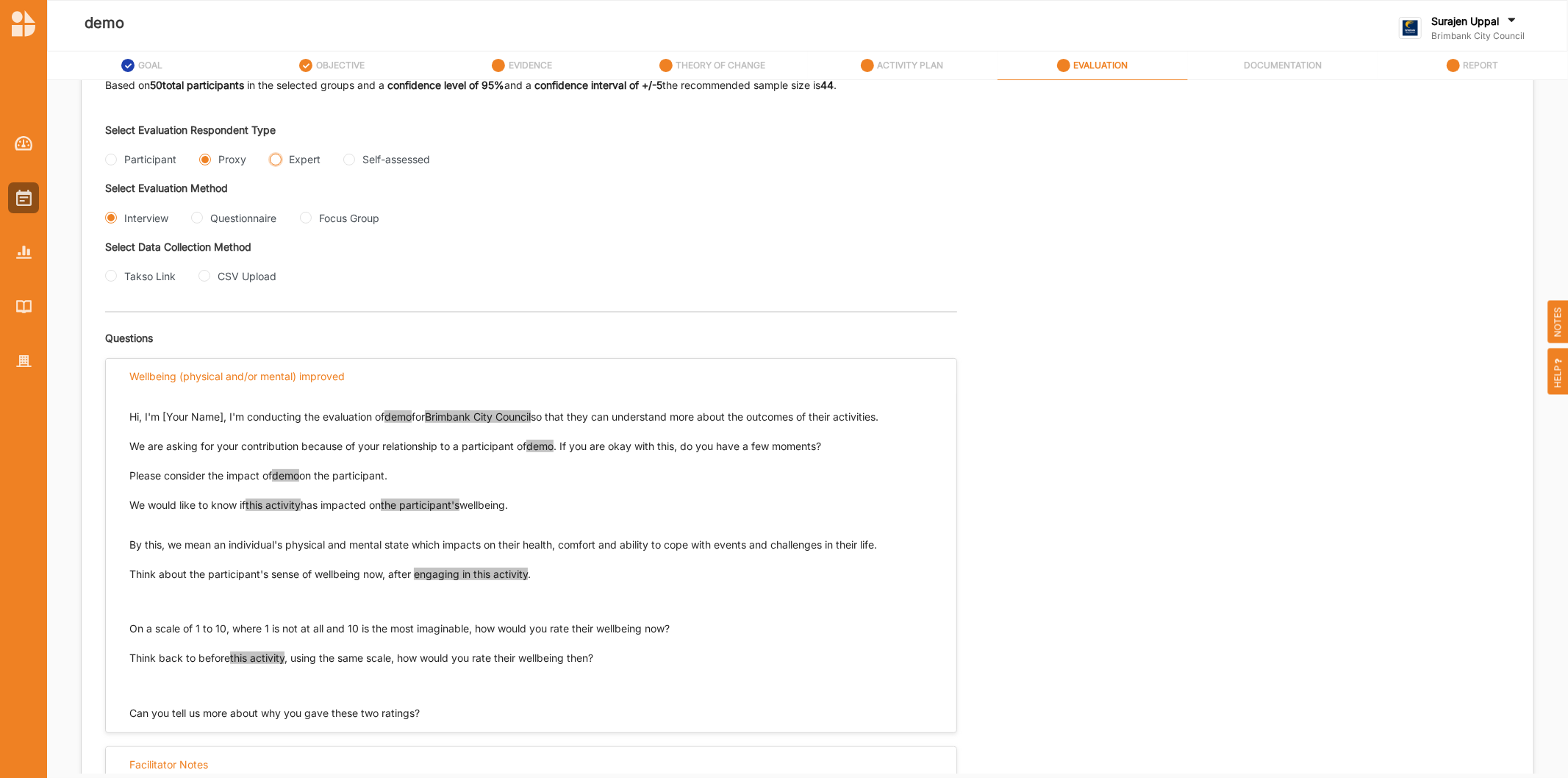
click at [275, 160] on input "Expert" at bounding box center [275, 159] width 12 height 12
radio input "true"
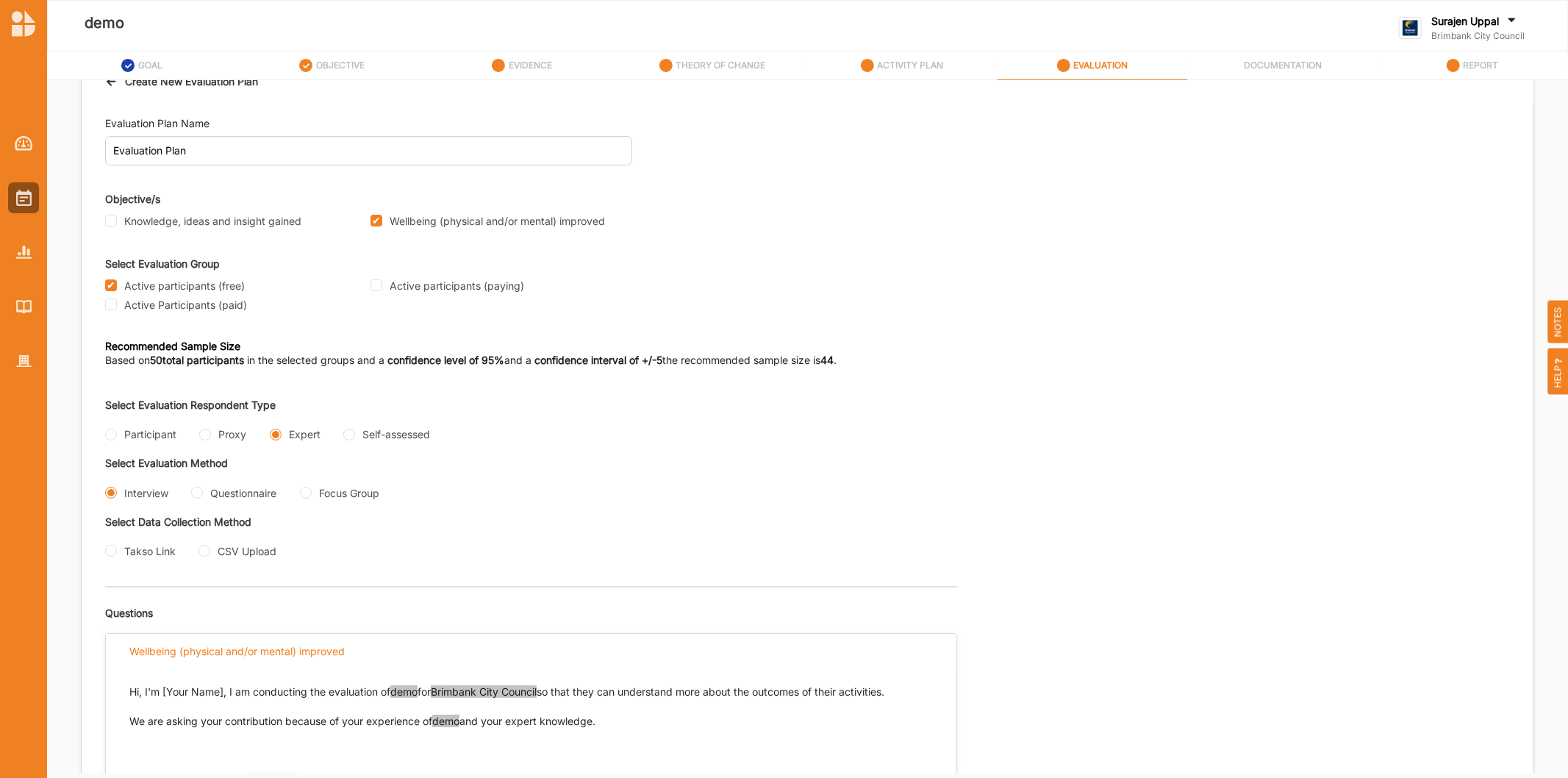
scroll to position [0, 0]
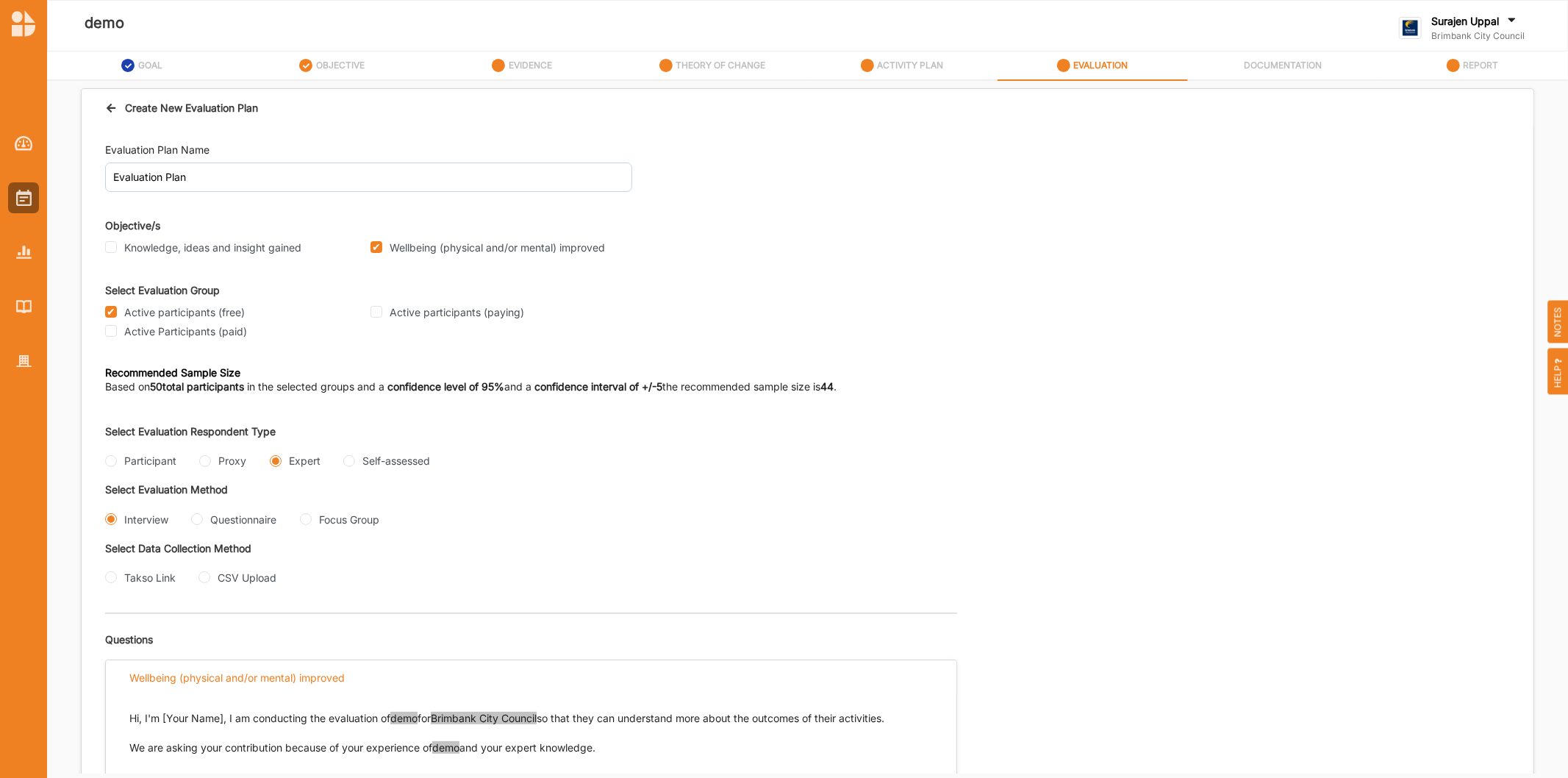
click at [128, 110] on div "Create New Evaluation Plan" at bounding box center [181, 108] width 153 height 16
click at [107, 98] on div "Create New Evaluation Plan" at bounding box center [807, 108] width 1451 height 38
click at [113, 106] on icon at bounding box center [110, 106] width 12 height 10
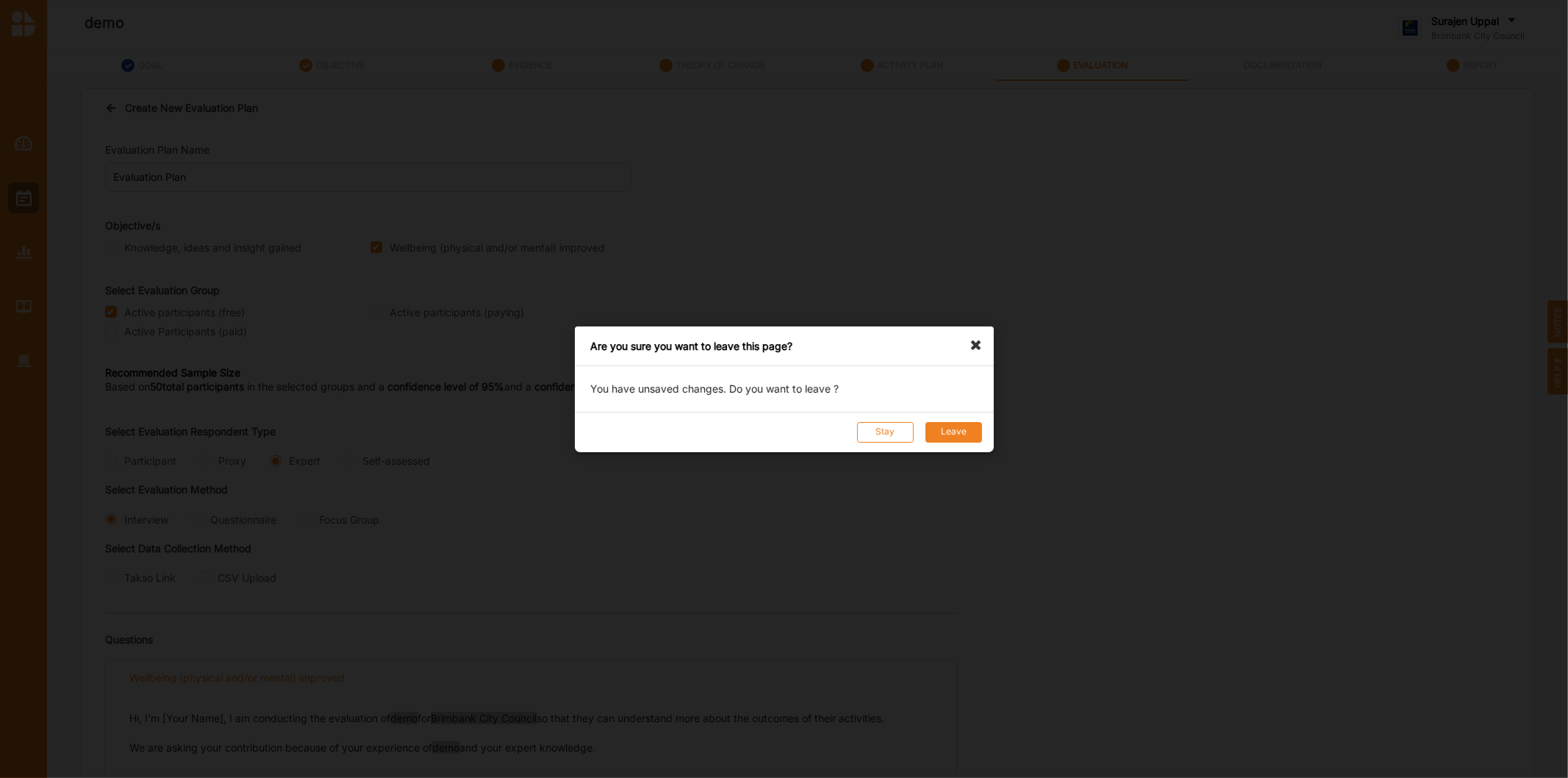
click at [938, 422] on button "Leave" at bounding box center [953, 431] width 57 height 20
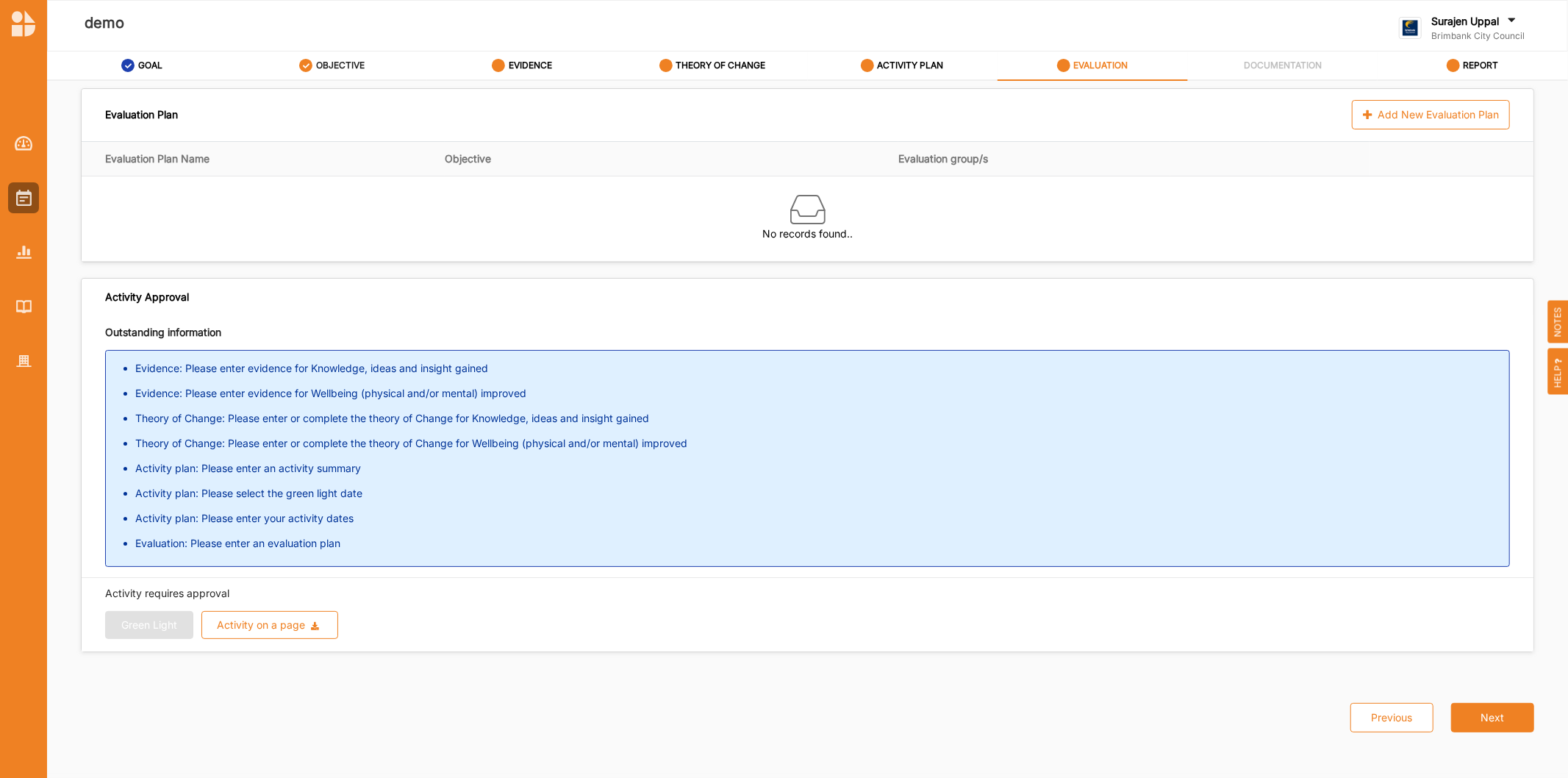
click at [325, 67] on label "OBJECTIVE" at bounding box center [340, 65] width 48 height 12
select select "3"
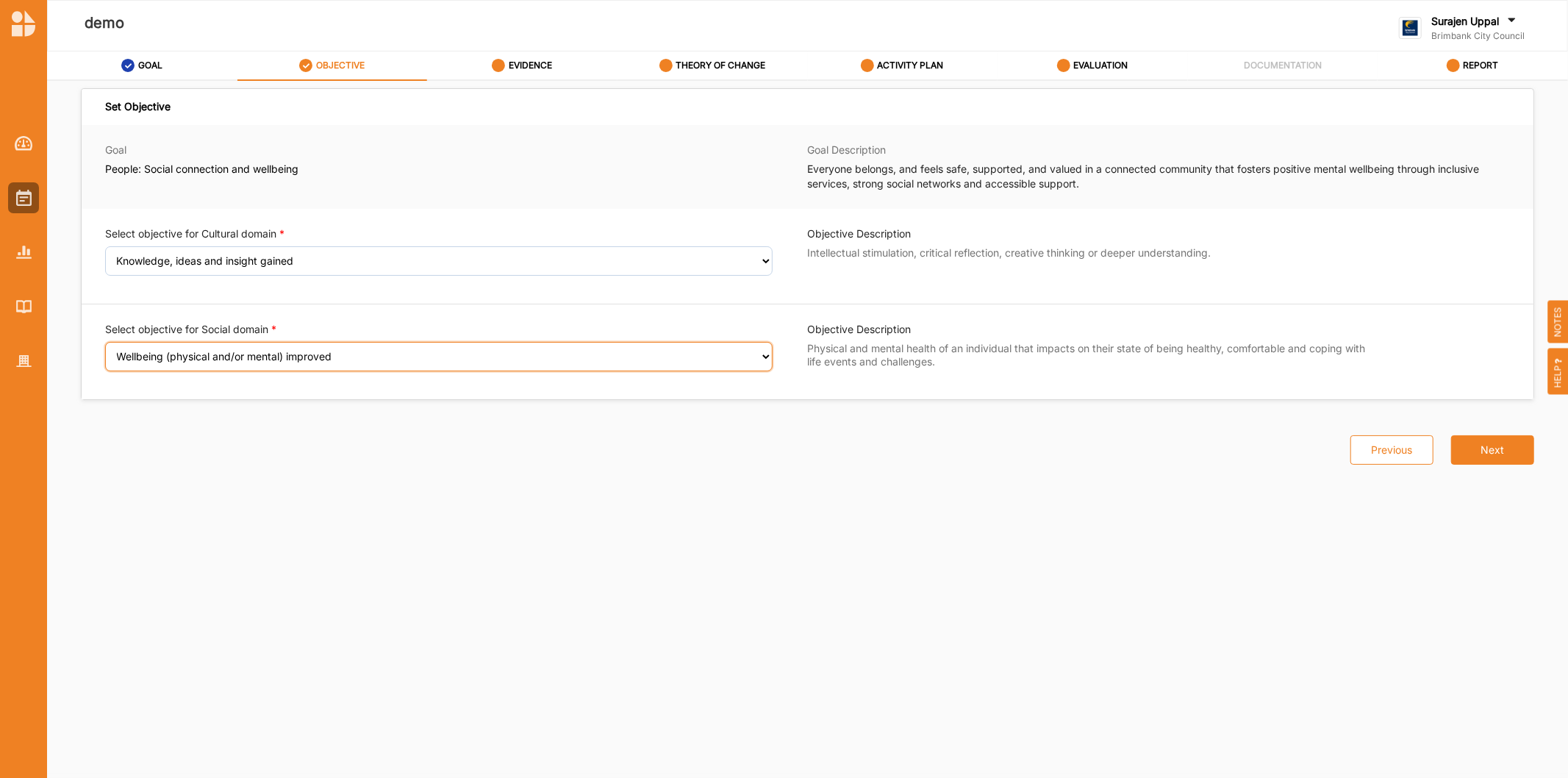
click at [165, 356] on select "Select an Objective Wellbeing (physical and/or mental) improved Sense of safety…" at bounding box center [438, 357] width 667 height 30
select select "7"
click at [105, 351] on select "Select an Objective Wellbeing (physical and/or mental) improved Sense of safety…" at bounding box center [438, 357] width 667 height 30
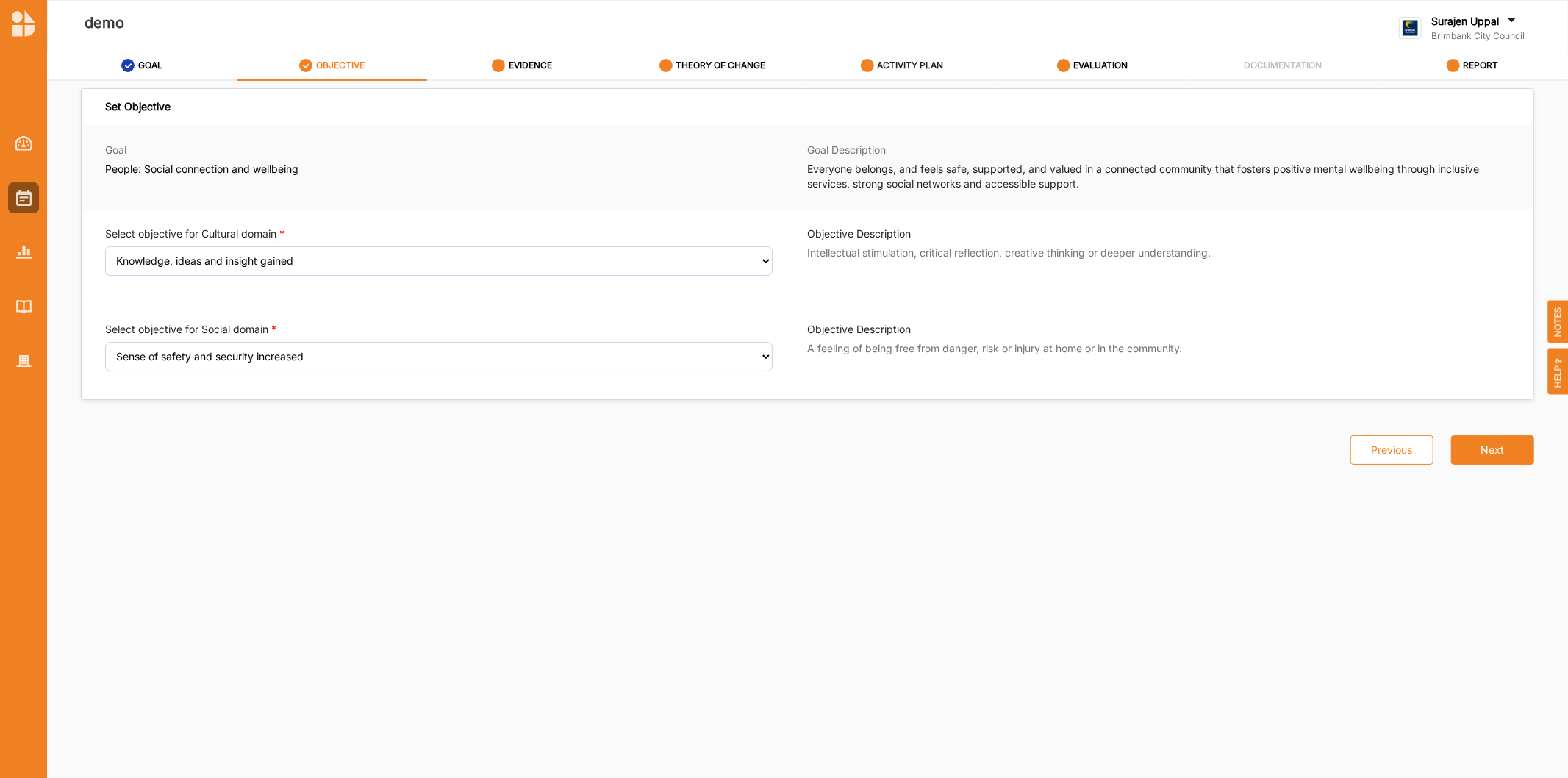
click at [891, 60] on label "ACTIVITY PLAN" at bounding box center [910, 65] width 66 height 12
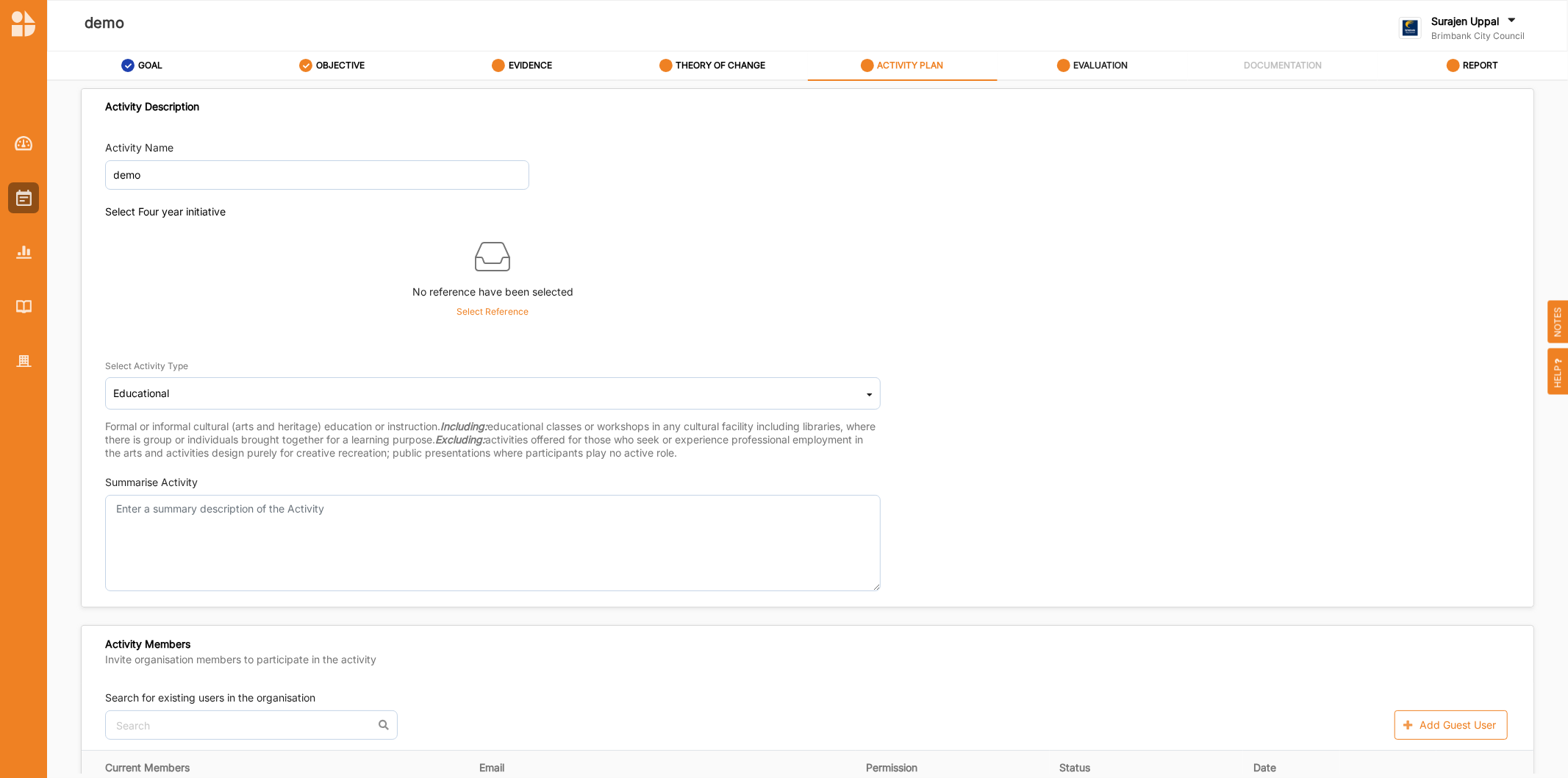
click at [1094, 62] on label "EVALUATION" at bounding box center [1100, 65] width 55 height 12
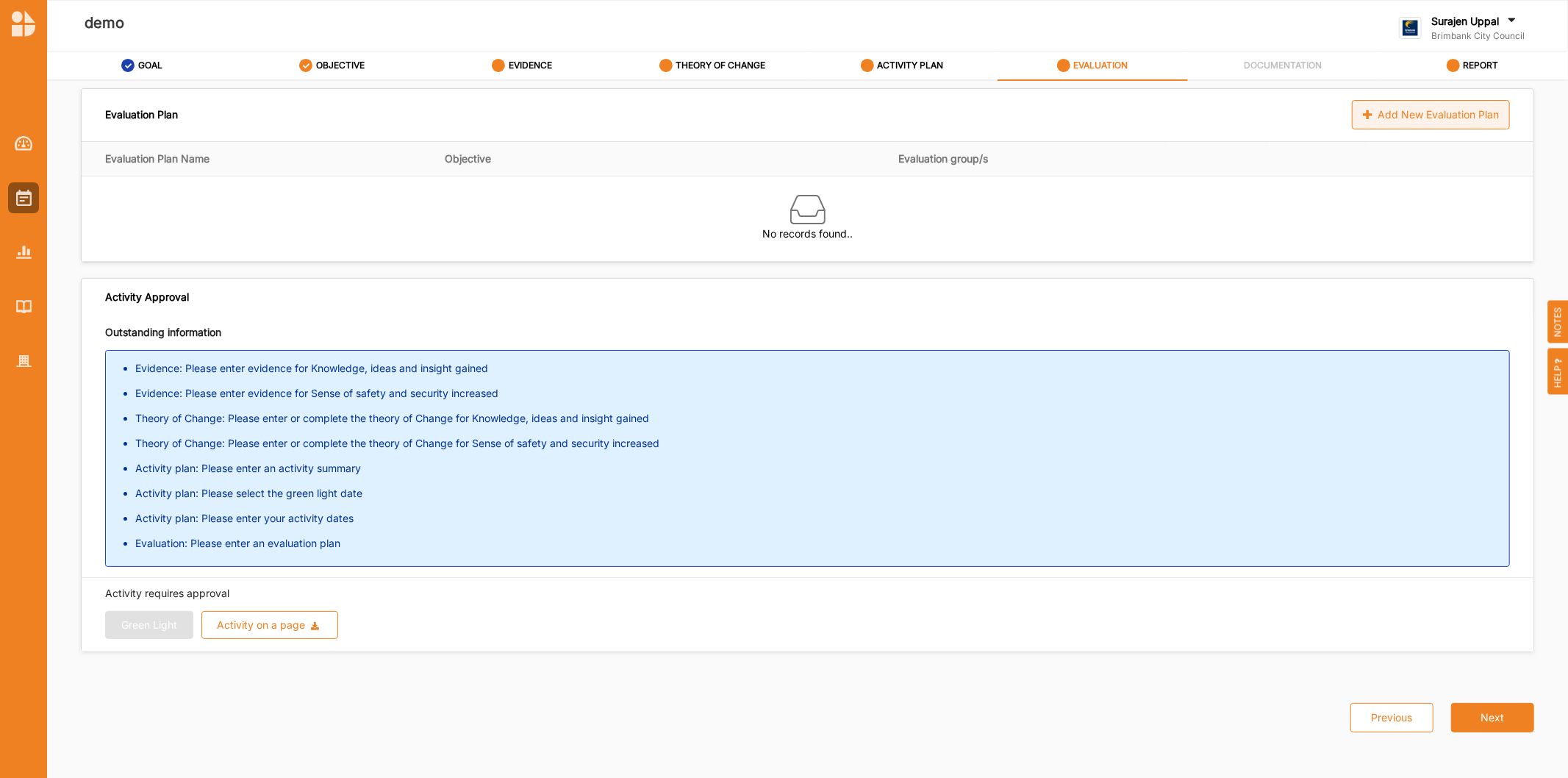
click at [1399, 119] on div "Add New Evaluation Plan" at bounding box center [1431, 115] width 158 height 30
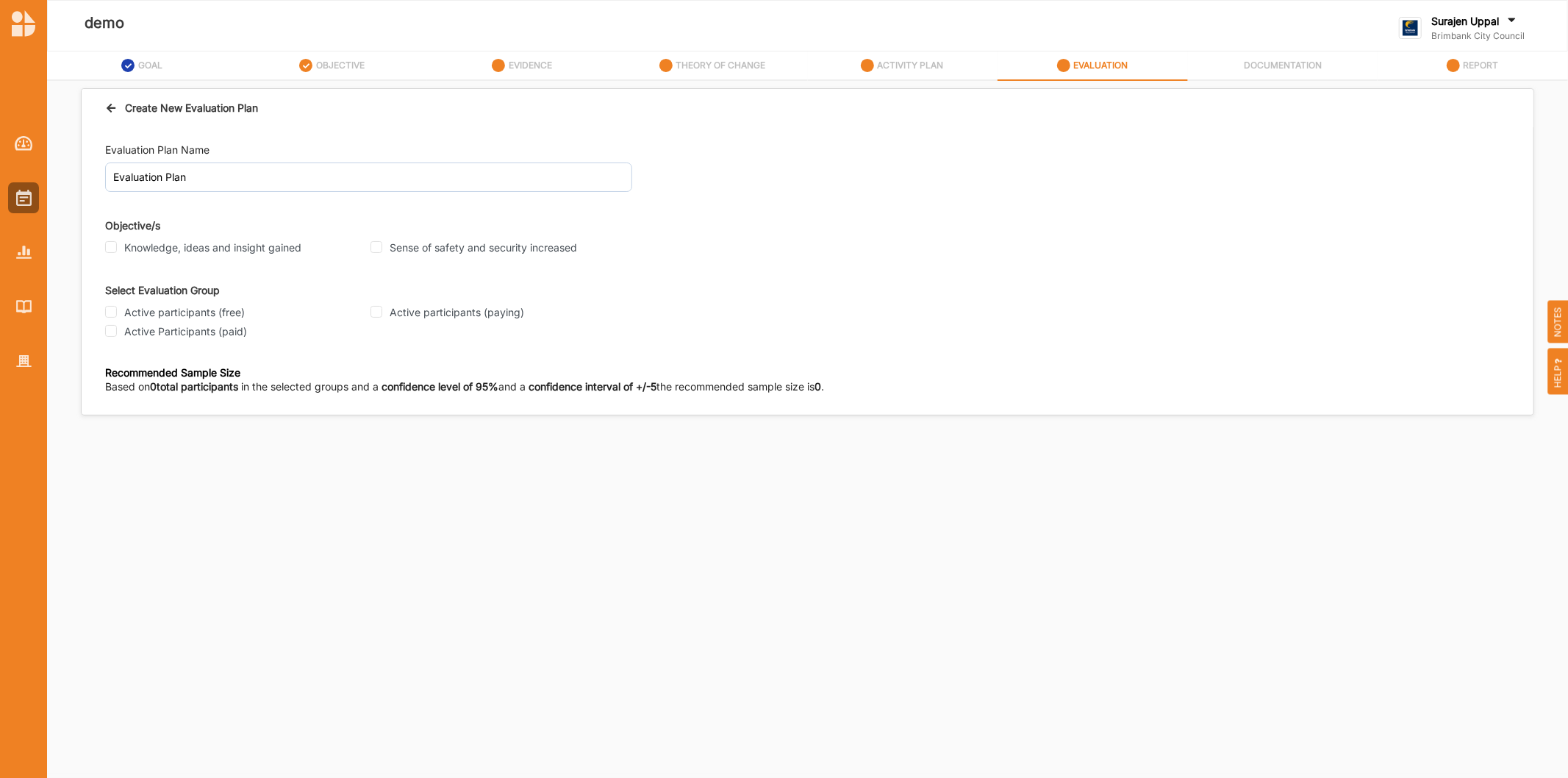
click at [371, 241] on div "Sense of safety and security increased" at bounding box center [499, 248] width 257 height 13
click at [372, 245] on input "Sense of safety and security increased" at bounding box center [376, 247] width 12 height 12
checkbox input "true"
click at [112, 311] on input "Active participants (free)" at bounding box center [110, 312] width 12 height 12
checkbox input "true"
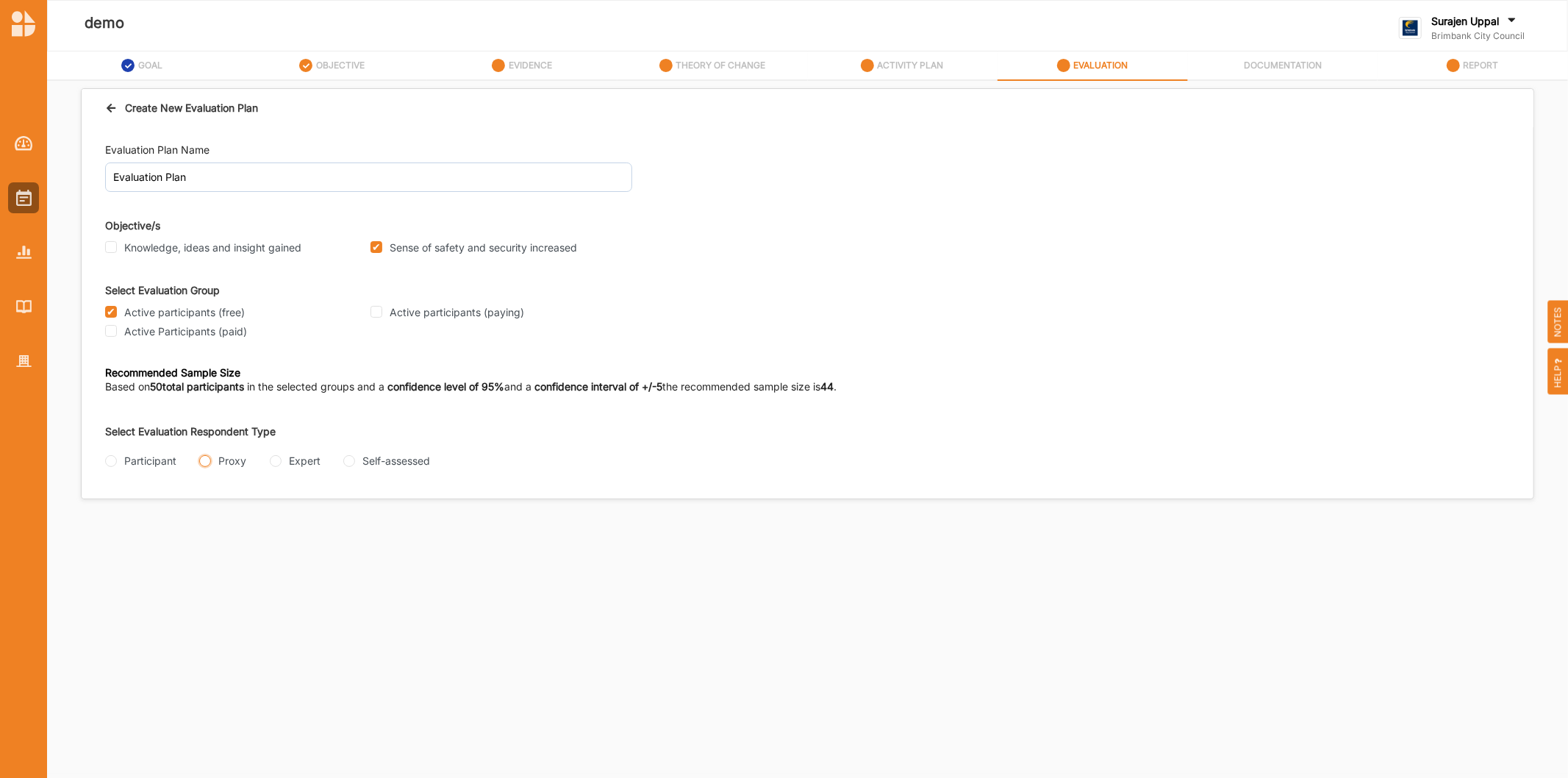
click at [204, 464] on input "Proxy" at bounding box center [205, 461] width 12 height 12
radio input "true"
click at [112, 519] on input "Interview" at bounding box center [110, 519] width 12 height 12
radio input "true"
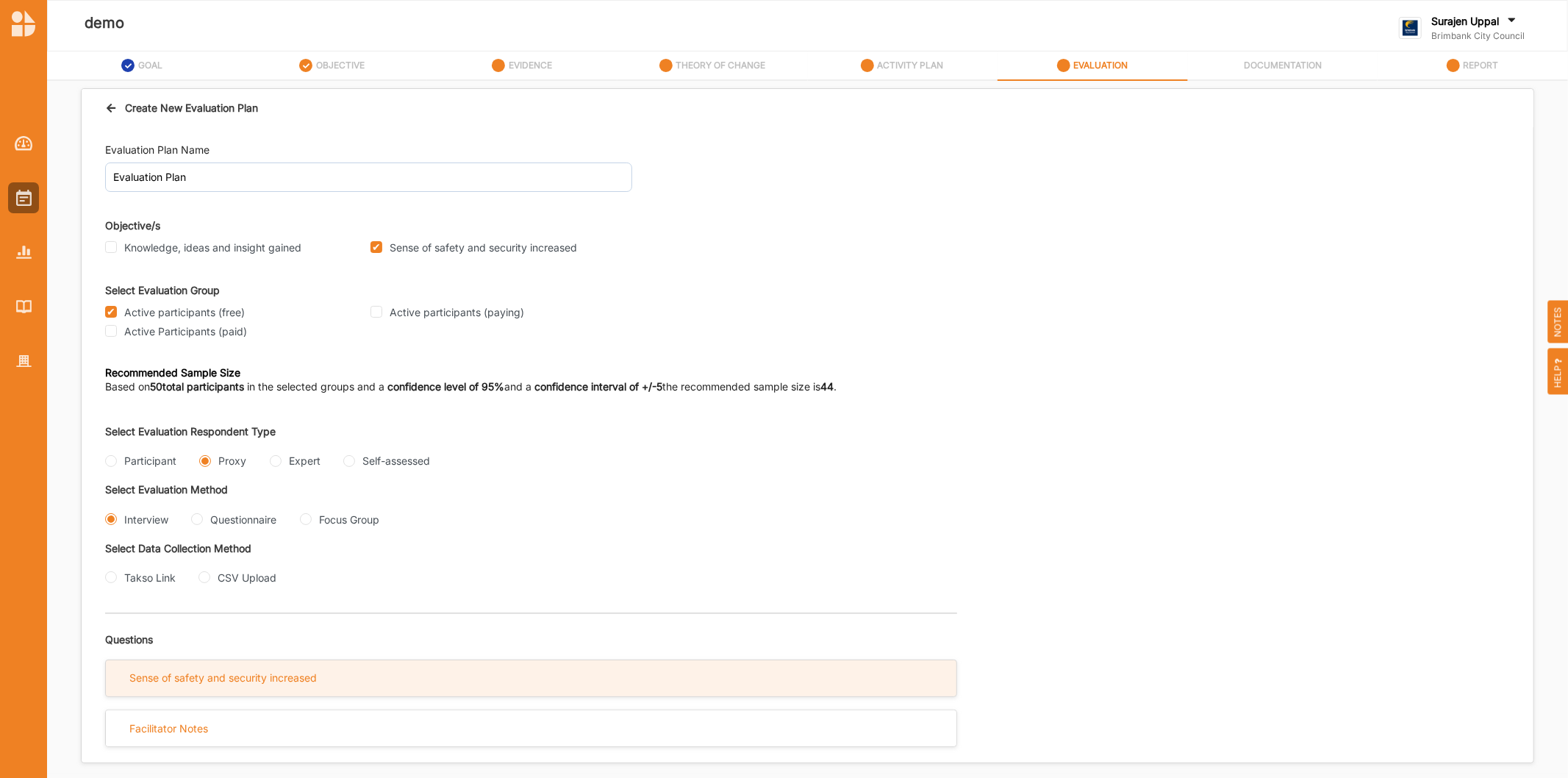
click at [369, 687] on div "Sense of safety and security increased" at bounding box center [531, 678] width 851 height 36
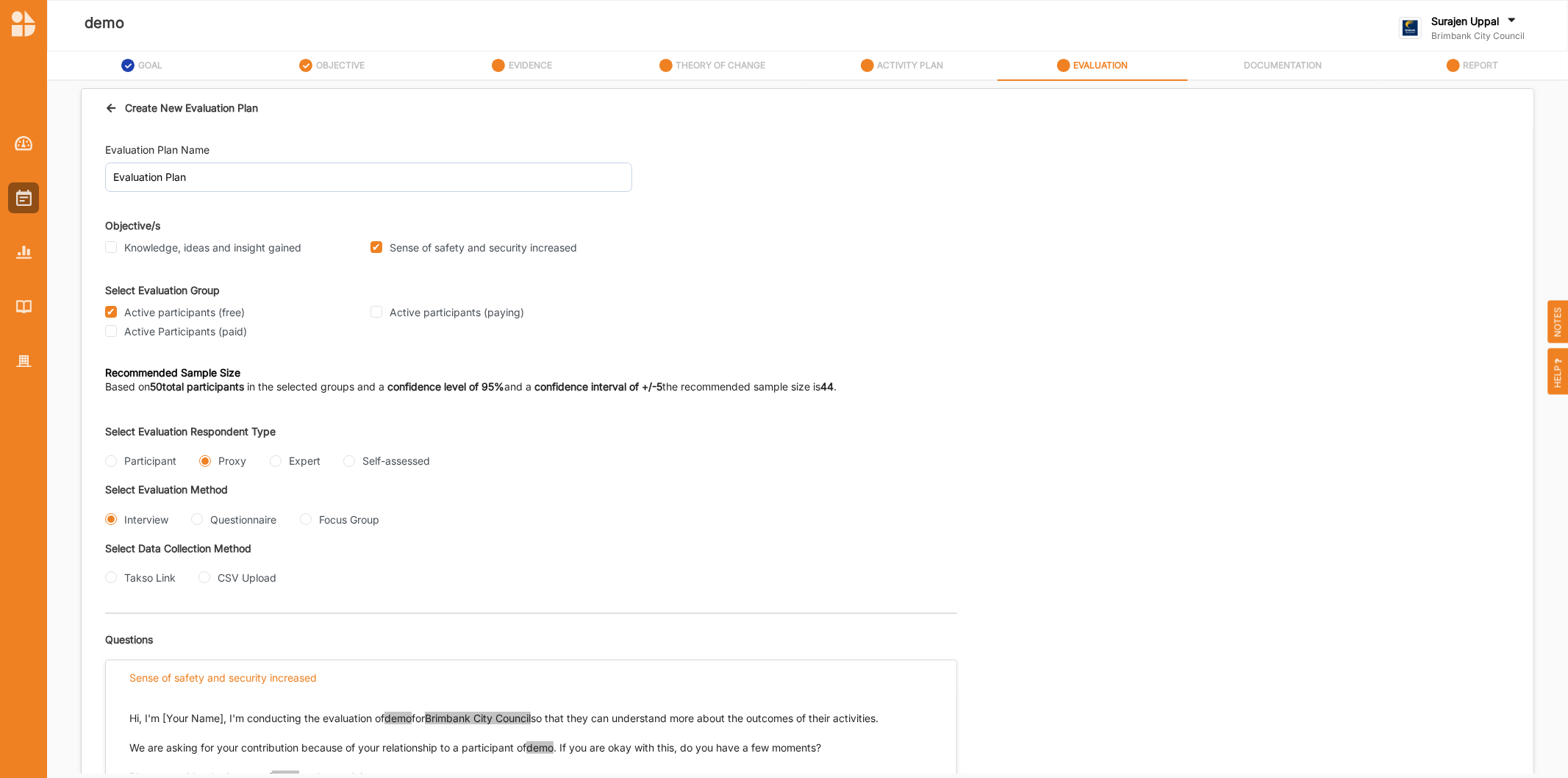
scroll to position [297, 0]
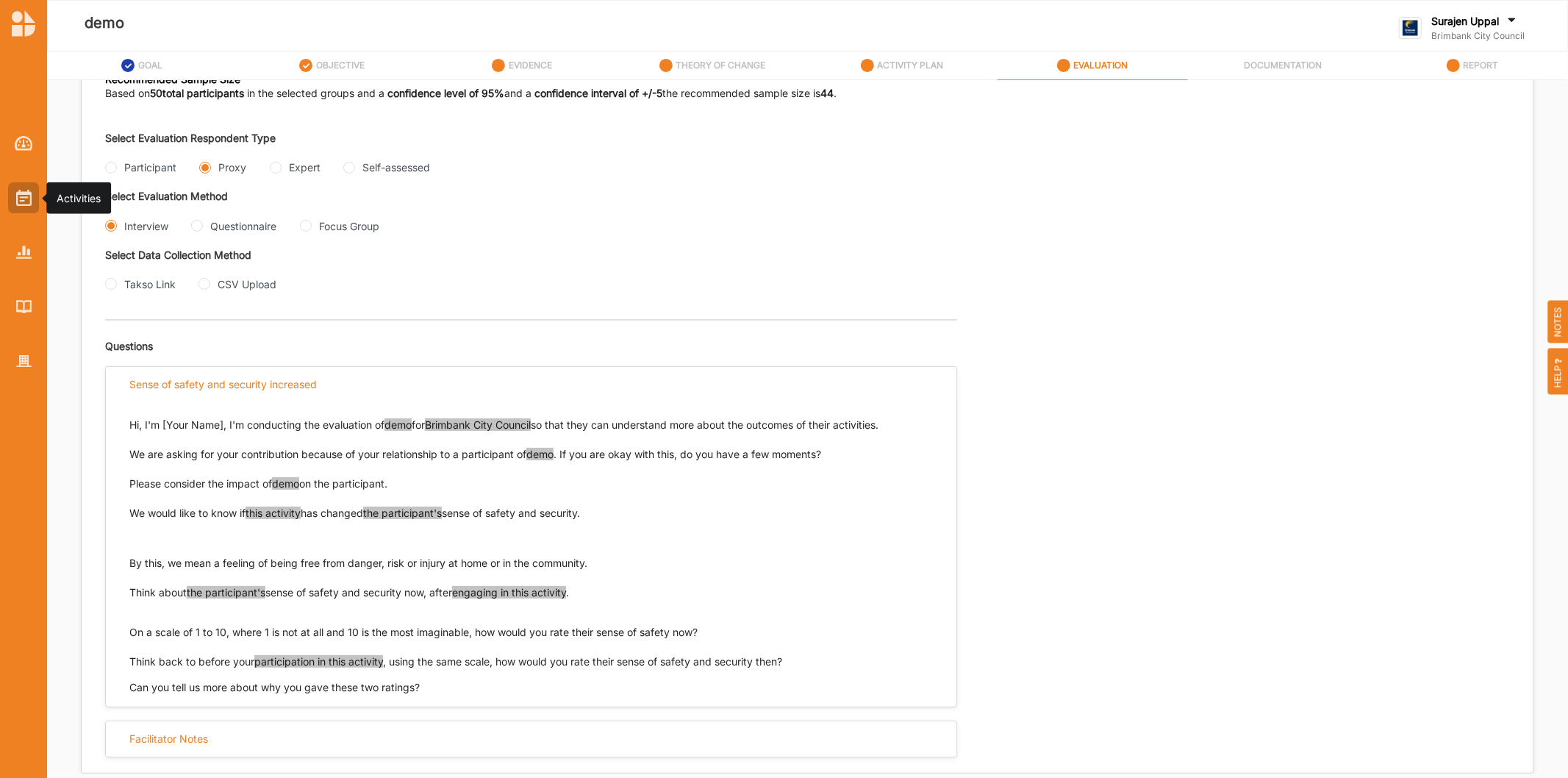
click at [15, 198] on div at bounding box center [23, 198] width 31 height 31
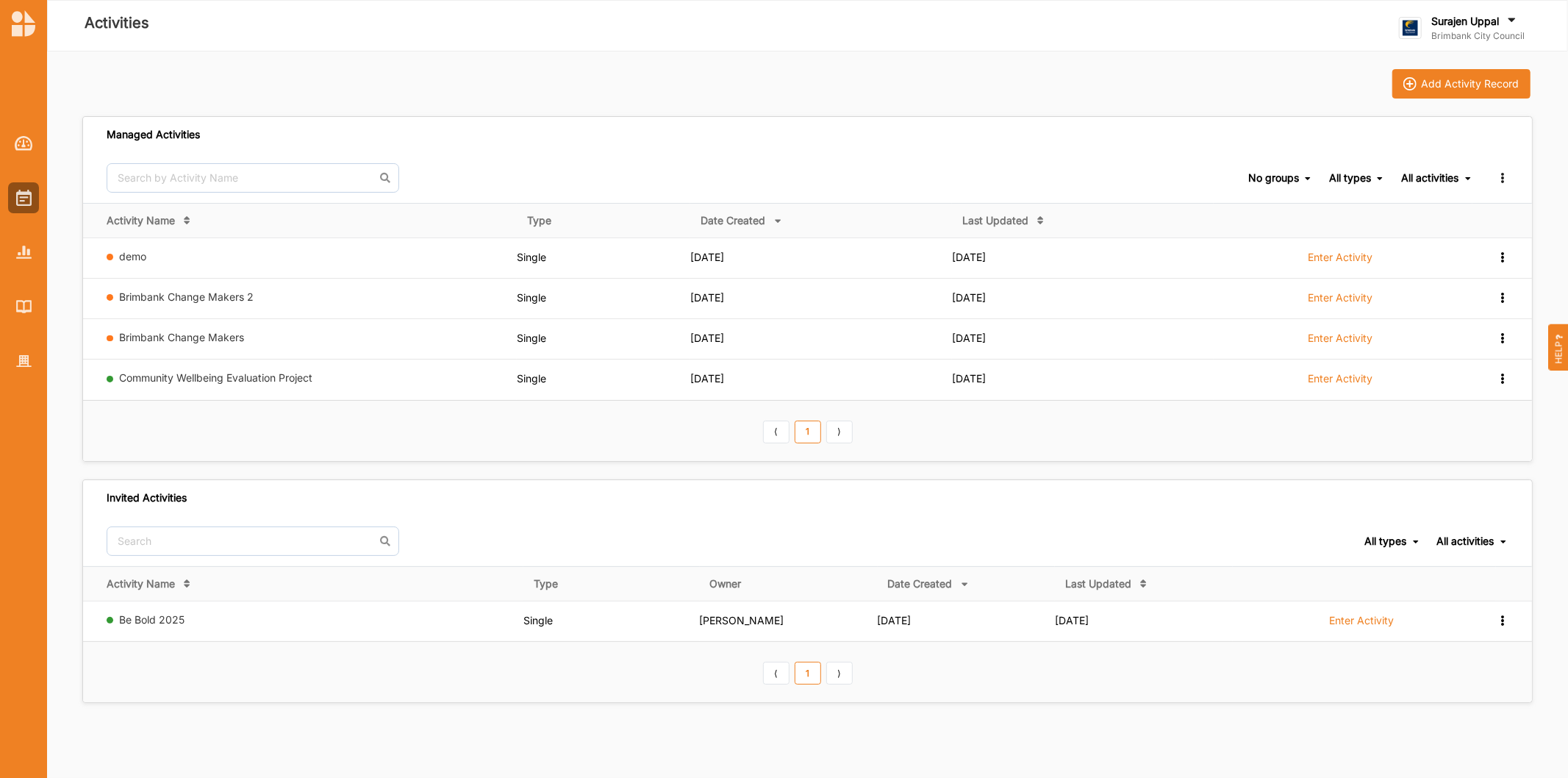
click at [122, 250] on link "demo" at bounding box center [133, 256] width 27 height 12
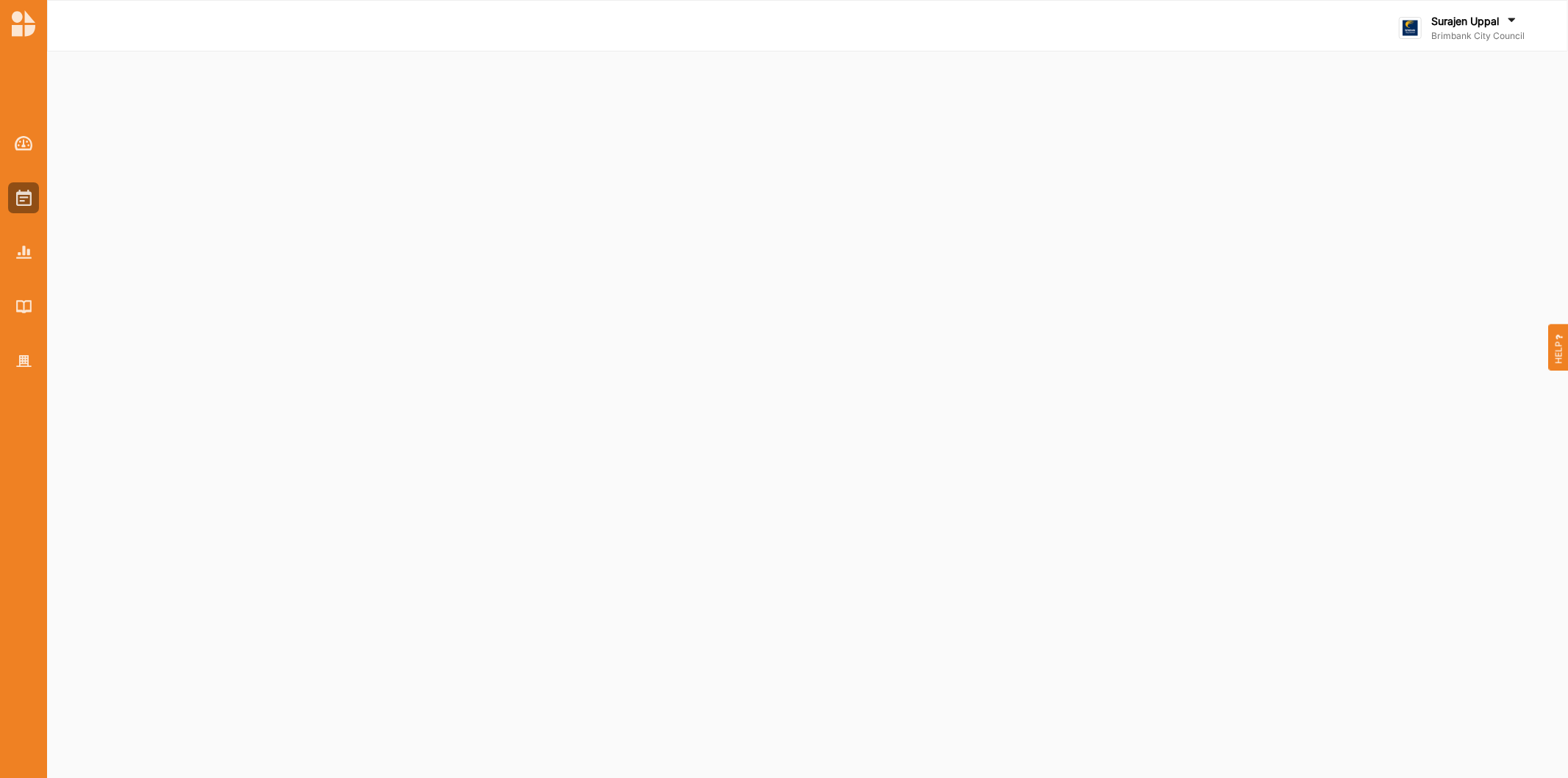
select select "2"
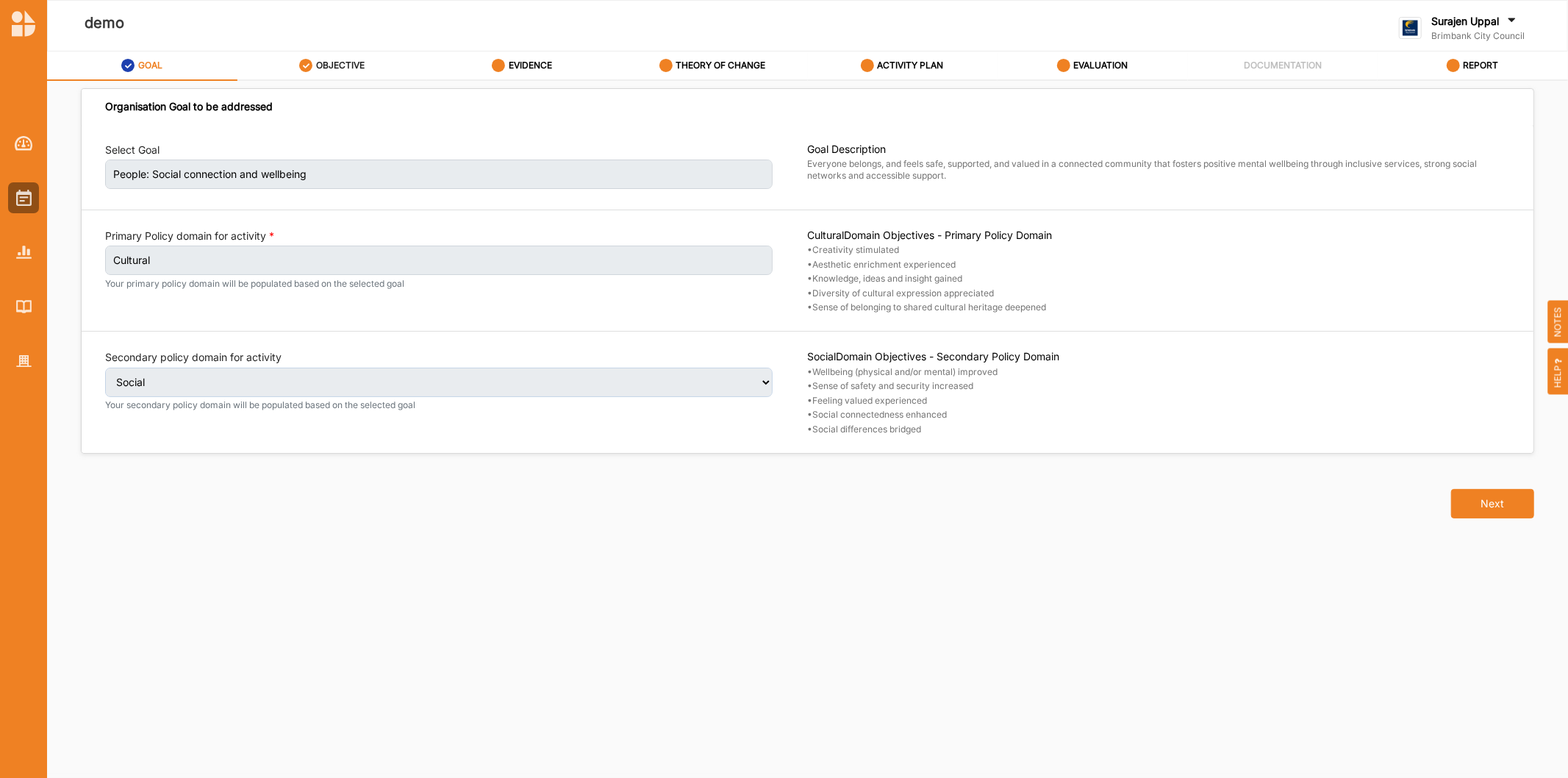
click at [354, 57] on div "OBJECTIVE" at bounding box center [332, 65] width 66 height 27
select select "3"
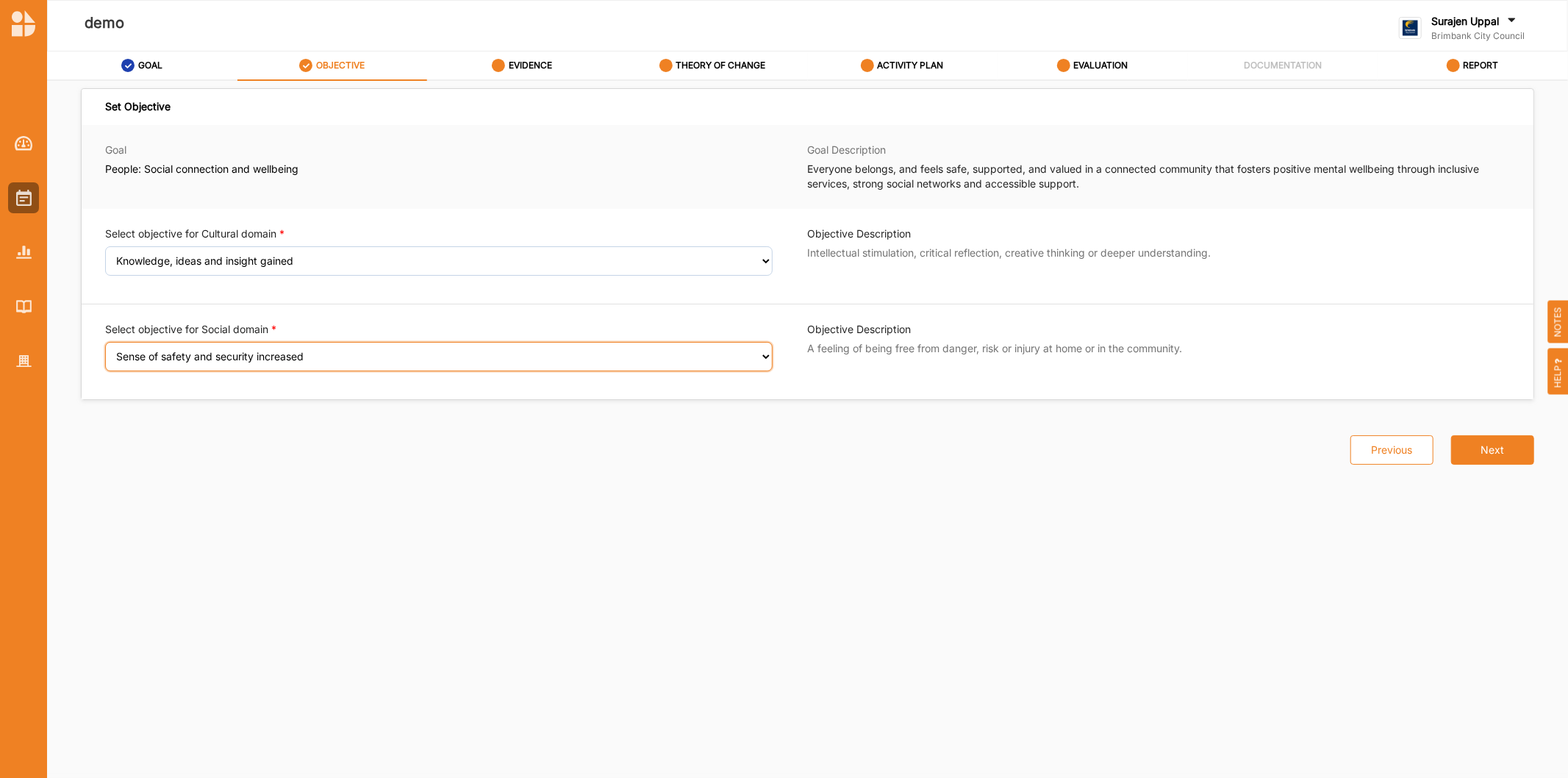
click at [234, 358] on select "Select an Objective Wellbeing (physical and/or mental) improved Sense of safety…" at bounding box center [438, 357] width 667 height 30
select select "6"
click at [105, 351] on select "Select an Objective Wellbeing (physical and/or mental) improved Sense of safety…" at bounding box center [438, 357] width 667 height 30
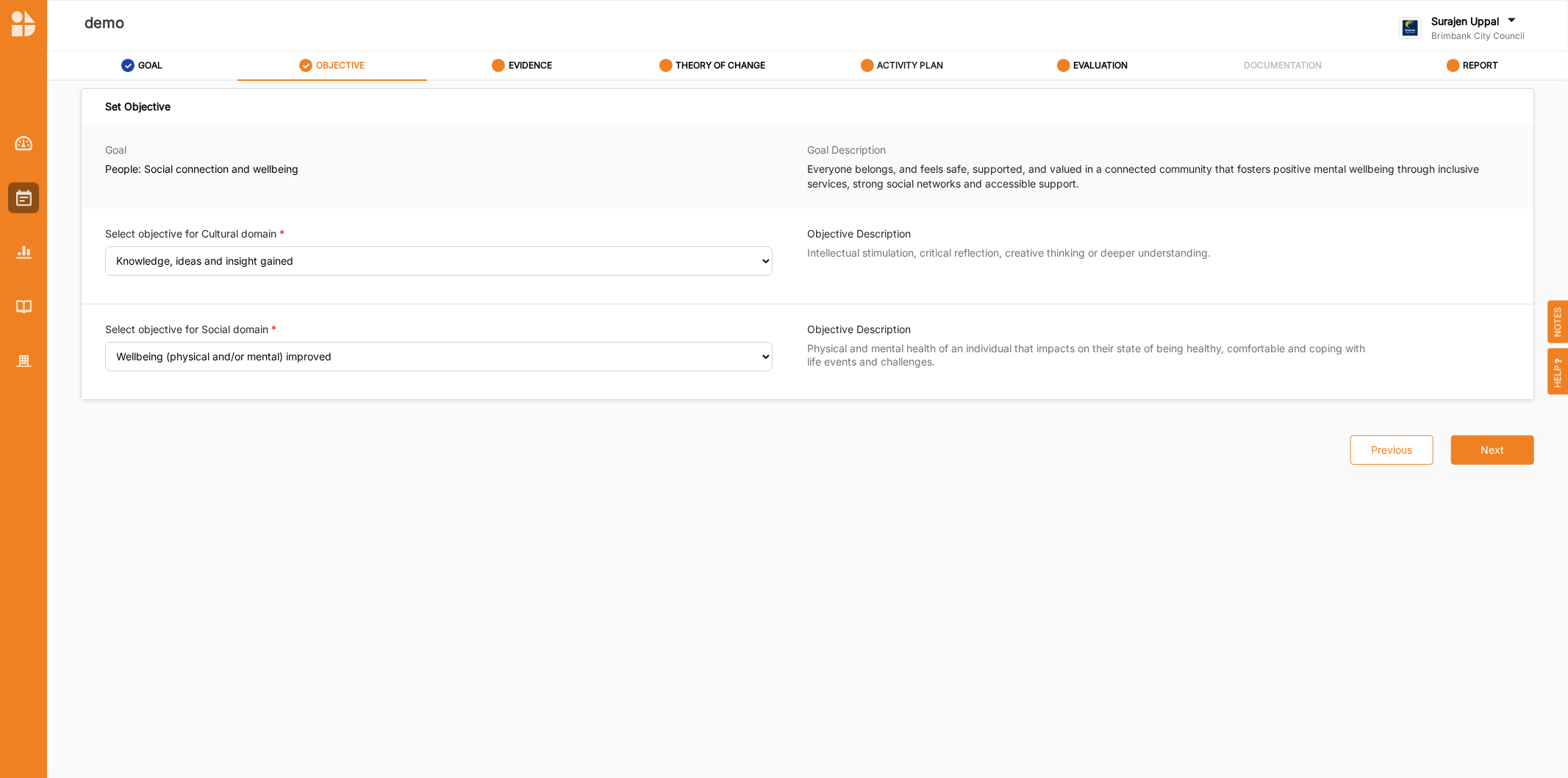
click at [936, 63] on label "ACTIVITY PLAN" at bounding box center [910, 65] width 66 height 12
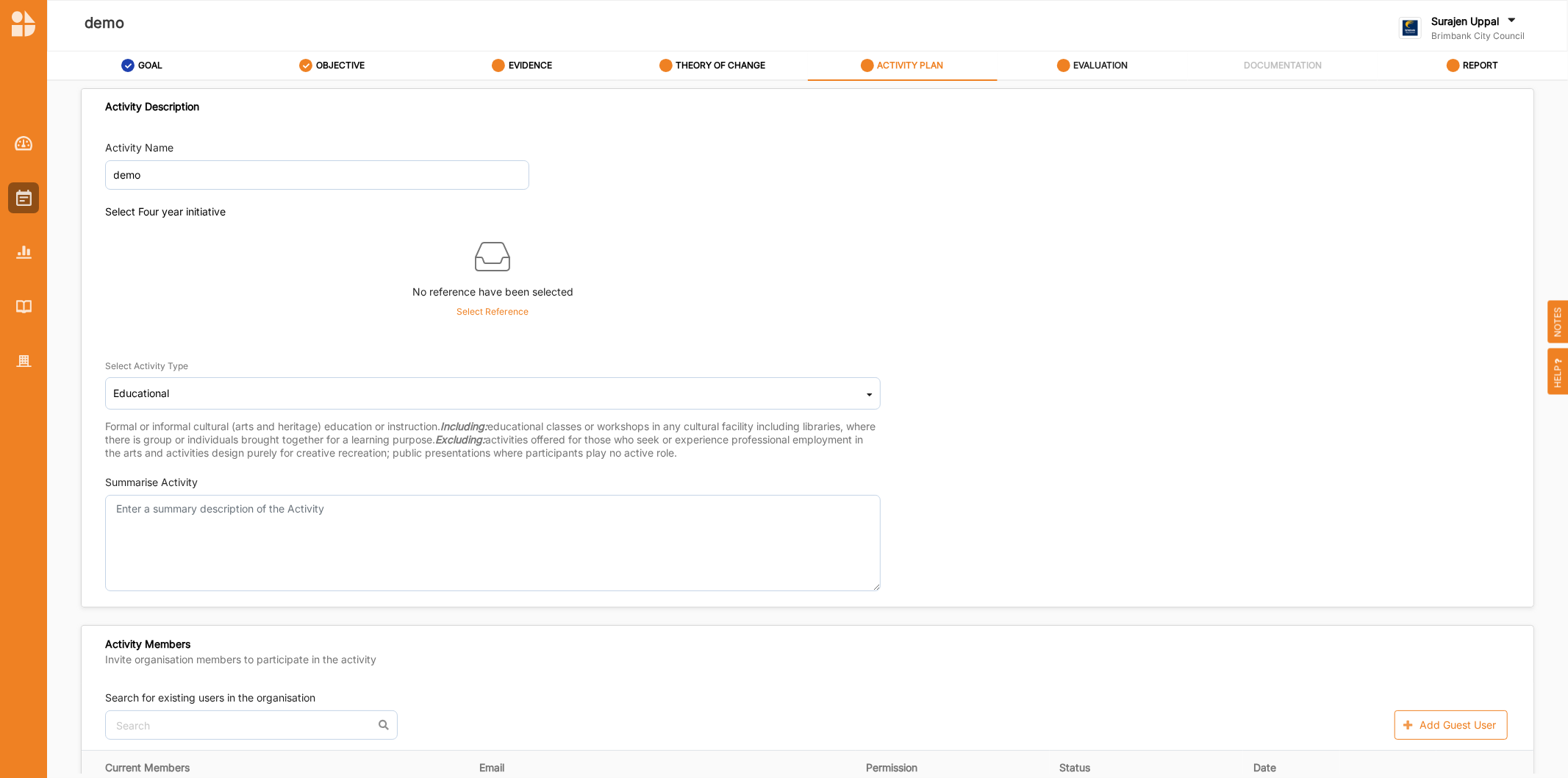
click at [1077, 59] on label "EVALUATION" at bounding box center [1100, 65] width 55 height 12
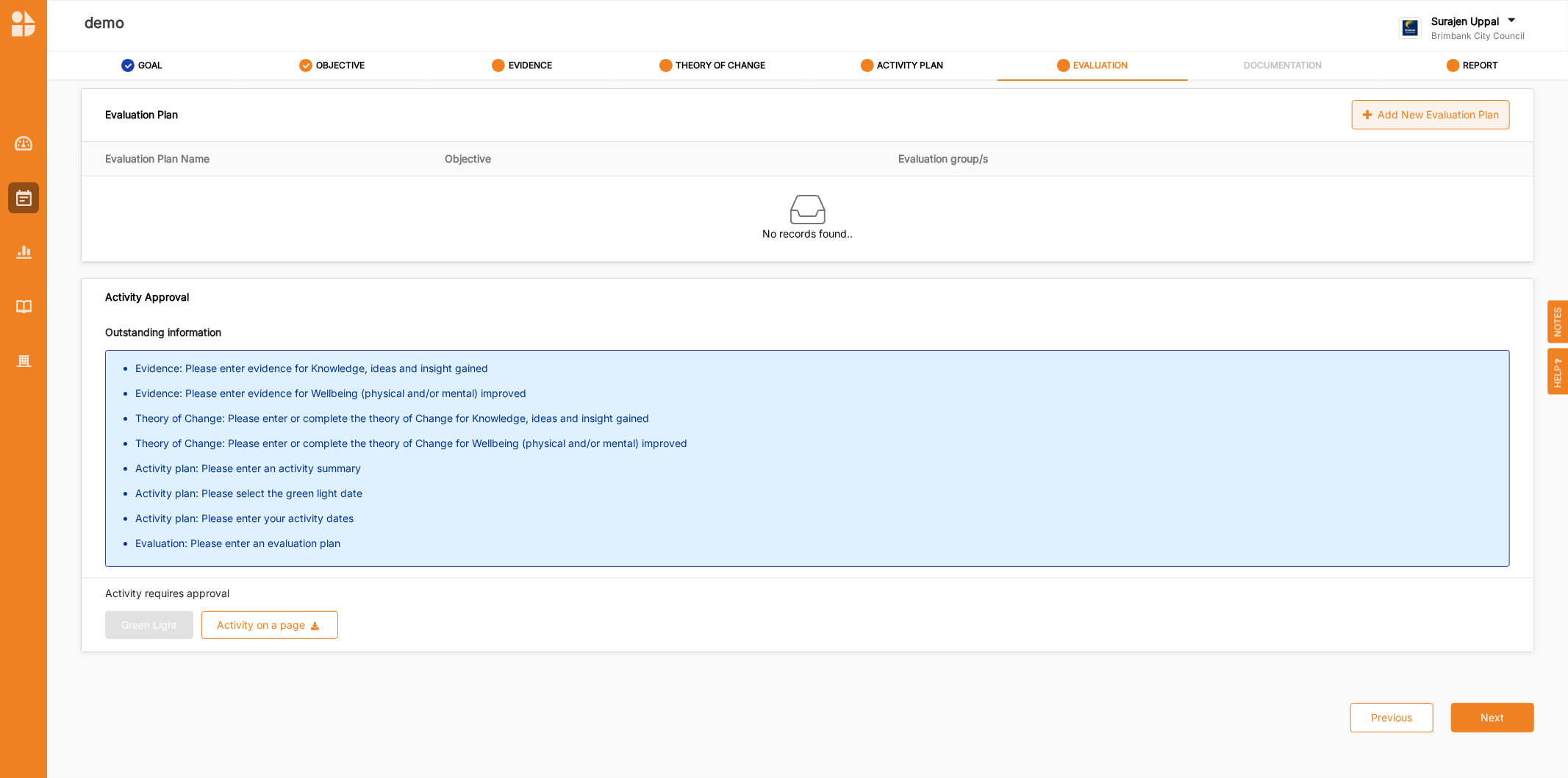
click at [1410, 104] on div "Add New Evaluation Plan" at bounding box center [1431, 115] width 158 height 30
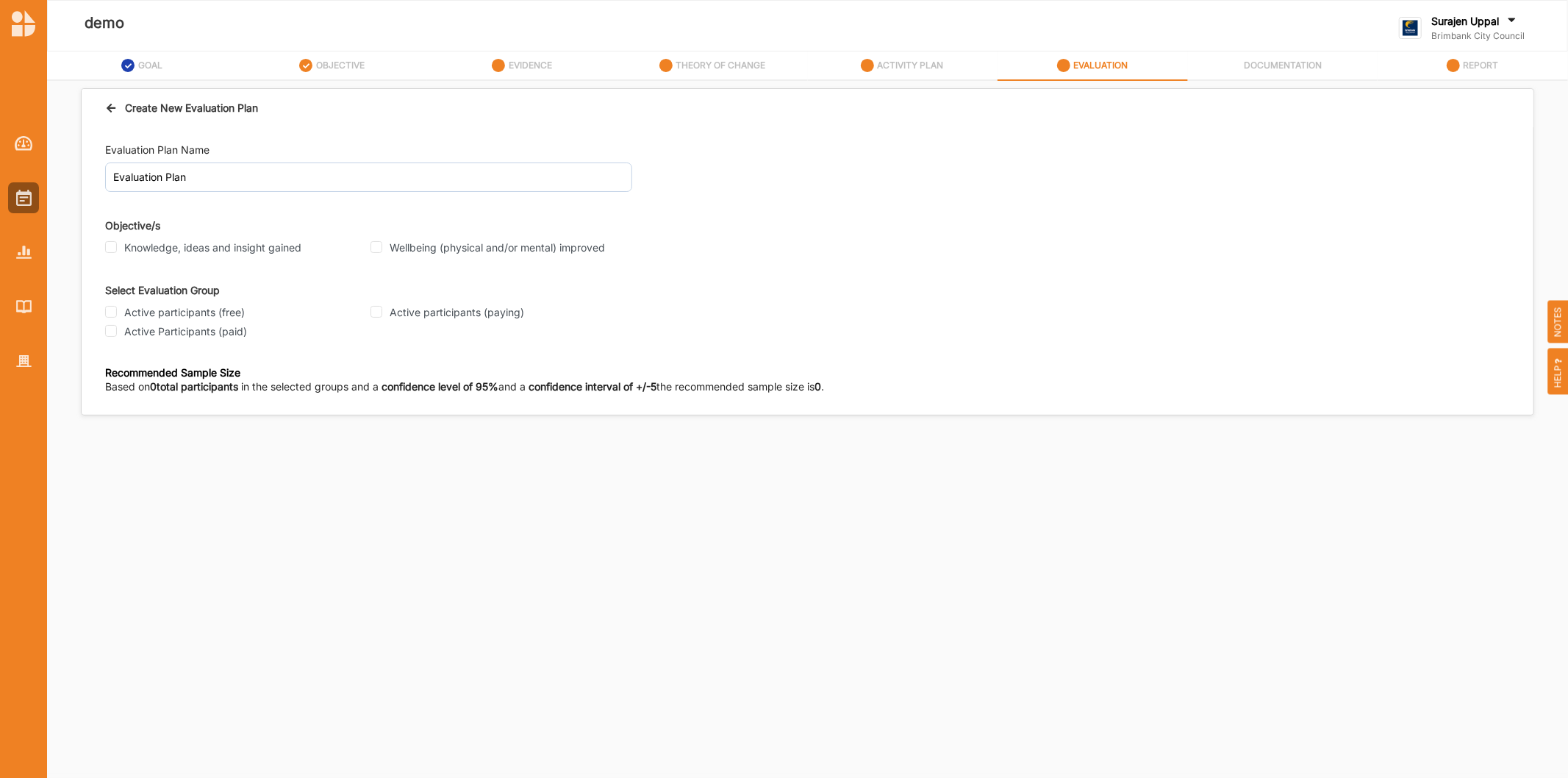
click at [385, 248] on div "Wellbeing (physical and/or mental) improved" at bounding box center [499, 248] width 257 height 13
click at [375, 247] on input "Wellbeing (physical and/or mental) improved" at bounding box center [376, 247] width 12 height 12
checkbox input "true"
click at [209, 462] on input "Proxy" at bounding box center [205, 461] width 12 height 12
radio input "true"
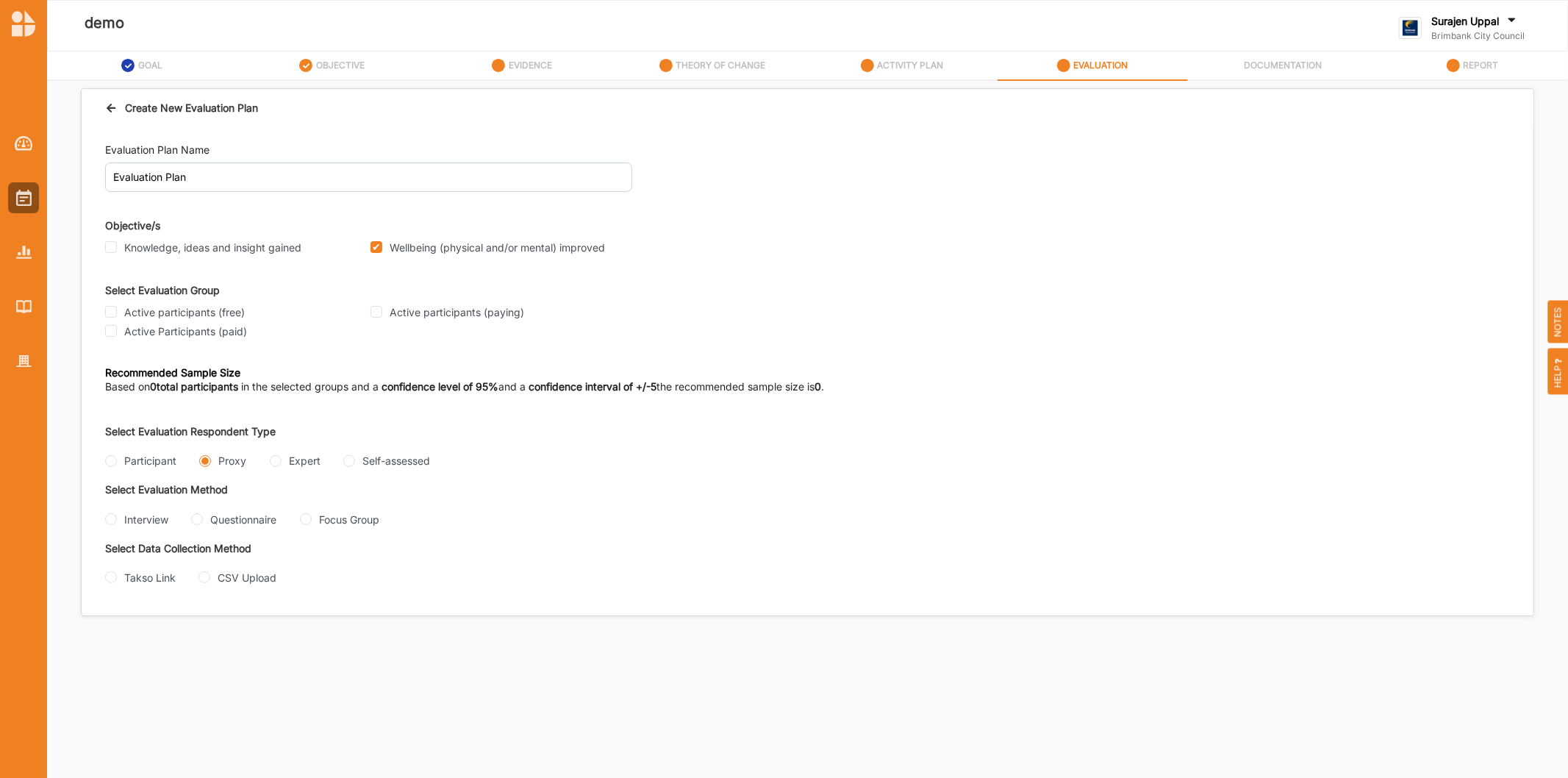
click at [110, 527] on div "Interview" at bounding box center [136, 519] width 63 height 16
click at [112, 524] on input "Interview" at bounding box center [110, 519] width 12 height 12
radio input "true"
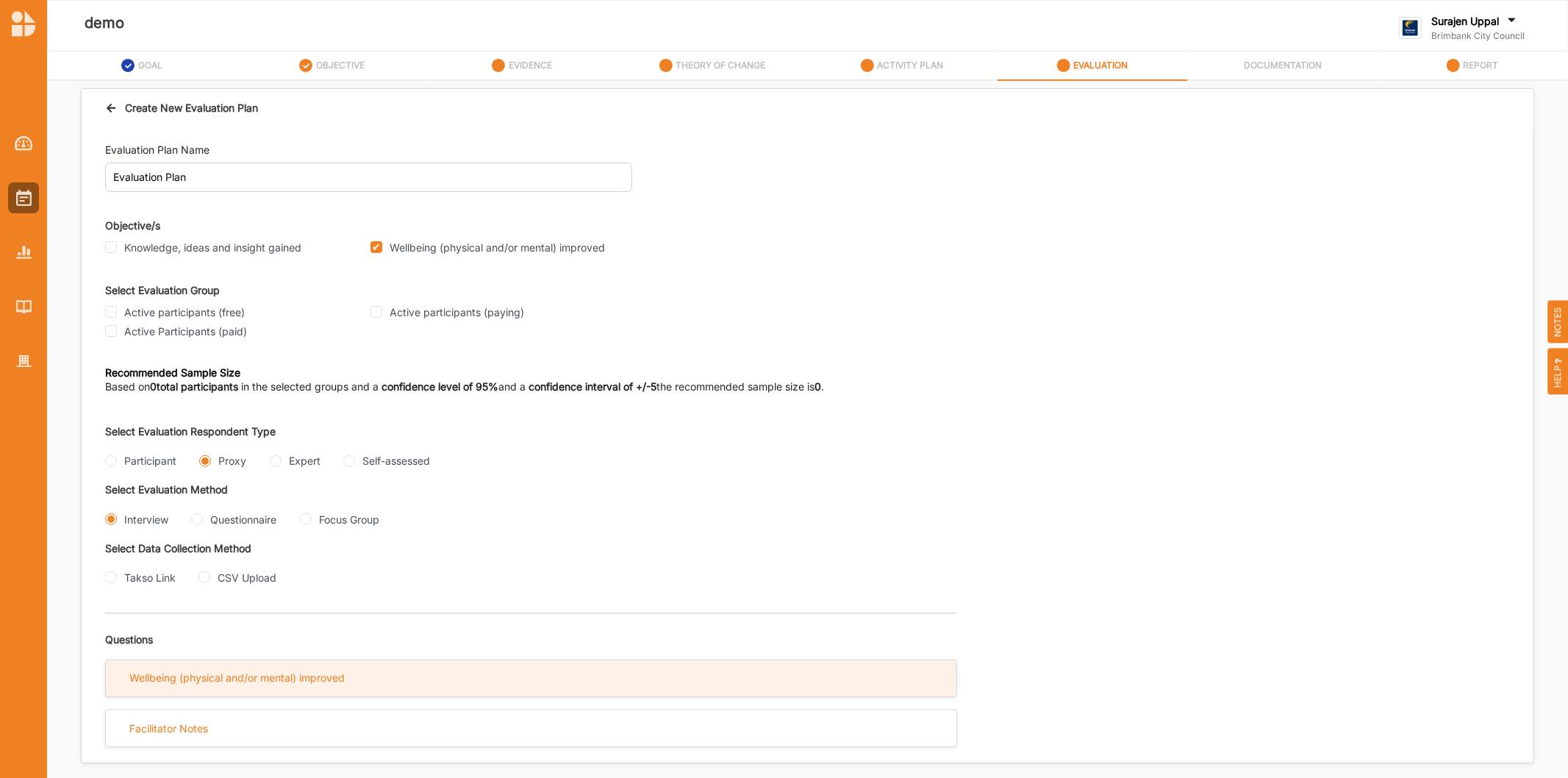
click at [371, 695] on div "Wellbeing (physical and/or mental) improved" at bounding box center [531, 678] width 851 height 36
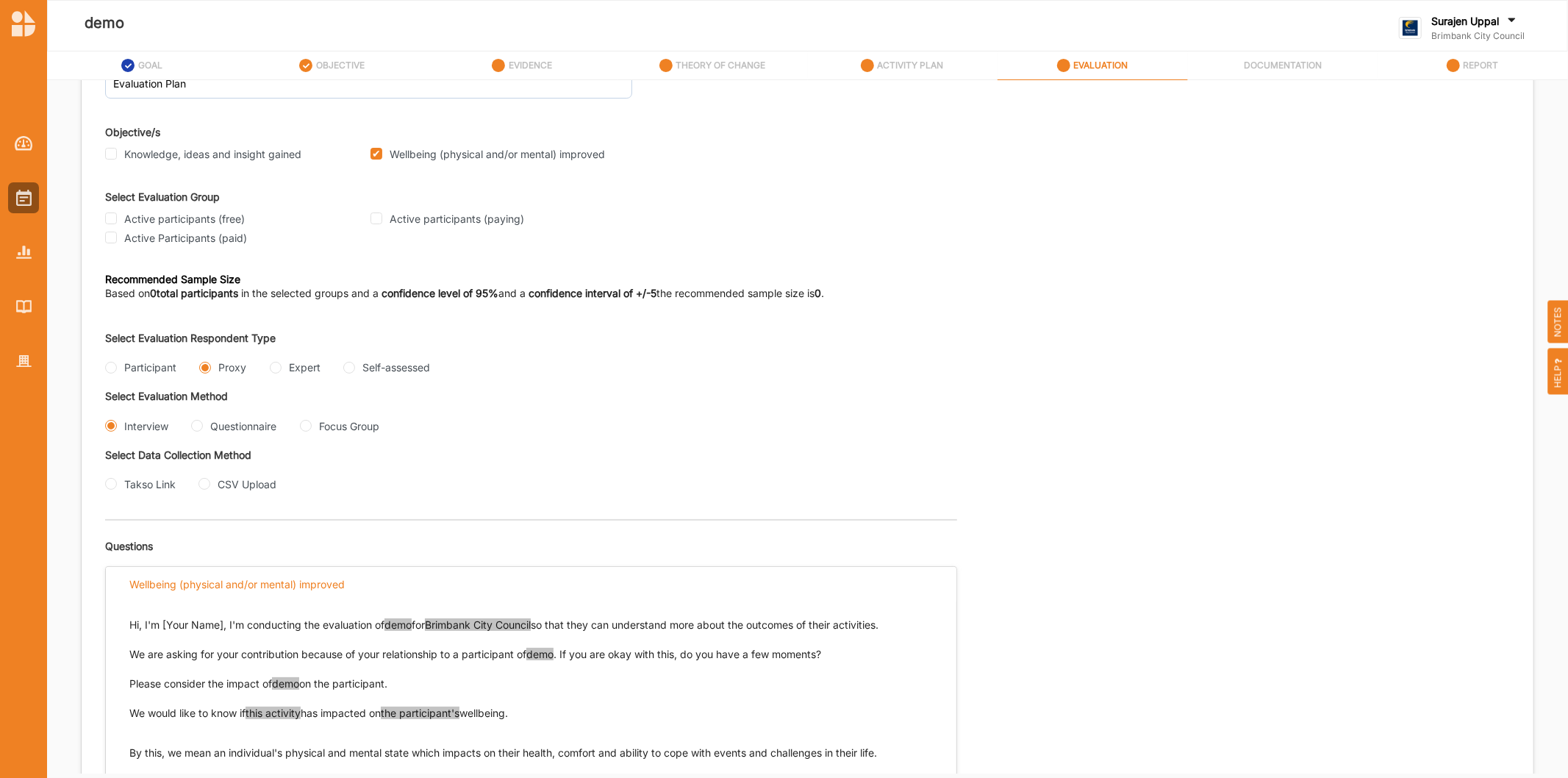
scroll to position [326, 0]
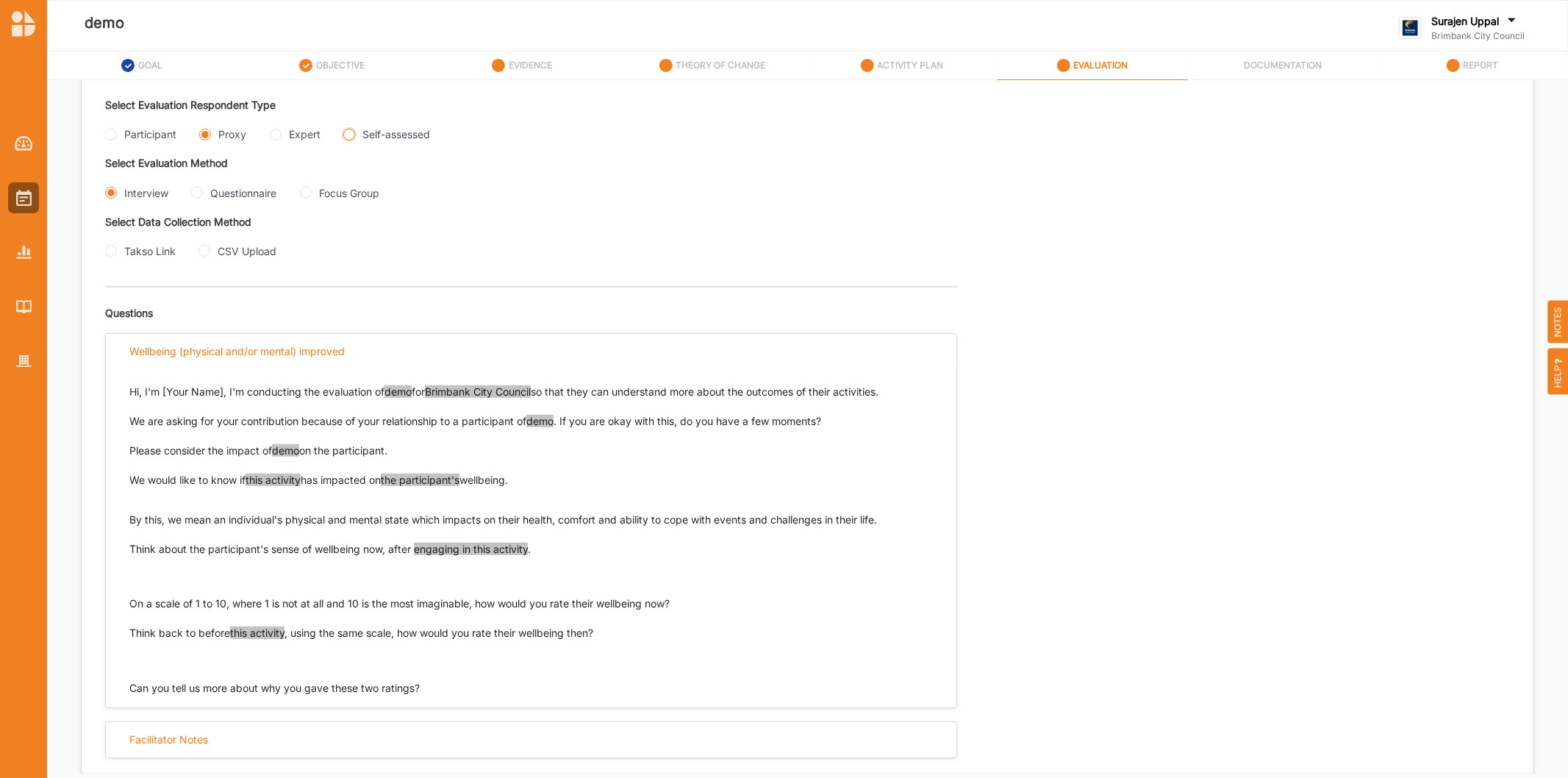
click at [348, 134] on input "Self-assessed" at bounding box center [348, 134] width 12 height 12
radio input "true"
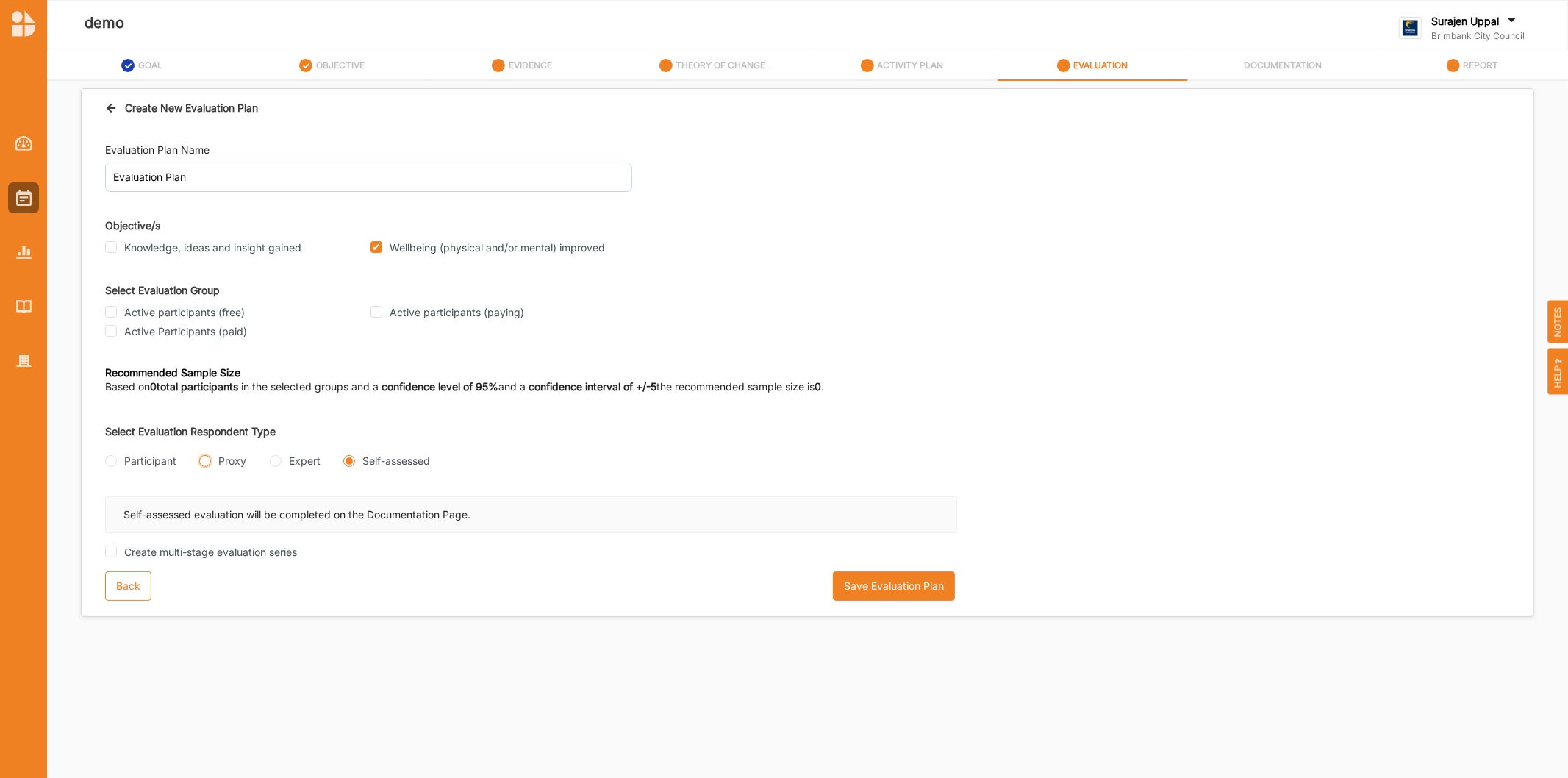
click at [206, 464] on input "Proxy" at bounding box center [205, 461] width 12 height 12
radio input "true"
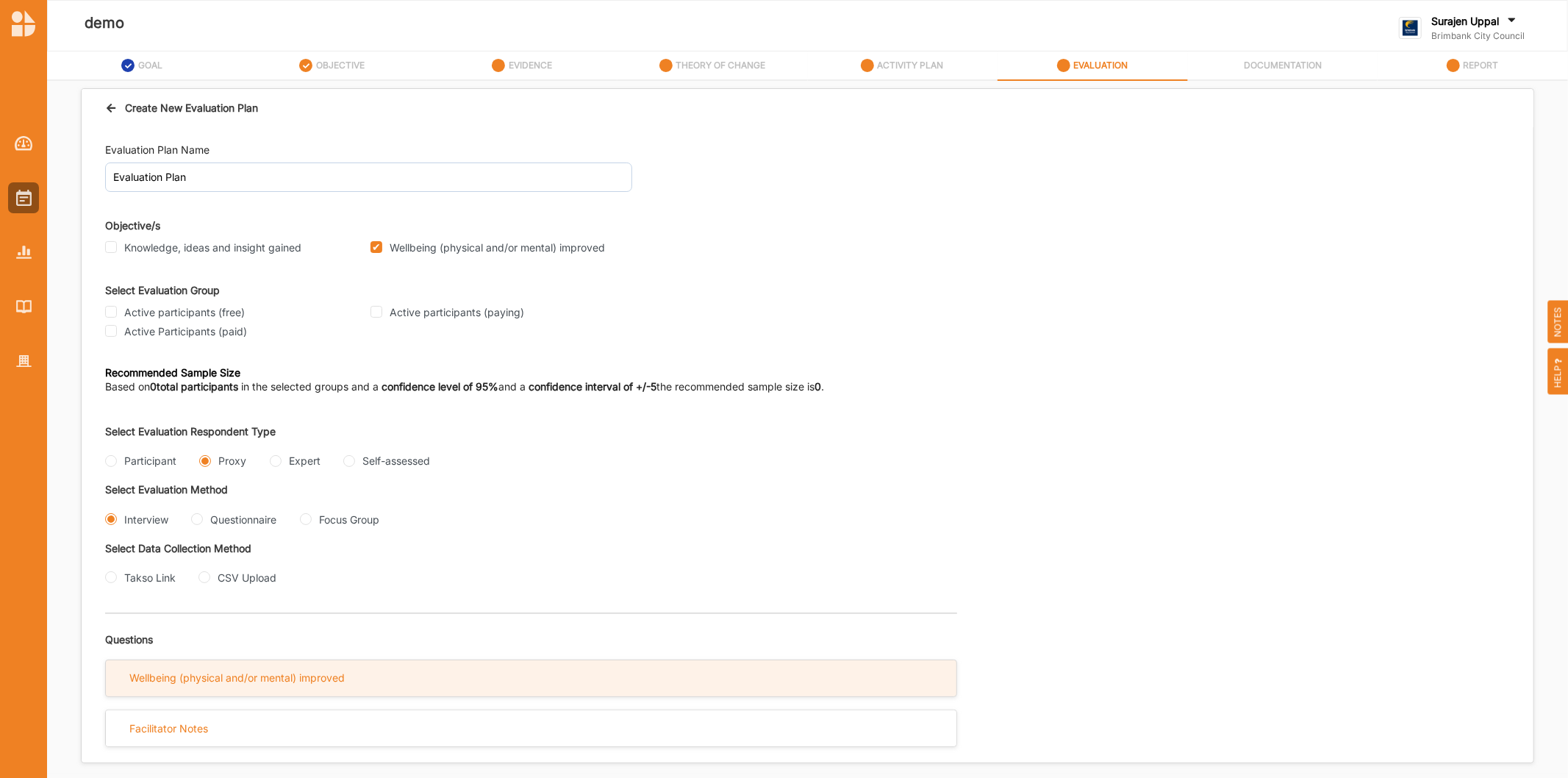
click at [273, 679] on div "Wellbeing (physical and/or mental) improved" at bounding box center [237, 678] width 215 height 13
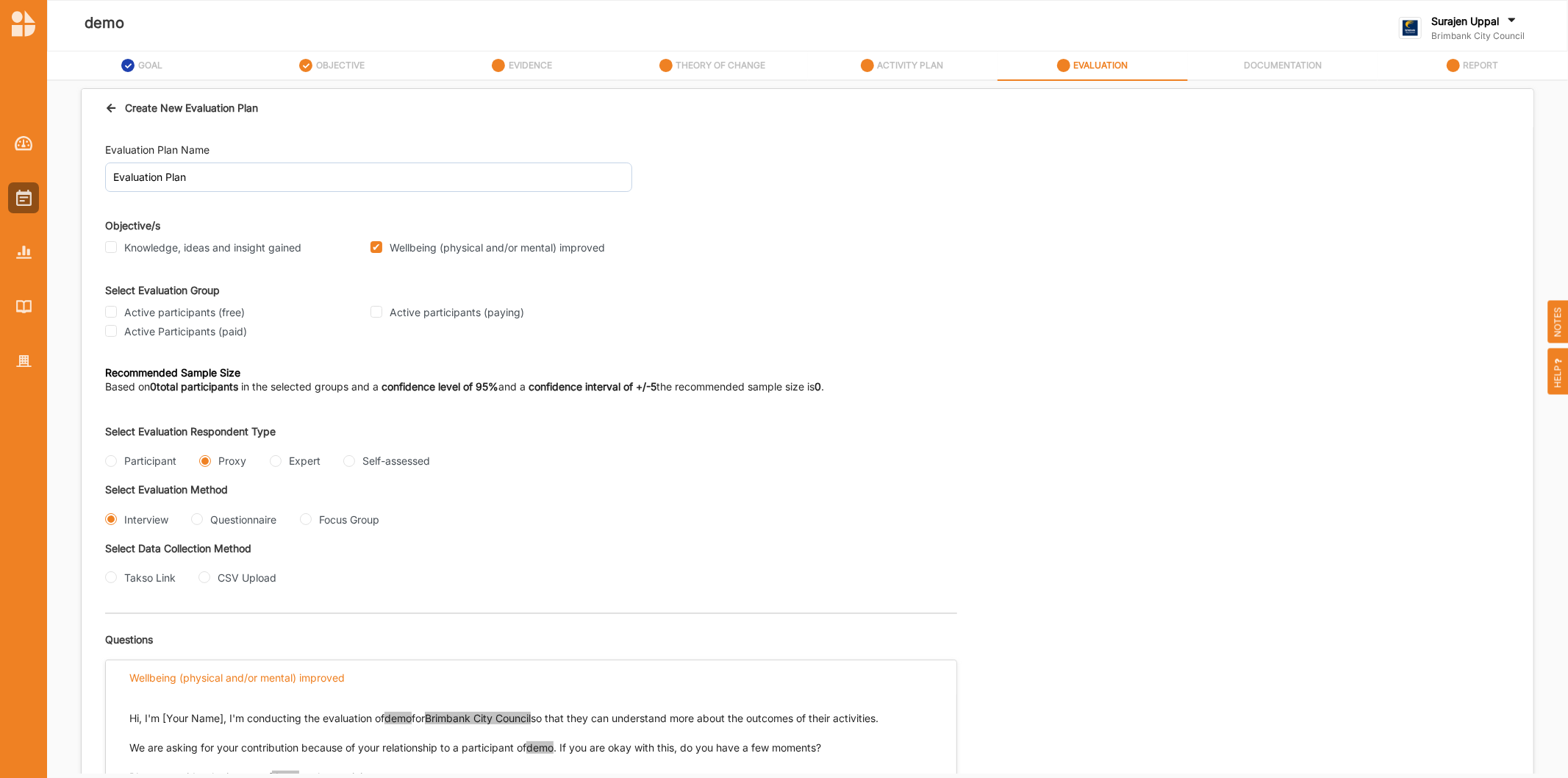
scroll to position [326, 0]
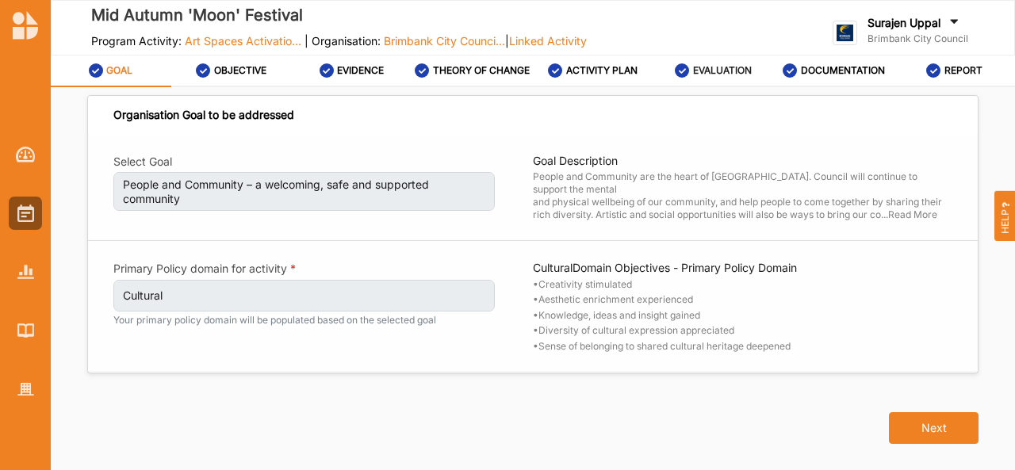
click at [714, 61] on div "EVALUATION" at bounding box center [713, 70] width 77 height 29
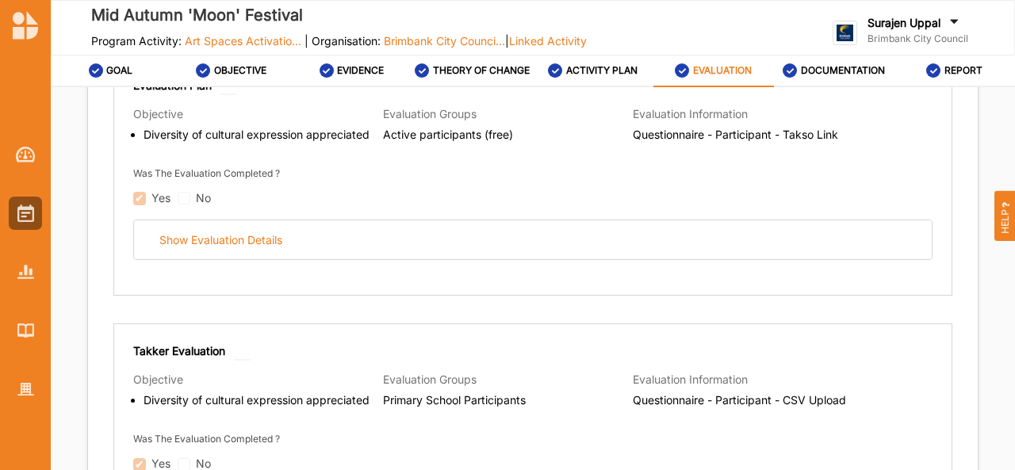
scroll to position [247, 0]
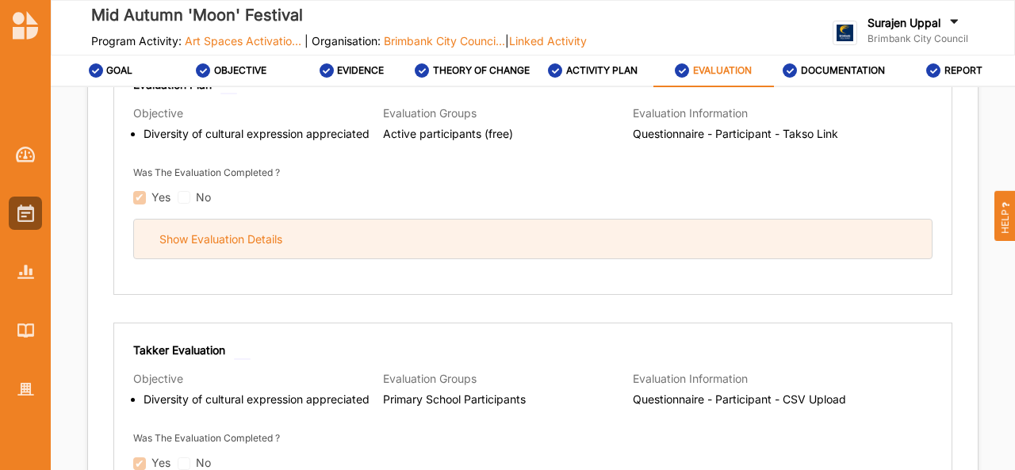
click at [576, 245] on div "Show Evaluation Details" at bounding box center [533, 239] width 798 height 39
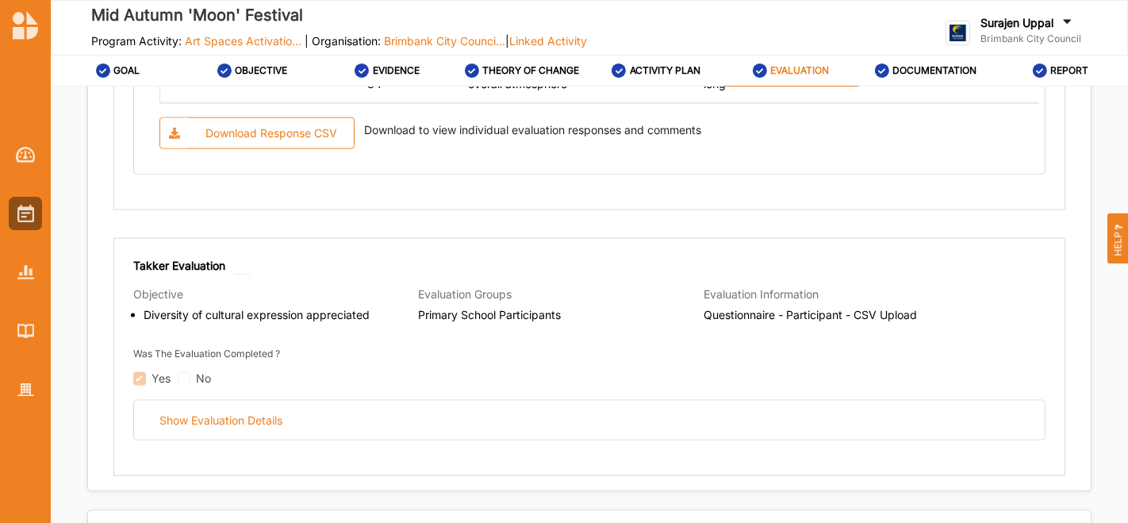
scroll to position [1989, 0]
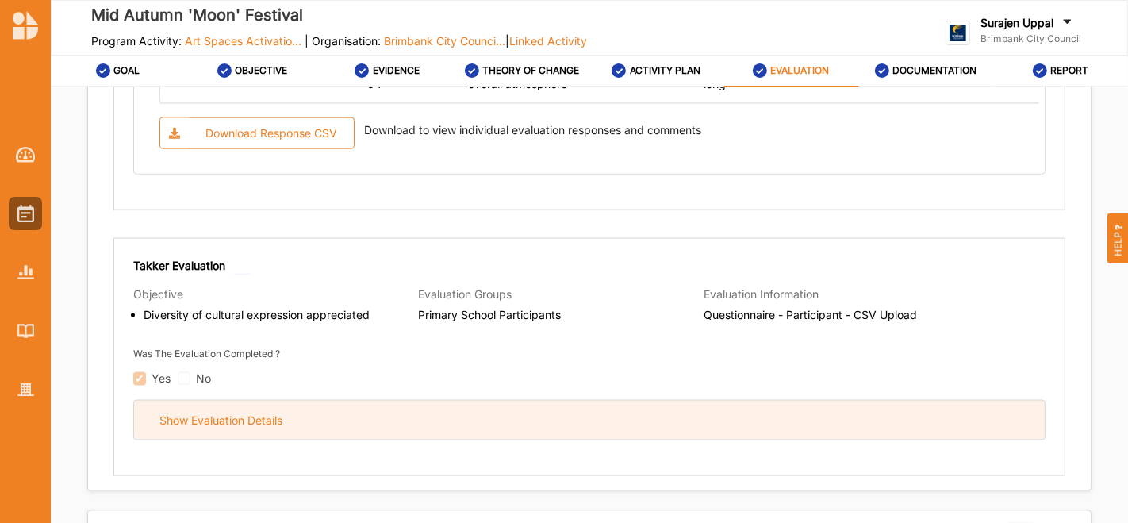
click at [887, 431] on div "Show Evaluation Details" at bounding box center [589, 420] width 910 height 39
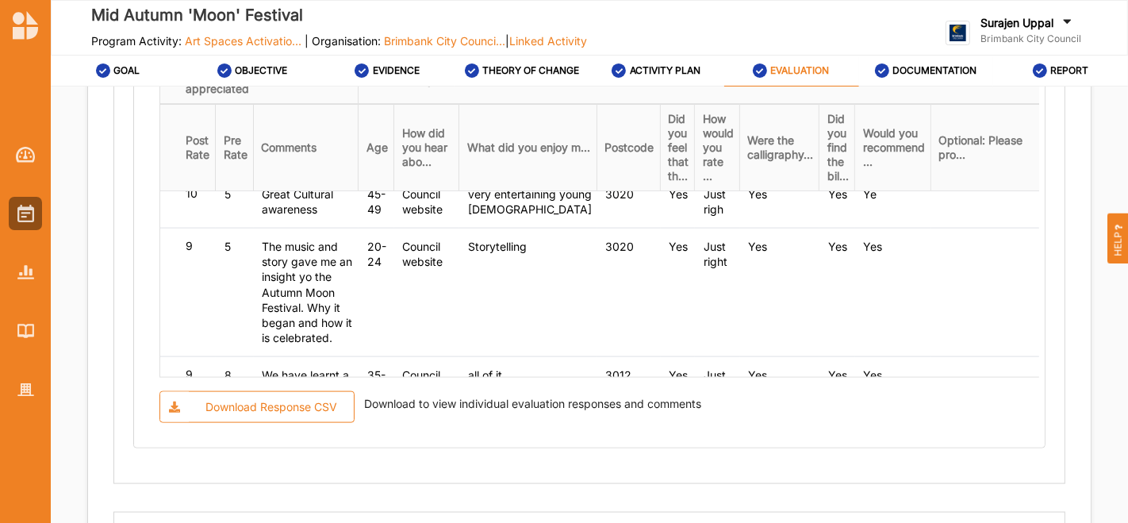
scroll to position [92, 0]
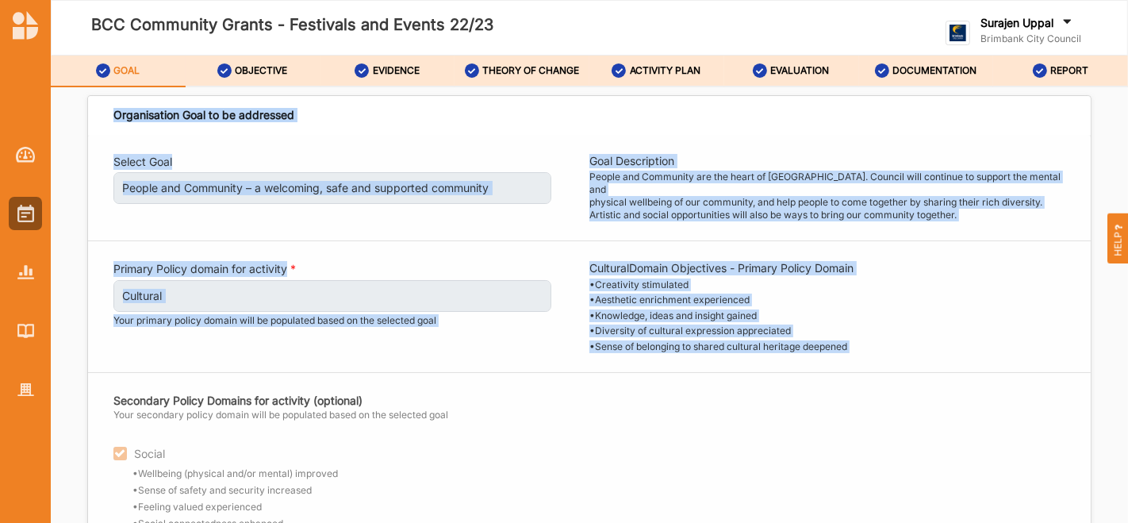
click at [127, 59] on div "GOAL OBJECTIVE EVIDENCE THEORY OF CHANGE ACTIVITY PLAN EVALUATION DOCUMENTATION…" at bounding box center [589, 320] width 1077 height 528
click at [127, 59] on div "GOAL" at bounding box center [118, 70] width 44 height 29
click at [263, 72] on label "OBJECTIVE" at bounding box center [261, 70] width 52 height 13
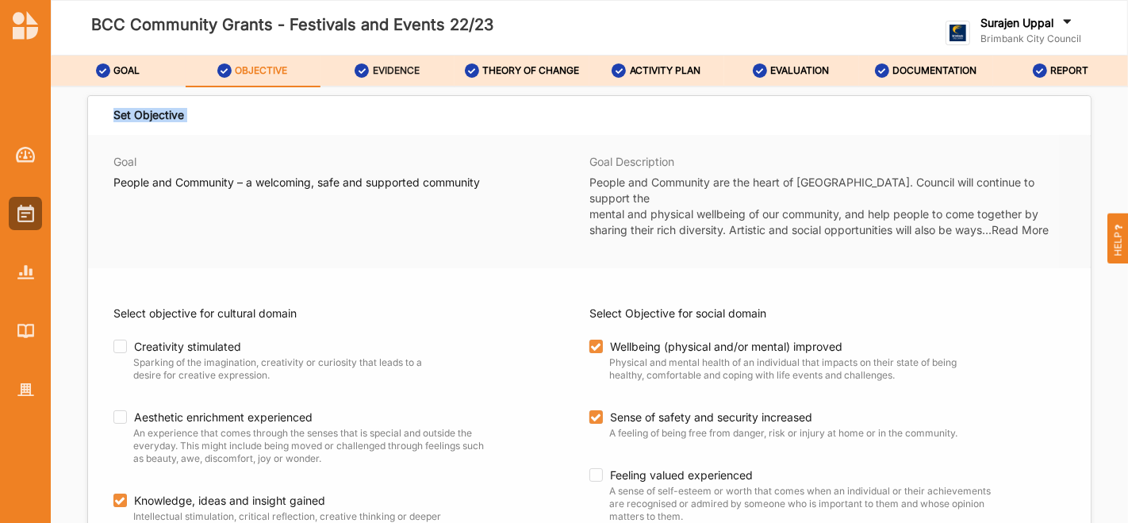
click at [398, 69] on label "EVIDENCE" at bounding box center [396, 70] width 47 height 13
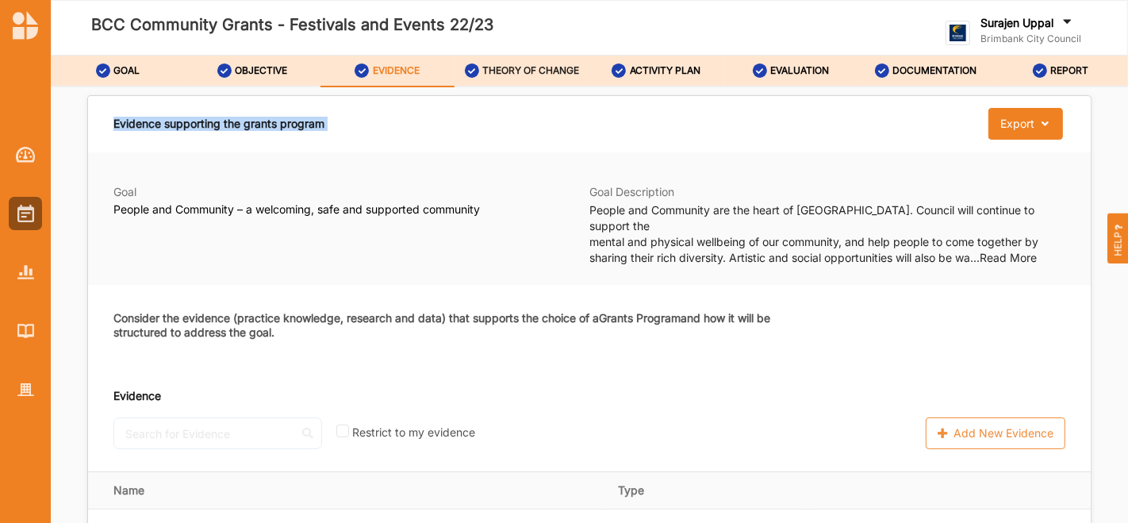
click at [513, 65] on label "THEORY OF CHANGE" at bounding box center [530, 70] width 97 height 13
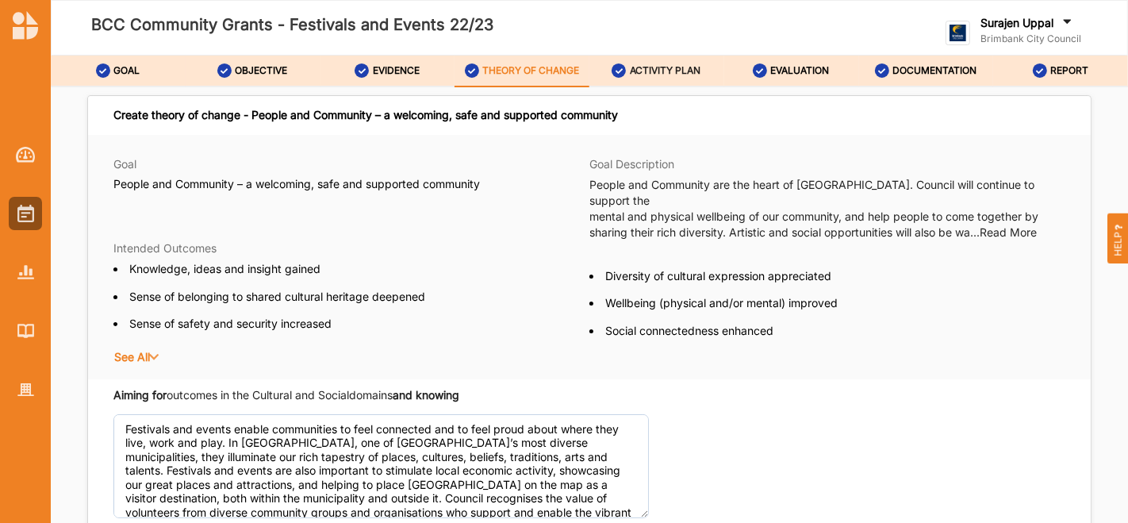
click at [664, 68] on label "ACTIVITY PLAN" at bounding box center [665, 70] width 71 height 13
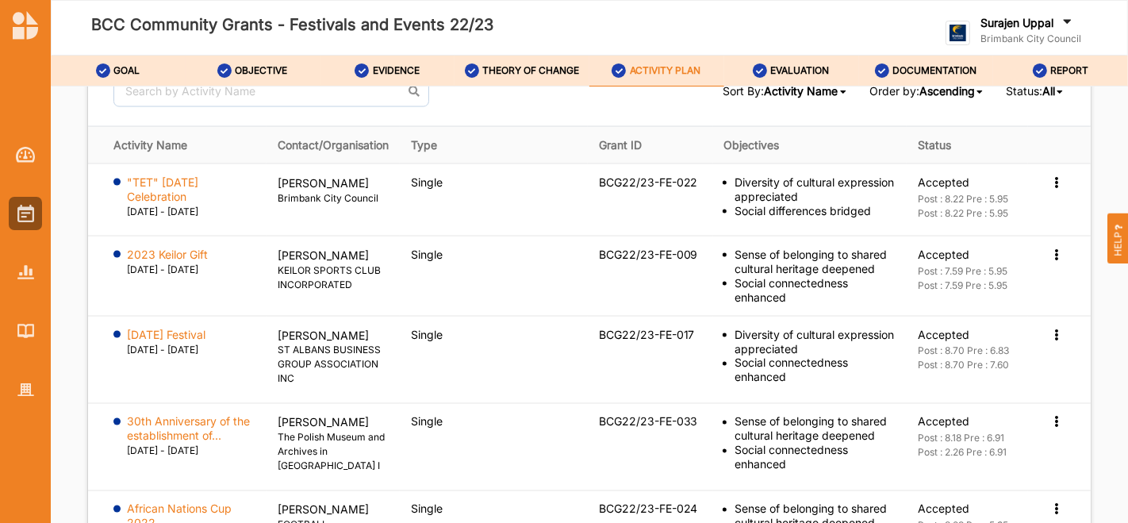
scroll to position [2272, 0]
click at [937, 67] on label "DOCUMENTATION" at bounding box center [934, 70] width 84 height 13
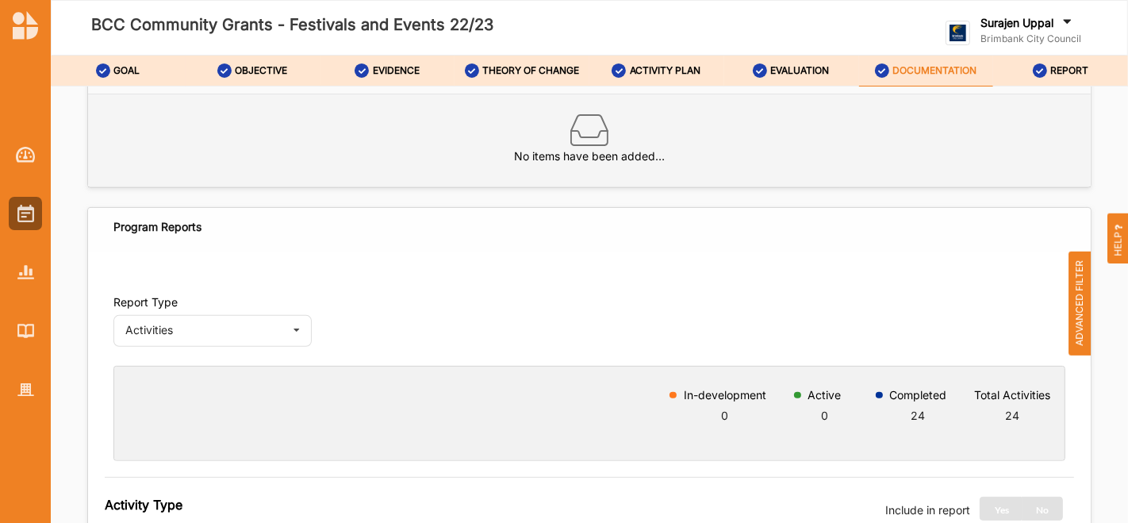
scroll to position [442, 0]
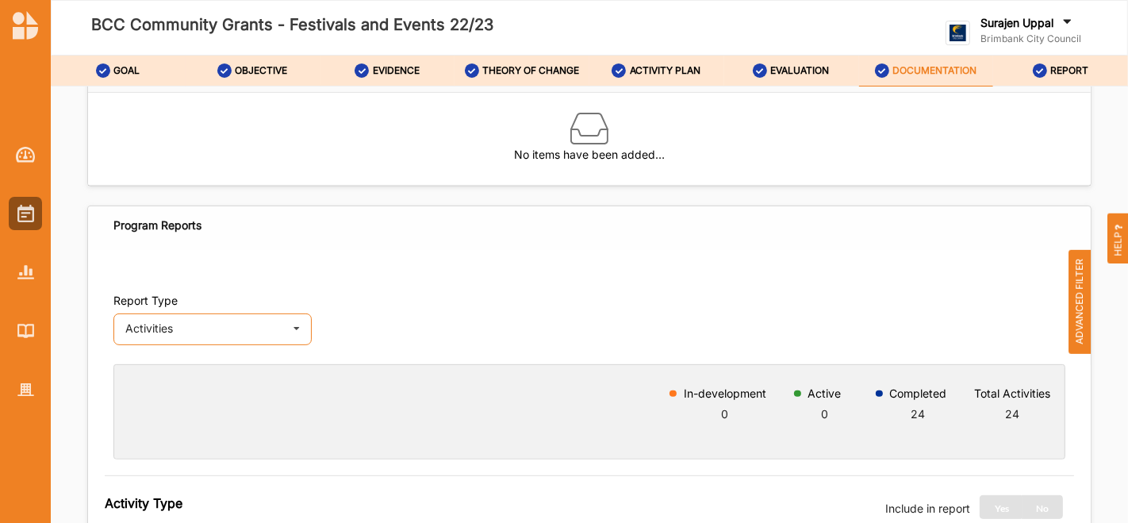
click at [252, 334] on div "Activities" at bounding box center [204, 328] width 159 height 11
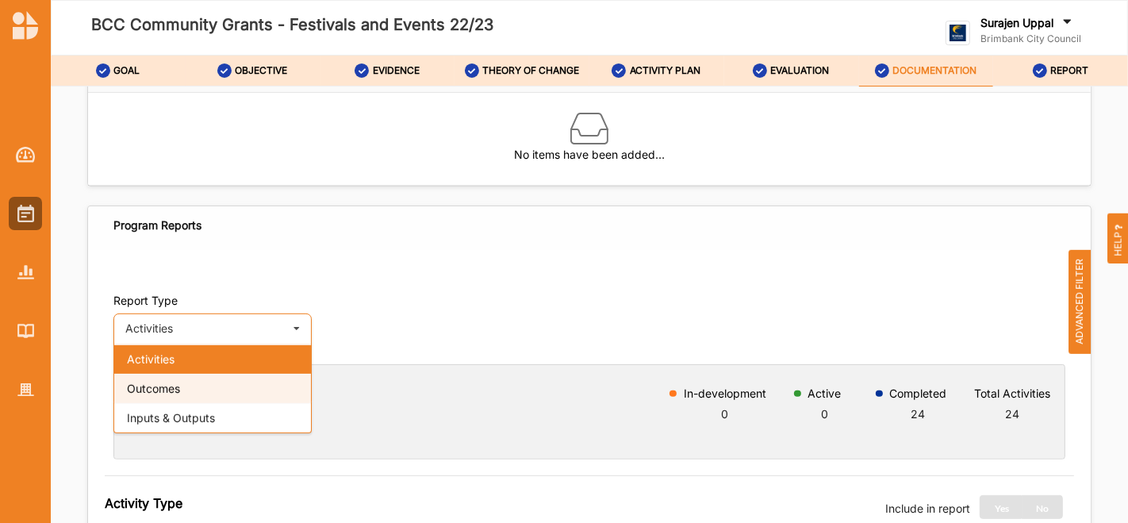
click at [159, 403] on div "Outcomes" at bounding box center [212, 388] width 197 height 29
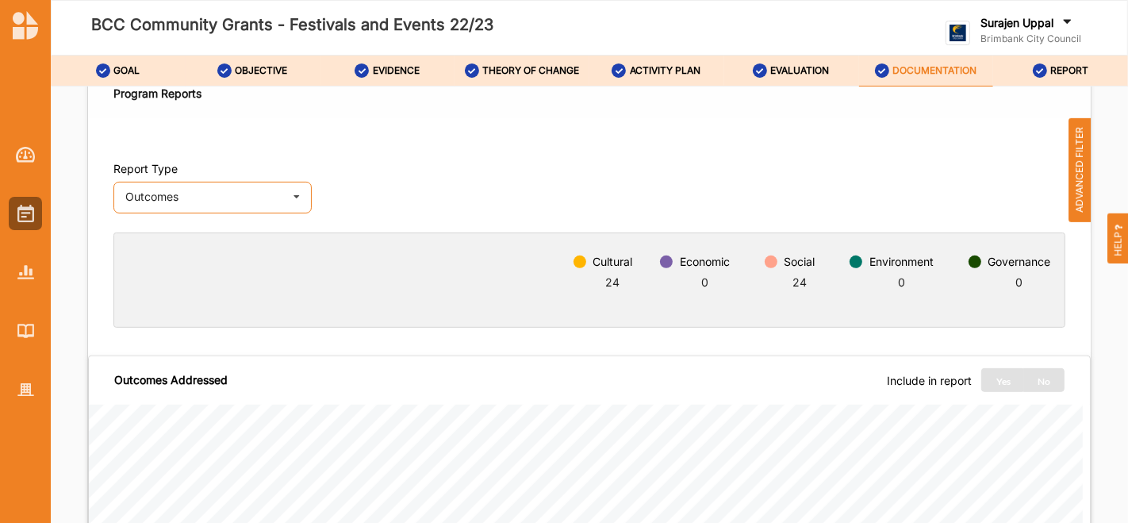
scroll to position [477, 0]
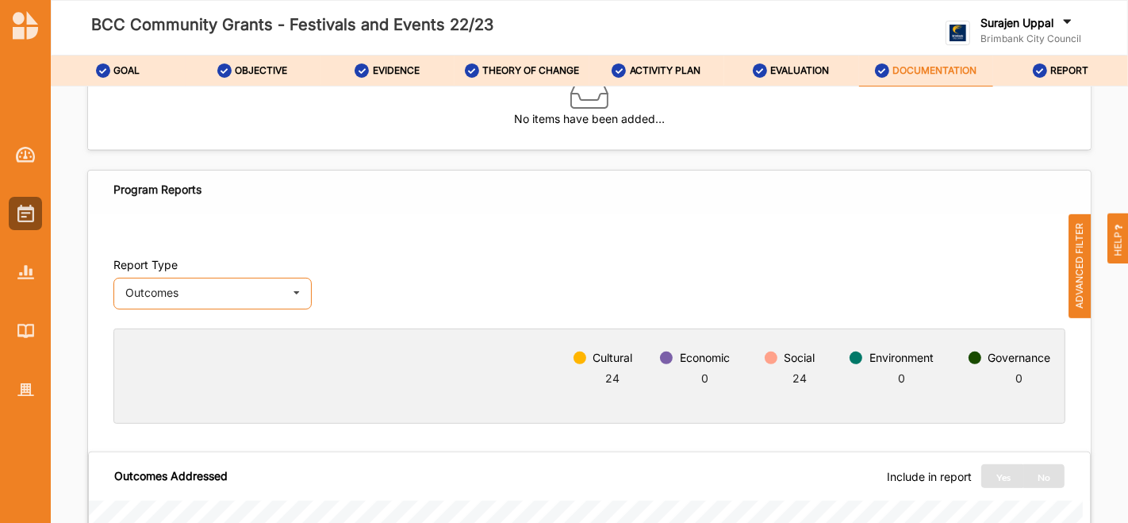
click at [293, 305] on icon at bounding box center [297, 292] width 24 height 29
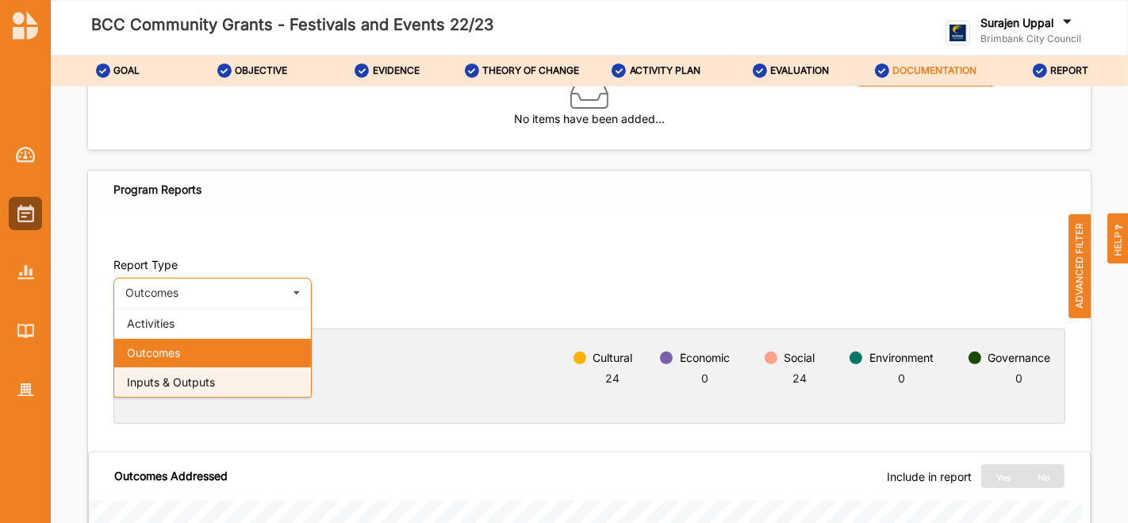
click at [225, 386] on div "Inputs & Outputs" at bounding box center [212, 381] width 197 height 29
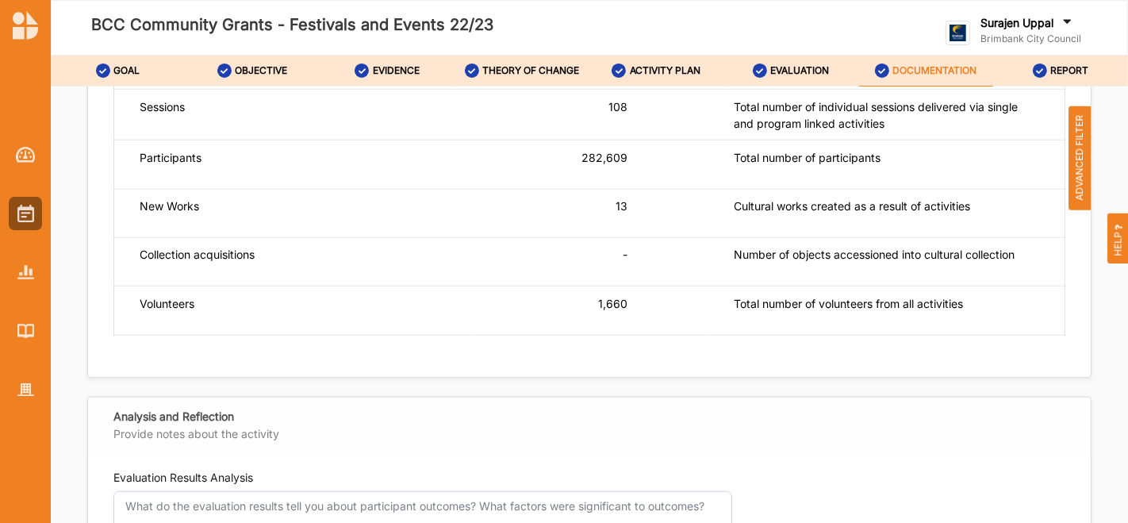
scroll to position [1316, 0]
click at [20, 270] on img at bounding box center [25, 271] width 17 height 13
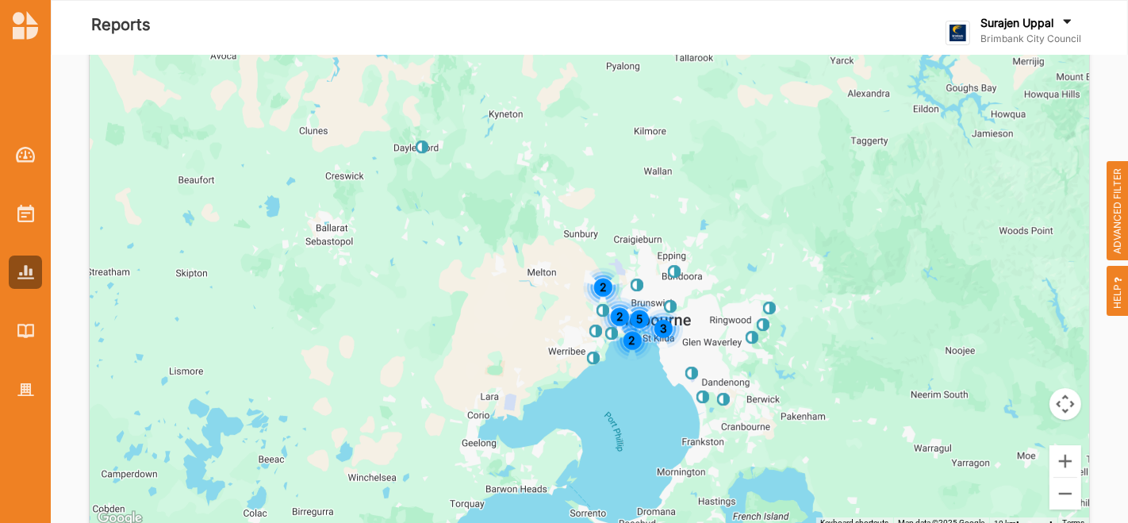
scroll to position [4312, 0]
click at [1059, 452] on button "Zoom in" at bounding box center [1065, 462] width 32 height 32
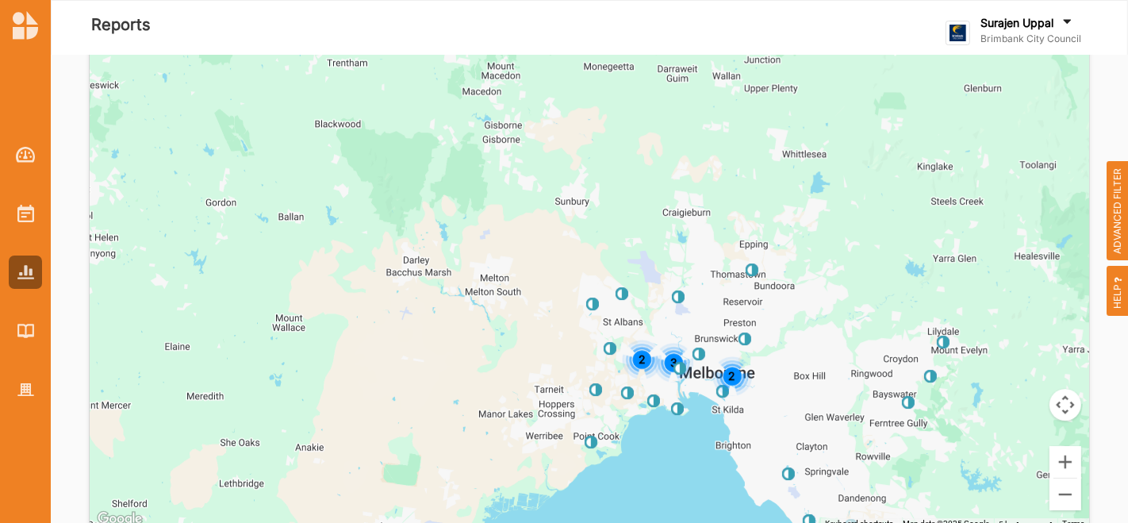
click at [1124, 207] on span "ADVANCED FILTER" at bounding box center [1117, 211] width 22 height 100
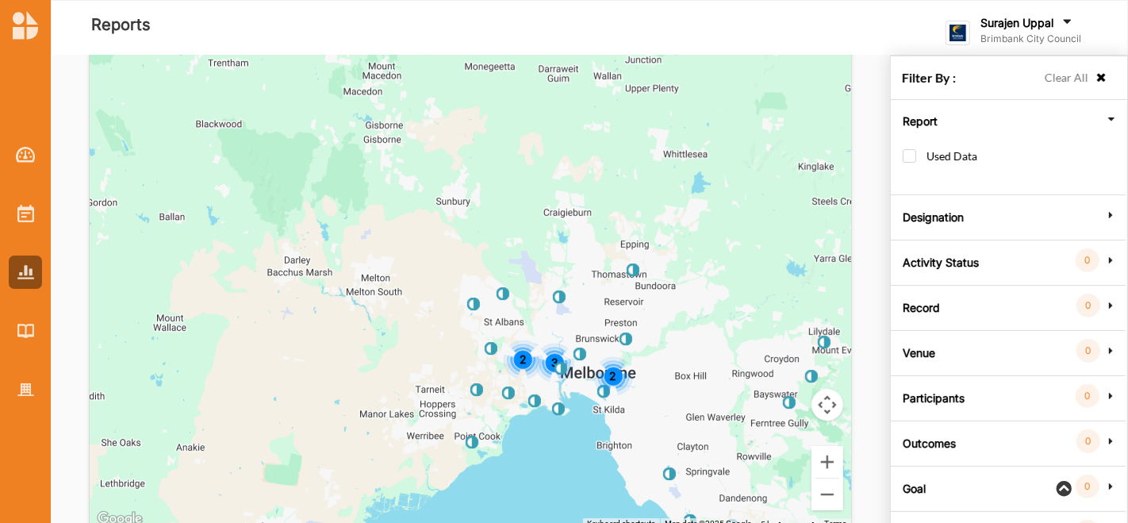
scroll to position [55, 0]
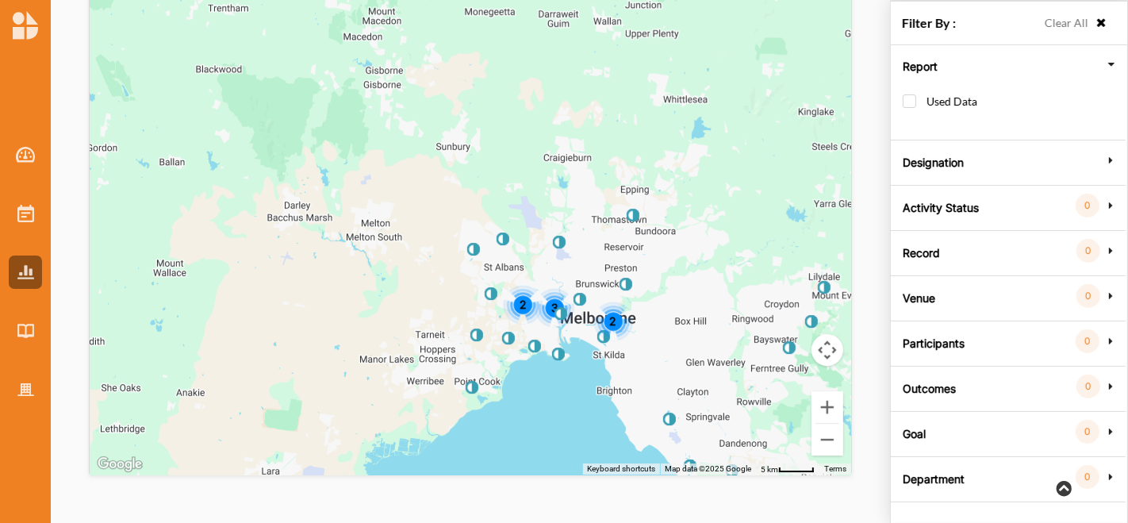
click at [908, 424] on label "Goal" at bounding box center [914, 432] width 23 height 48
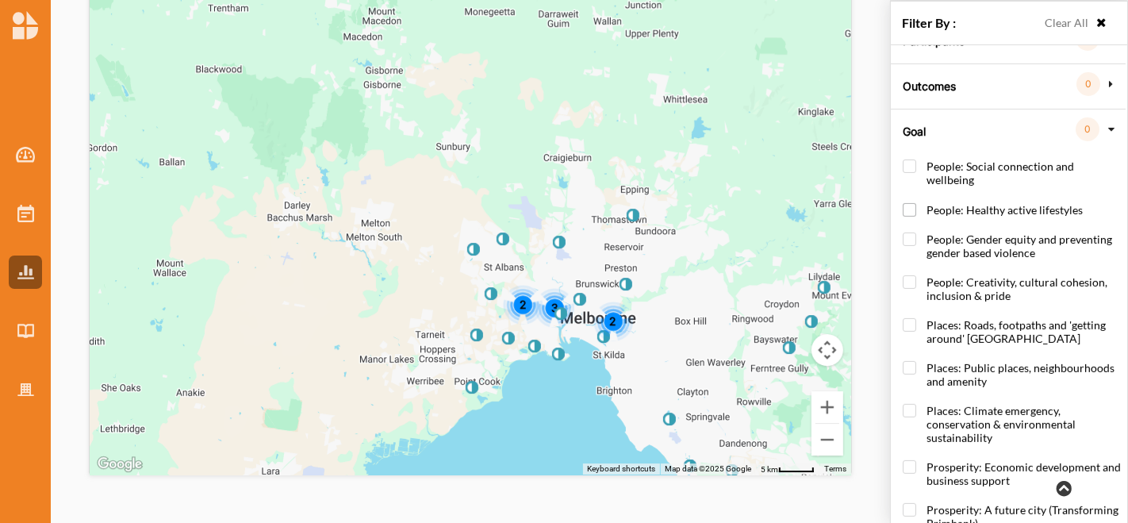
scroll to position [250, 6]
click at [903, 165] on label "People: Social connection and wellbeing" at bounding box center [1012, 182] width 218 height 43
checkbox input "true"
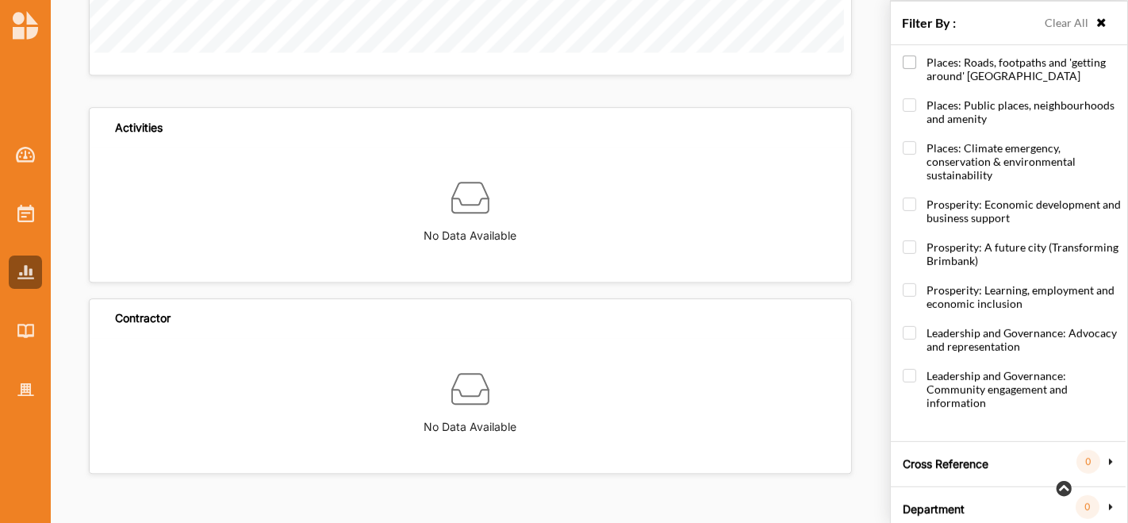
scroll to position [517, 6]
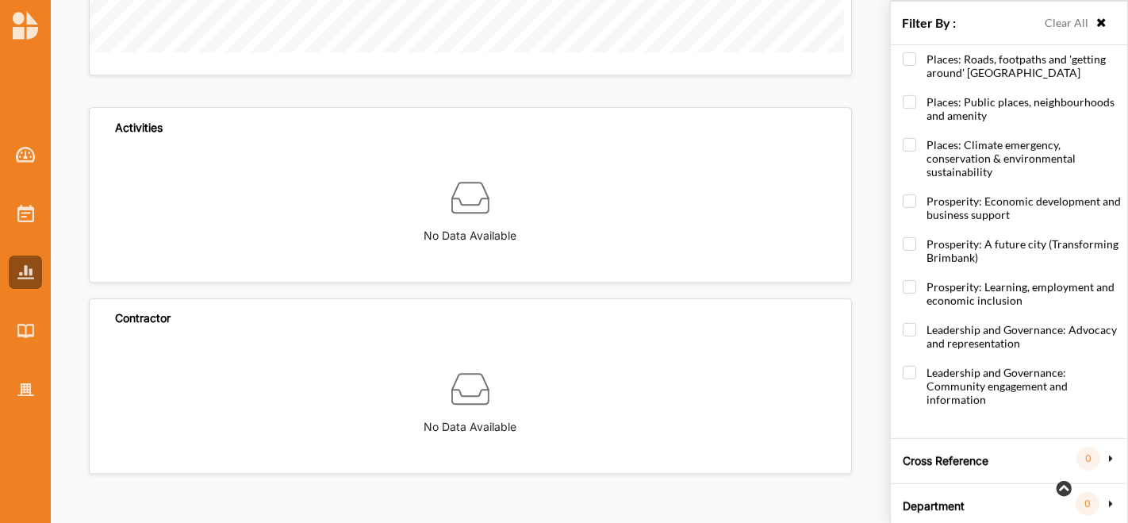
click at [943, 454] on label "Cross Reference" at bounding box center [946, 459] width 86 height 48
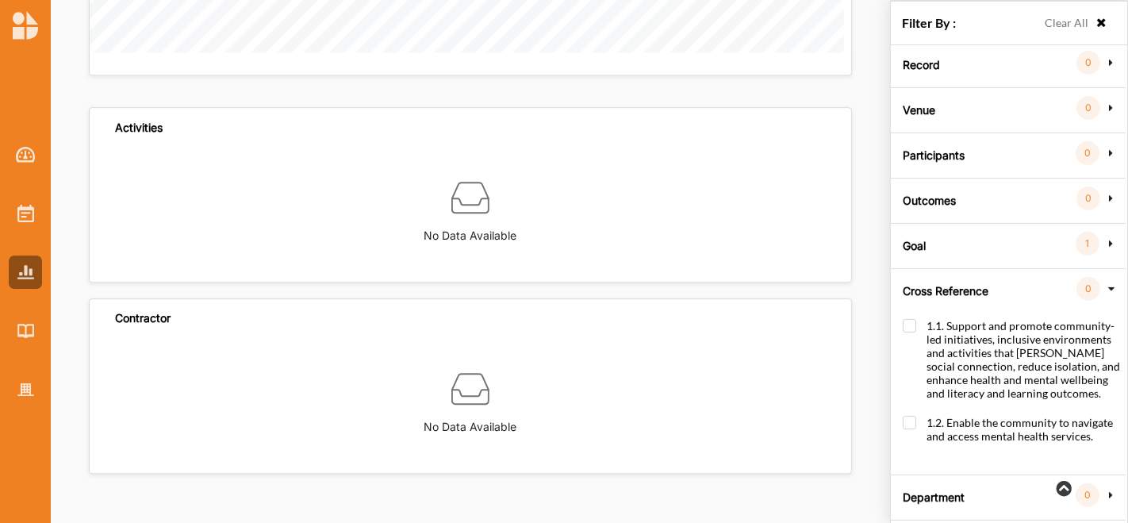
scroll to position [140, 6]
click at [910, 319] on label "1.1. Support and promote community-led initiatives, inclusive environments and …" at bounding box center [1012, 367] width 218 height 97
checkbox input "true"
click at [31, 384] on img at bounding box center [25, 389] width 17 height 13
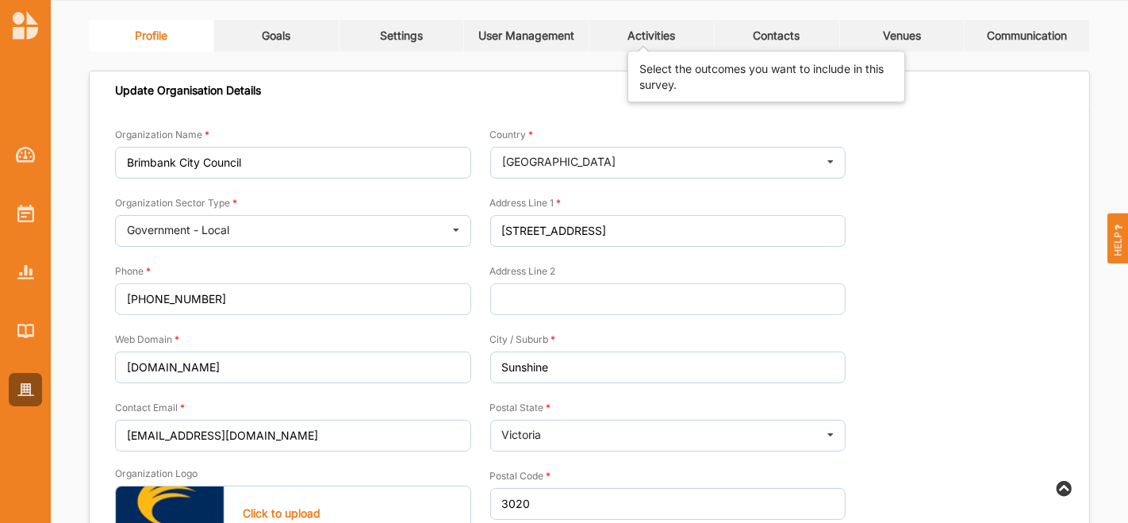
click at [647, 29] on div "Activities" at bounding box center [651, 36] width 48 height 14
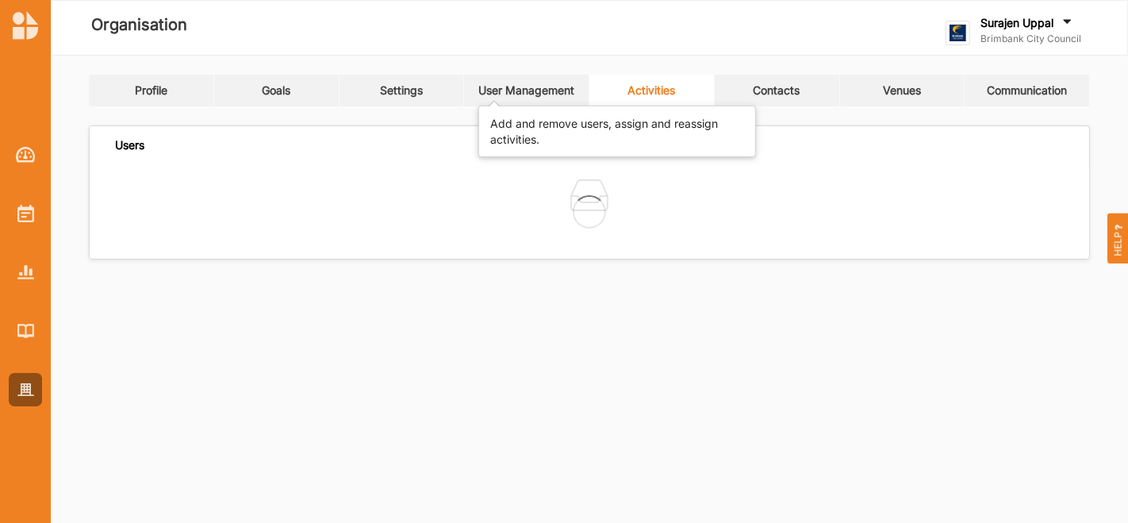
click at [512, 90] on div "User Management" at bounding box center [526, 90] width 96 height 14
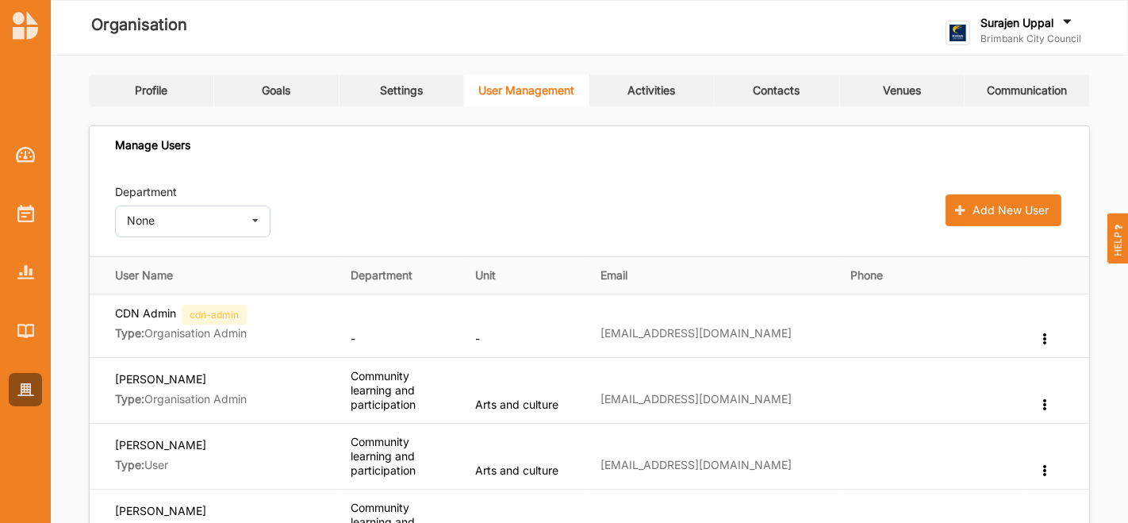
click at [604, 211] on div "Add New User" at bounding box center [673, 210] width 780 height 53
click at [653, 94] on div "Activities" at bounding box center [651, 90] width 48 height 14
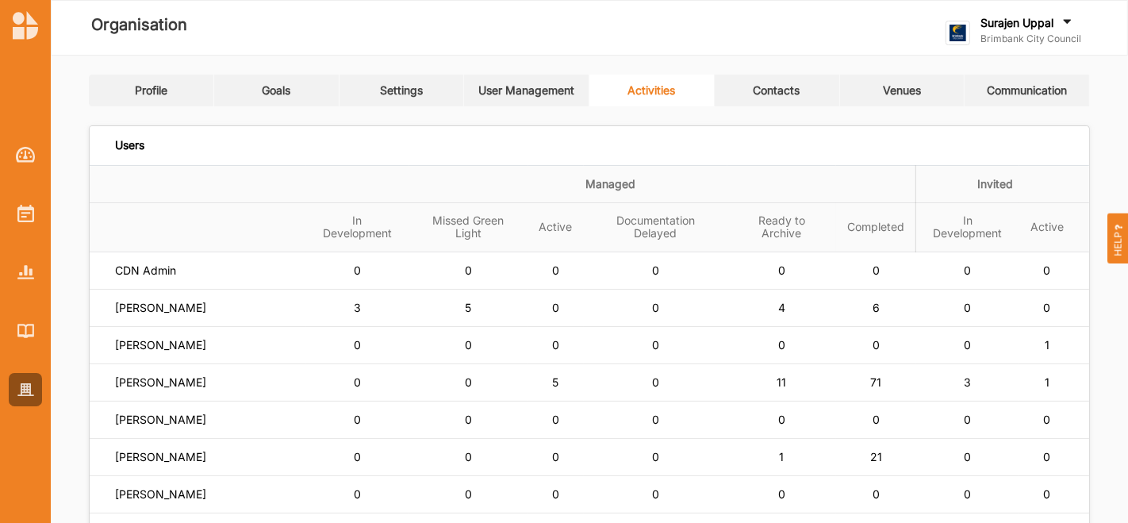
click at [763, 82] on link "Contacts" at bounding box center [777, 91] width 125 height 32
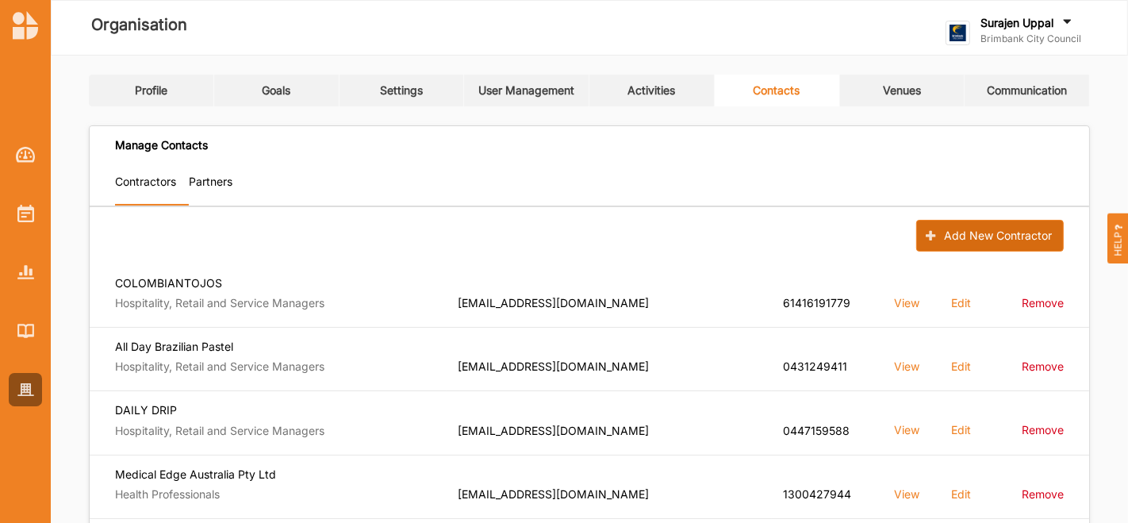
click at [968, 231] on button "Add New Contractor" at bounding box center [990, 236] width 148 height 32
select select "Australia"
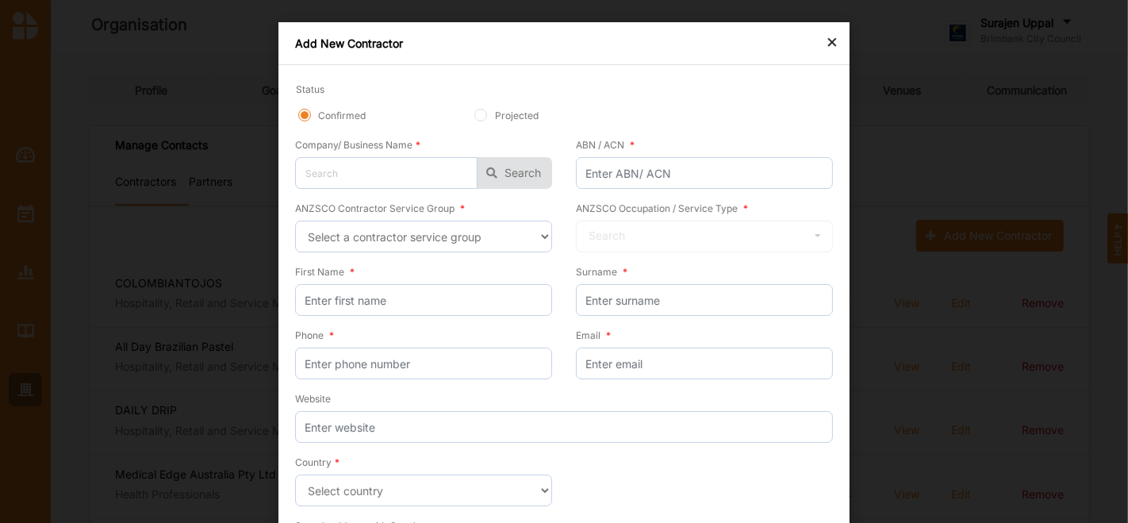
drag, startPoint x: 826, startPoint y: 30, endPoint x: 826, endPoint y: 40, distance: 9.6
click at [826, 40] on div "×" at bounding box center [832, 41] width 13 height 19
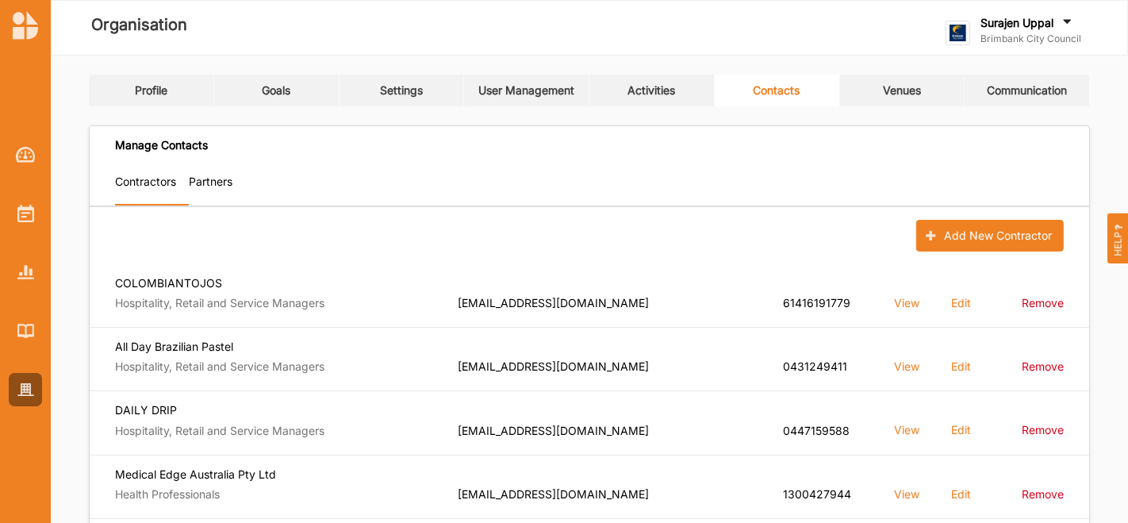
click at [826, 40] on div at bounding box center [780, 28] width 135 height 76
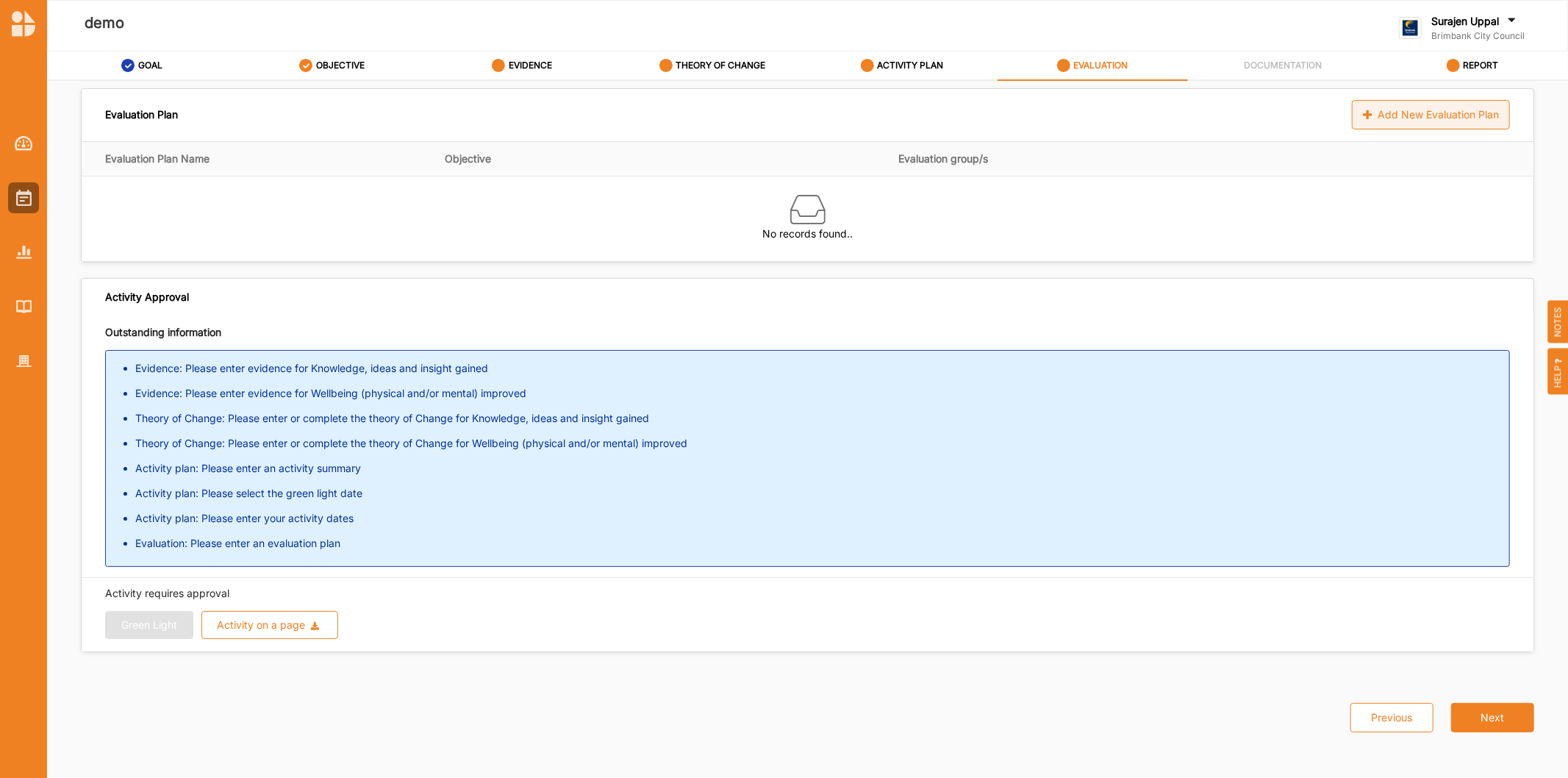
click at [1390, 120] on div "Add New Evaluation Plan" at bounding box center [1431, 115] width 158 height 30
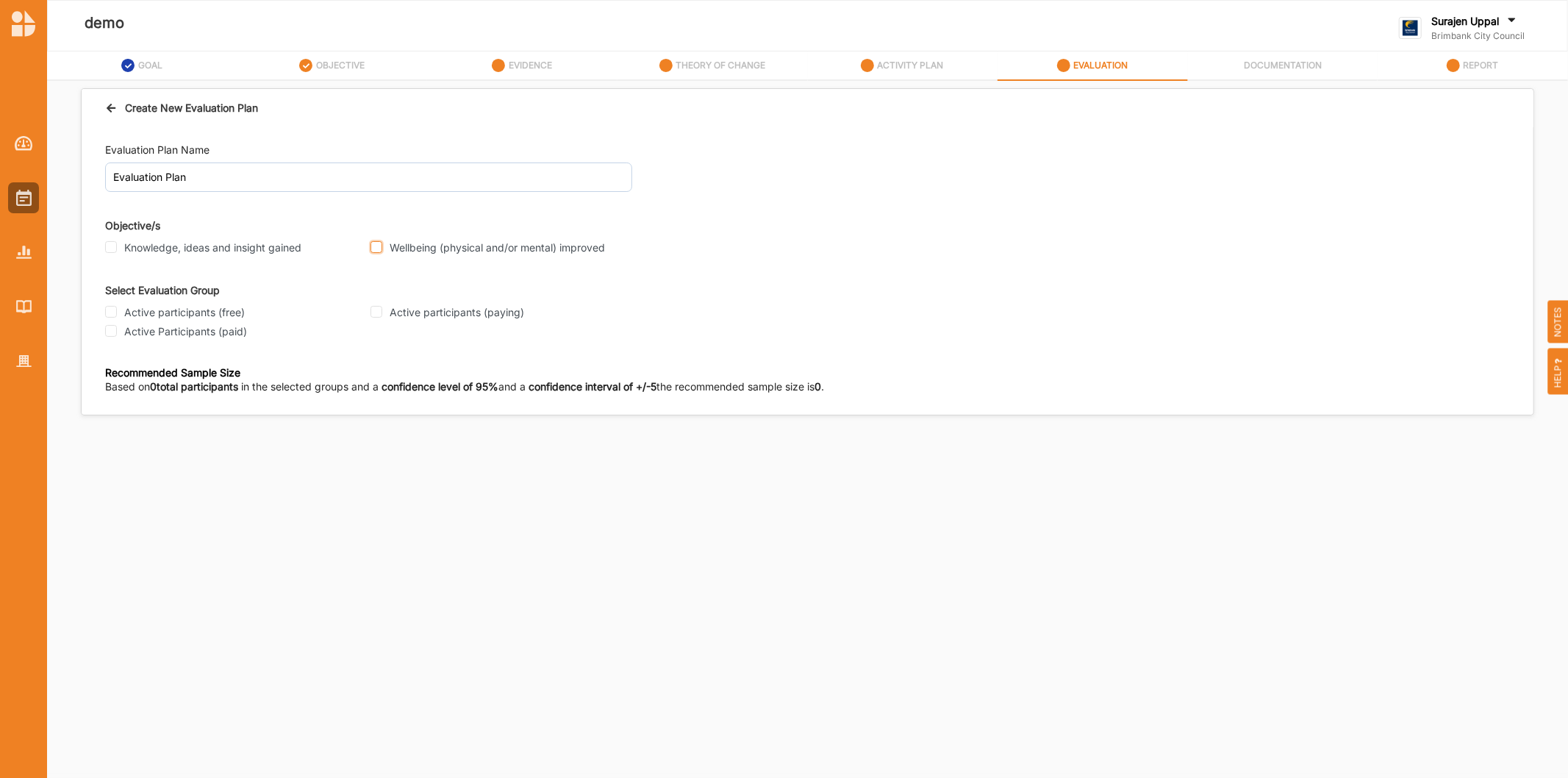
click at [374, 247] on input "Wellbeing (physical and/or mental) improved" at bounding box center [376, 247] width 12 height 12
checkbox input "true"
click at [118, 314] on div "Active participants (free)" at bounding box center [233, 312] width 257 height 13
click at [114, 314] on input "Active participants (free)" at bounding box center [110, 312] width 12 height 12
checkbox input "true"
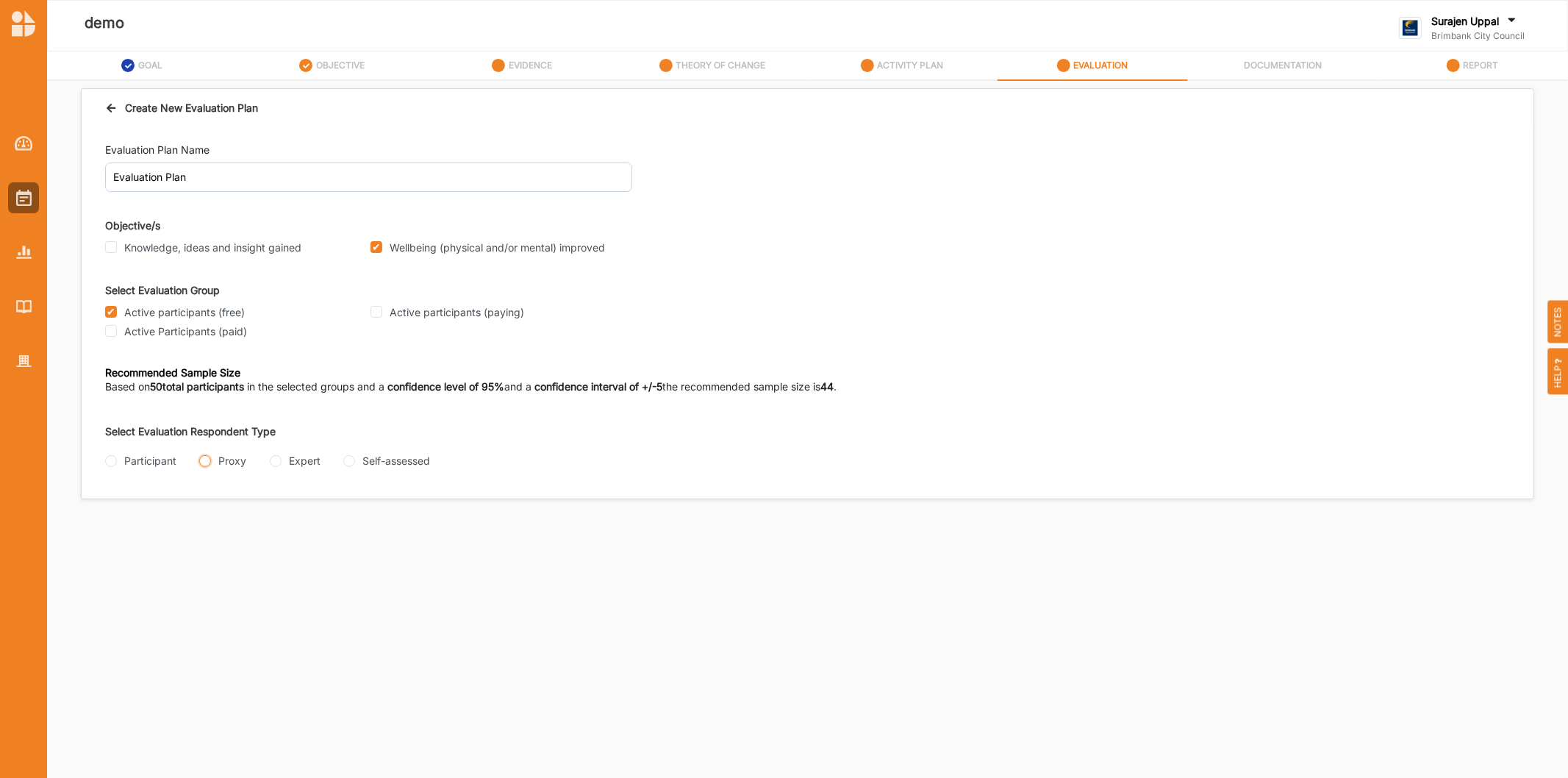
click at [209, 460] on input "Proxy" at bounding box center [205, 461] width 12 height 12
radio input "true"
click at [119, 524] on div "Interview" at bounding box center [136, 519] width 63 height 16
click at [108, 522] on input "Interview" at bounding box center [110, 519] width 12 height 12
radio input "true"
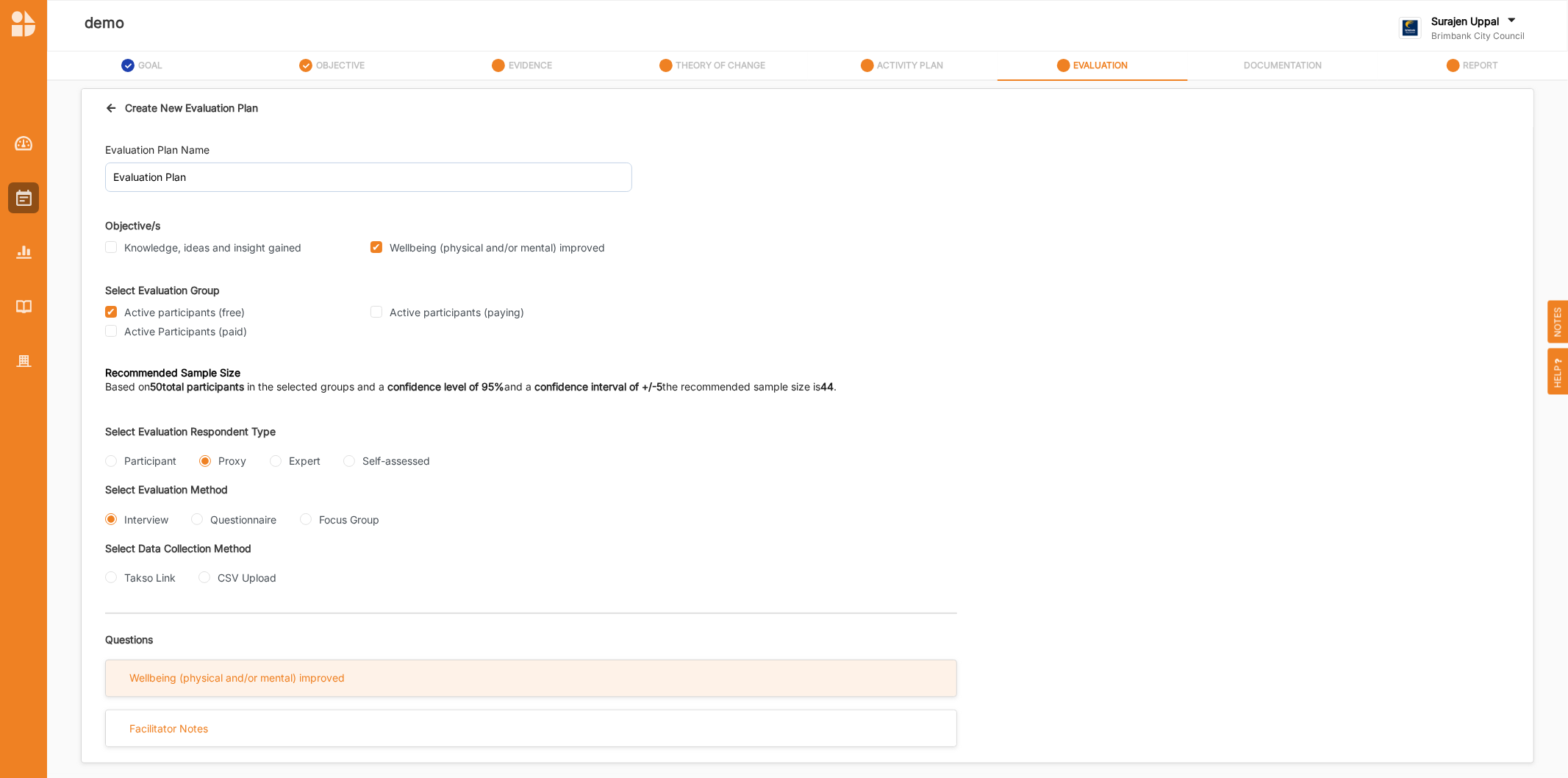
click at [285, 680] on div "Wellbeing (physical and/or mental) improved" at bounding box center [237, 678] width 215 height 13
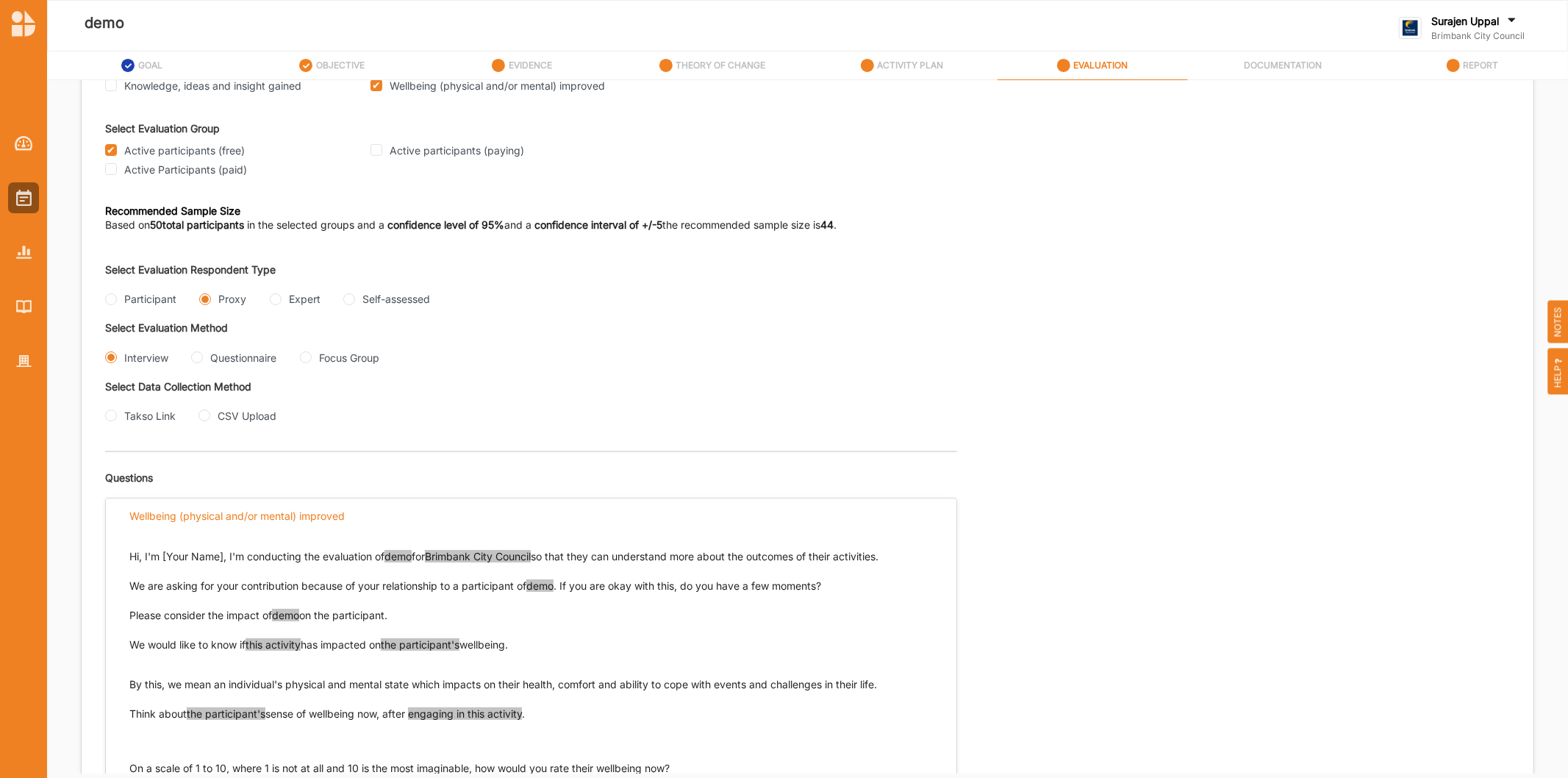
scroll to position [163, 0]
click at [16, 200] on img at bounding box center [23, 198] width 16 height 16
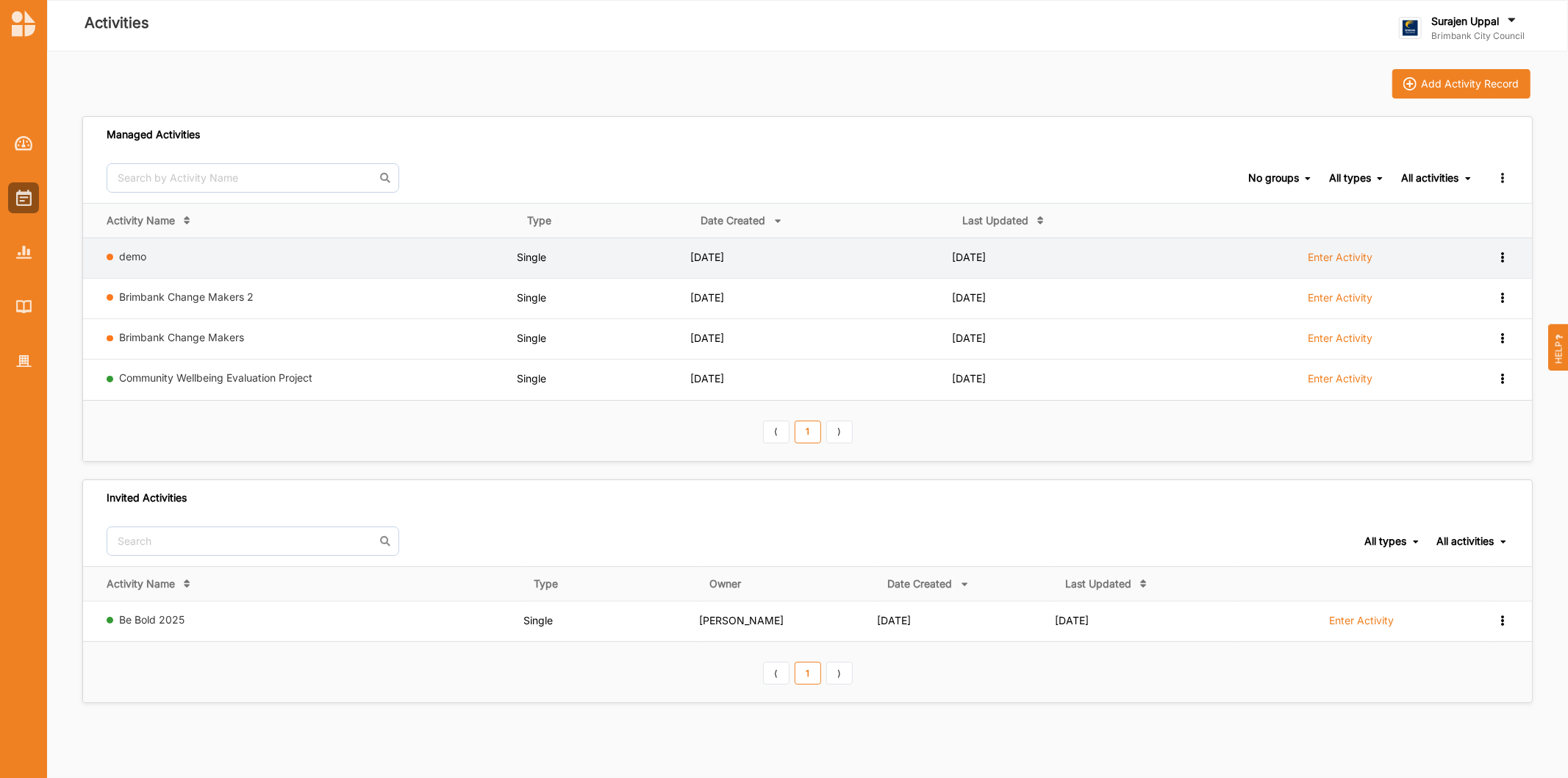
click at [1501, 255] on icon at bounding box center [1501, 255] width 12 height 10
click at [1465, 363] on div "Remove" at bounding box center [1464, 362] width 65 height 10
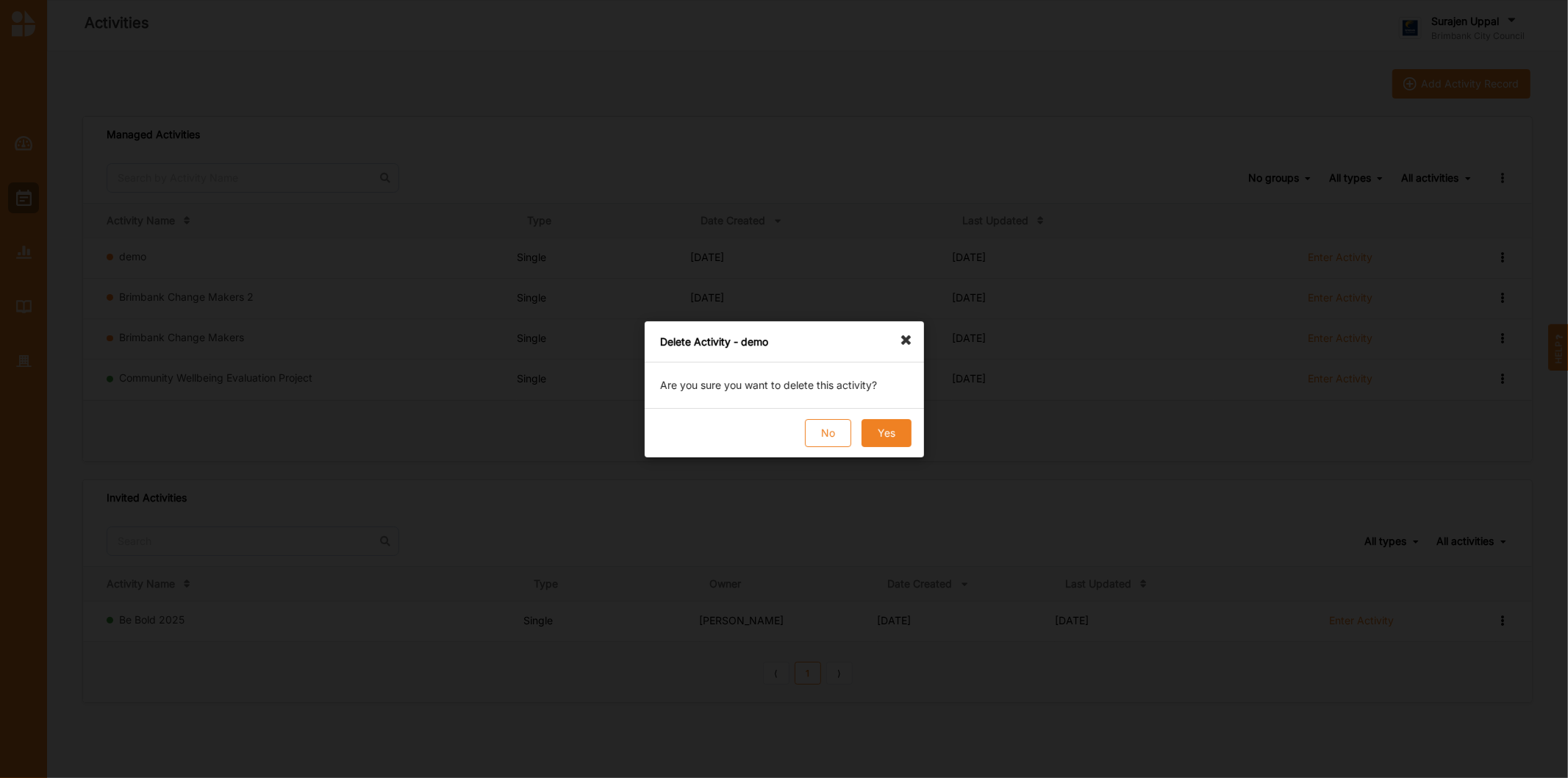
click at [893, 440] on button "Yes" at bounding box center [886, 433] width 50 height 28
